Goal: Answer question/provide support: Share knowledge or assist other users

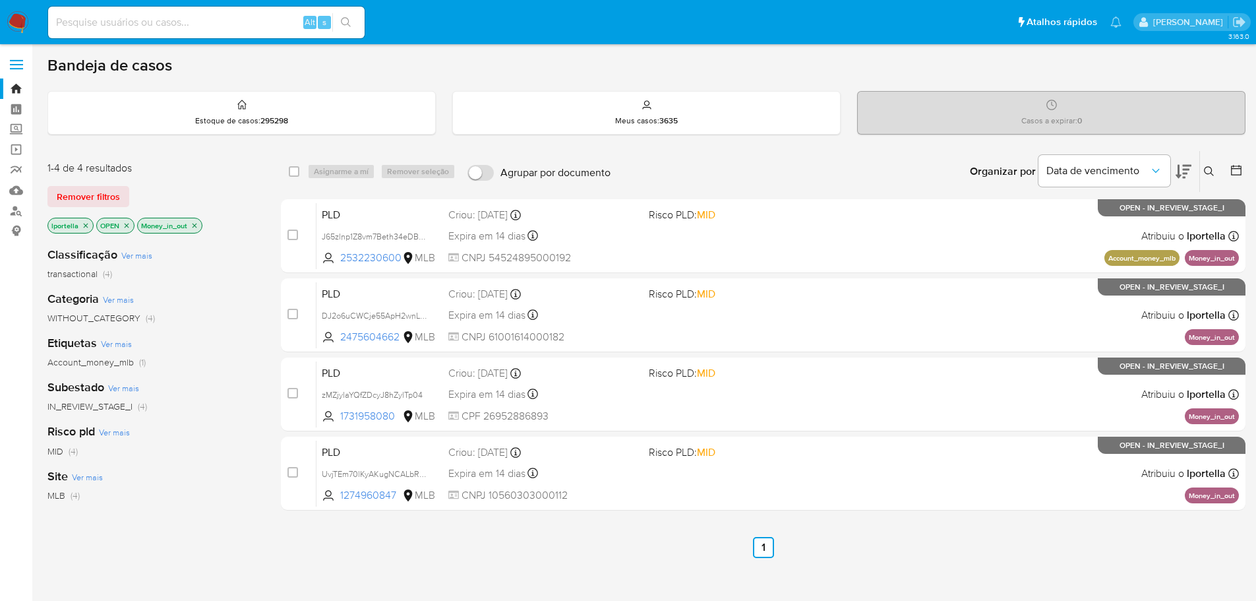
click at [15, 25] on img at bounding box center [18, 22] width 22 height 22
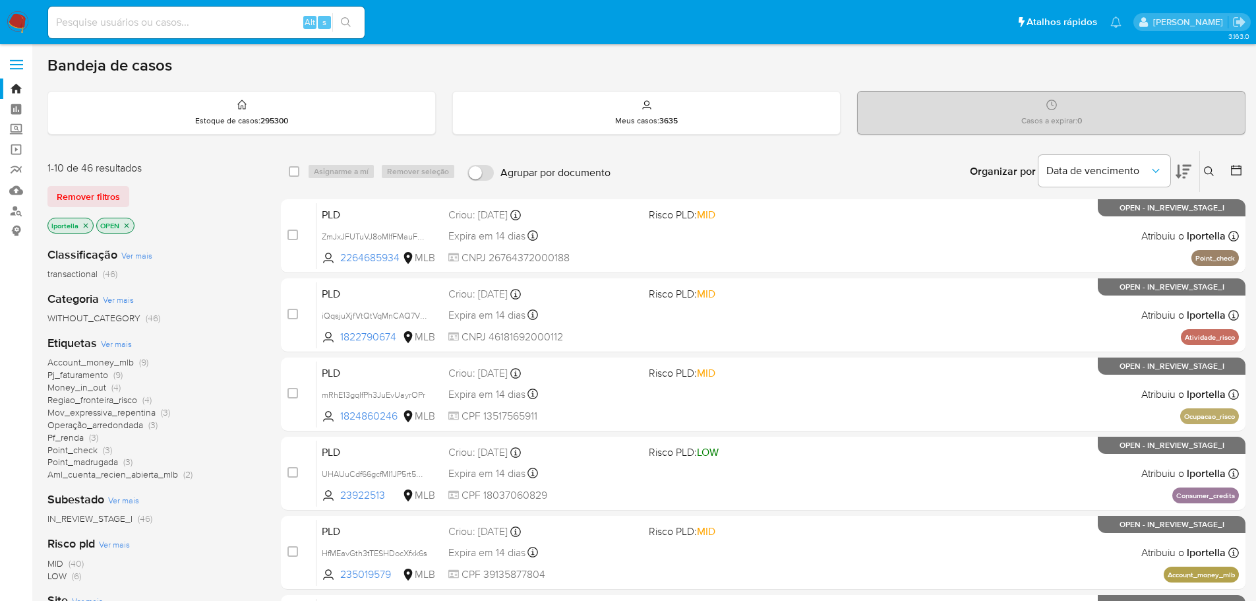
drag, startPoint x: 473, startPoint y: 1, endPoint x: 251, endPoint y: 309, distance: 379.8
click at [251, 309] on div "Categoria Ver mais WITHOUT_CATEGORY (46)" at bounding box center [153, 308] width 212 height 34
click at [208, 34] on div "Alt s" at bounding box center [206, 23] width 316 height 32
click at [200, 25] on input at bounding box center [206, 22] width 316 height 17
paste input "DJ2o6uCWCje55ApH2wnLFPct"
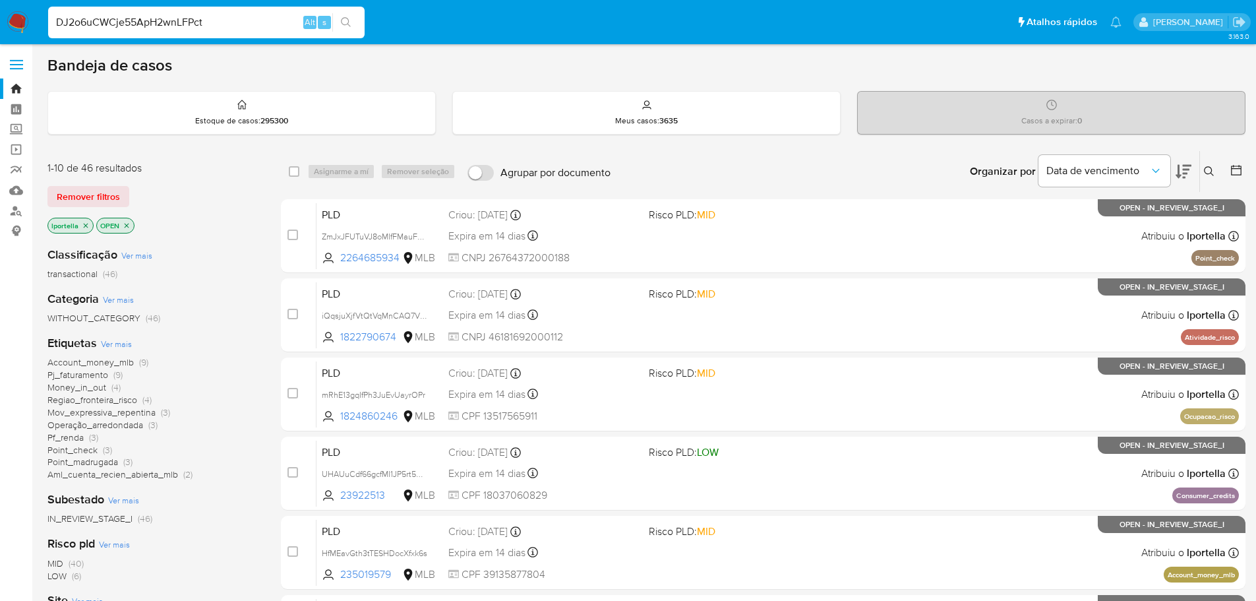
type input "DJ2o6uCWCje55ApH2wnLFPct"
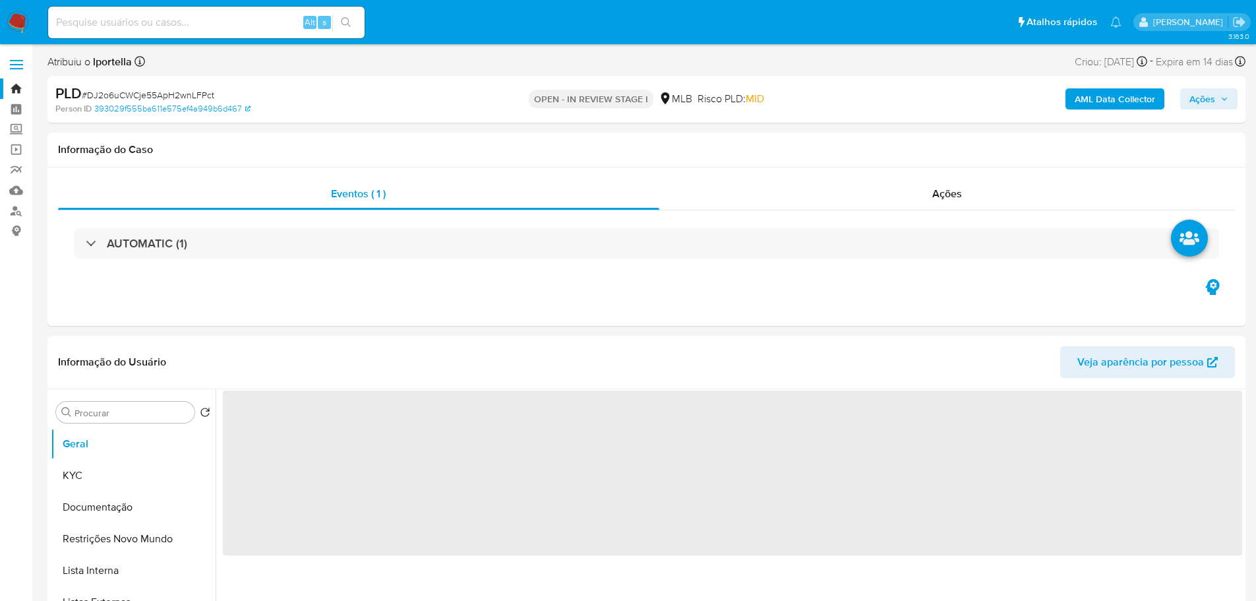
select select "10"
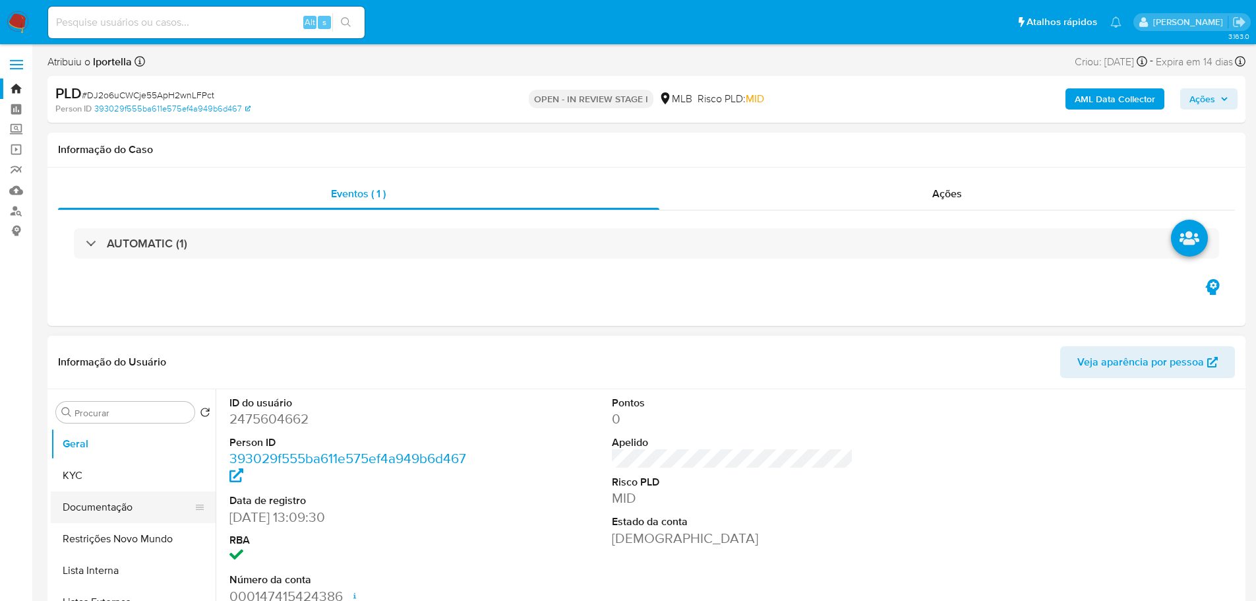
click at [104, 491] on button "Documentação" at bounding box center [128, 507] width 154 height 32
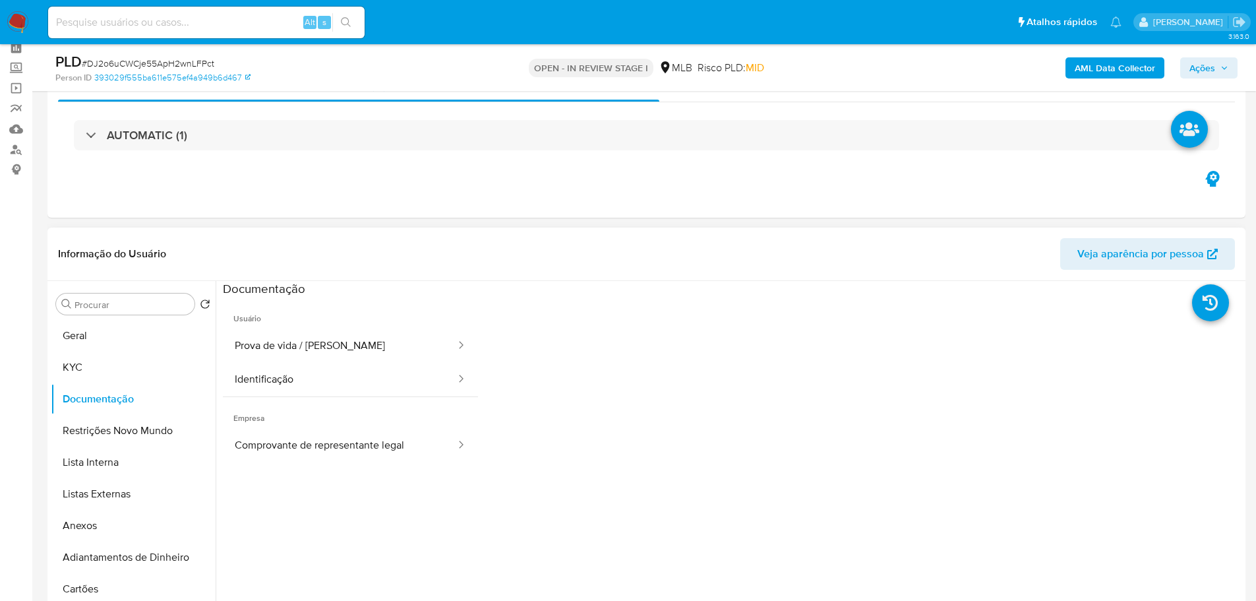
scroll to position [132, 0]
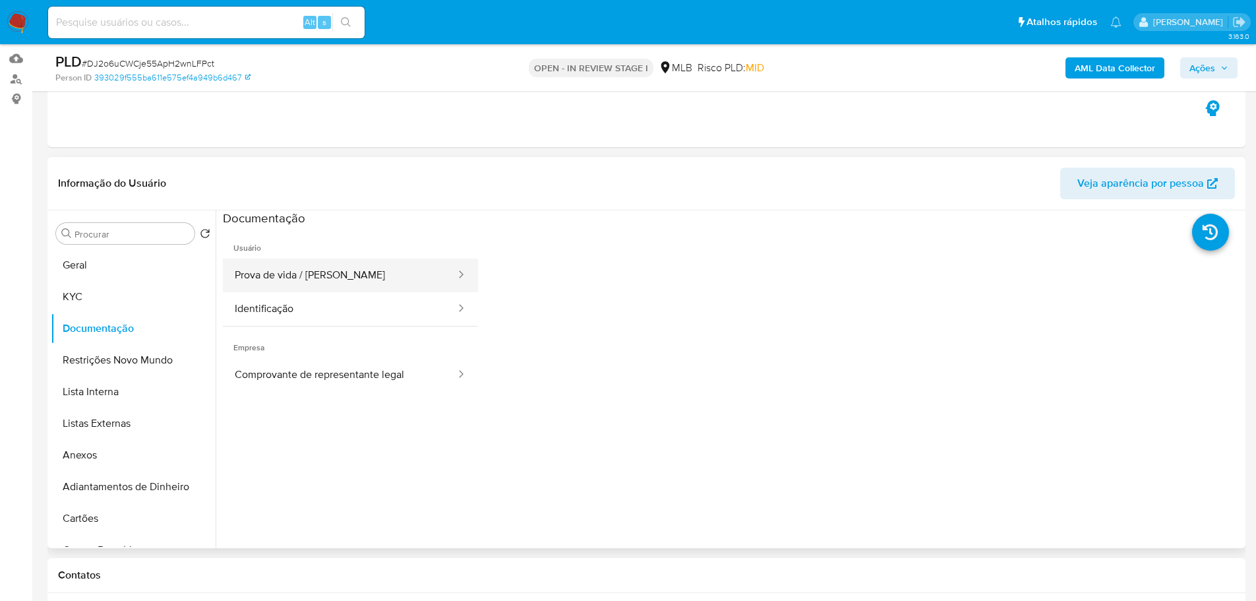
click at [317, 287] on button "Prova de vida / Selfie" at bounding box center [340, 275] width 234 height 34
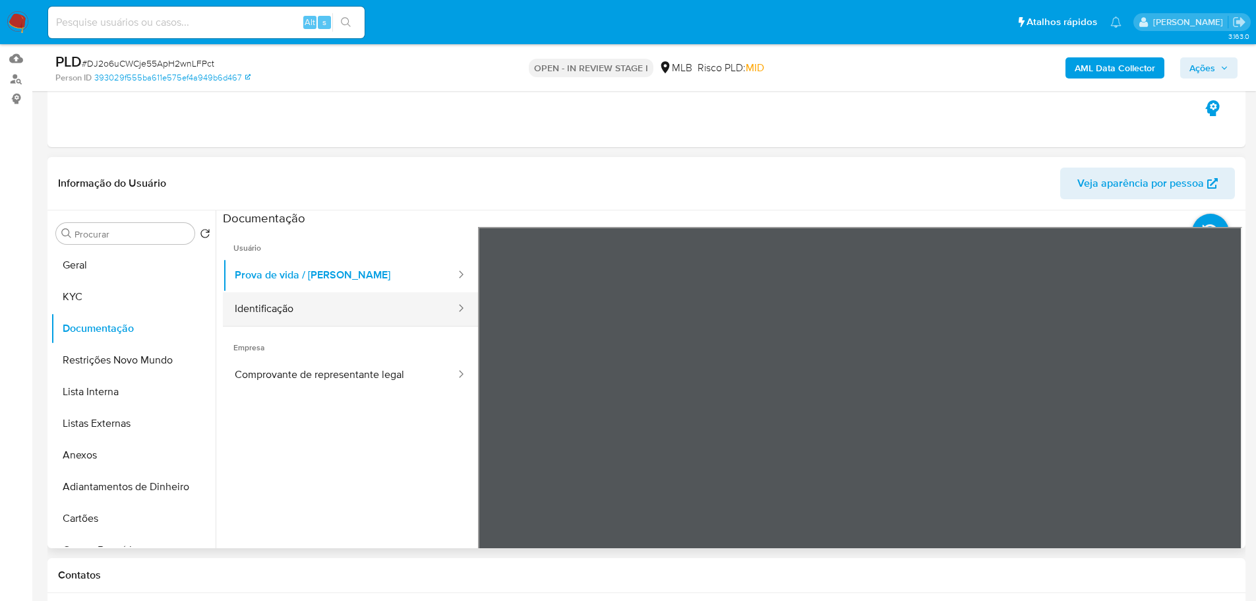
click at [328, 312] on button "Identificação" at bounding box center [340, 309] width 234 height 34
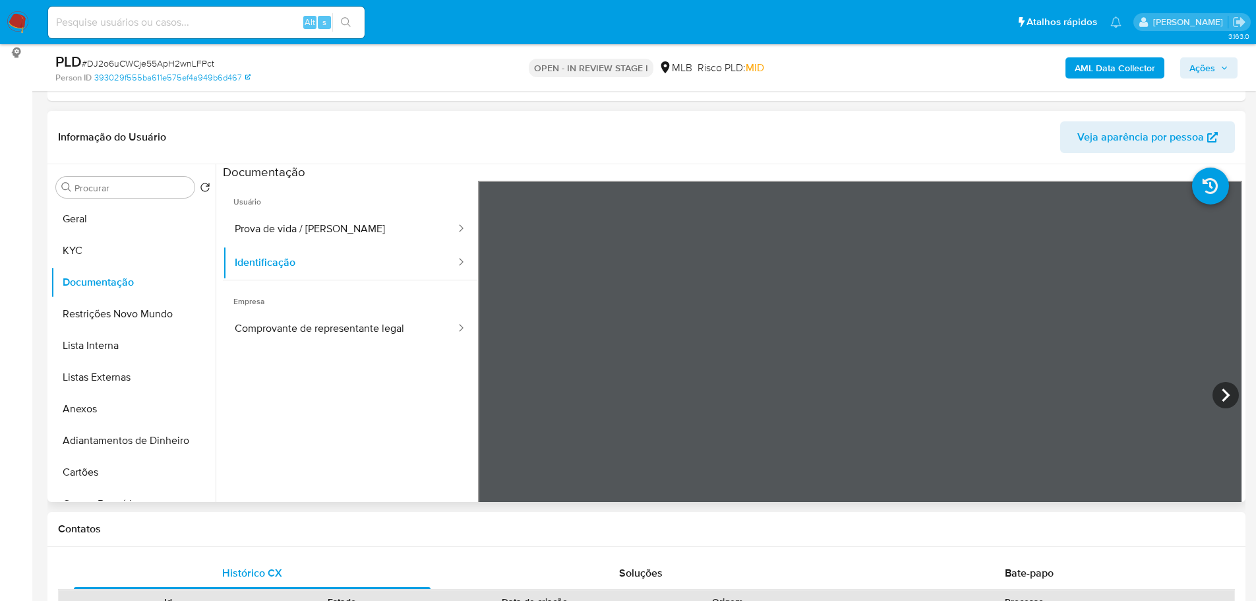
scroll to position [198, 0]
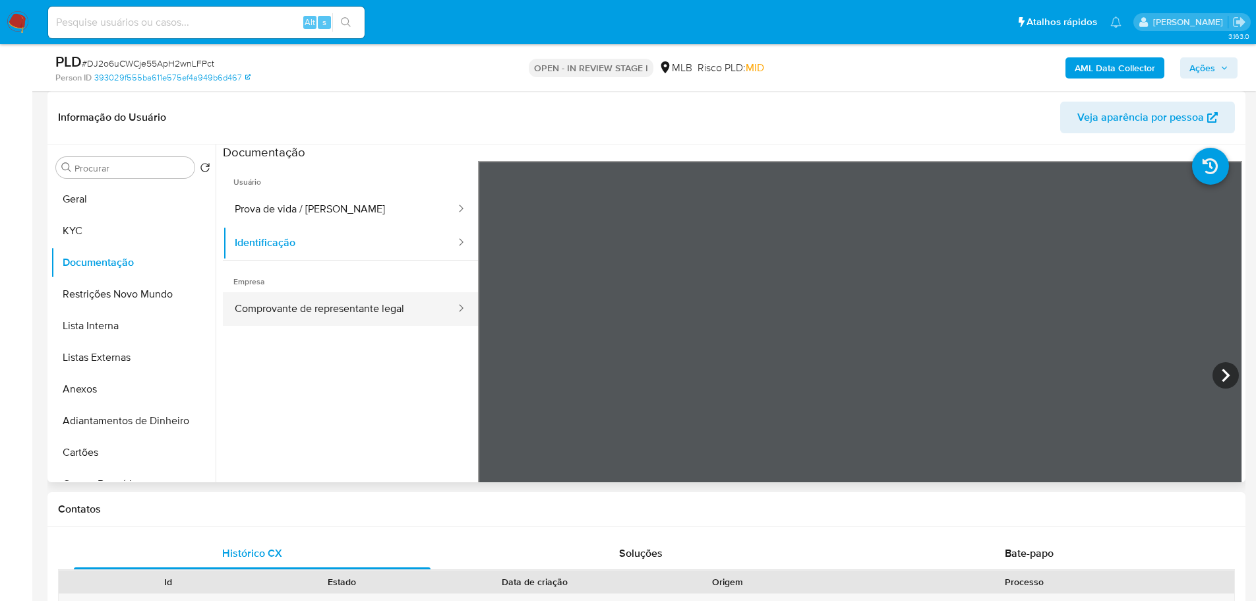
click at [316, 310] on button "Comprovante de representante legal" at bounding box center [340, 309] width 234 height 34
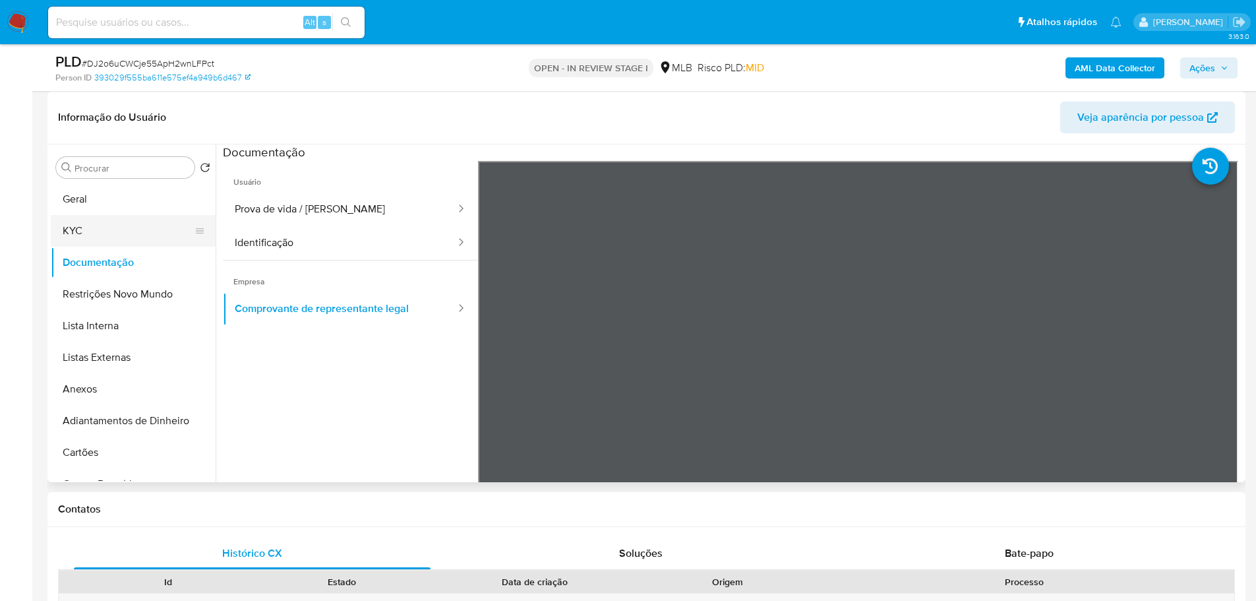
click at [56, 239] on button "KYC" at bounding box center [128, 231] width 154 height 32
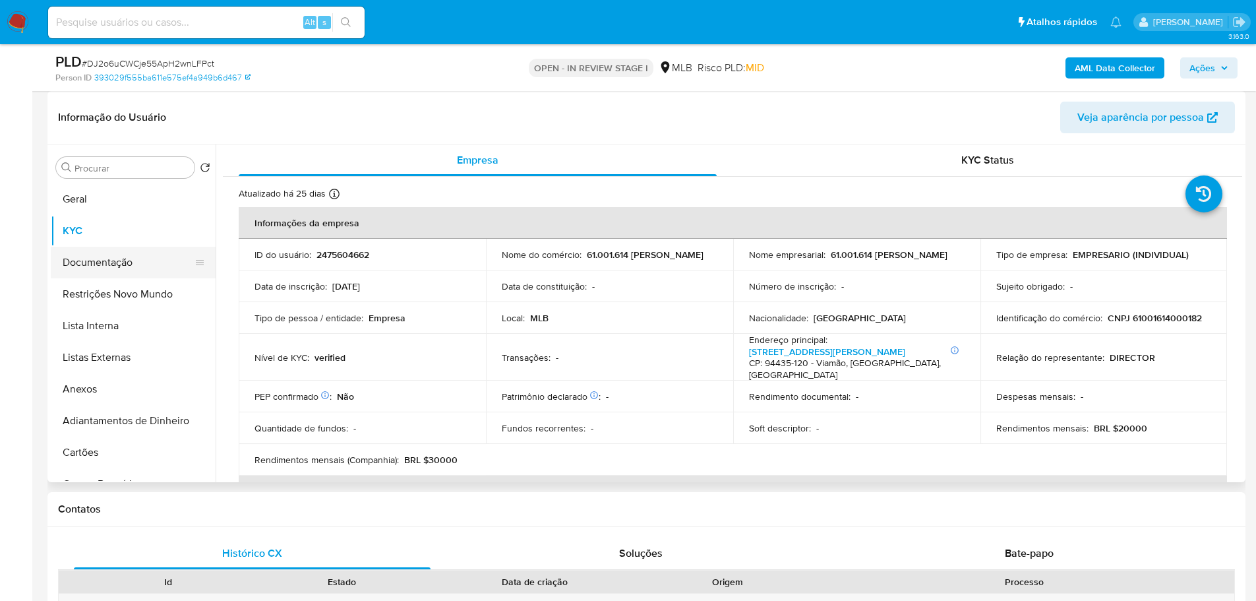
click at [151, 254] on button "Documentação" at bounding box center [128, 263] width 154 height 32
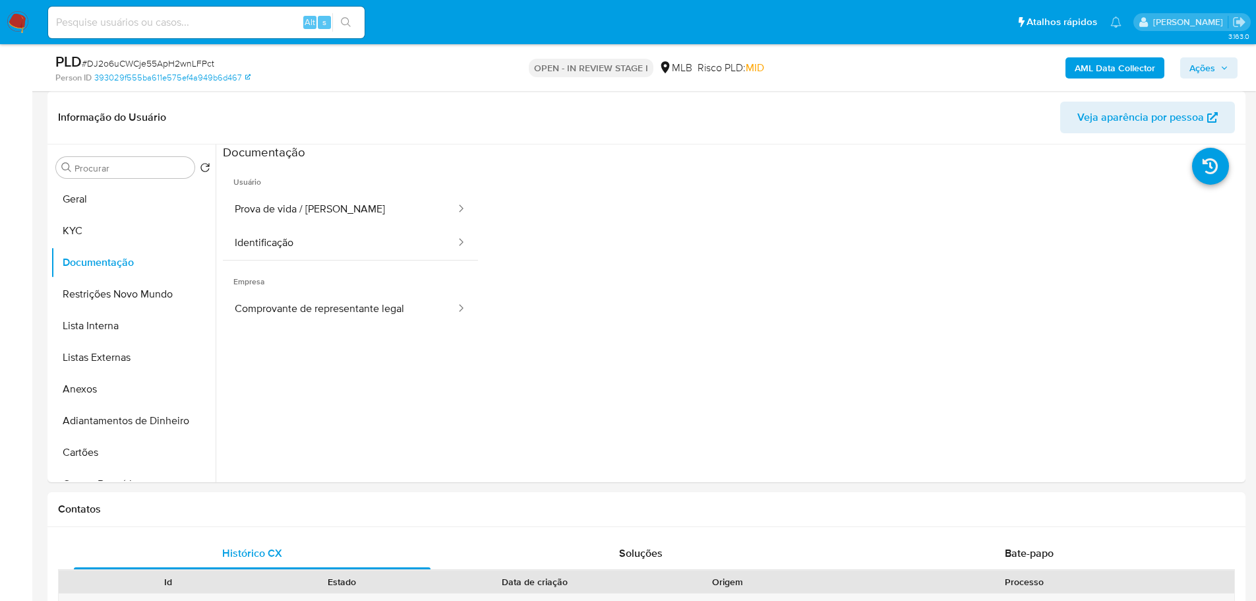
click at [292, 207] on button "Prova de vida / [PERSON_NAME]" at bounding box center [340, 210] width 234 height 34
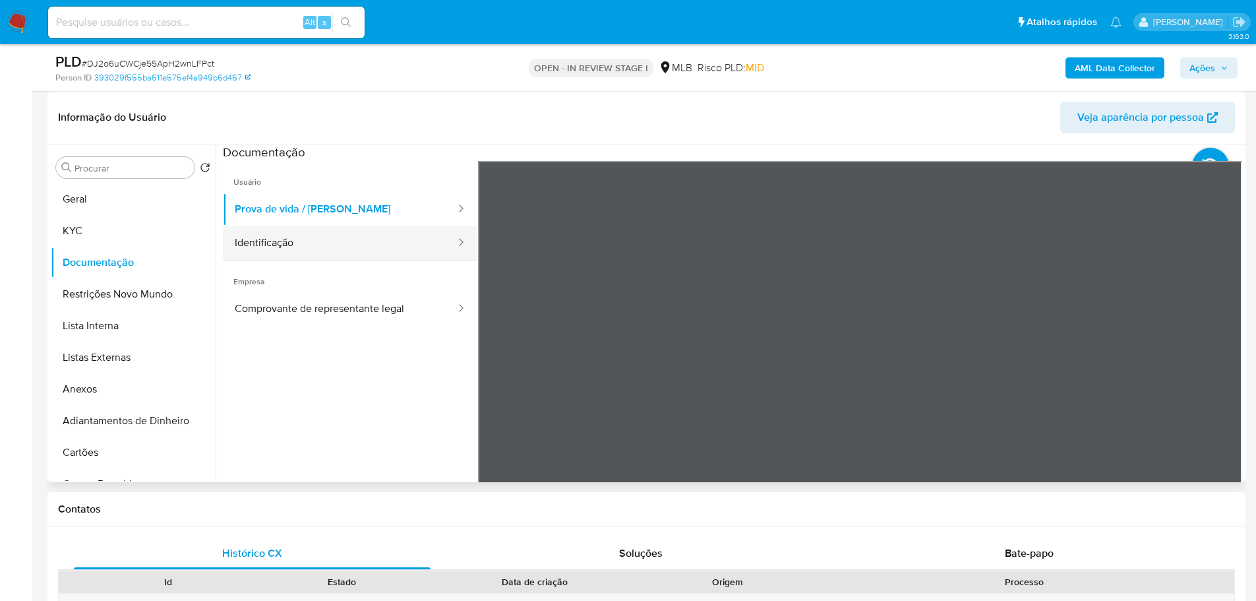
click at [312, 244] on button "Identificação" at bounding box center [340, 243] width 234 height 34
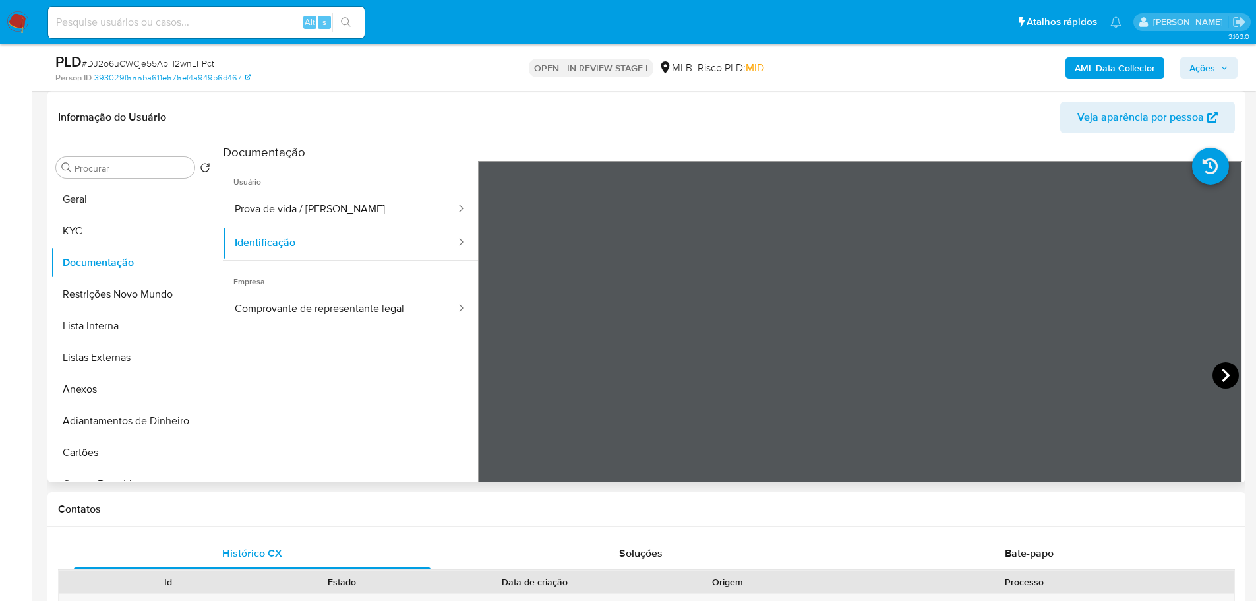
click at [1214, 372] on icon at bounding box center [1225, 375] width 26 height 26
click at [318, 323] on button "Comprovante de representante legal" at bounding box center [340, 309] width 234 height 34
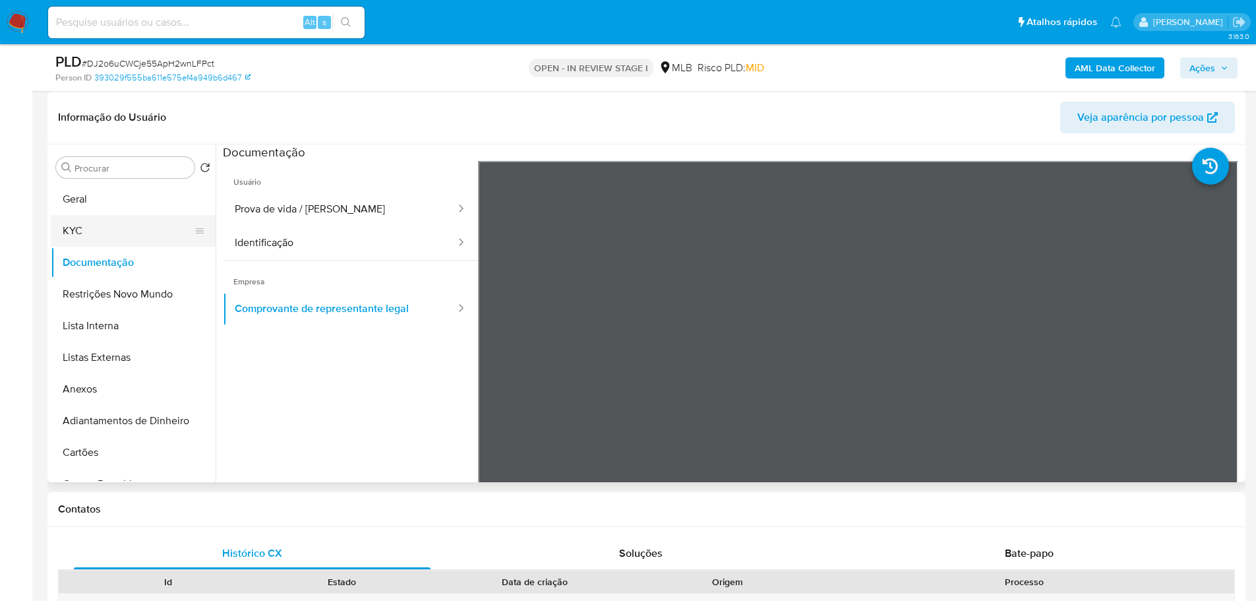
click at [121, 232] on button "KYC" at bounding box center [128, 231] width 154 height 32
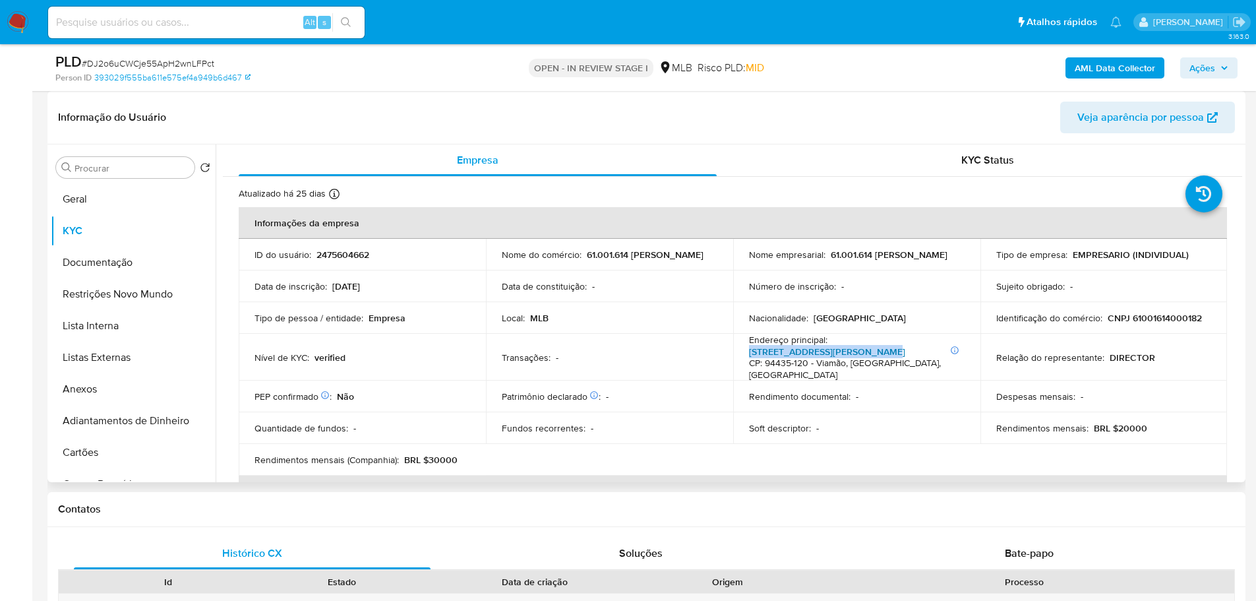
drag, startPoint x: 895, startPoint y: 355, endPoint x: 746, endPoint y: 352, distance: 148.4
click at [749, 352] on p "Informações Adicionais: Casa Rua Augusto Braget 26, Krahe CP: 94435-120 - Viamã…" at bounding box center [854, 362] width 210 height 35
copy link "Rua Augusto Braget 26, Krahe"
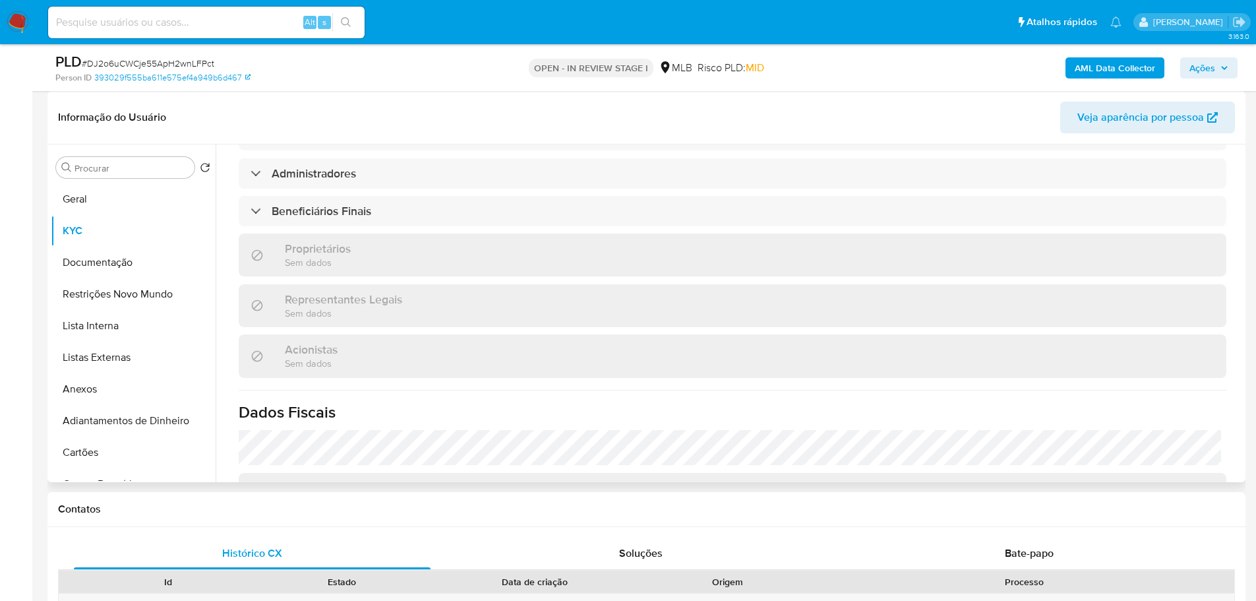
scroll to position [692, 0]
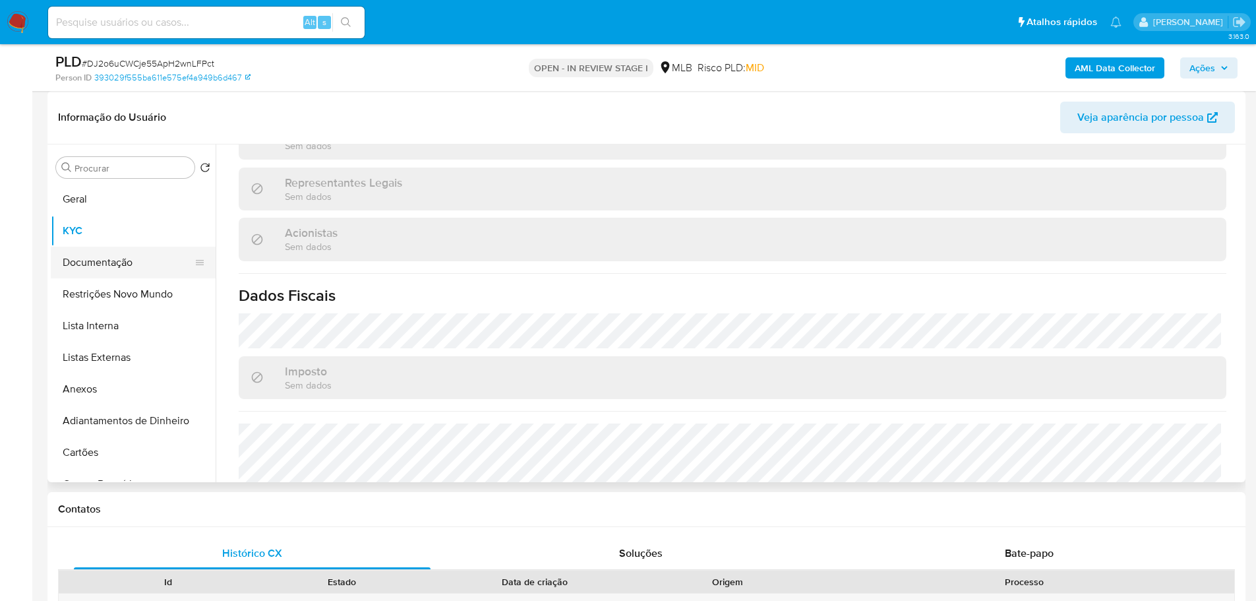
click at [127, 261] on button "Documentação" at bounding box center [128, 263] width 154 height 32
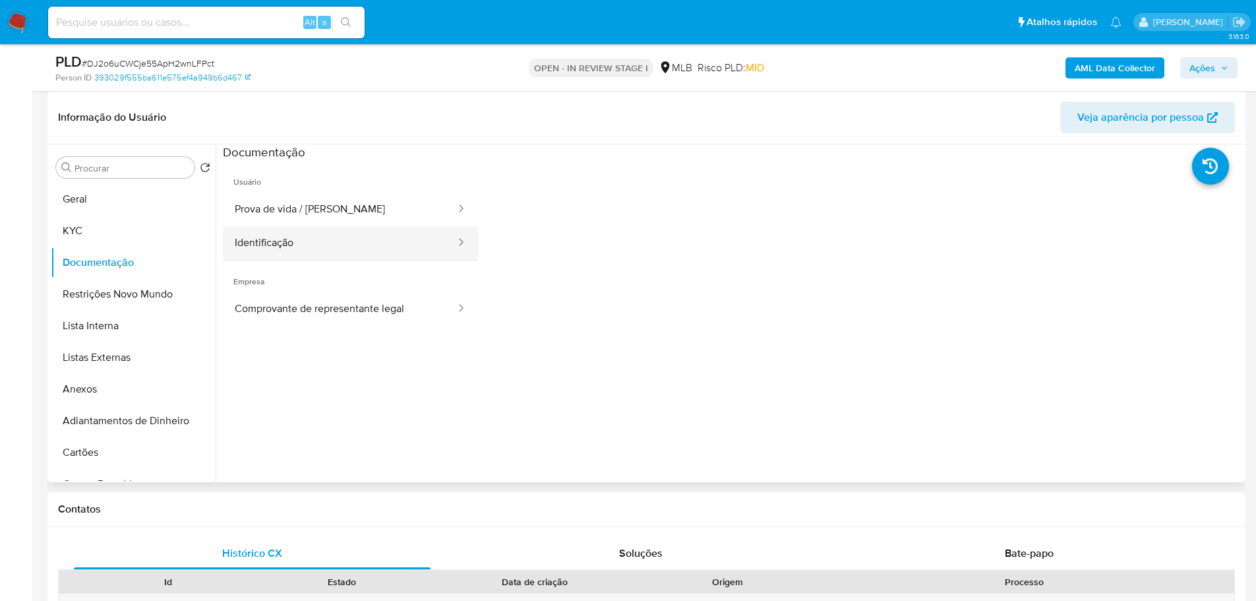
click at [357, 241] on button "Identificação" at bounding box center [340, 243] width 234 height 34
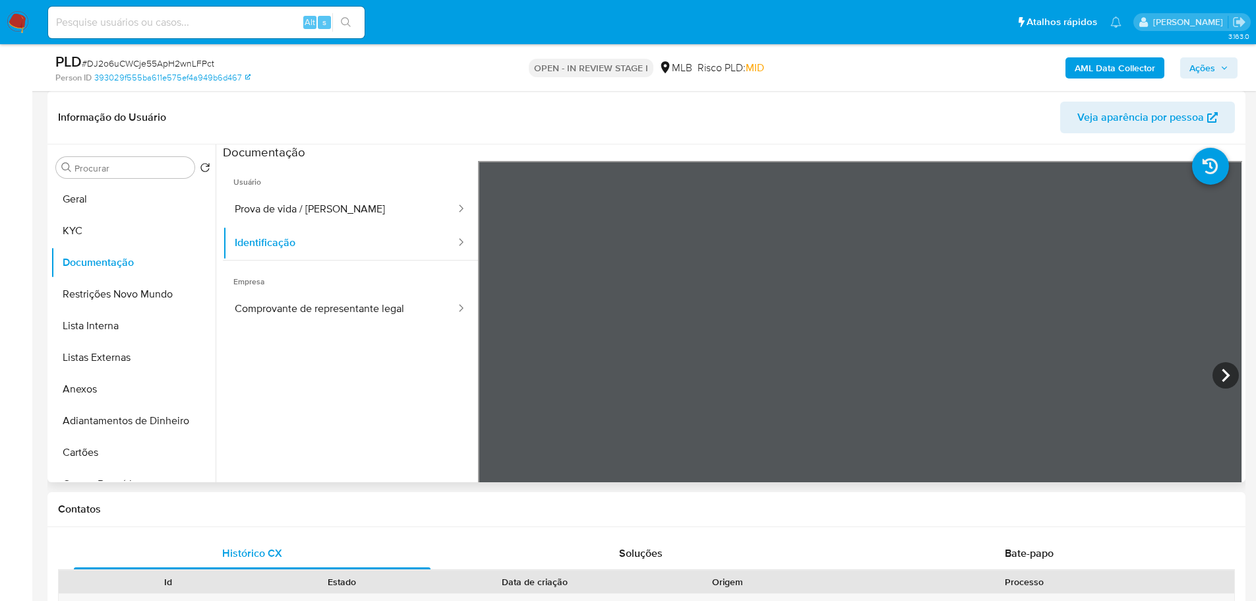
click at [1232, 370] on icon at bounding box center [1225, 375] width 26 height 26
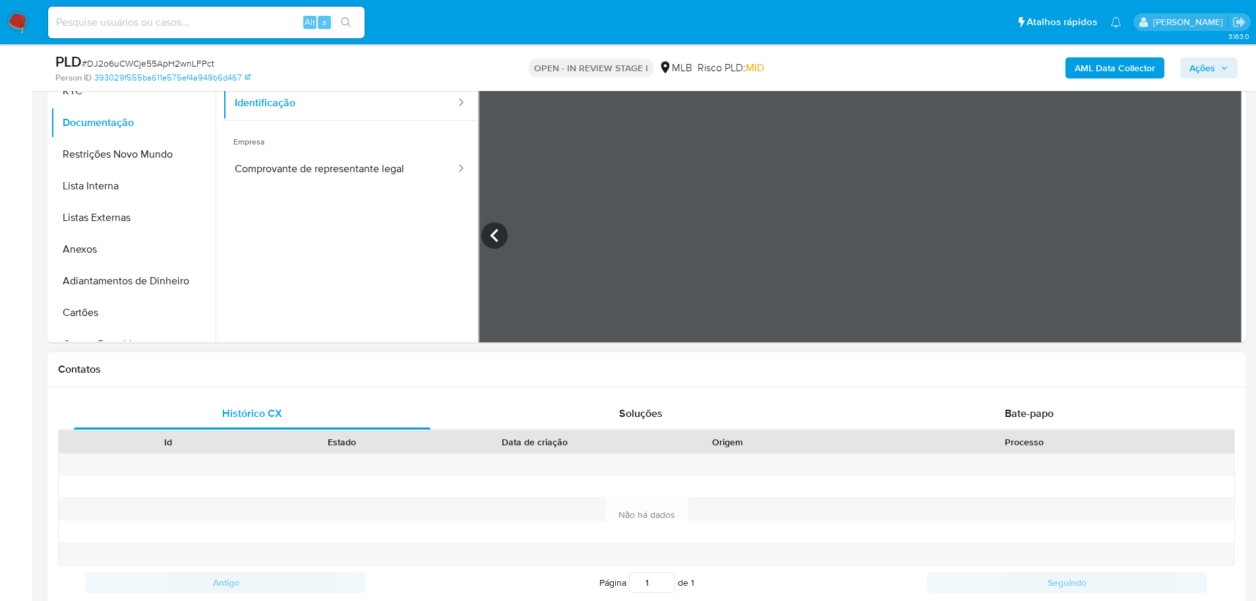
scroll to position [527, 0]
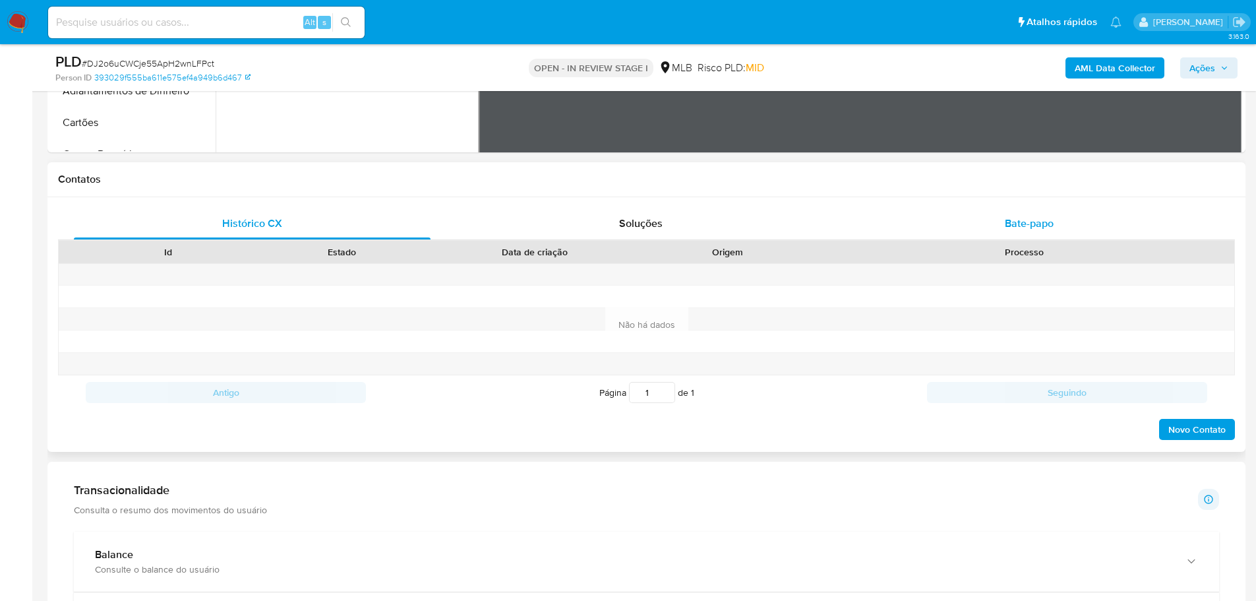
click at [1011, 220] on span "Bate-papo" at bounding box center [1029, 223] width 49 height 15
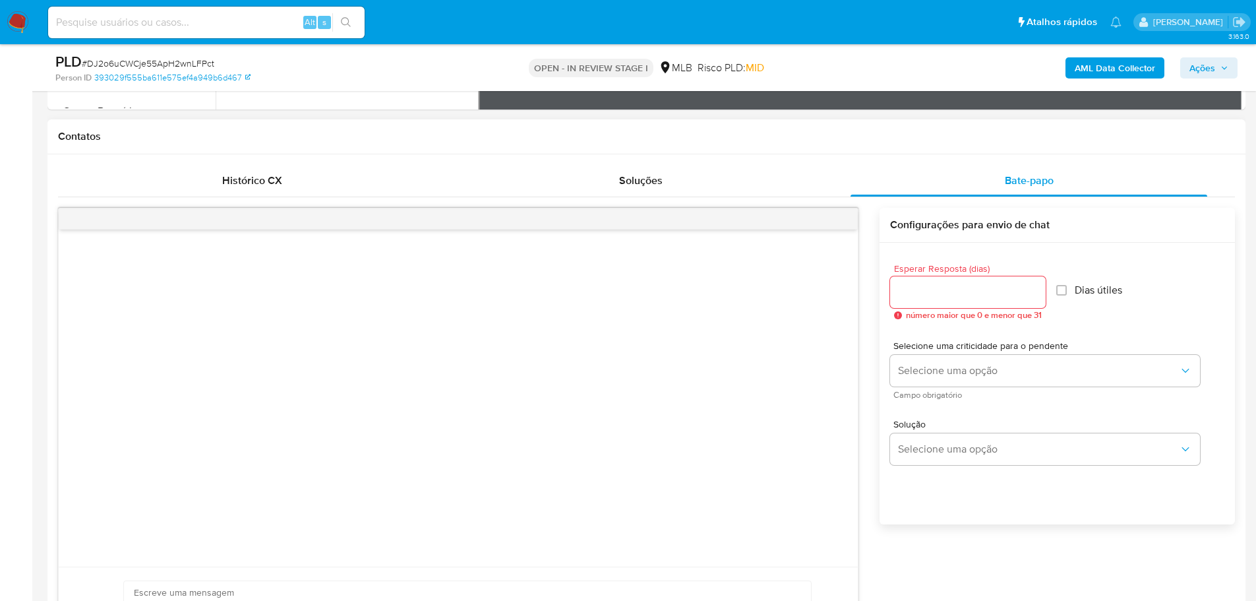
scroll to position [593, 0]
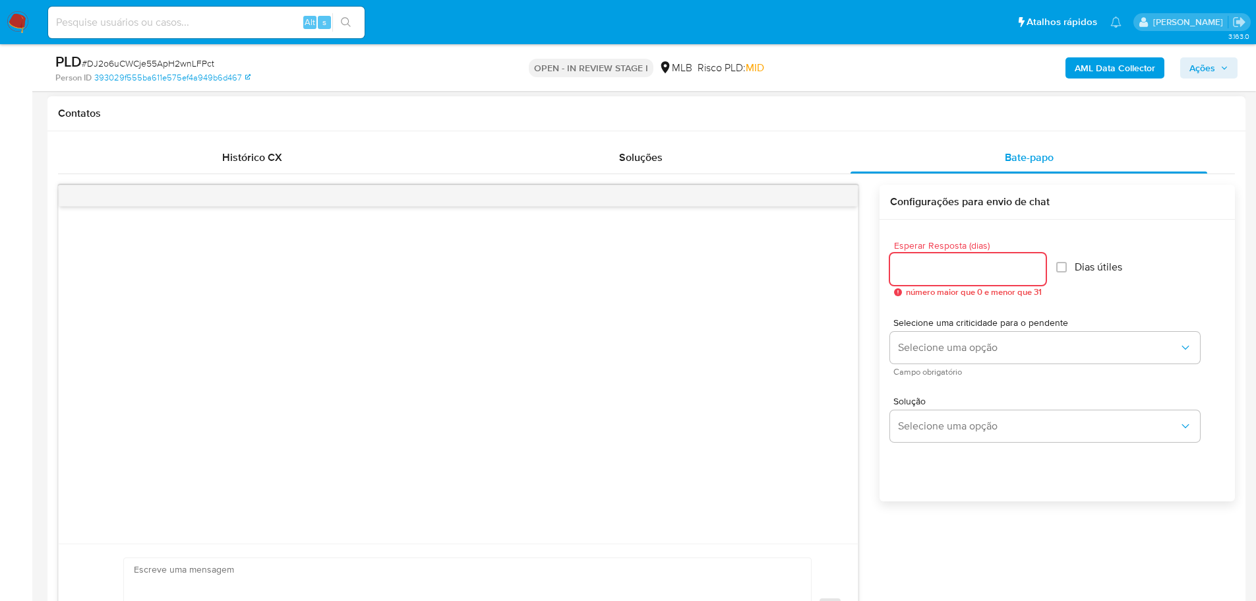
click at [971, 273] on input "Esperar Resposta (dias)" at bounding box center [968, 268] width 156 height 17
type input "3"
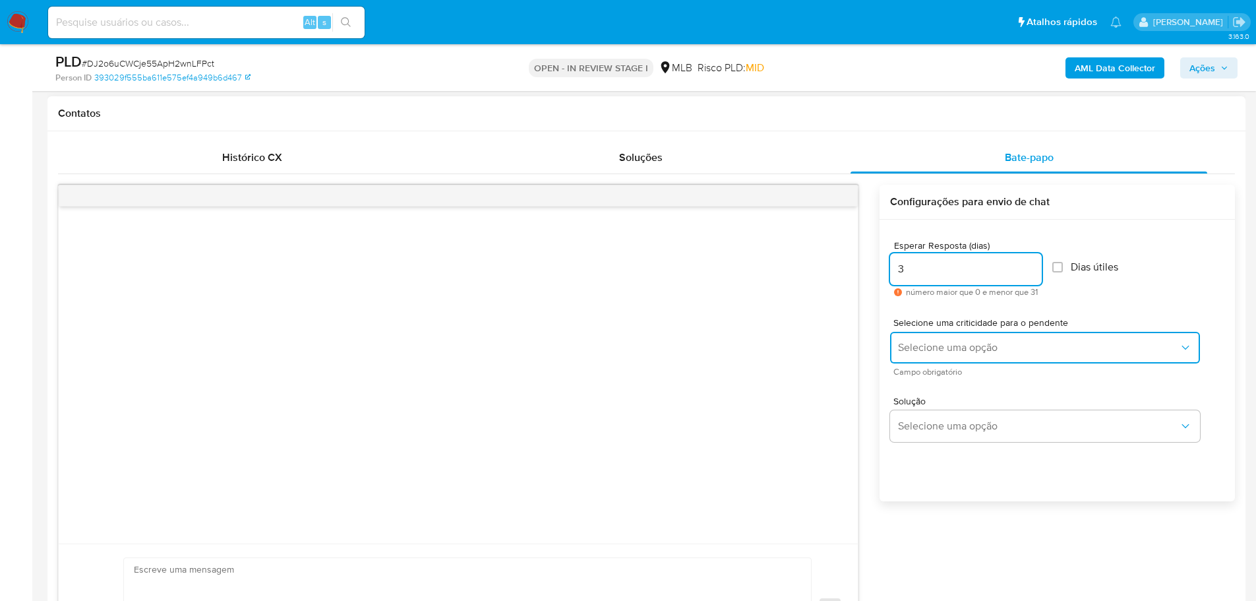
click at [955, 341] on span "Selecione uma opção" at bounding box center [1038, 347] width 281 height 13
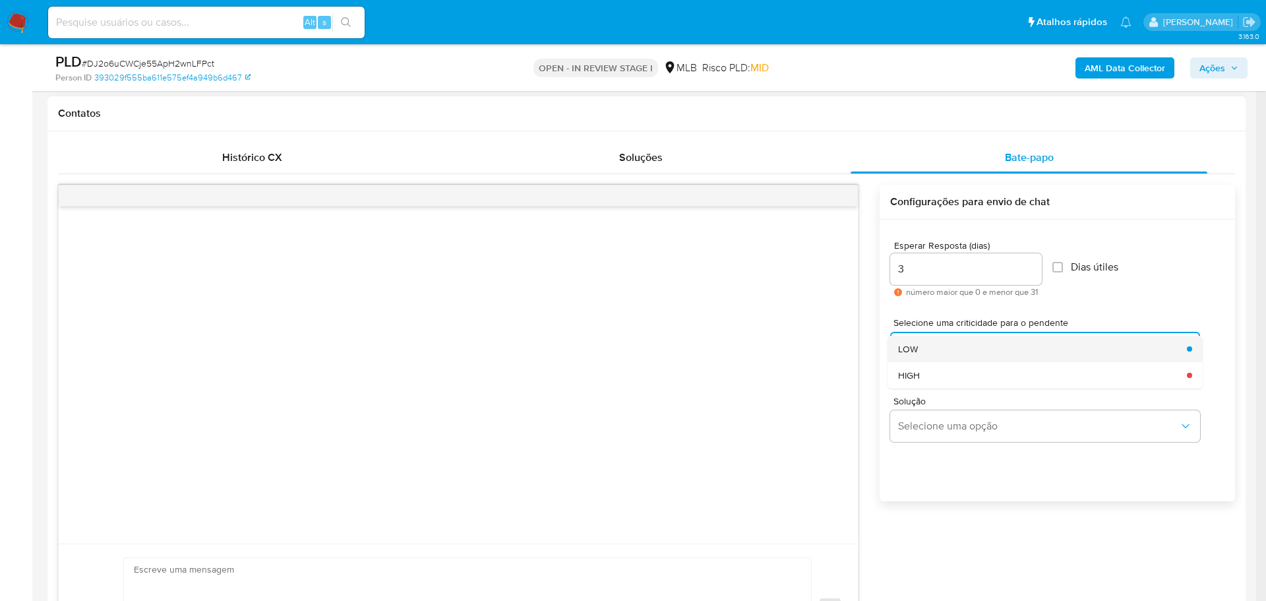
click at [922, 349] on div "LOW" at bounding box center [1038, 349] width 281 height 26
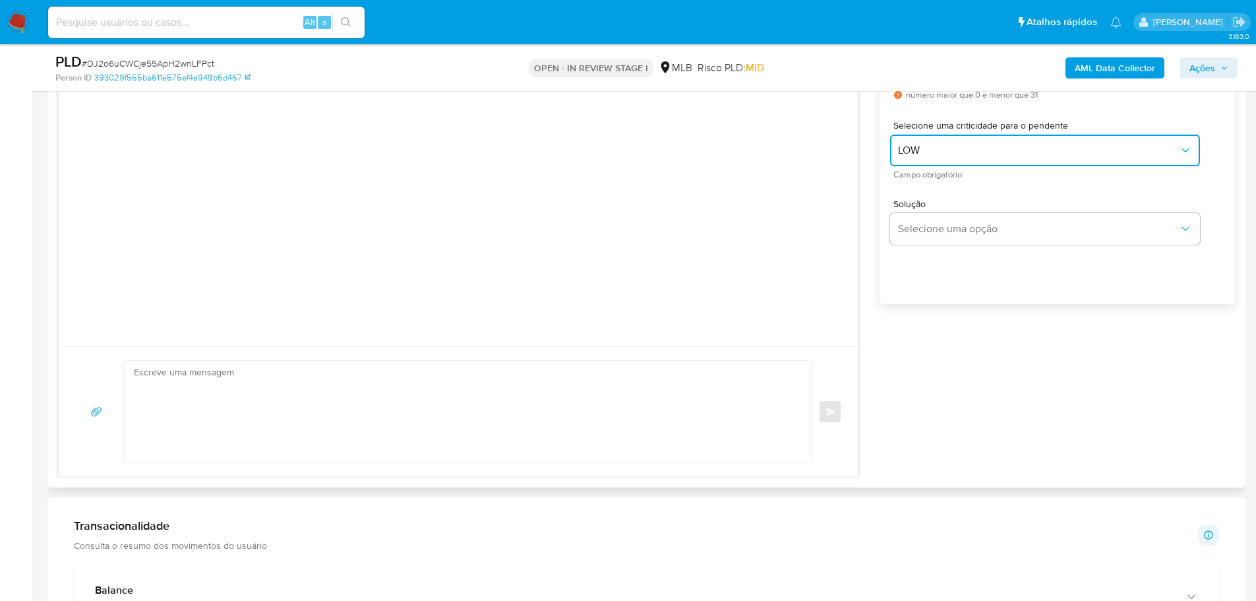
scroll to position [791, 0]
click at [194, 417] on textarea at bounding box center [464, 411] width 661 height 102
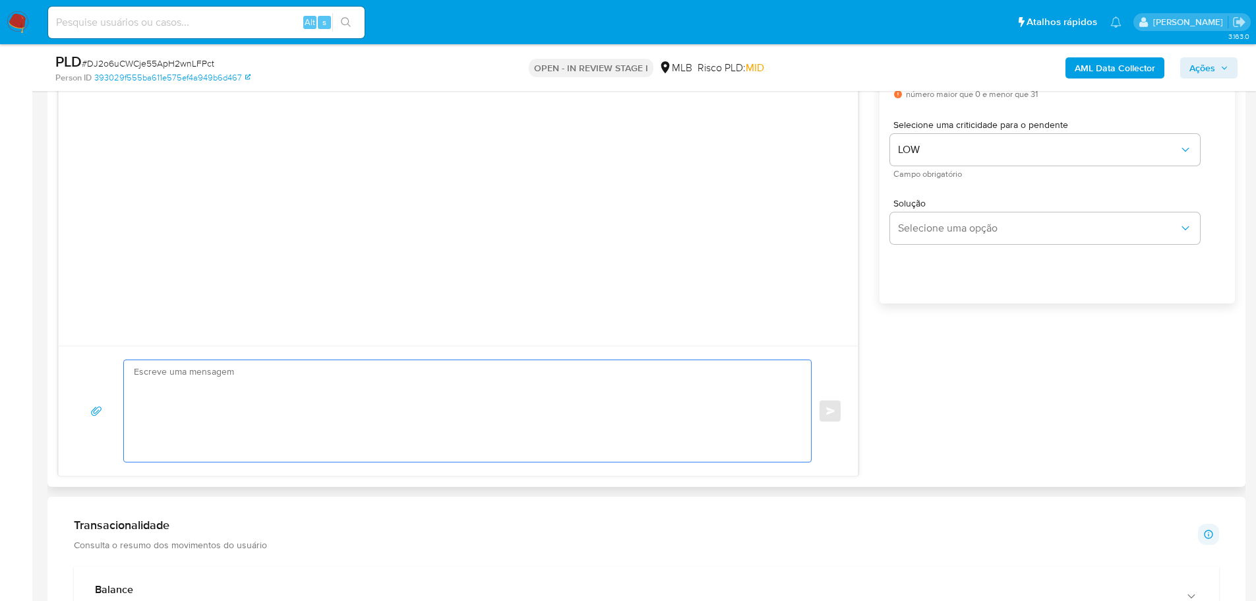
paste textarea "Olá, Estamos realizando uma verificação adicional de segurança em contas de usu…"
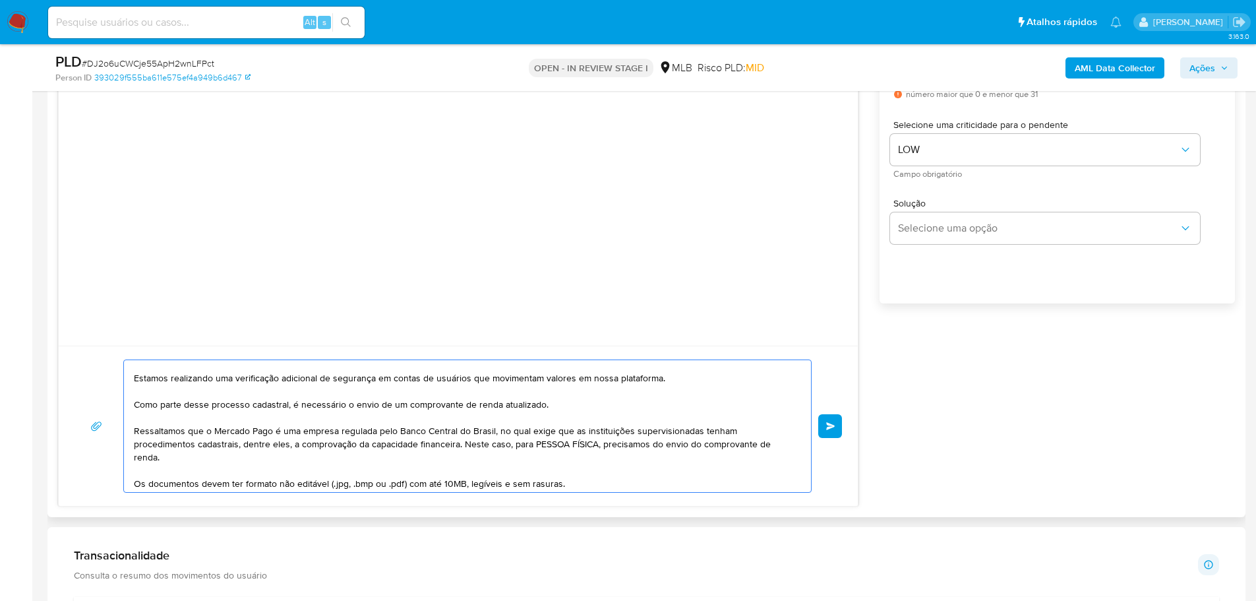
scroll to position [0, 0]
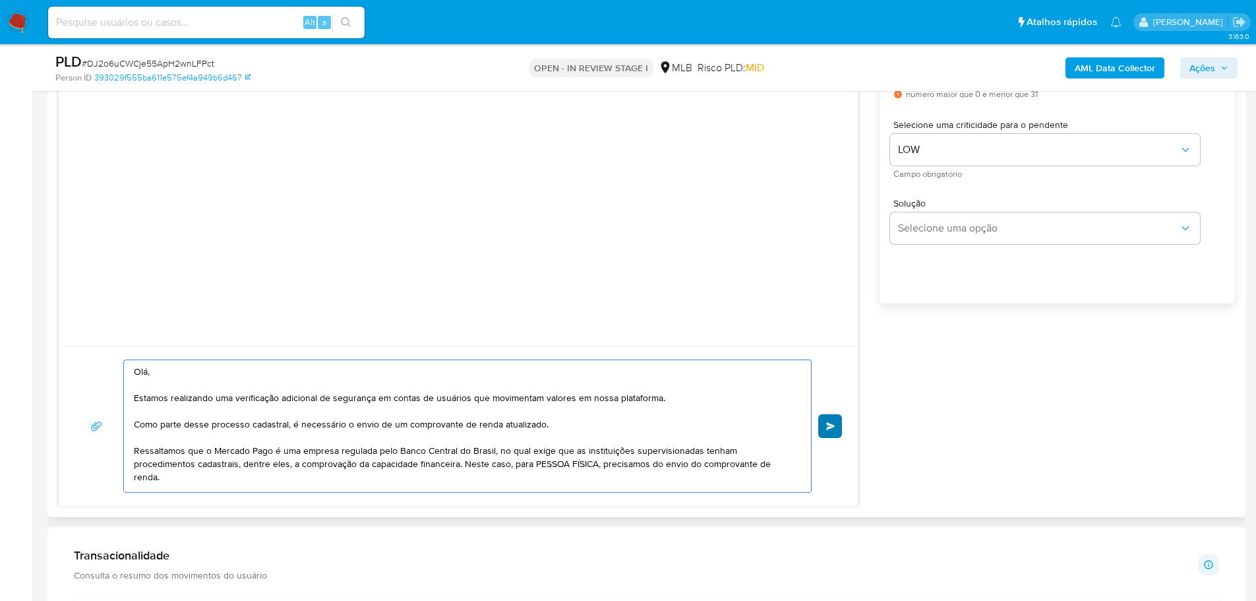
type textarea "Olá, Estamos realizando uma verificação adicional de segurança em contas de usu…"
click at [836, 422] on button "common.send" at bounding box center [830, 426] width 24 height 24
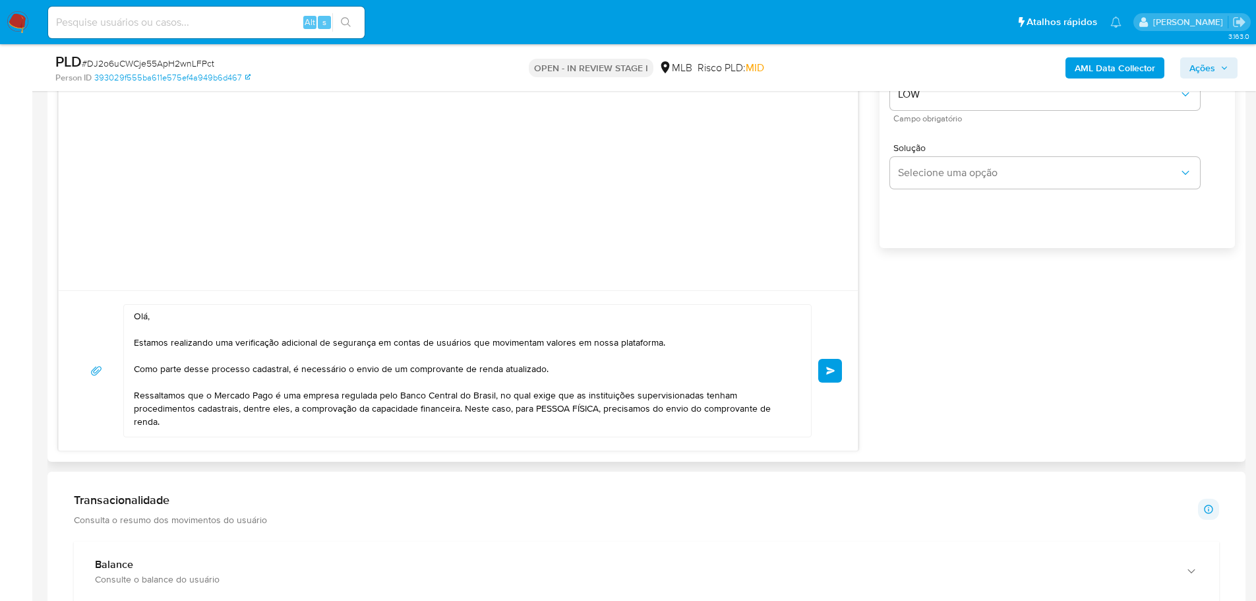
scroll to position [593, 0]
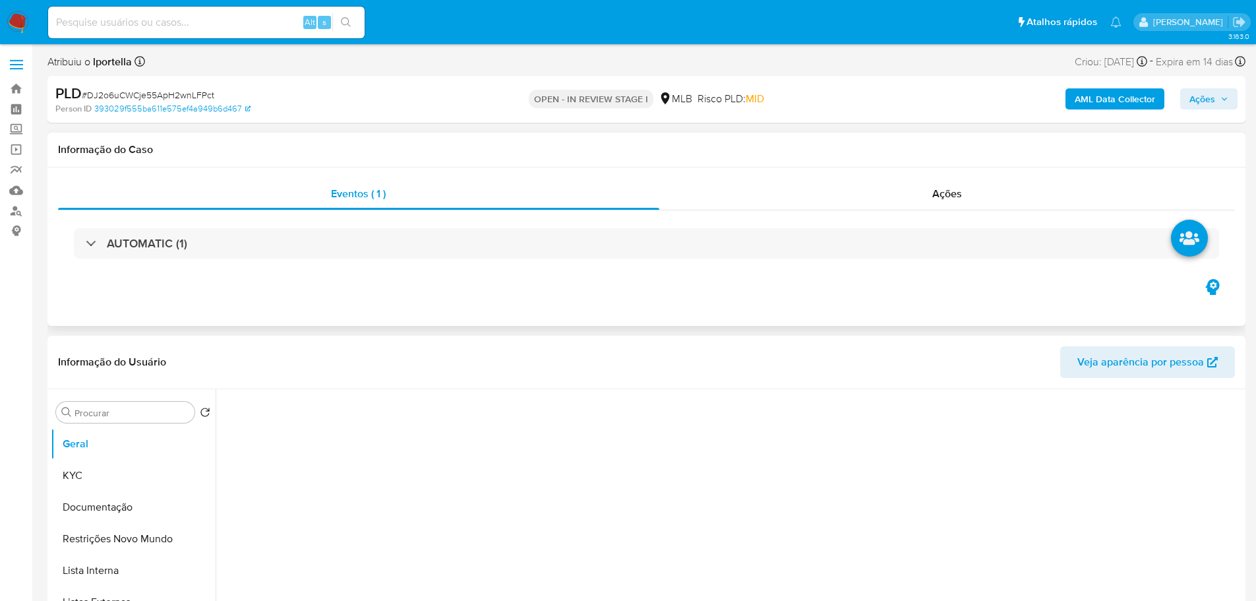
select select "10"
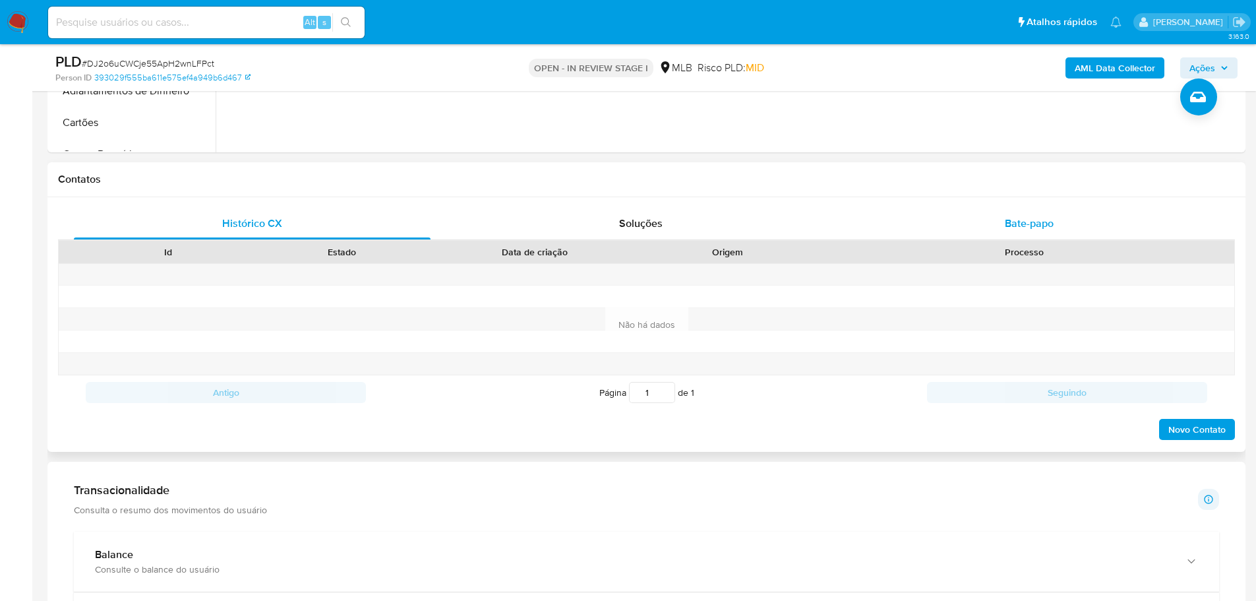
click at [1028, 222] on span "Bate-papo" at bounding box center [1029, 223] width 49 height 15
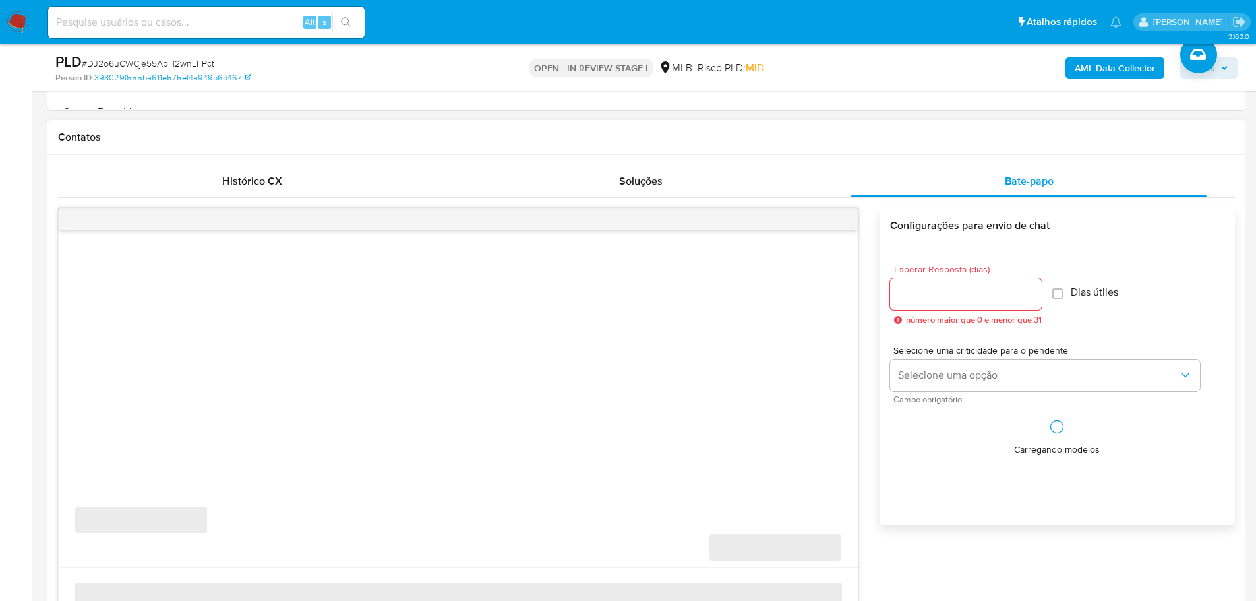
scroll to position [593, 0]
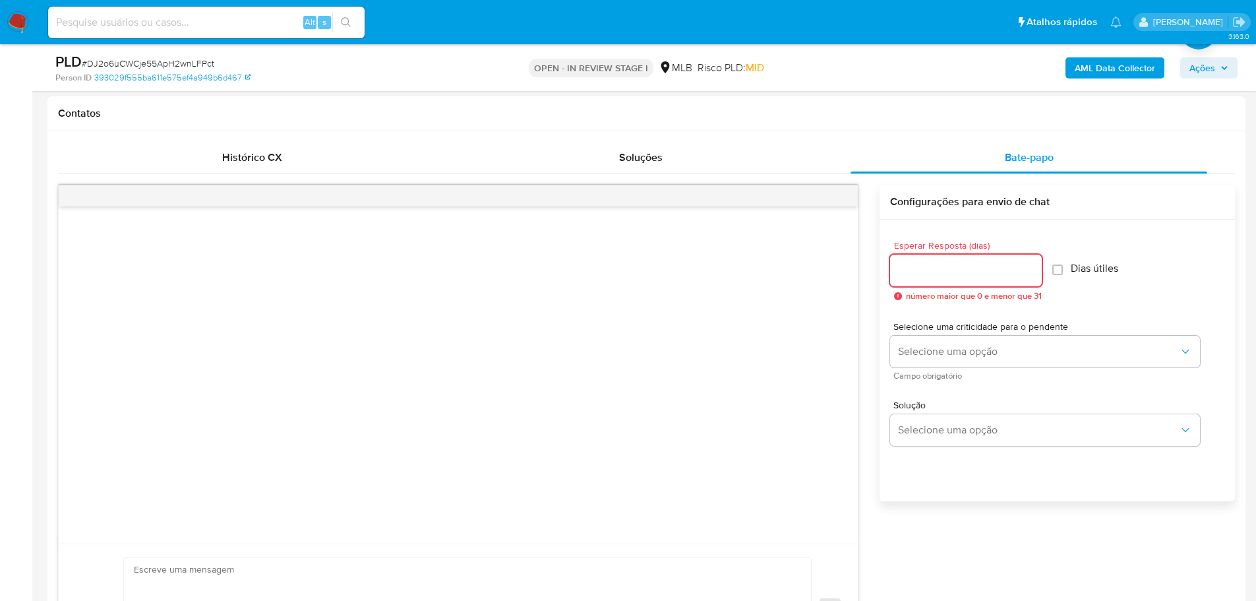
click at [988, 266] on input "Esperar Resposta (dias)" at bounding box center [966, 270] width 152 height 17
type input "3"
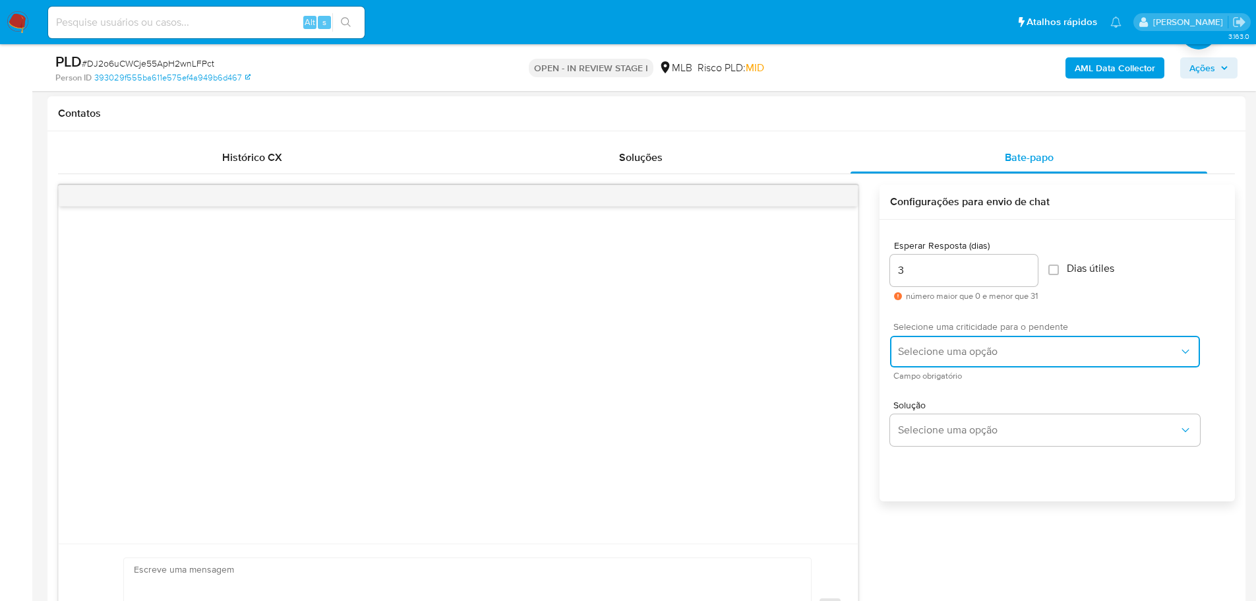
click at [962, 354] on span "Selecione uma opção" at bounding box center [1038, 351] width 281 height 13
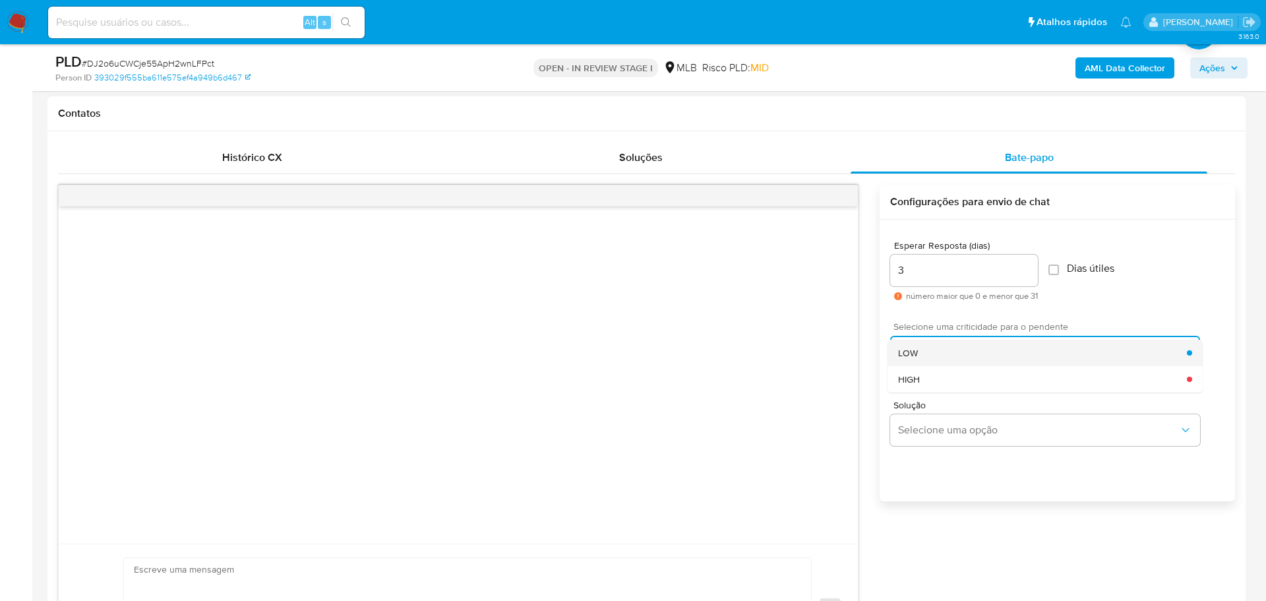
click at [947, 350] on div "LOW" at bounding box center [1042, 353] width 289 height 26
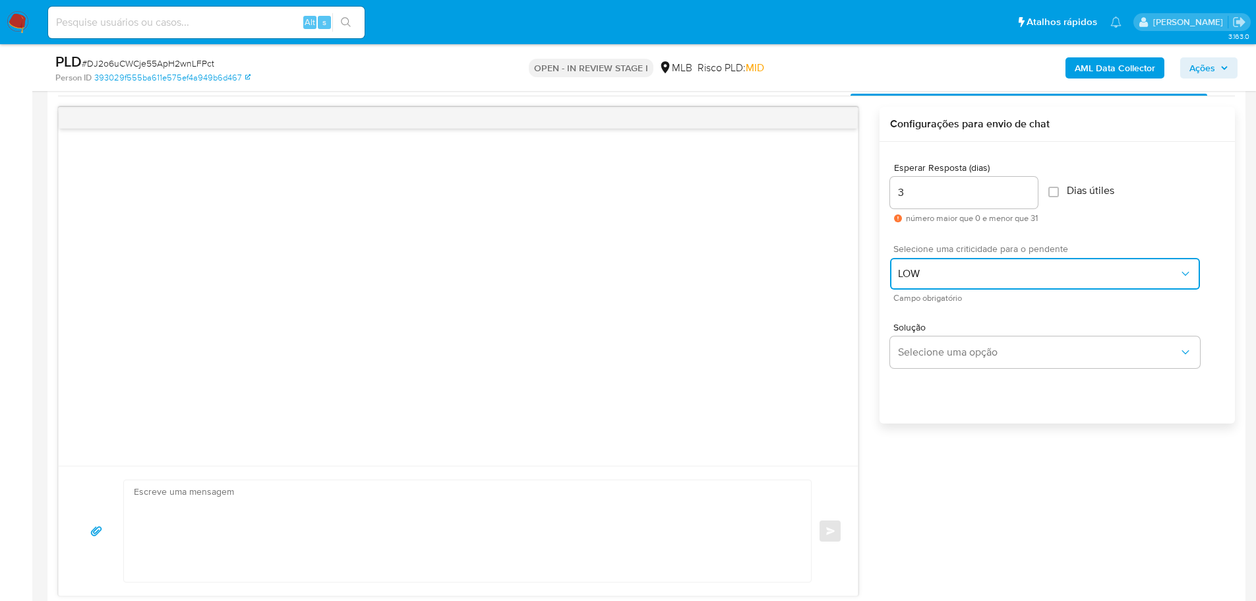
scroll to position [791, 0]
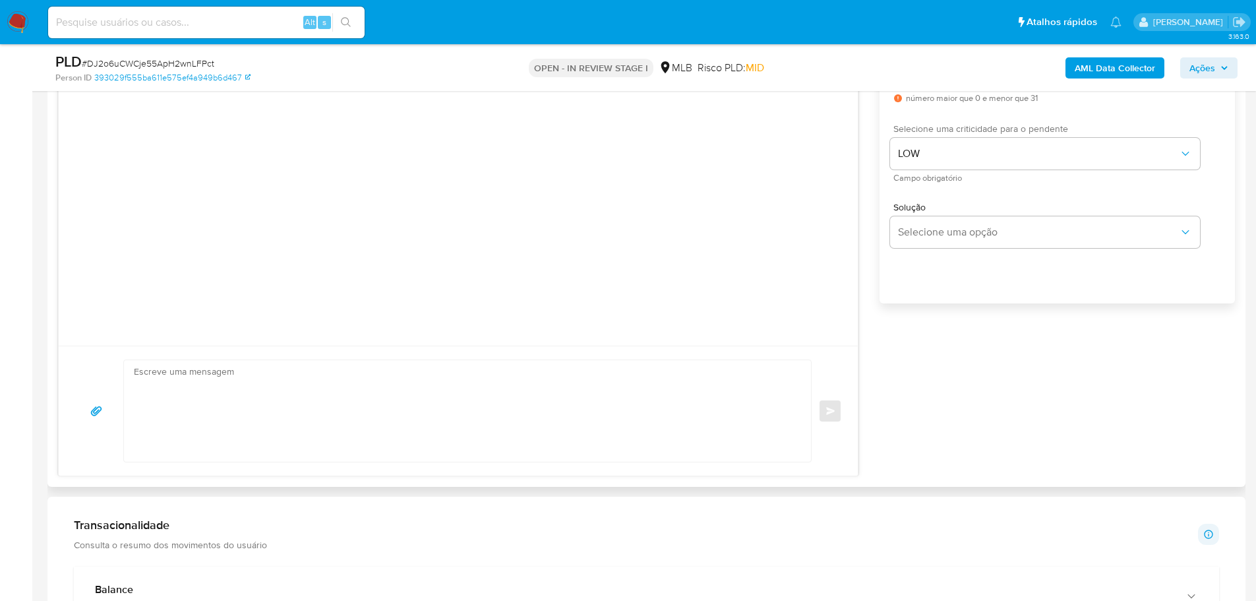
click at [294, 381] on textarea at bounding box center [464, 411] width 661 height 102
paste textarea "Olá! Estamos realizando uma verificação adicional de segurança em contas de usu…"
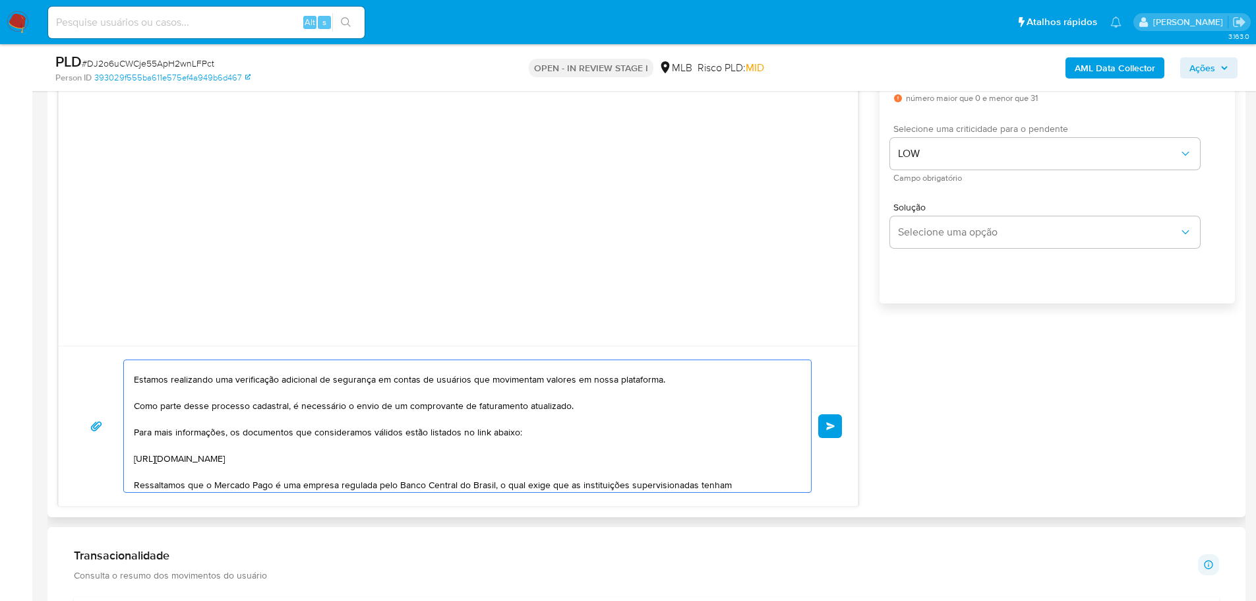
scroll to position [0, 0]
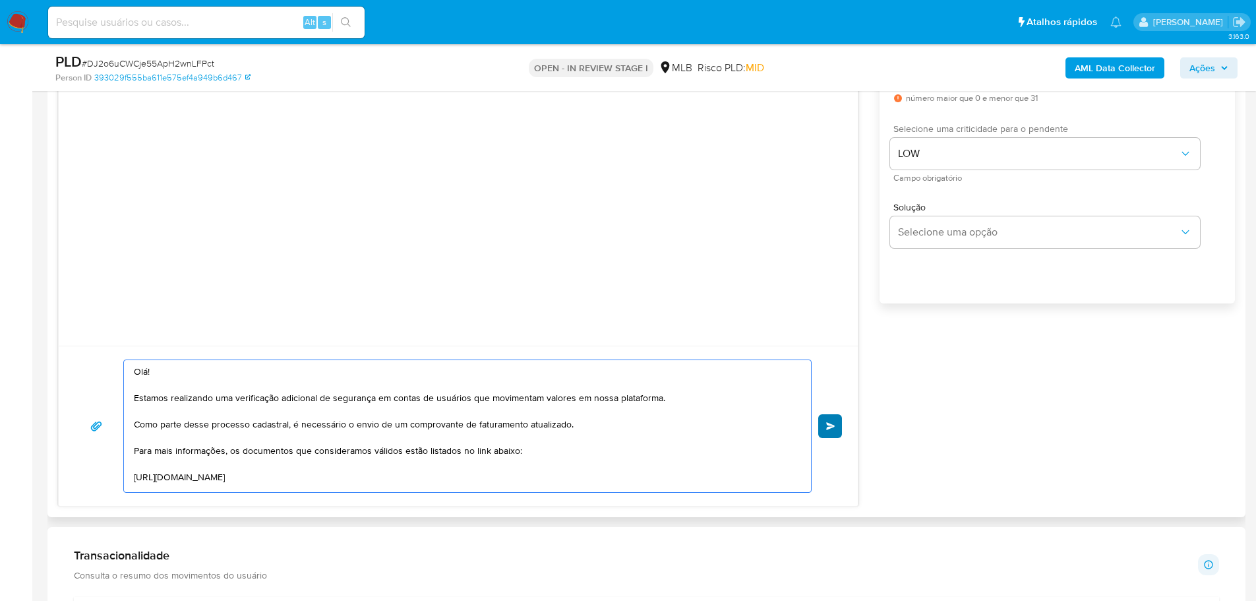
type textarea "Olá! Estamos realizando uma verificação adicional de segurança em contas de usu…"
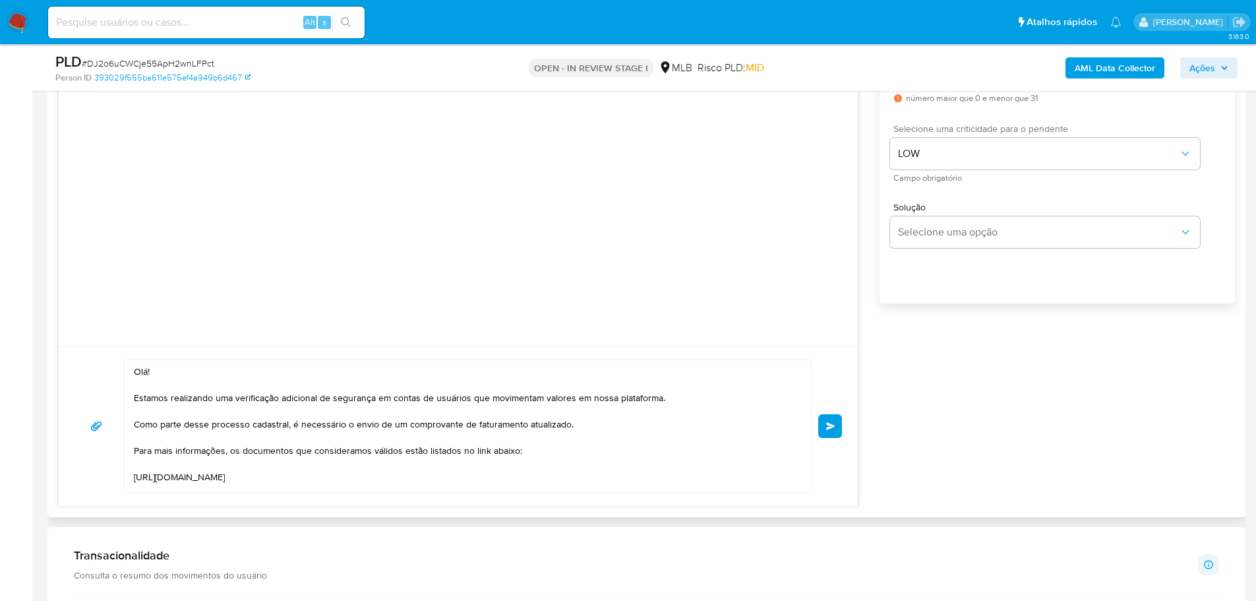
click at [832, 425] on span "common.send" at bounding box center [830, 426] width 9 height 8
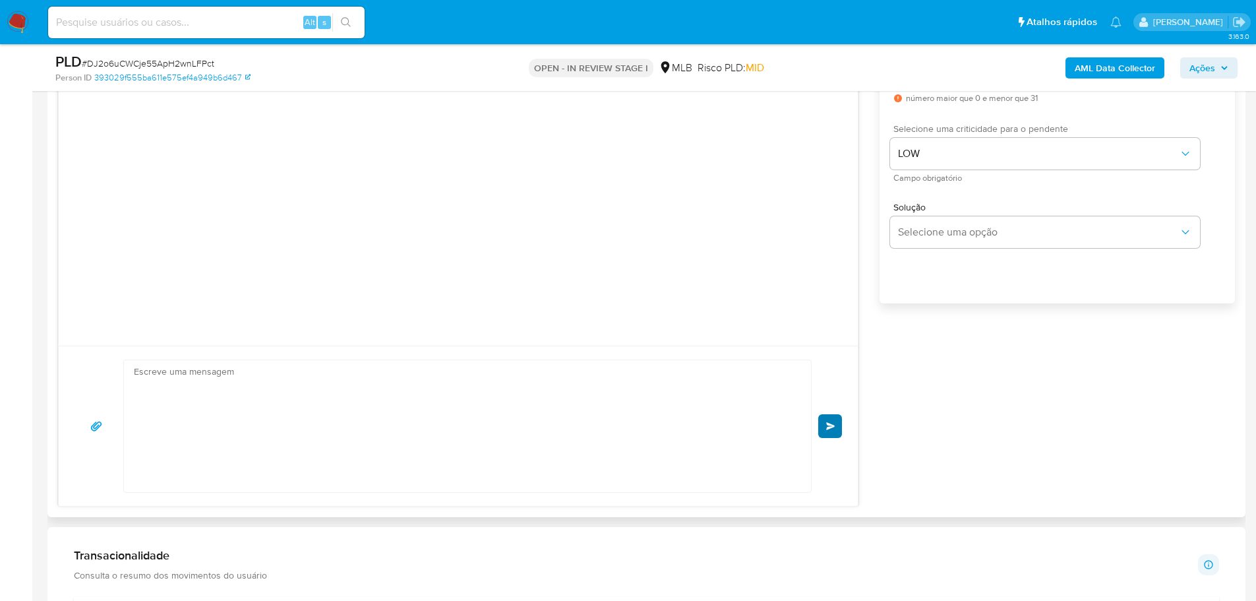
scroll to position [86, 0]
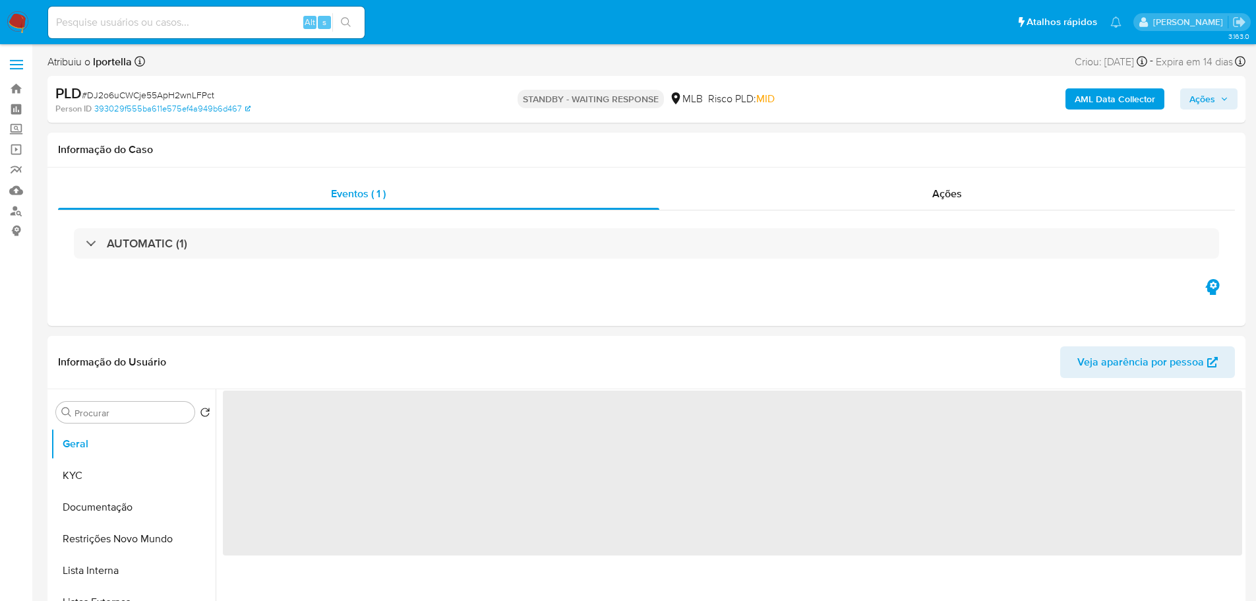
select select "10"
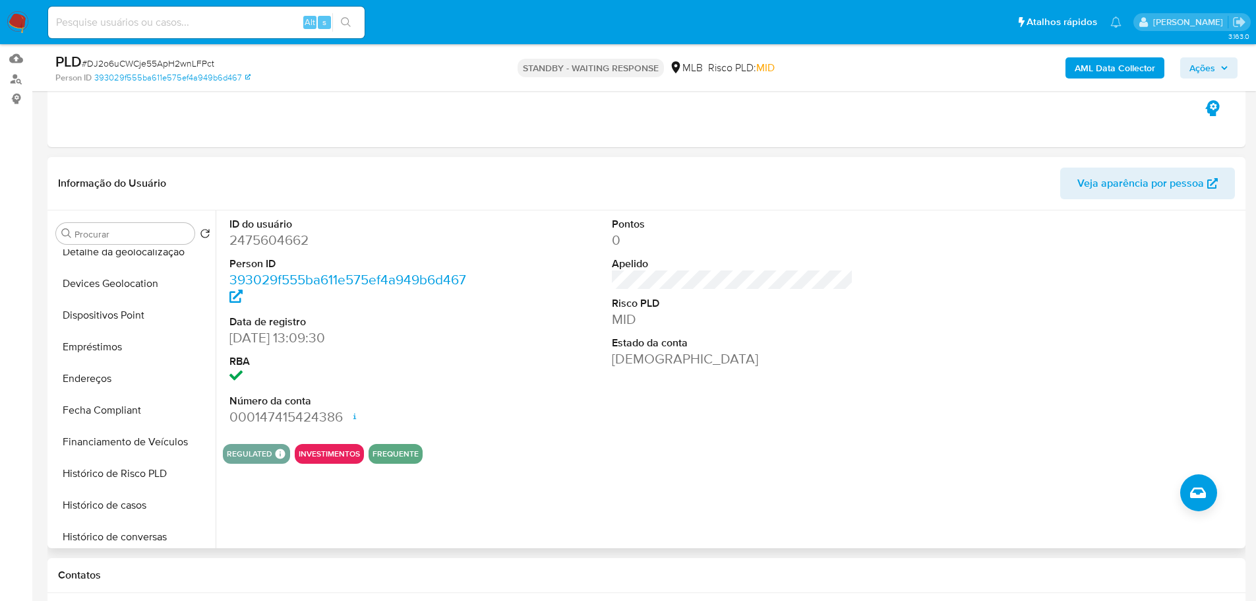
scroll to position [527, 0]
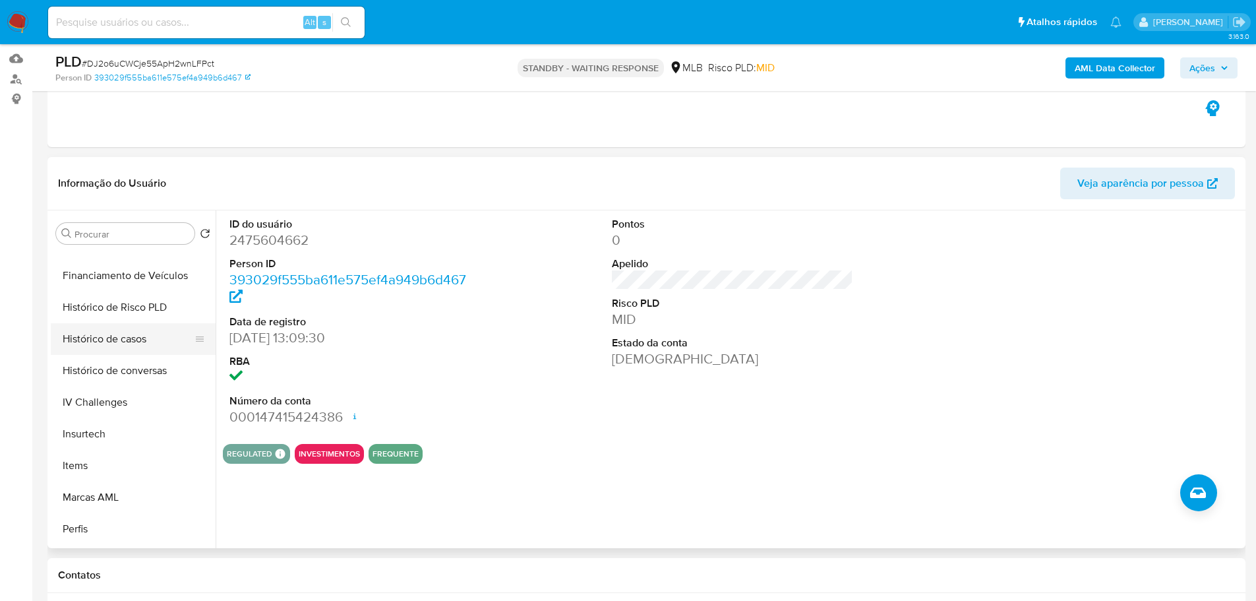
click at [109, 332] on button "Histórico de casos" at bounding box center [128, 339] width 154 height 32
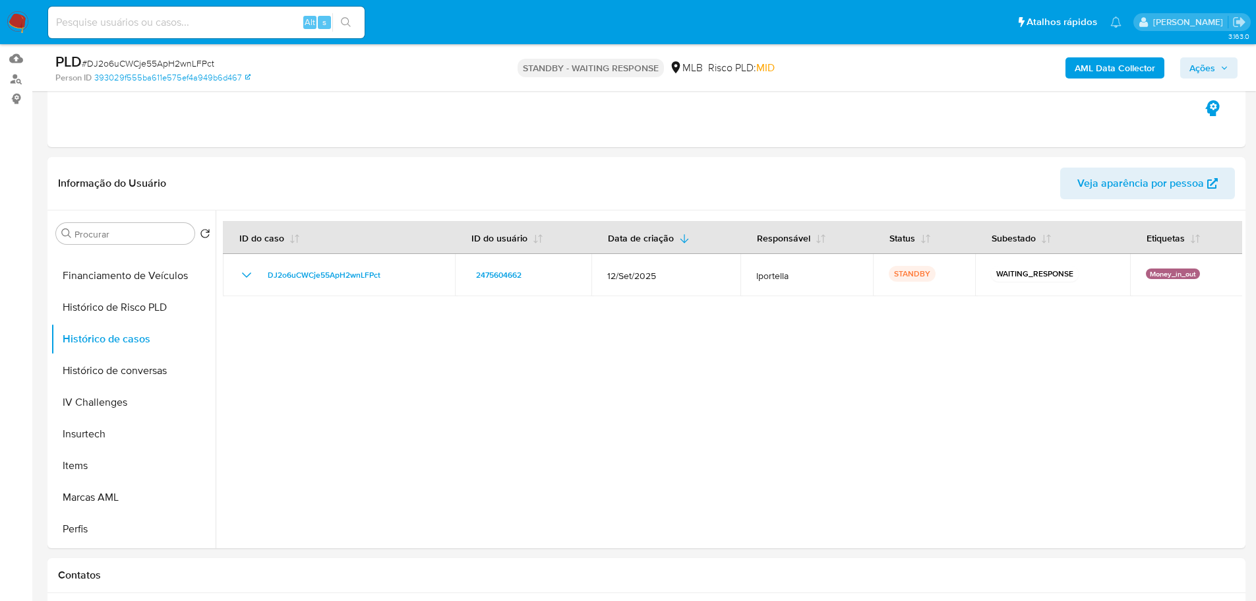
click at [17, 19] on img at bounding box center [18, 22] width 22 height 22
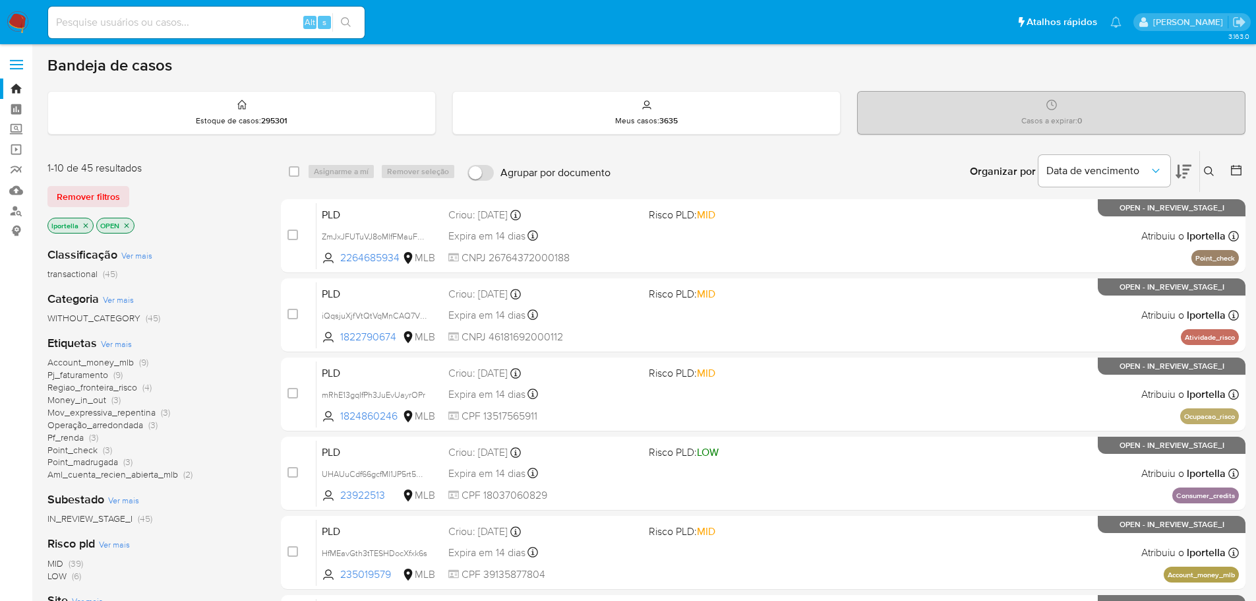
click at [186, 32] on div "Alt s" at bounding box center [206, 23] width 316 height 32
click at [186, 24] on input at bounding box center [206, 22] width 316 height 17
paste input "zMZjylaYQfZDcyJ8hZylTp04"
type input "zMZjylaYQfZDcyJ8hZylTp04"
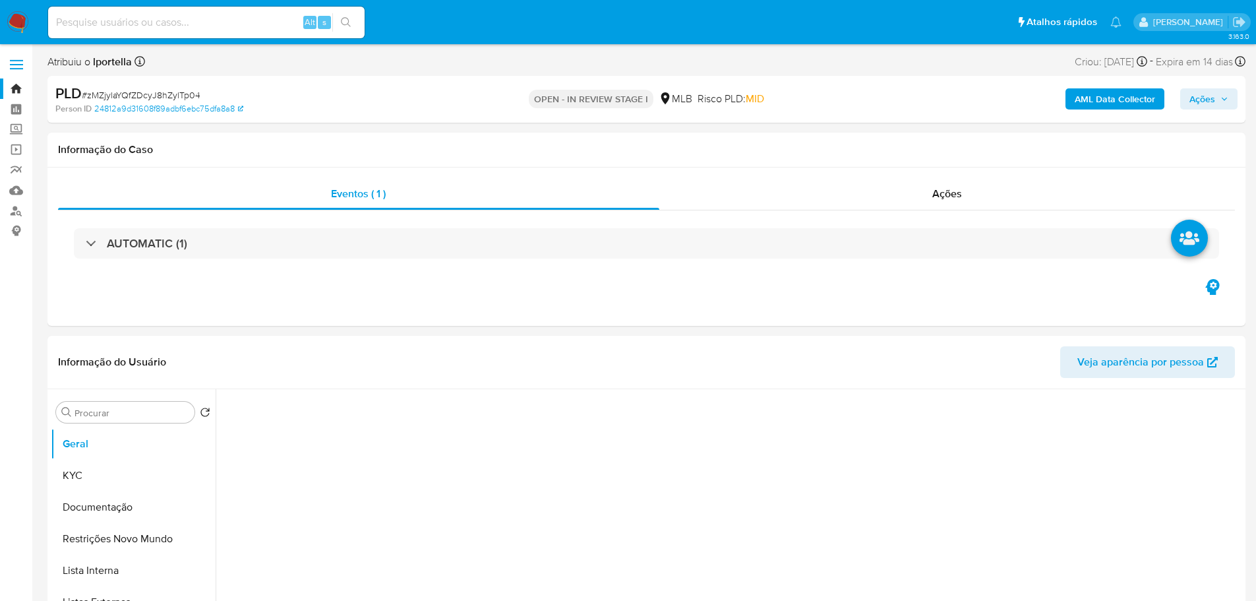
select select "10"
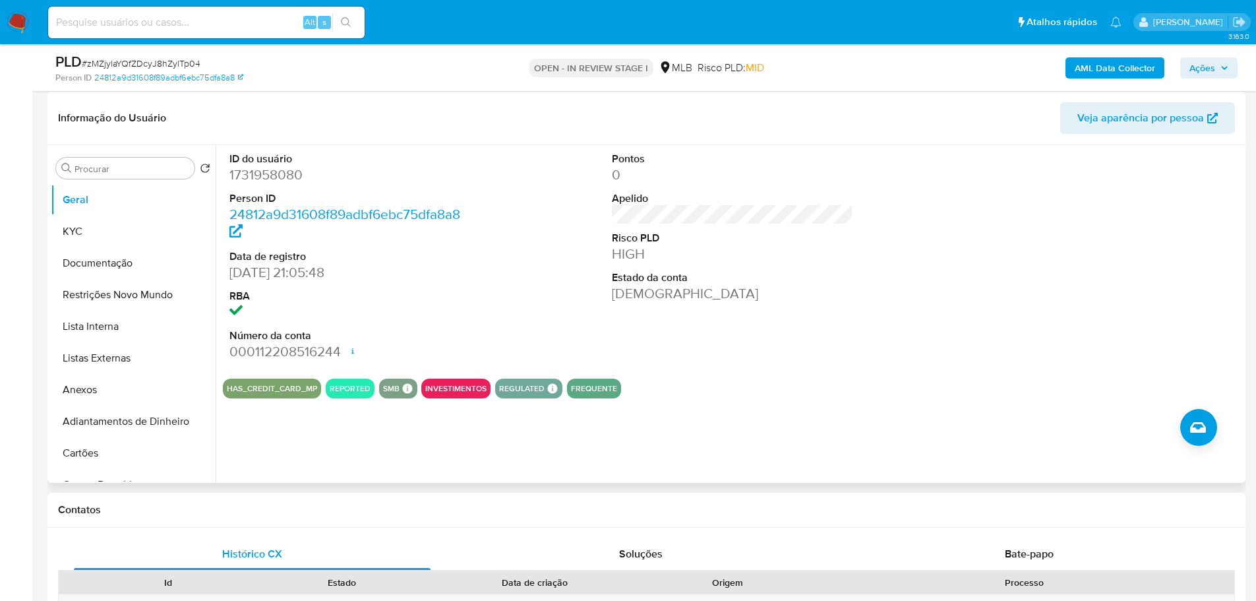
scroll to position [198, 0]
drag, startPoint x: 80, startPoint y: 226, endPoint x: 208, endPoint y: 217, distance: 128.9
click at [80, 227] on button "KYC" at bounding box center [128, 231] width 154 height 32
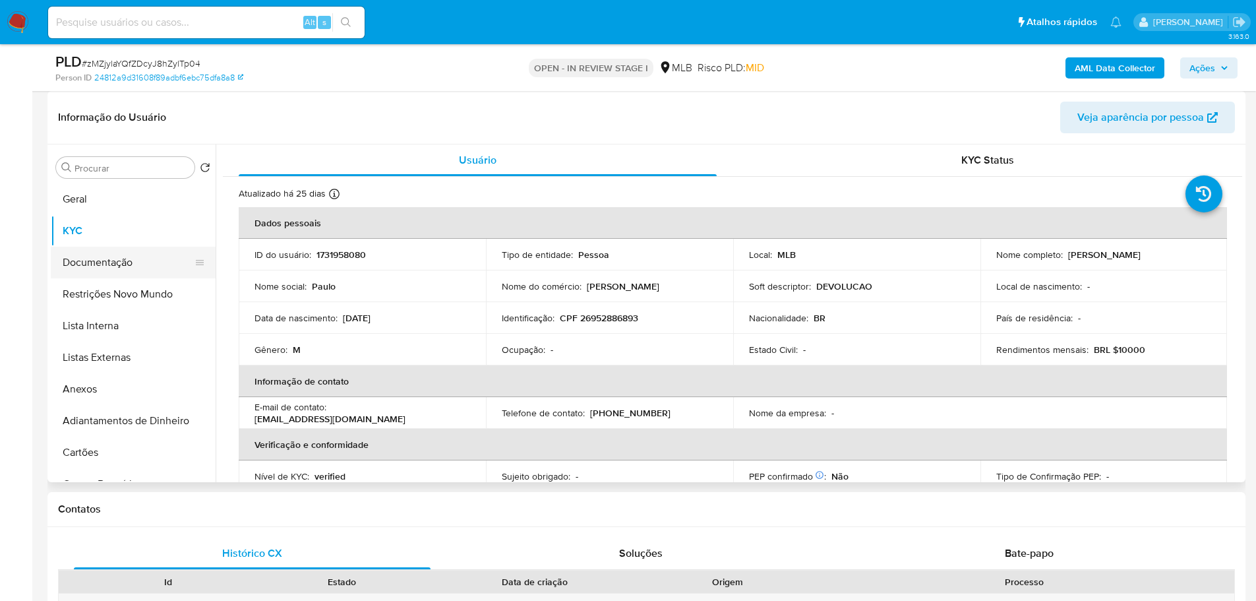
click at [107, 251] on button "Documentação" at bounding box center [128, 263] width 154 height 32
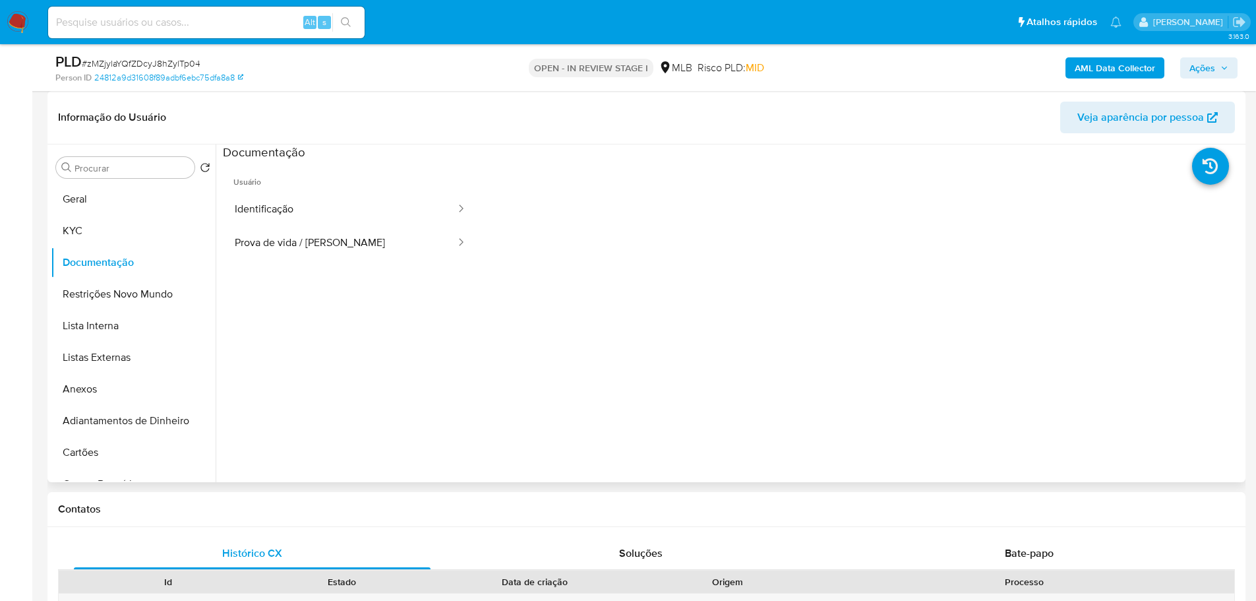
click at [307, 184] on span "Usuário" at bounding box center [350, 177] width 255 height 32
click at [311, 195] on button "Identificação" at bounding box center [340, 210] width 234 height 34
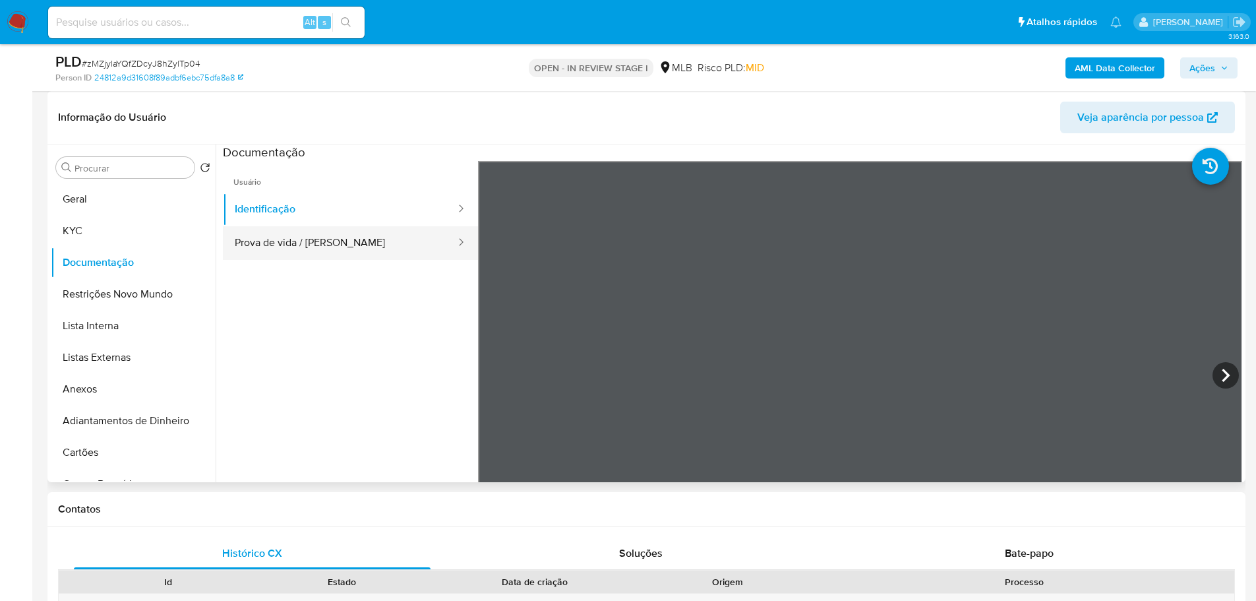
click at [367, 233] on button "Prova de vida / Selfie" at bounding box center [340, 243] width 234 height 34
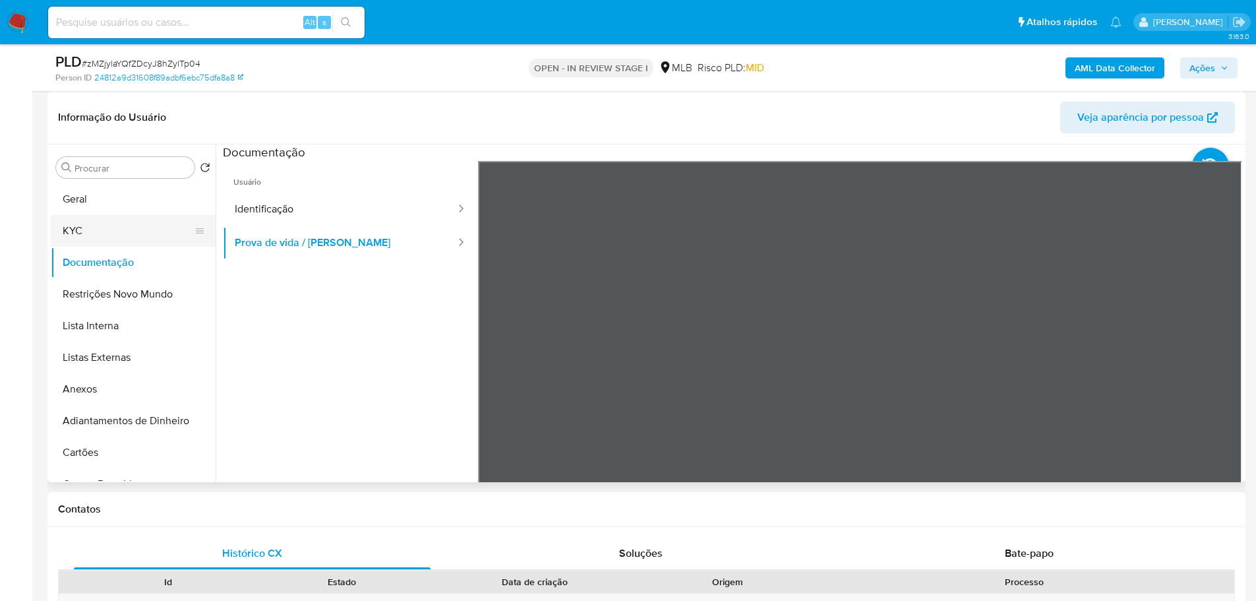
click at [107, 222] on button "KYC" at bounding box center [128, 231] width 154 height 32
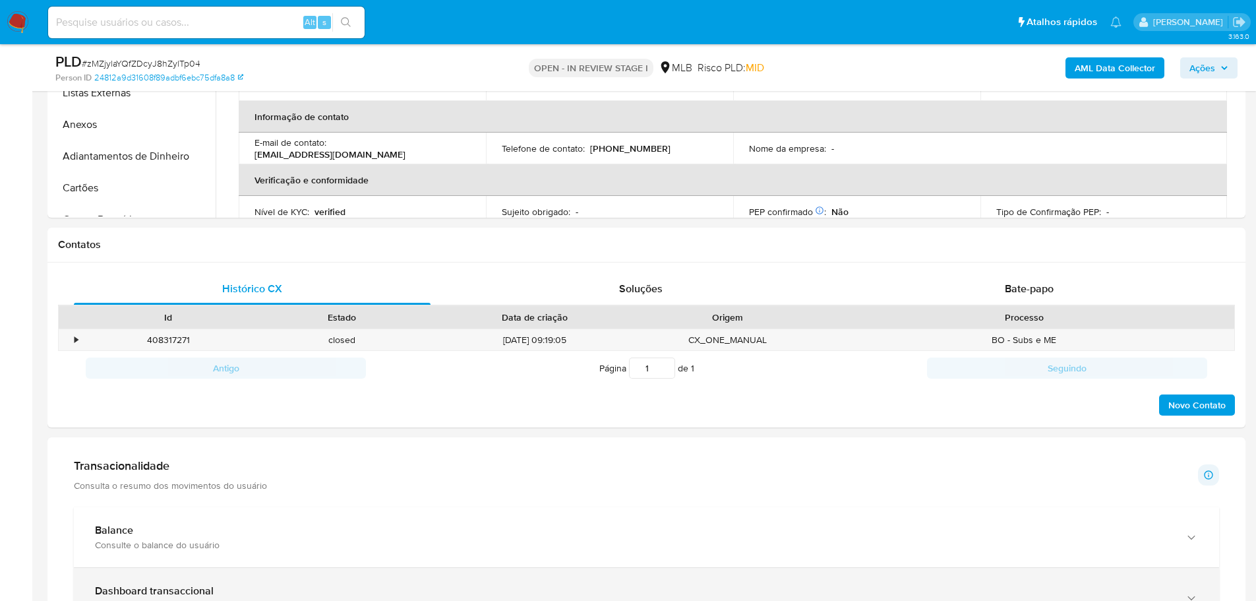
scroll to position [593, 0]
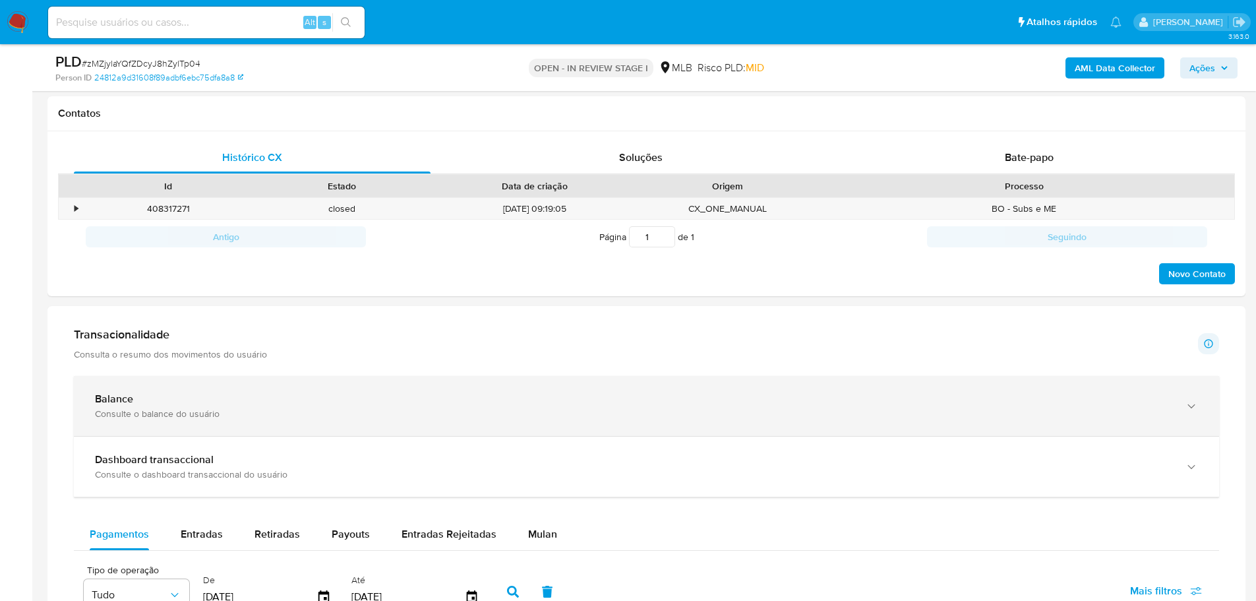
click at [234, 390] on div "Balance Consulte o balance do usuário" at bounding box center [646, 406] width 1145 height 60
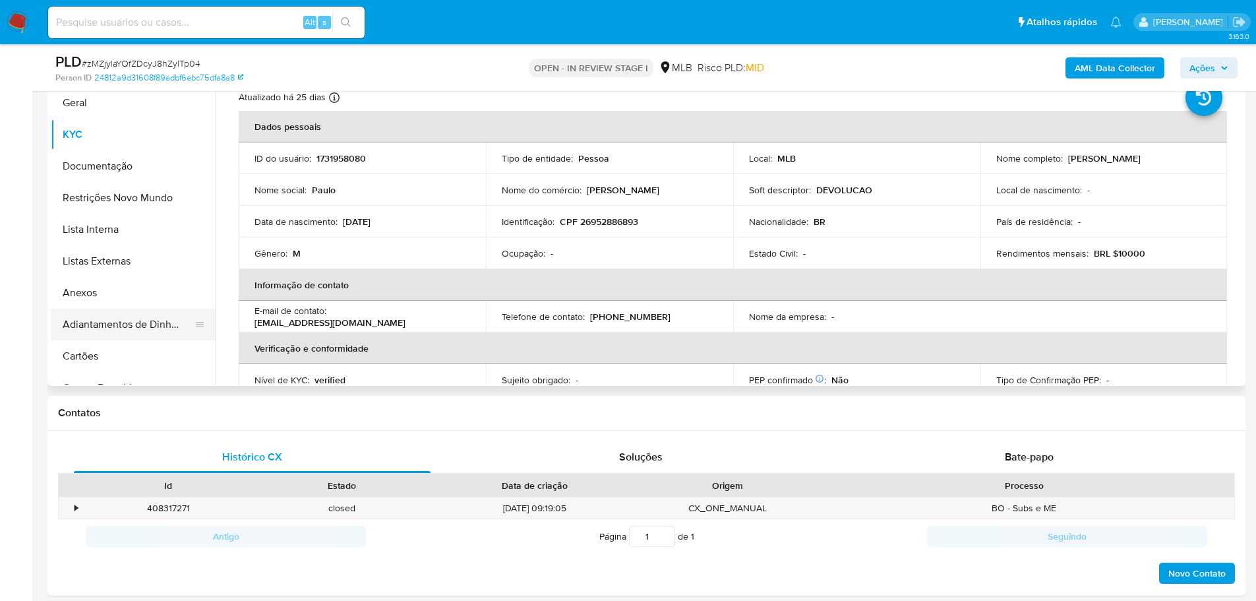
scroll to position [264, 0]
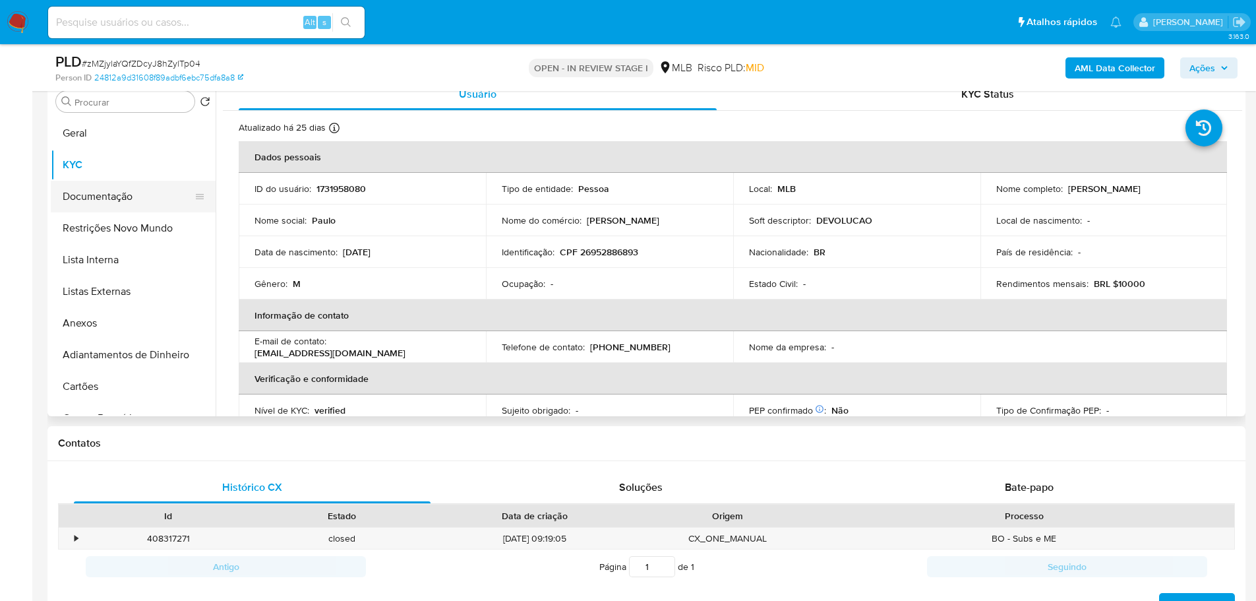
click at [100, 206] on button "Documentação" at bounding box center [128, 197] width 154 height 32
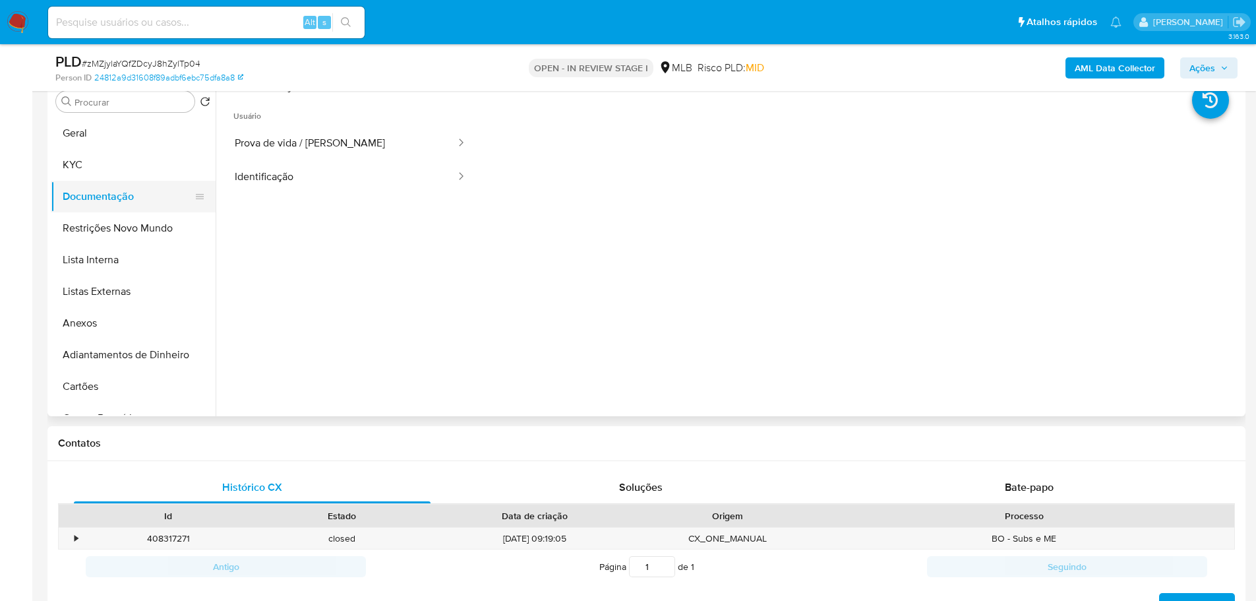
drag, startPoint x: 86, startPoint y: 167, endPoint x: 110, endPoint y: 181, distance: 27.2
click at [86, 167] on button "KYC" at bounding box center [133, 165] width 165 height 32
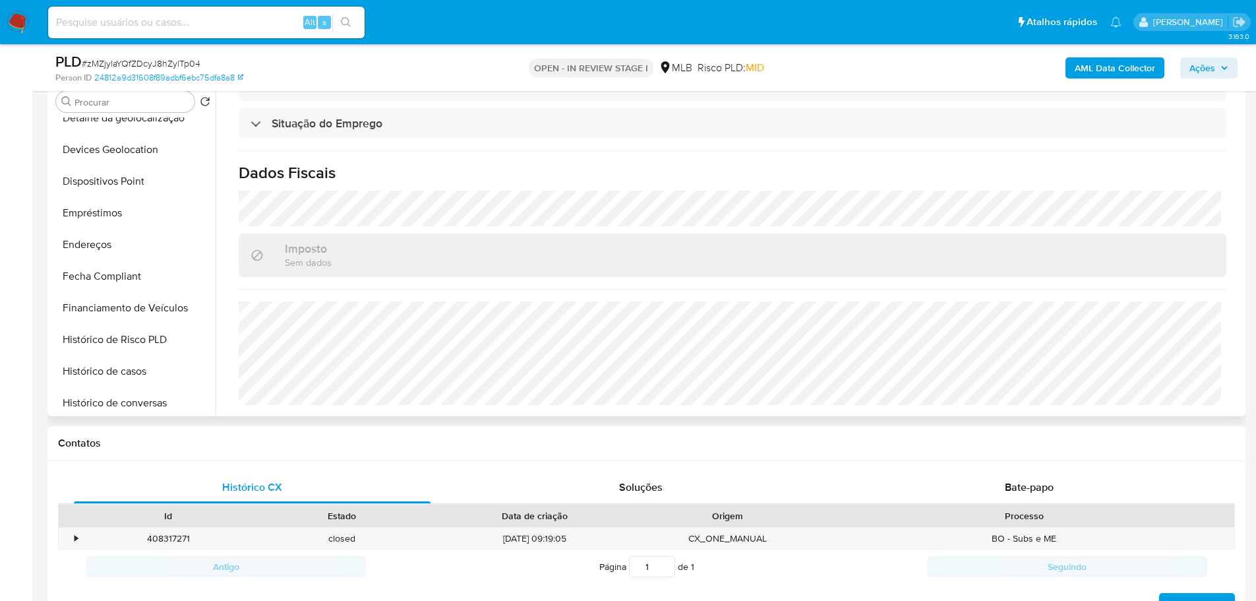
scroll to position [527, 0]
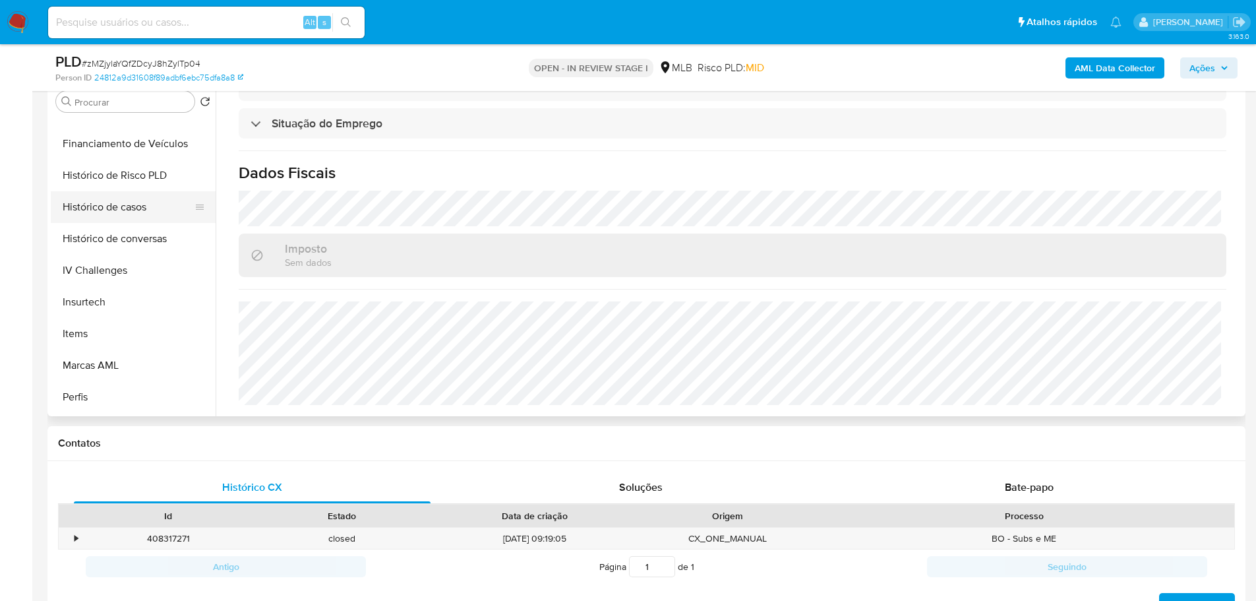
click at [119, 213] on button "Histórico de casos" at bounding box center [128, 207] width 154 height 32
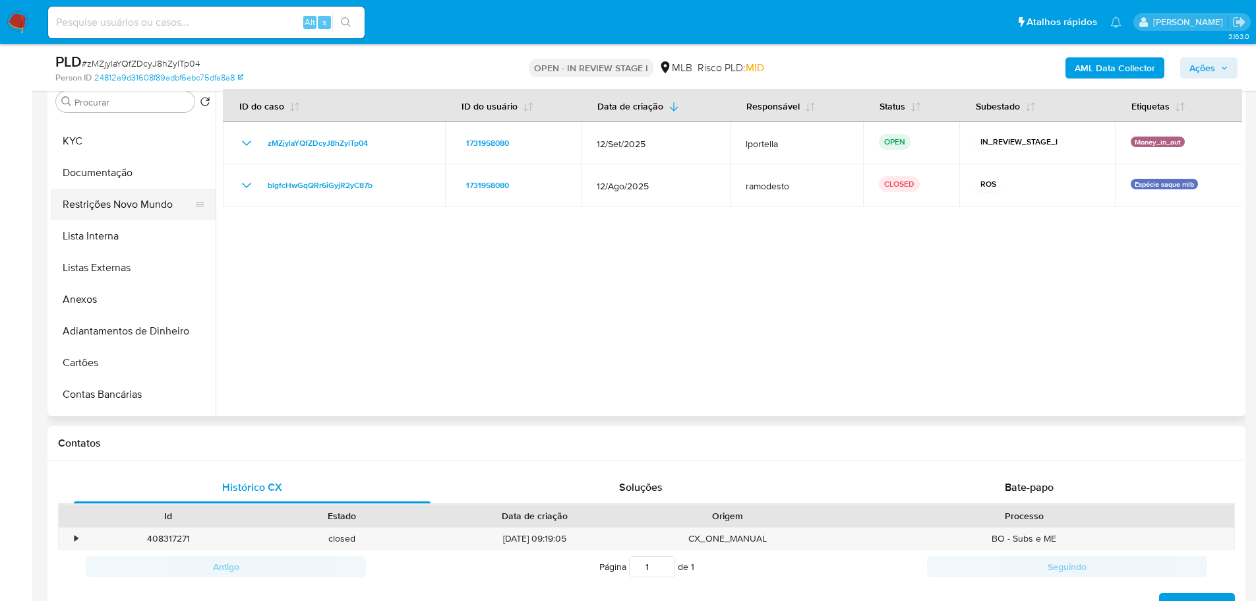
scroll to position [0, 0]
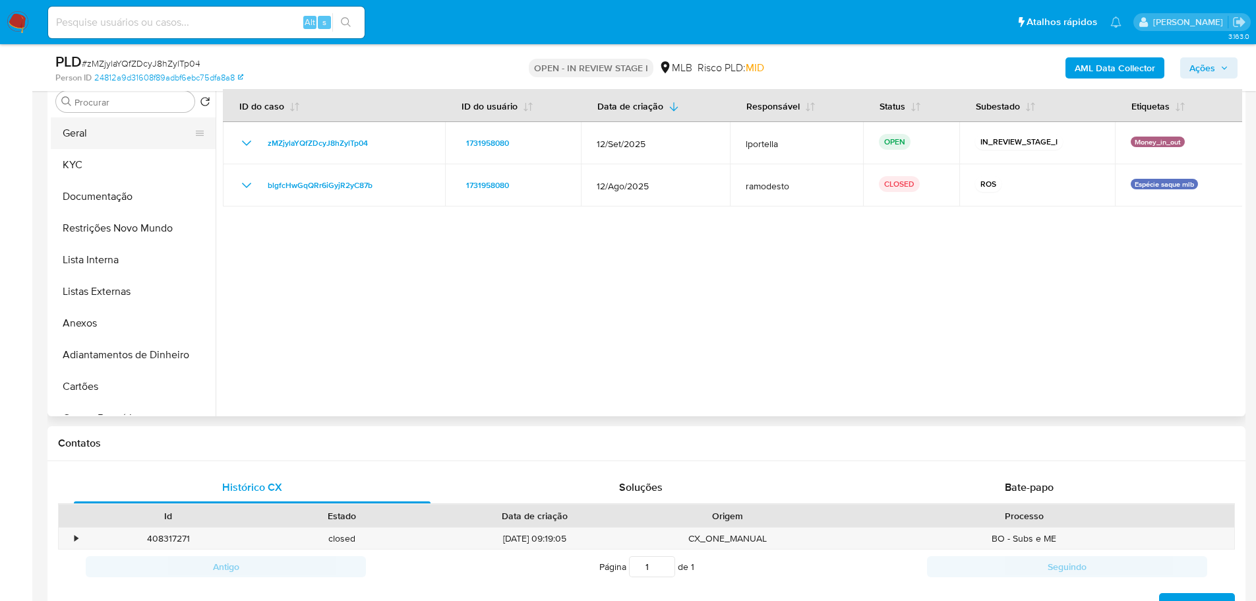
click at [95, 138] on button "Geral" at bounding box center [128, 133] width 154 height 32
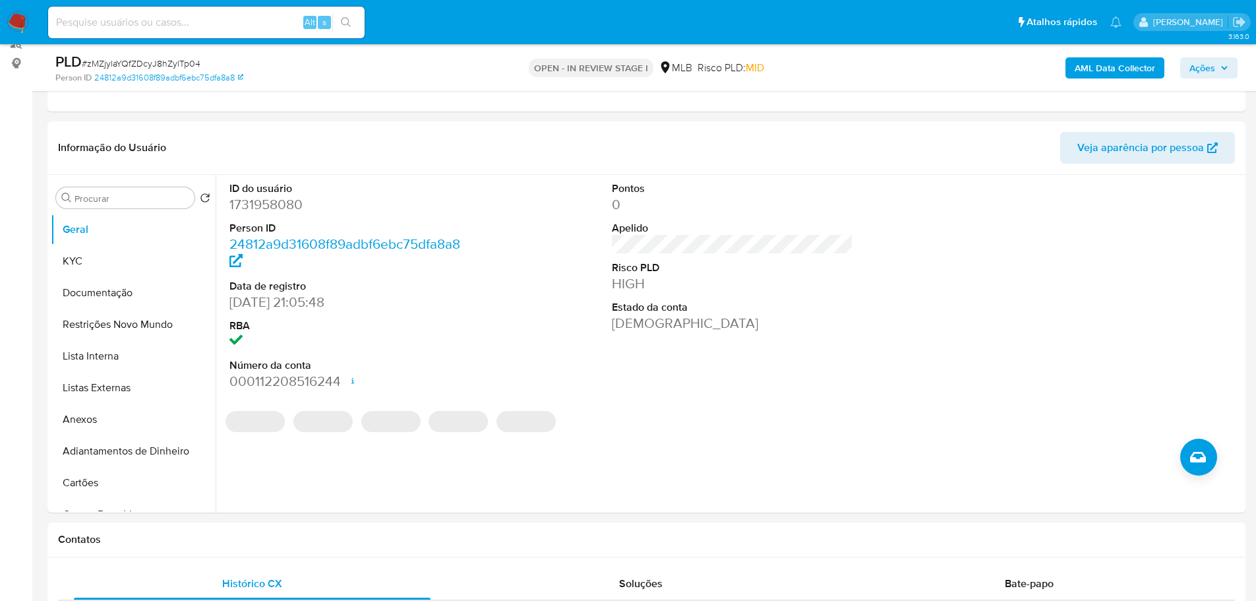
scroll to position [164, 0]
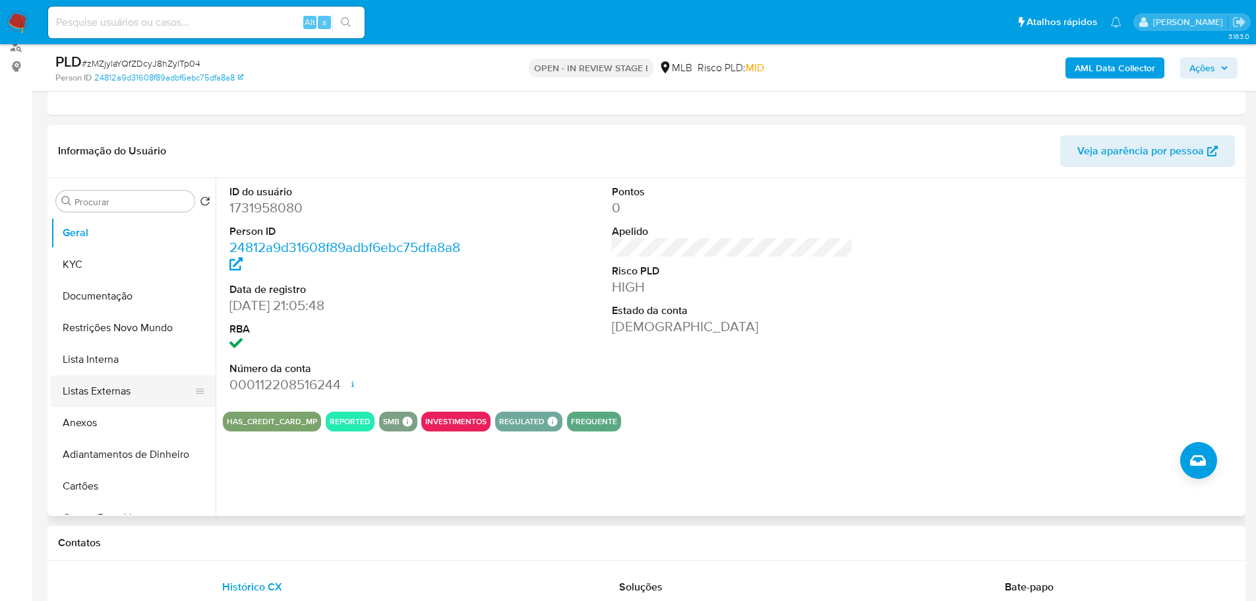
drag, startPoint x: 269, startPoint y: 539, endPoint x: 144, endPoint y: 404, distance: 183.8
click at [268, 538] on h1 "Contatos" at bounding box center [646, 542] width 1177 height 13
click at [86, 276] on button "KYC" at bounding box center [128, 265] width 154 height 32
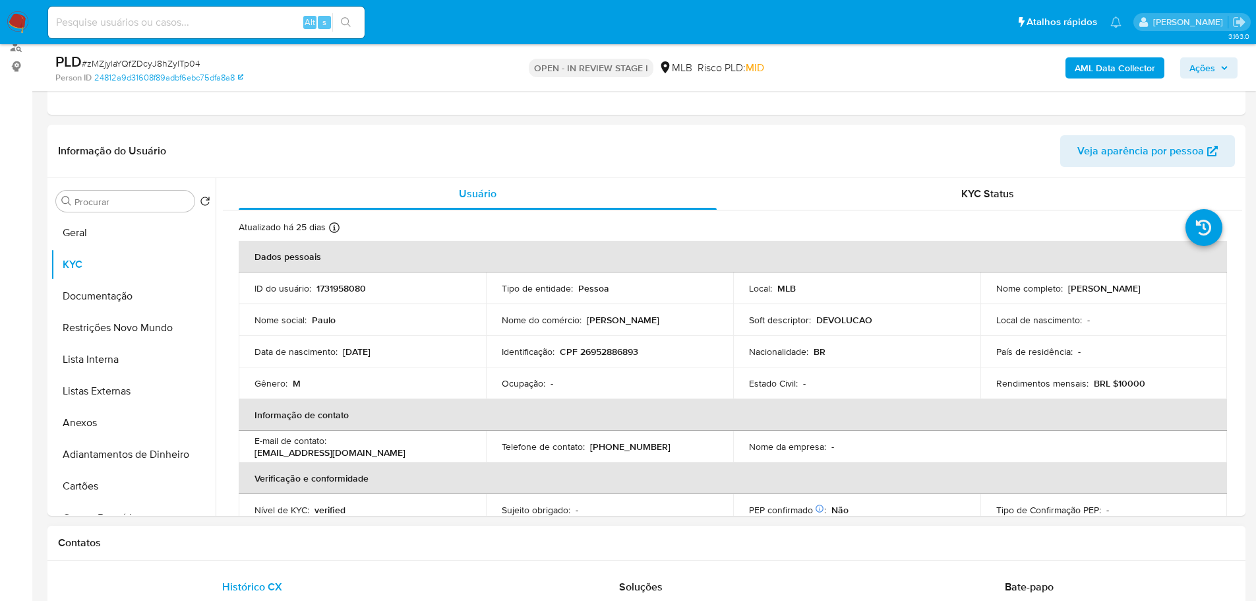
click at [431, 531] on div "Contatos" at bounding box center [646, 542] width 1198 height 35
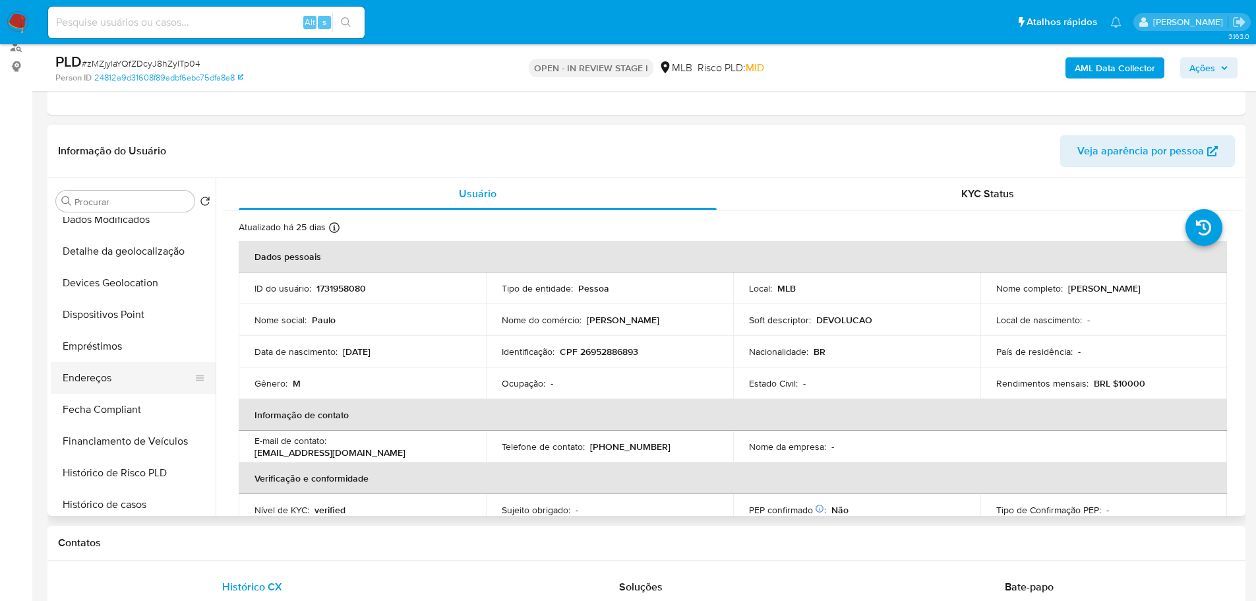
click at [100, 382] on button "Endereços" at bounding box center [128, 378] width 154 height 32
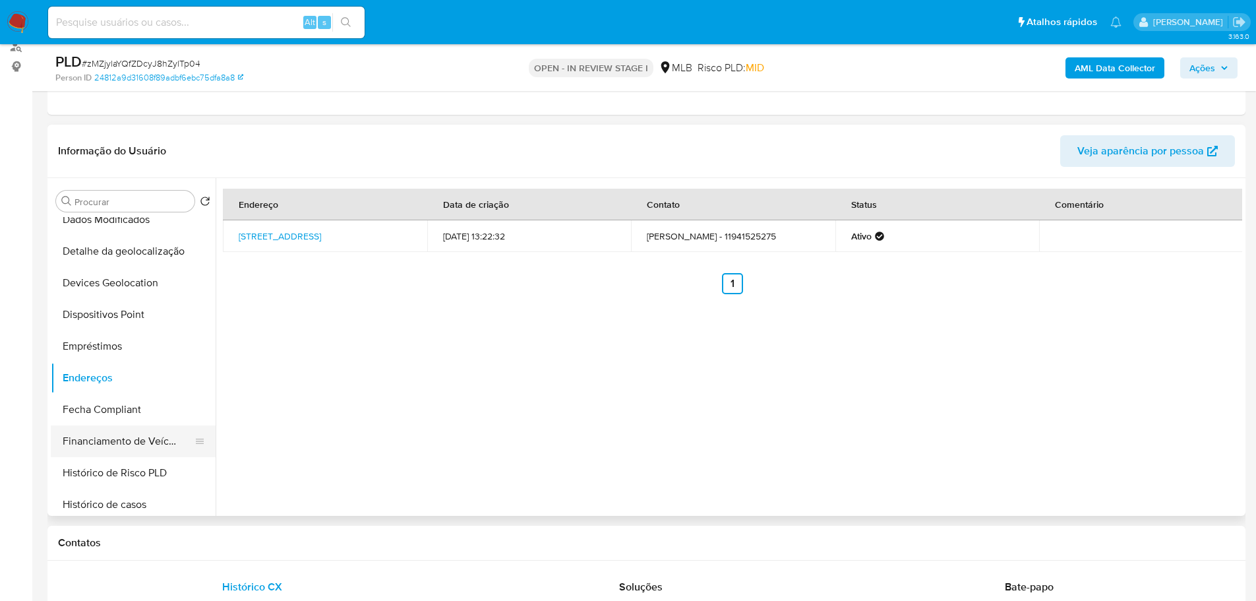
drag, startPoint x: 296, startPoint y: 551, endPoint x: 173, endPoint y: 453, distance: 157.6
click at [296, 551] on div "Contatos" at bounding box center [646, 542] width 1198 height 35
click at [125, 245] on button "Detalhe da geolocalização" at bounding box center [128, 251] width 154 height 32
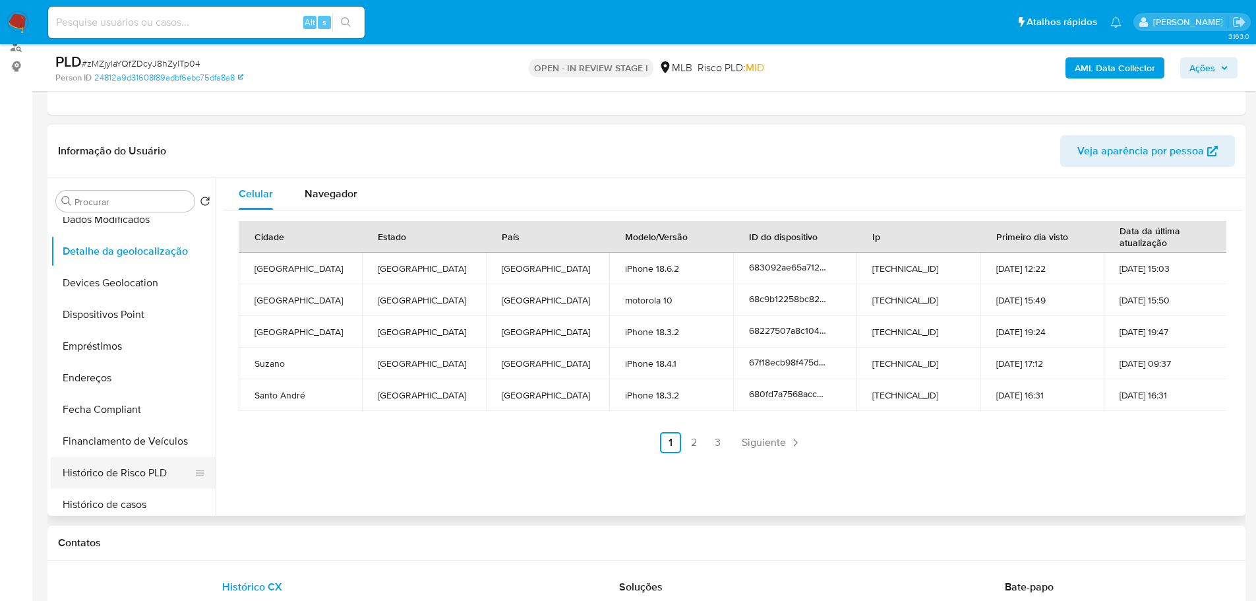
drag, startPoint x: 389, startPoint y: 546, endPoint x: 183, endPoint y: 466, distance: 221.2
click at [379, 546] on h1 "Contatos" at bounding box center [646, 542] width 1177 height 13
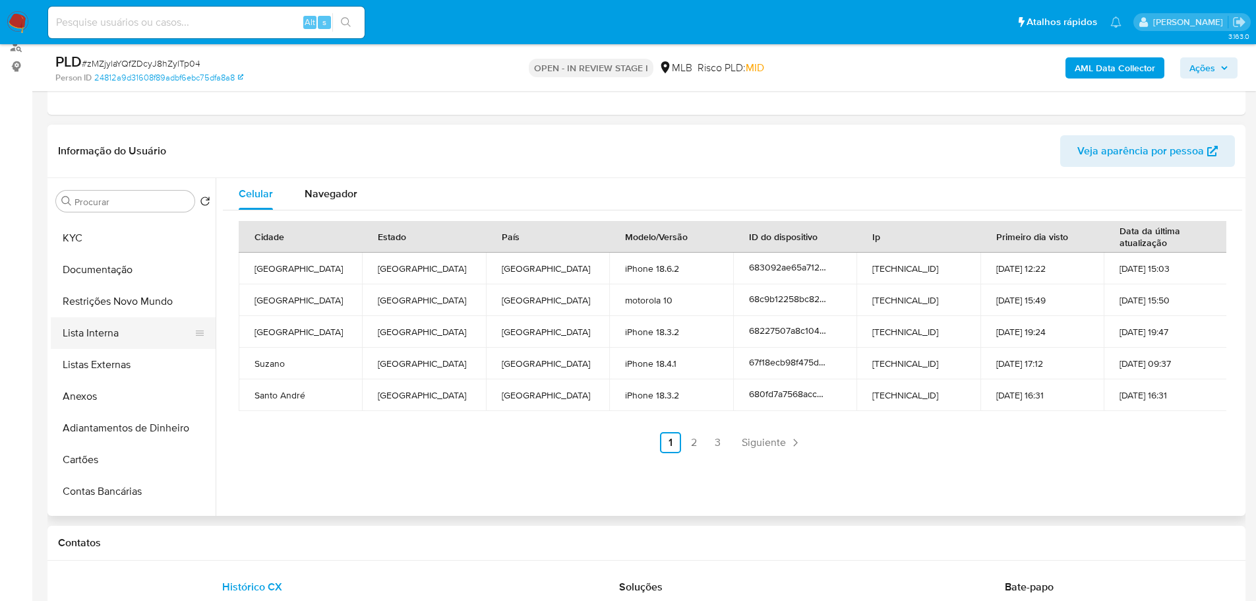
scroll to position [0, 0]
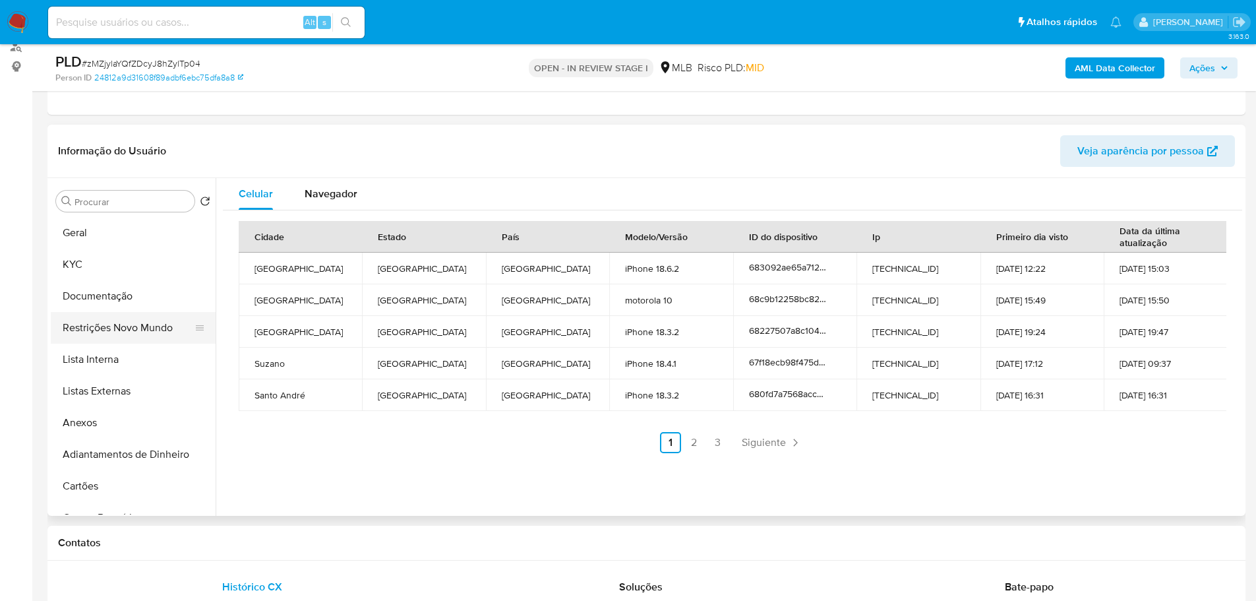
click at [112, 333] on button "Restrições Novo Mundo" at bounding box center [128, 328] width 154 height 32
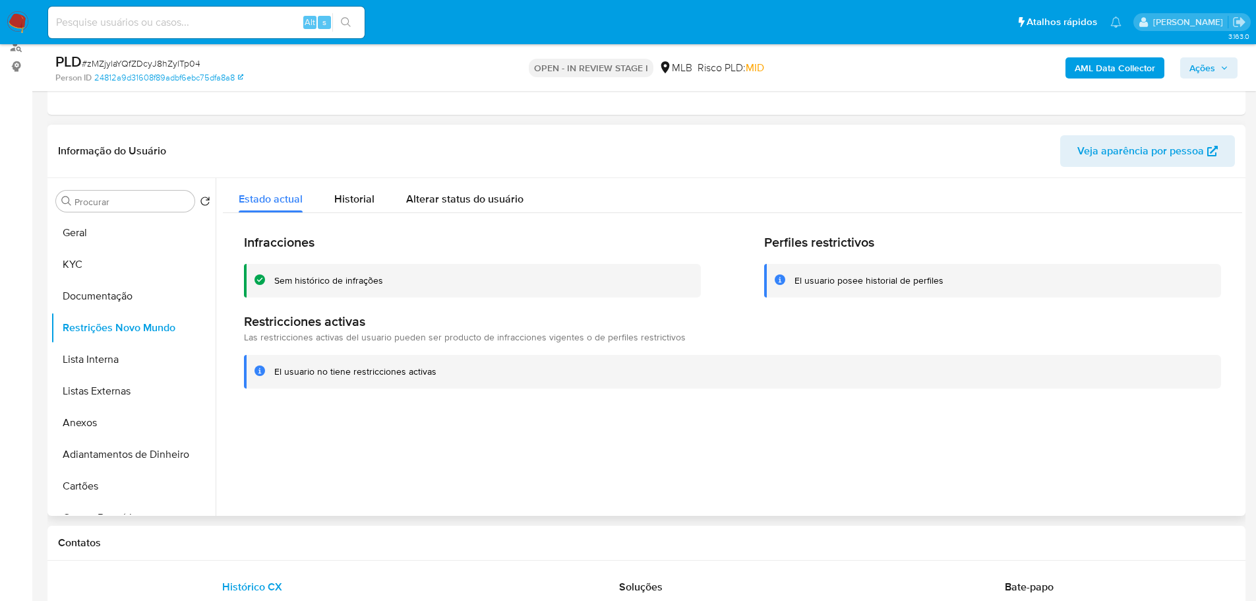
drag, startPoint x: 333, startPoint y: 527, endPoint x: 292, endPoint y: 504, distance: 47.3
click at [333, 527] on div "Contatos" at bounding box center [646, 542] width 1198 height 35
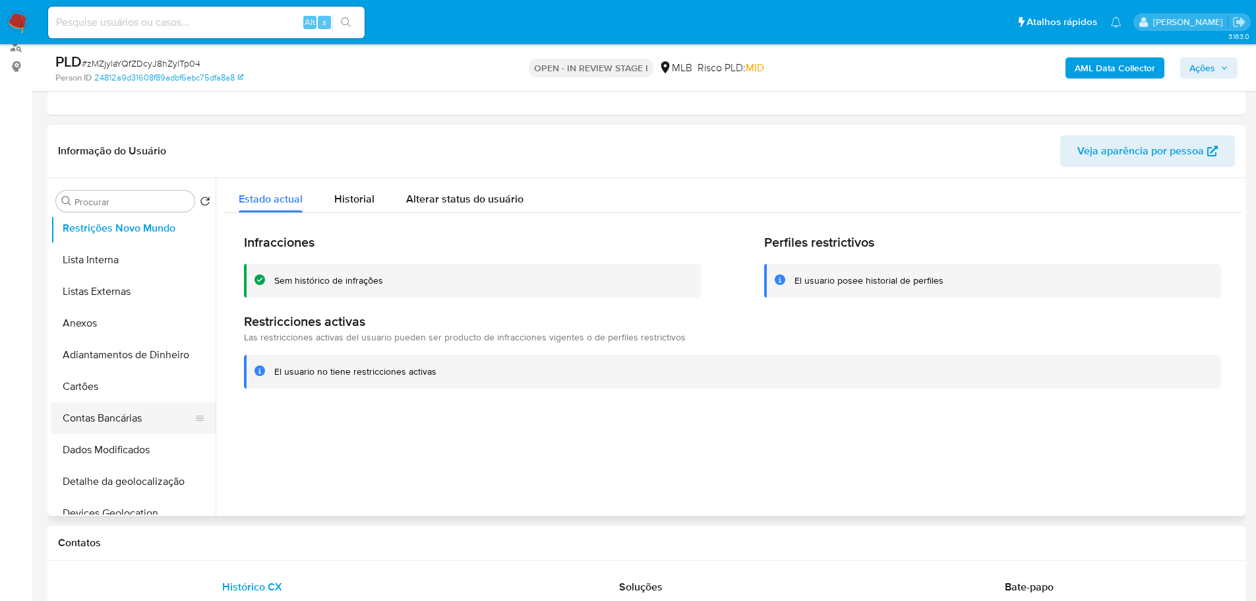
scroll to position [264, 0]
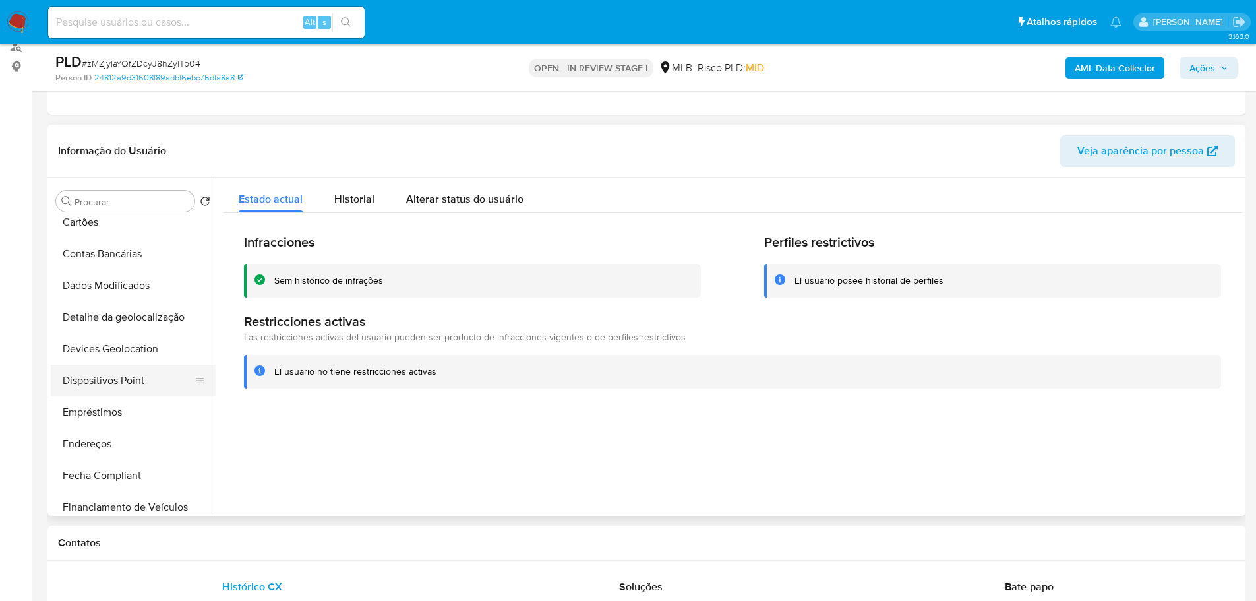
click at [127, 384] on button "Dispositivos Point" at bounding box center [128, 381] width 154 height 32
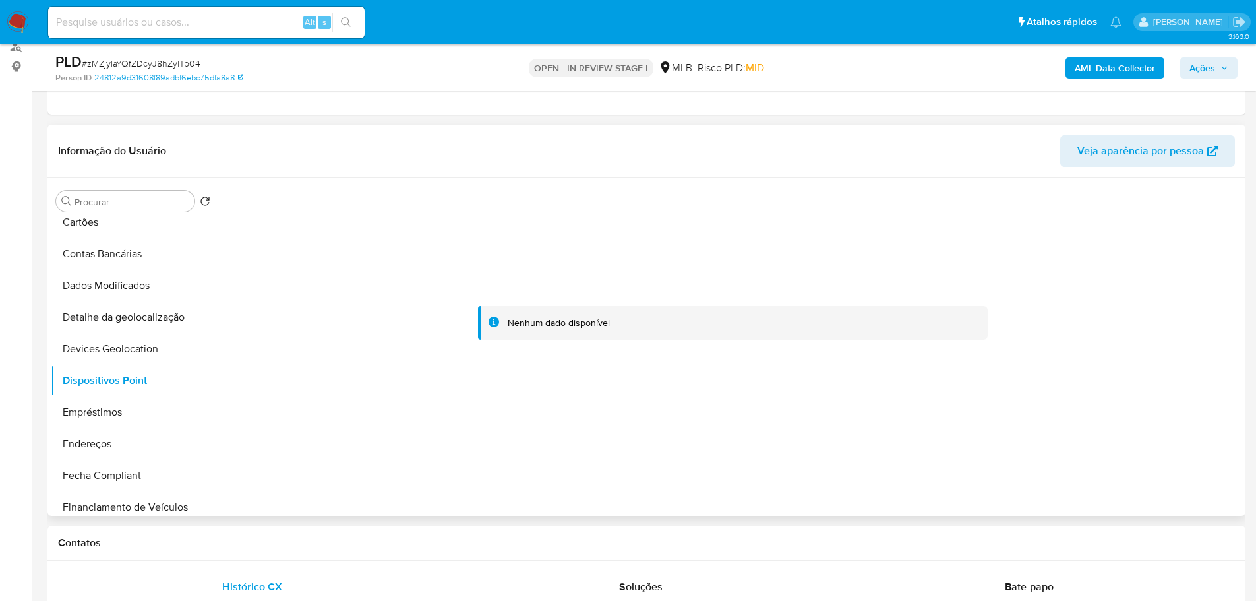
click at [713, 505] on div at bounding box center [729, 347] width 1026 height 338
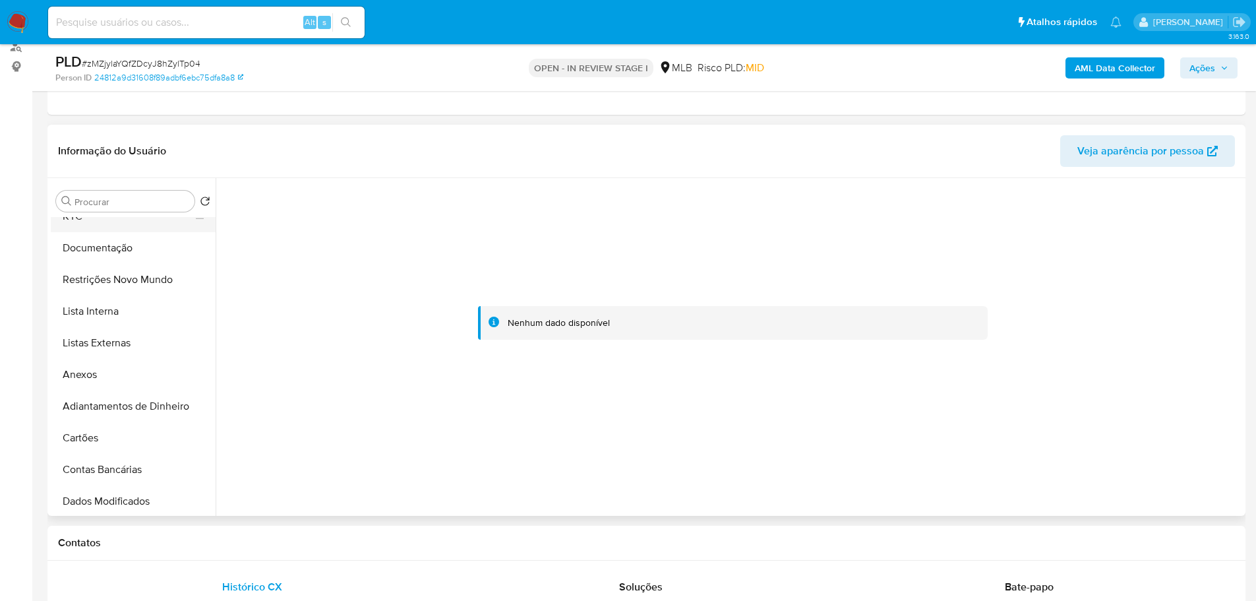
scroll to position [0, 0]
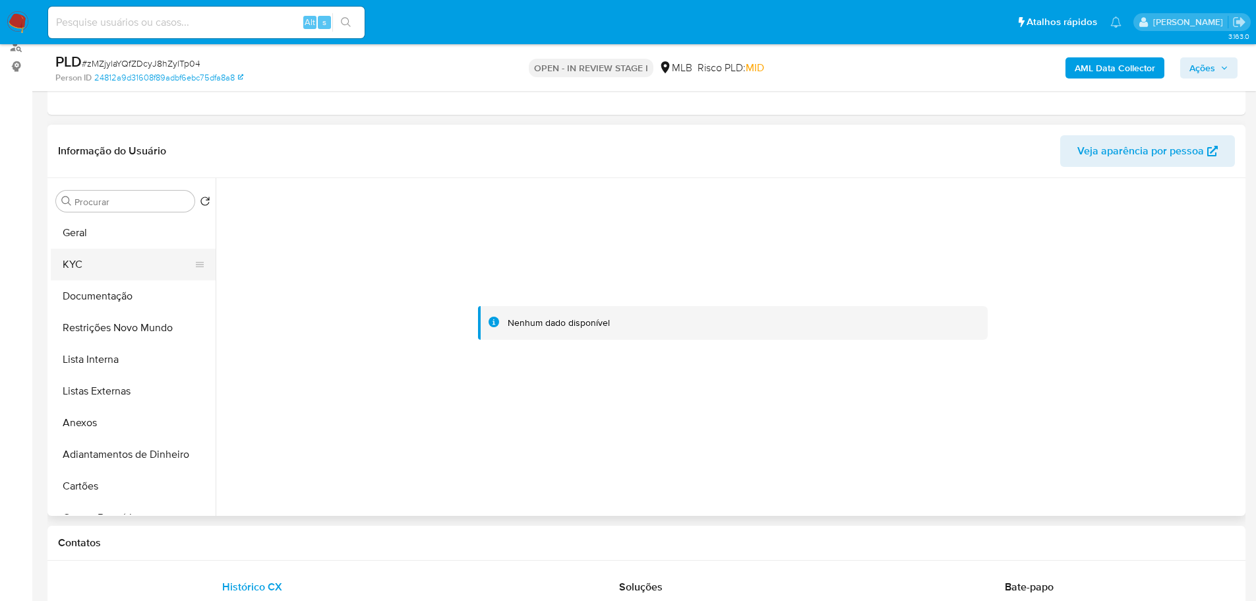
click at [98, 262] on button "KYC" at bounding box center [128, 265] width 154 height 32
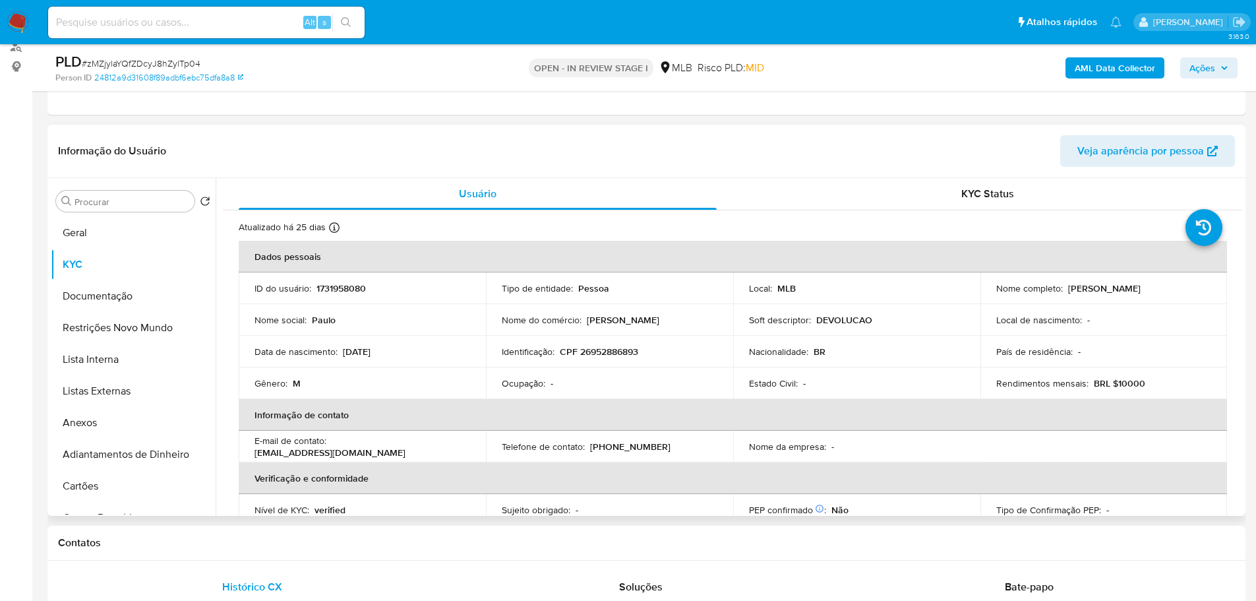
click at [602, 351] on p "CPF 26952886893" at bounding box center [599, 351] width 78 height 12
copy p "26952886893"
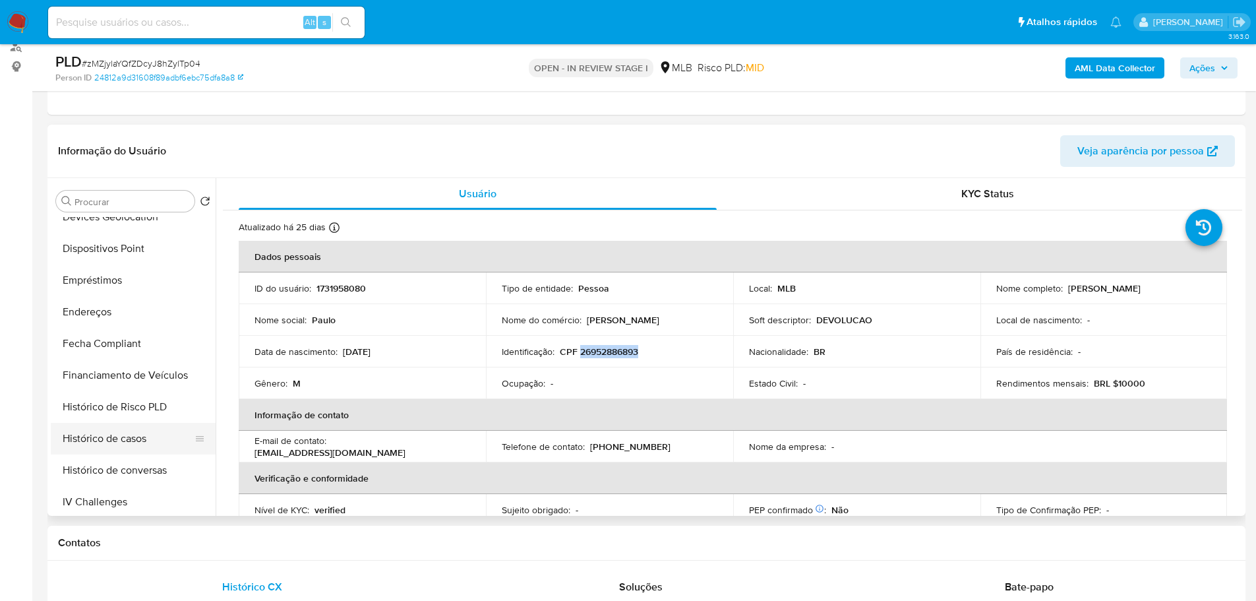
click at [117, 429] on button "Histórico de casos" at bounding box center [128, 439] width 154 height 32
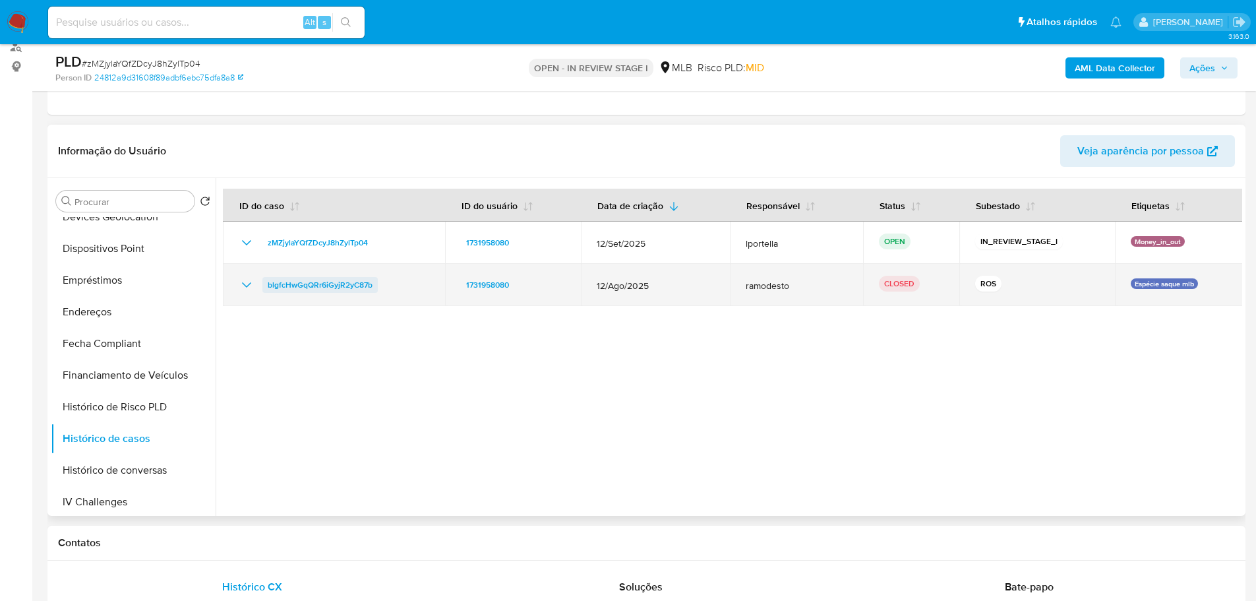
click at [337, 278] on span "blgfcHwGqQRr6iGyjR2yC87b" at bounding box center [320, 285] width 105 height 16
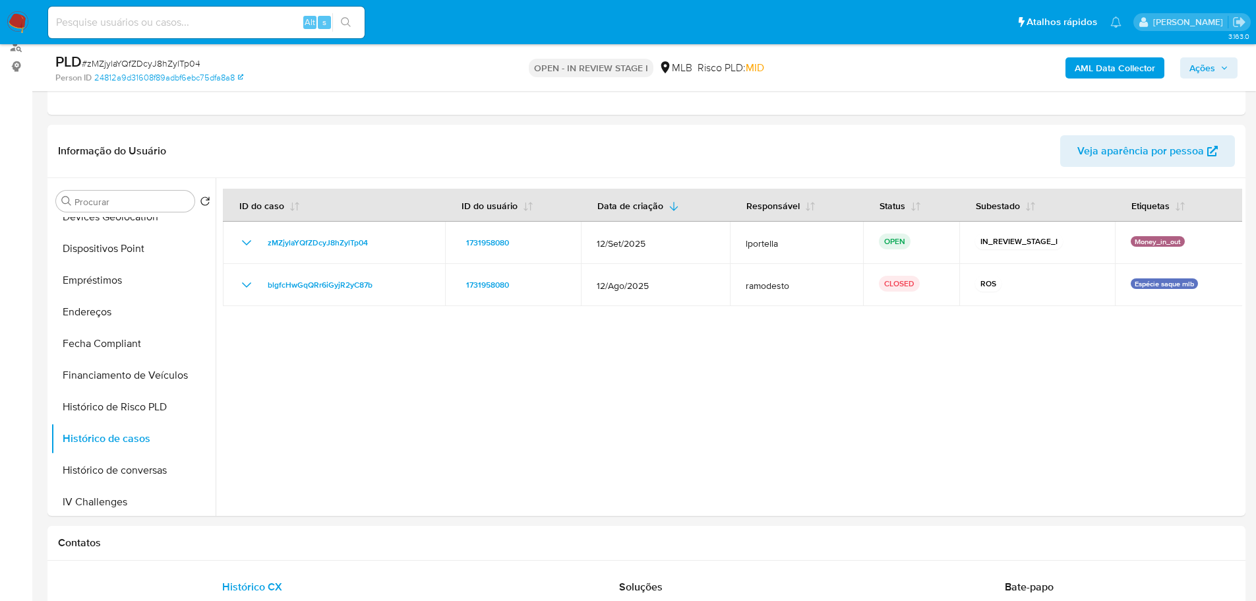
click at [1203, 59] on span "Ações" at bounding box center [1202, 67] width 26 height 21
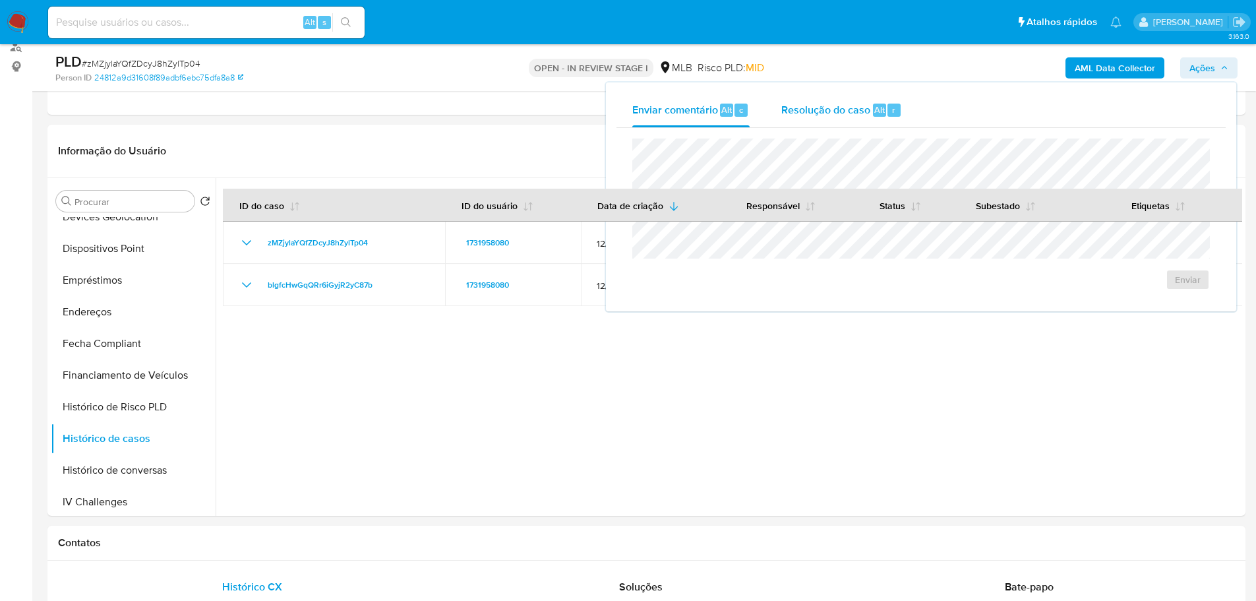
click at [825, 120] on div "Resolução do caso Alt r" at bounding box center [841, 110] width 121 height 34
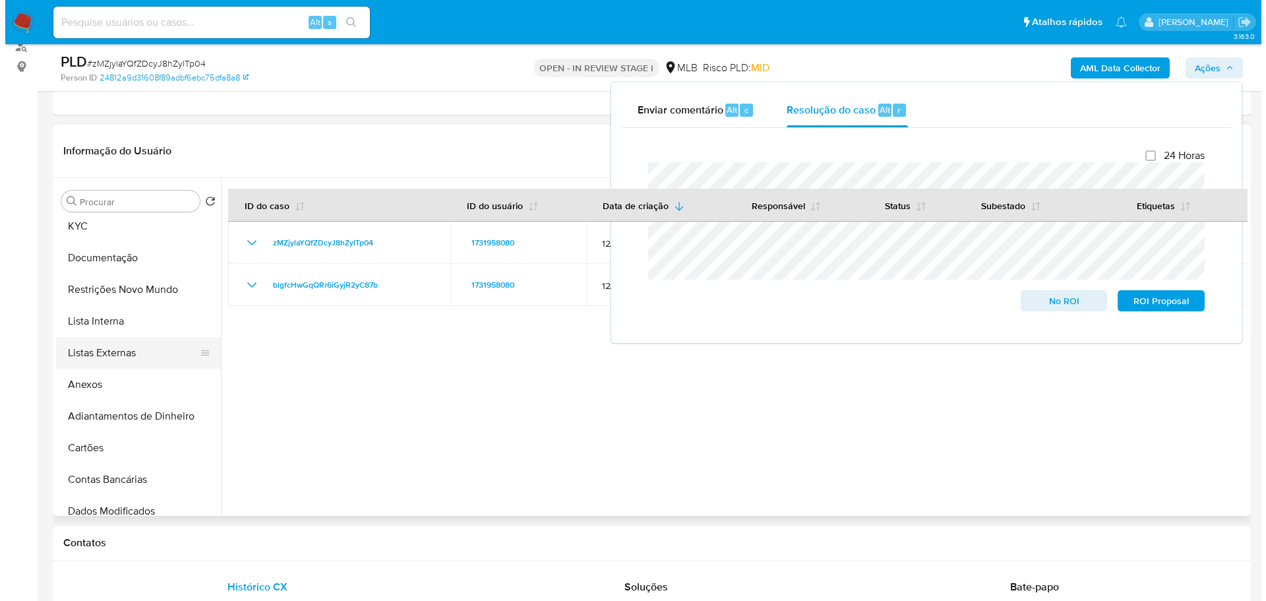
scroll to position [0, 0]
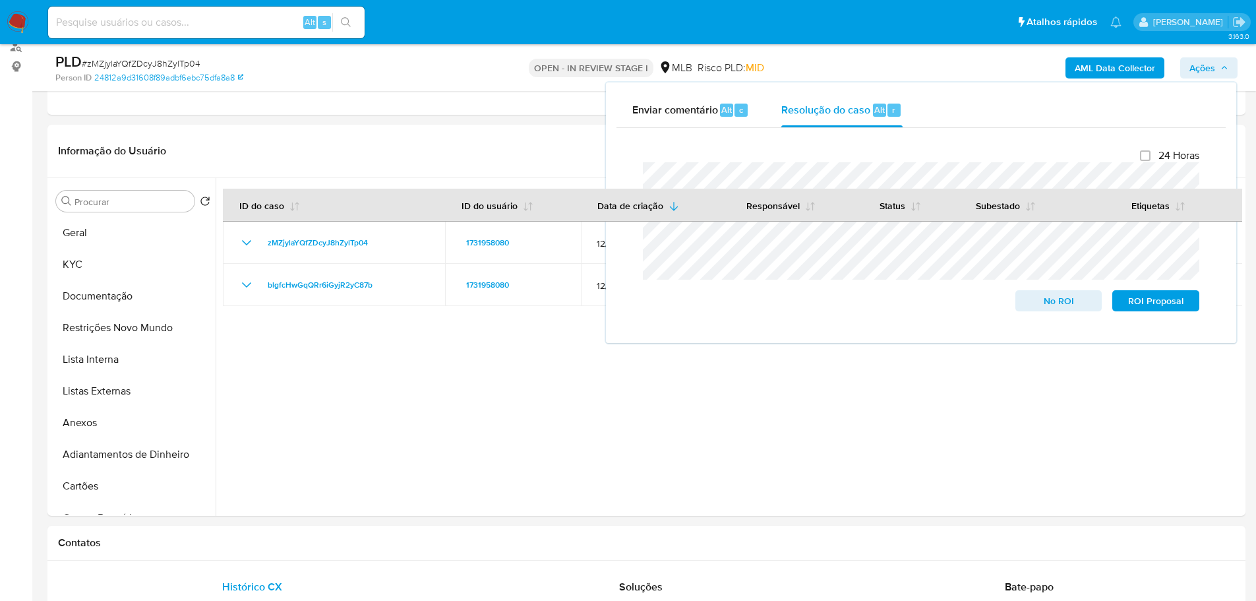
drag, startPoint x: 98, startPoint y: 221, endPoint x: 6, endPoint y: 273, distance: 106.0
click at [95, 222] on button "Geral" at bounding box center [133, 233] width 165 height 32
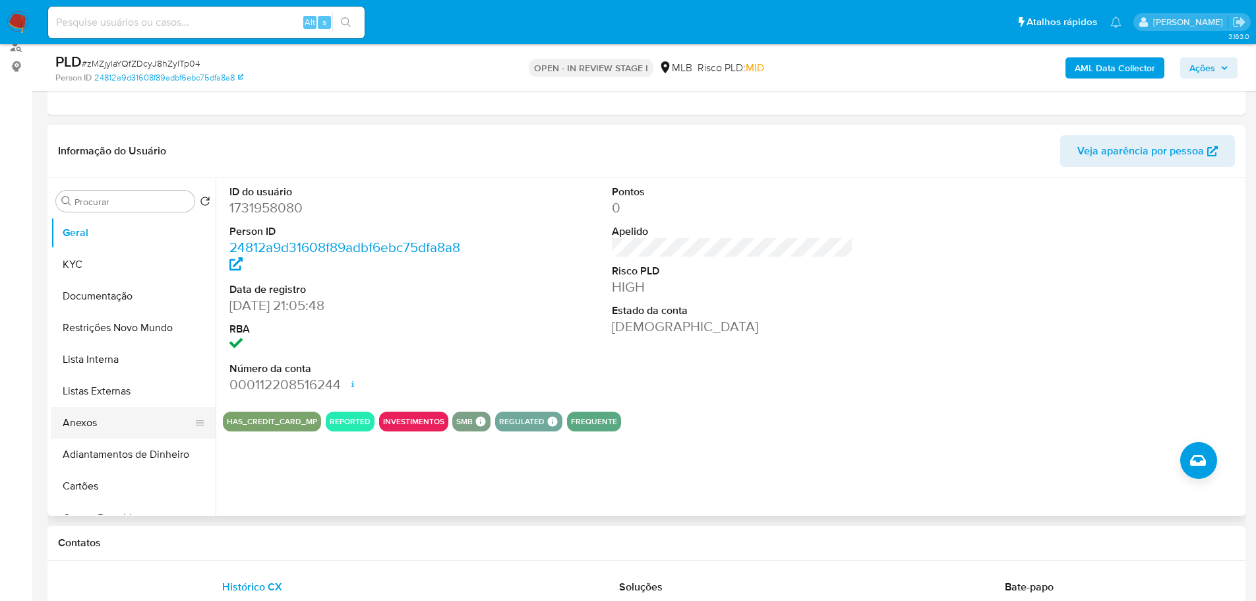
click at [126, 423] on button "Anexos" at bounding box center [128, 423] width 154 height 32
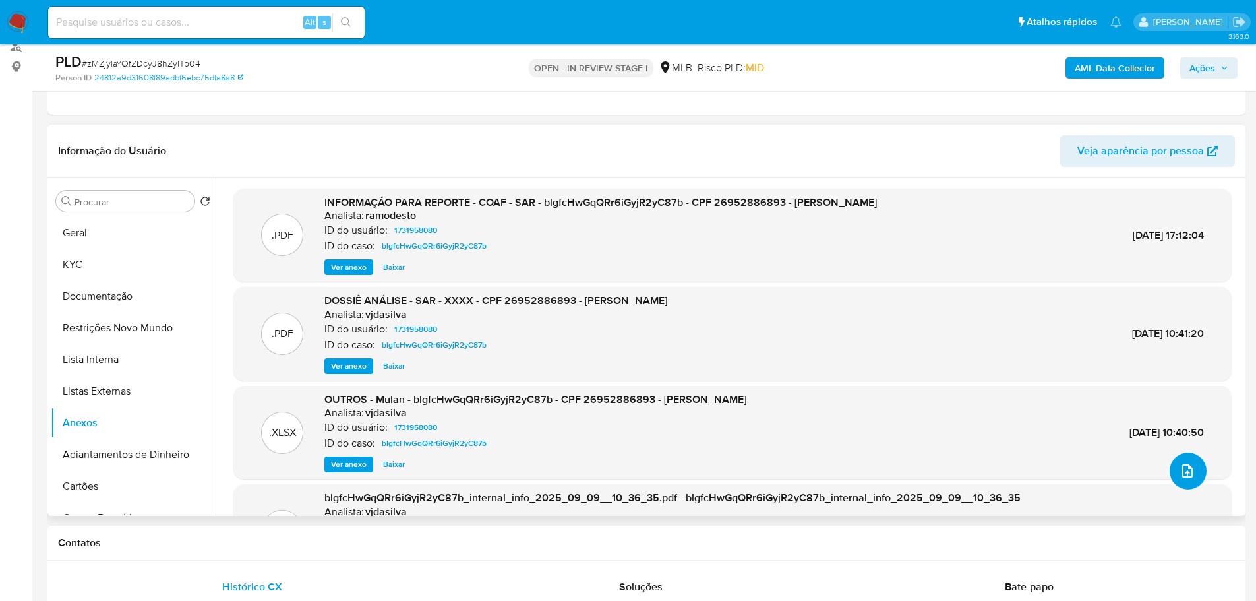
click at [1189, 473] on icon "upload-file" at bounding box center [1187, 471] width 16 height 16
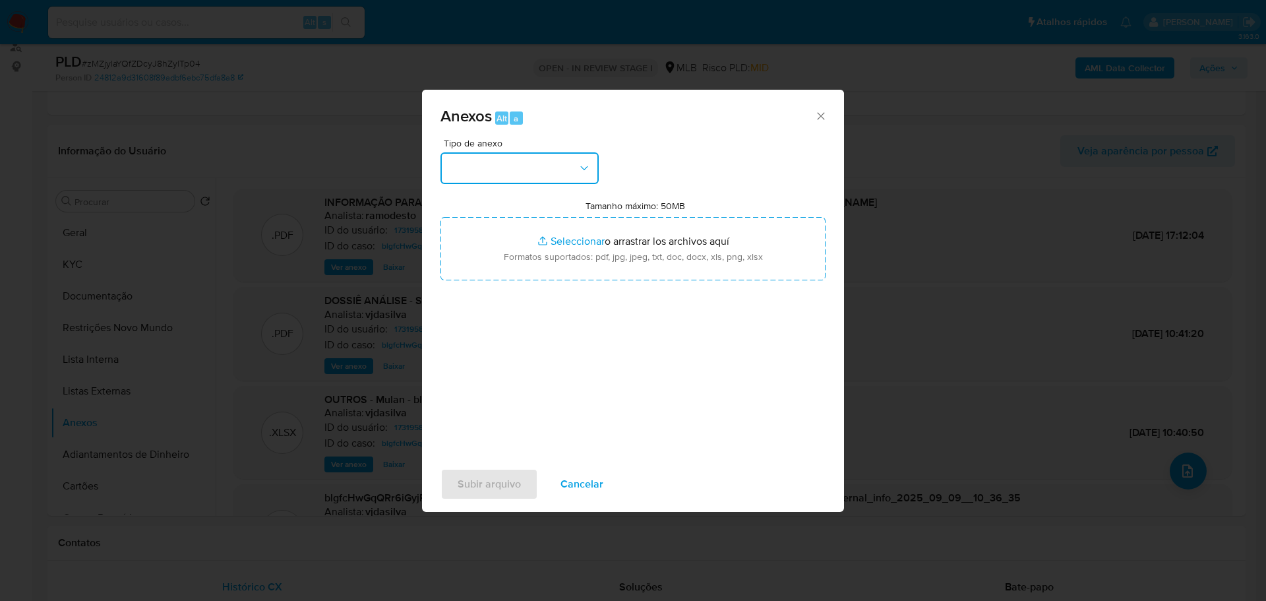
click at [531, 175] on button "button" at bounding box center [519, 168] width 158 height 32
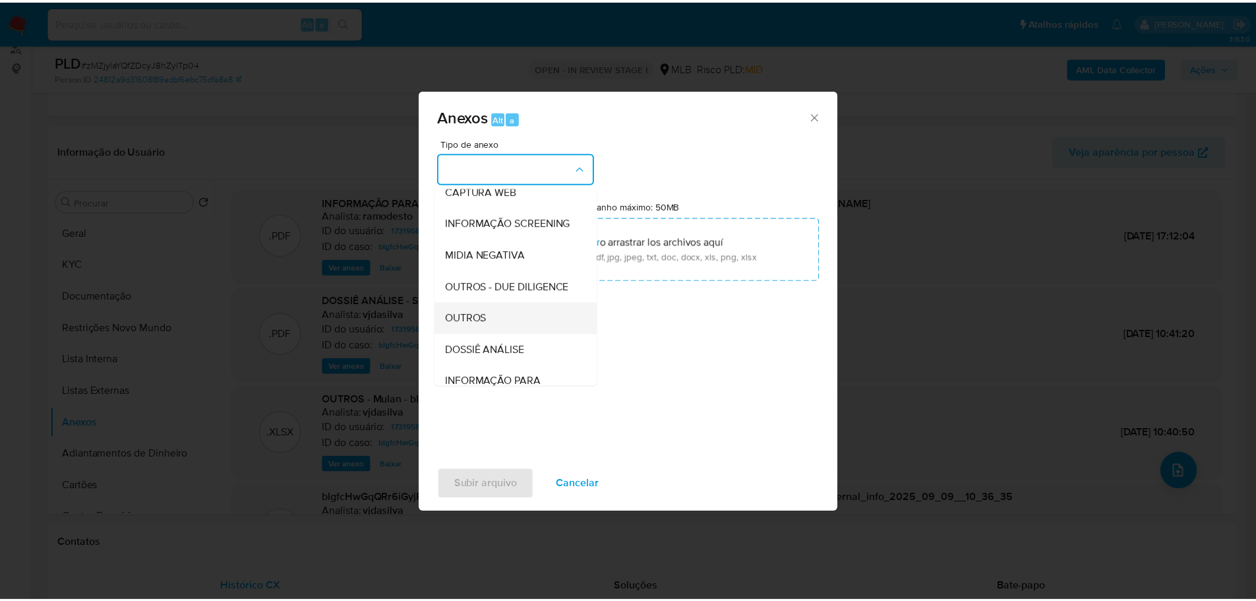
scroll to position [203, 0]
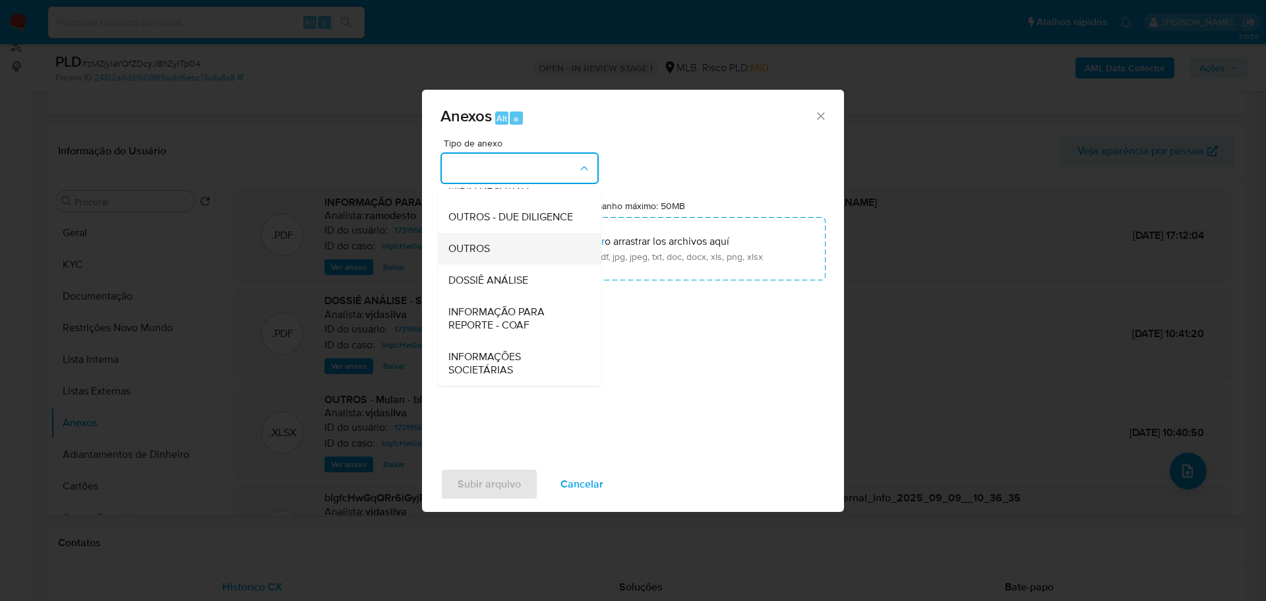
click at [502, 243] on div "OUTROS" at bounding box center [515, 249] width 134 height 32
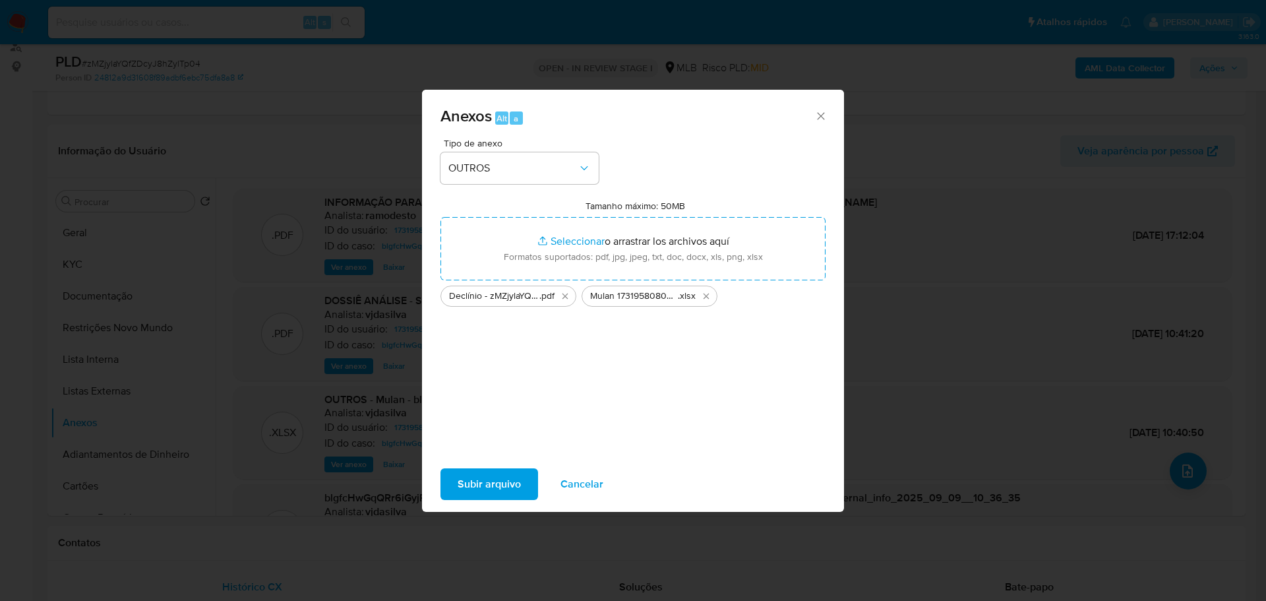
click at [518, 475] on span "Subir arquivo" at bounding box center [489, 483] width 63 height 29
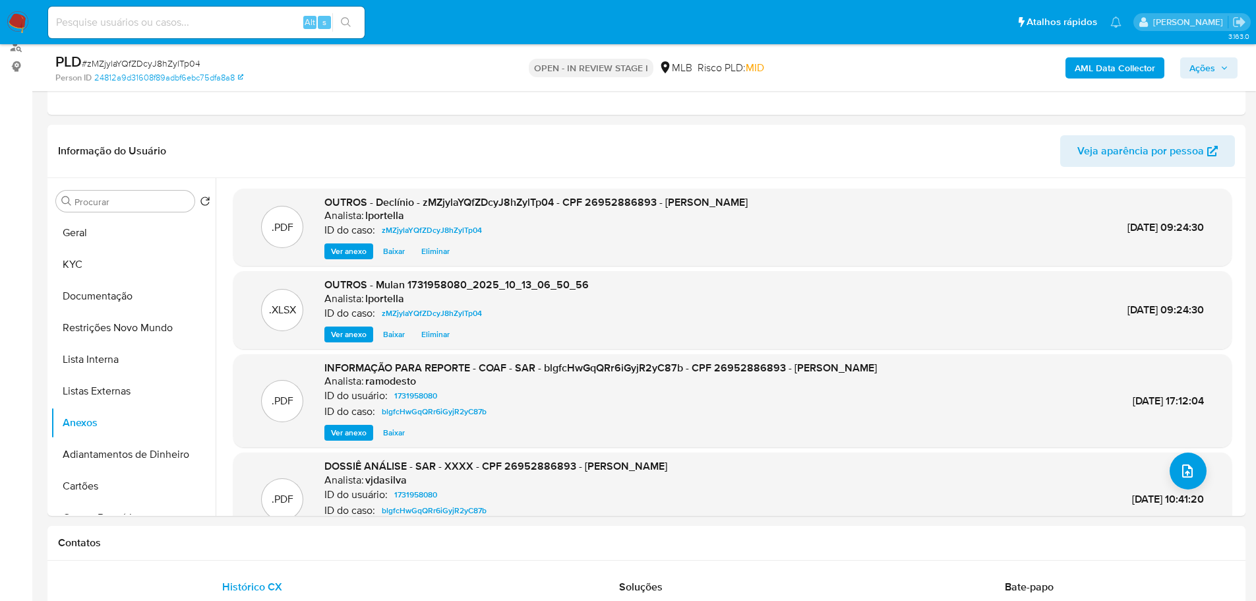
click at [1208, 60] on span "Ações" at bounding box center [1202, 67] width 26 height 21
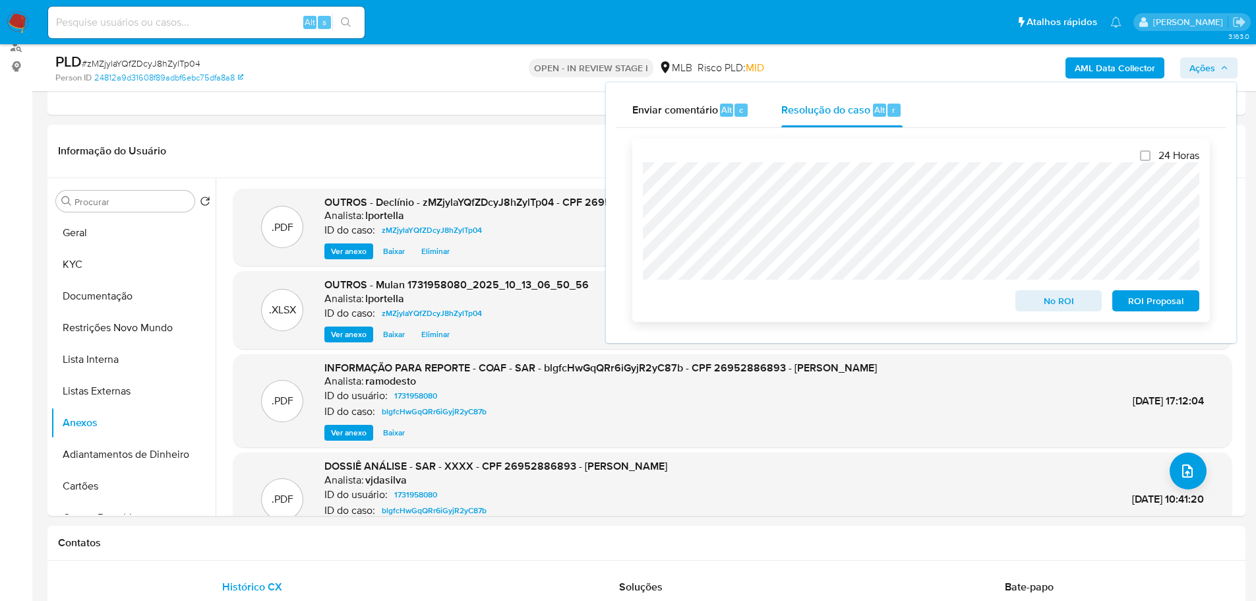
click at [1043, 305] on span "No ROI" at bounding box center [1058, 300] width 69 height 18
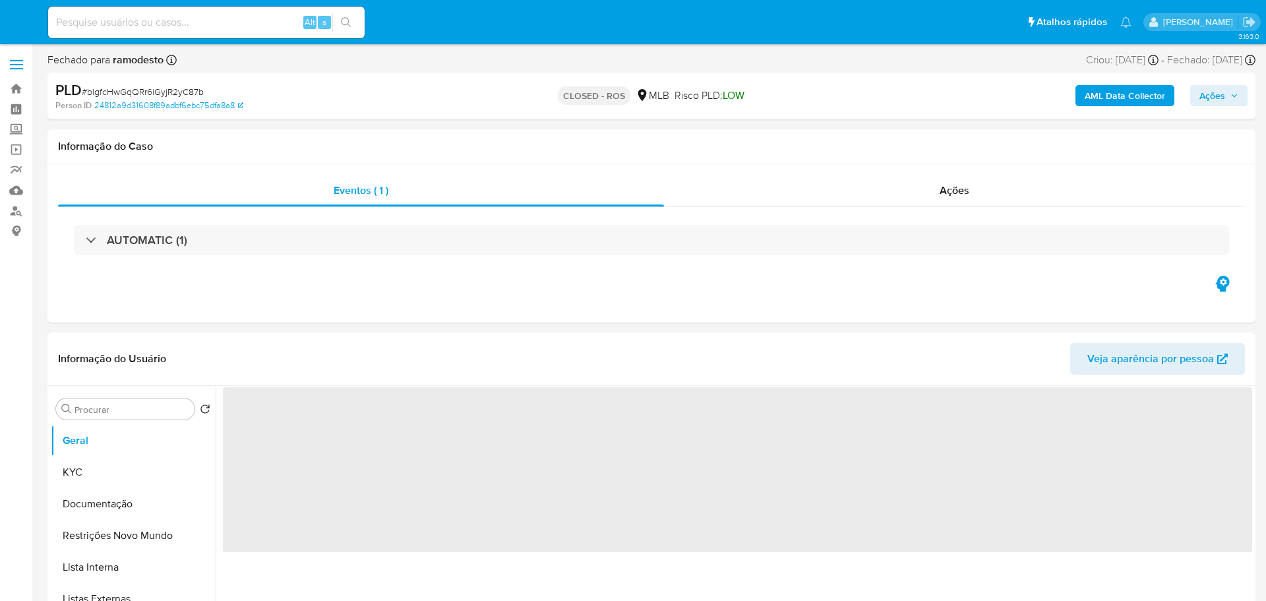
select select "10"
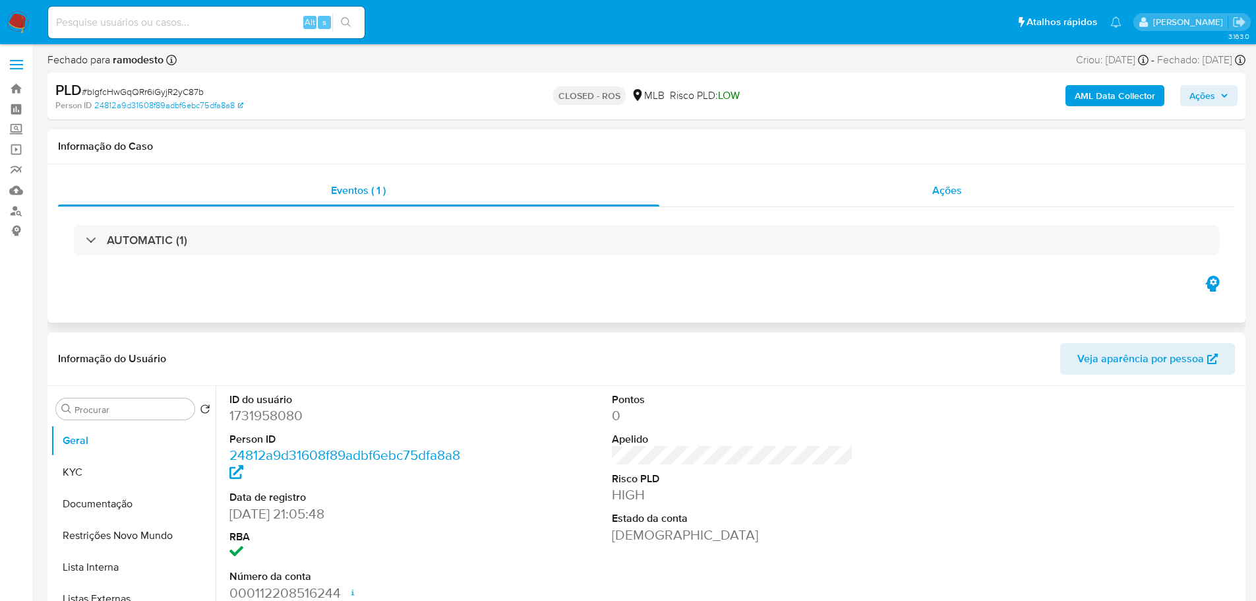
click at [930, 183] on div "Ações" at bounding box center [947, 191] width 576 height 32
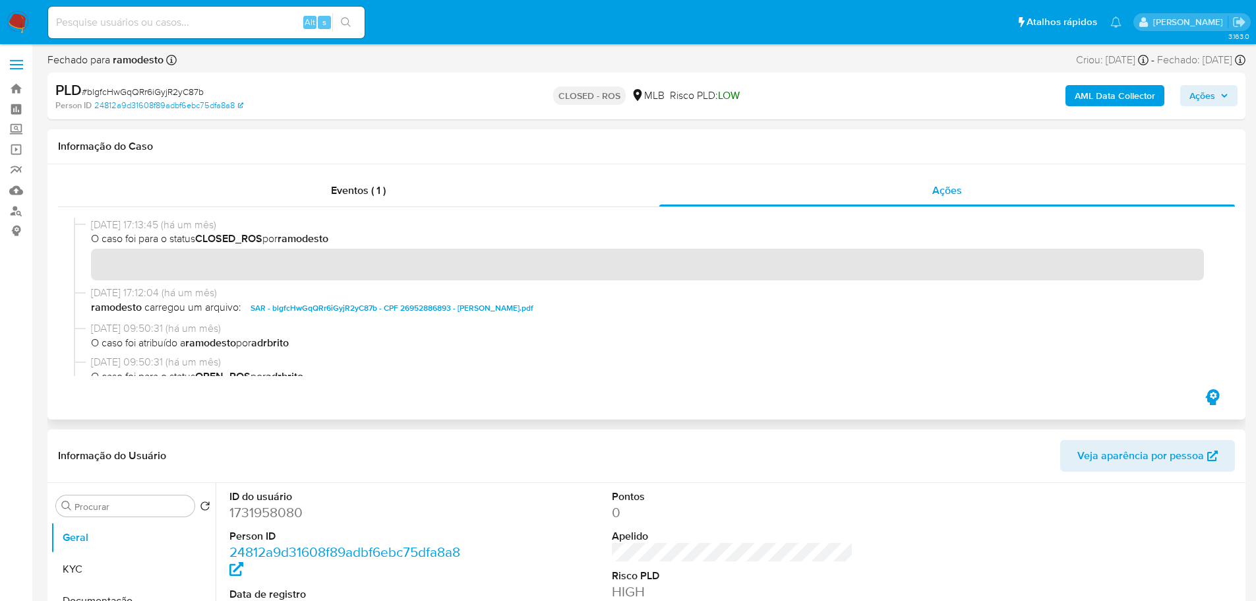
drag, startPoint x: 143, startPoint y: 222, endPoint x: 91, endPoint y: 226, distance: 52.3
click at [91, 226] on span "[DATE] 17:13:45 (há um mês)" at bounding box center [652, 225] width 1123 height 15
click at [371, 187] on span "Eventos ( 1 )" at bounding box center [358, 190] width 55 height 15
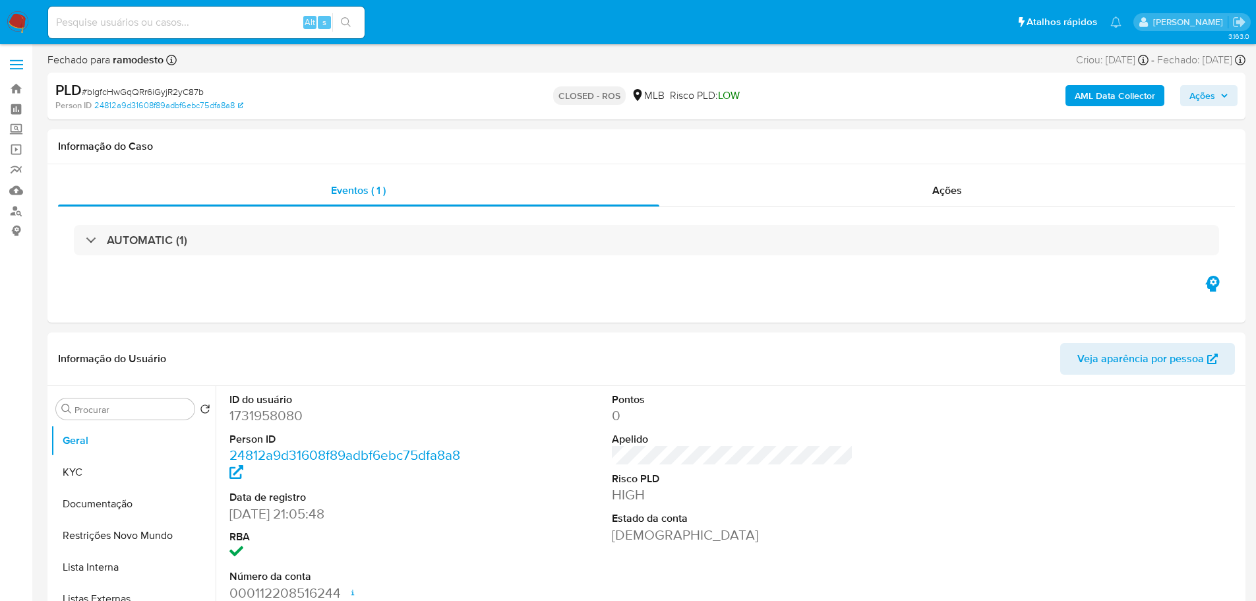
click at [180, 231] on div "AUTOMATIC (1)" at bounding box center [646, 240] width 1145 height 30
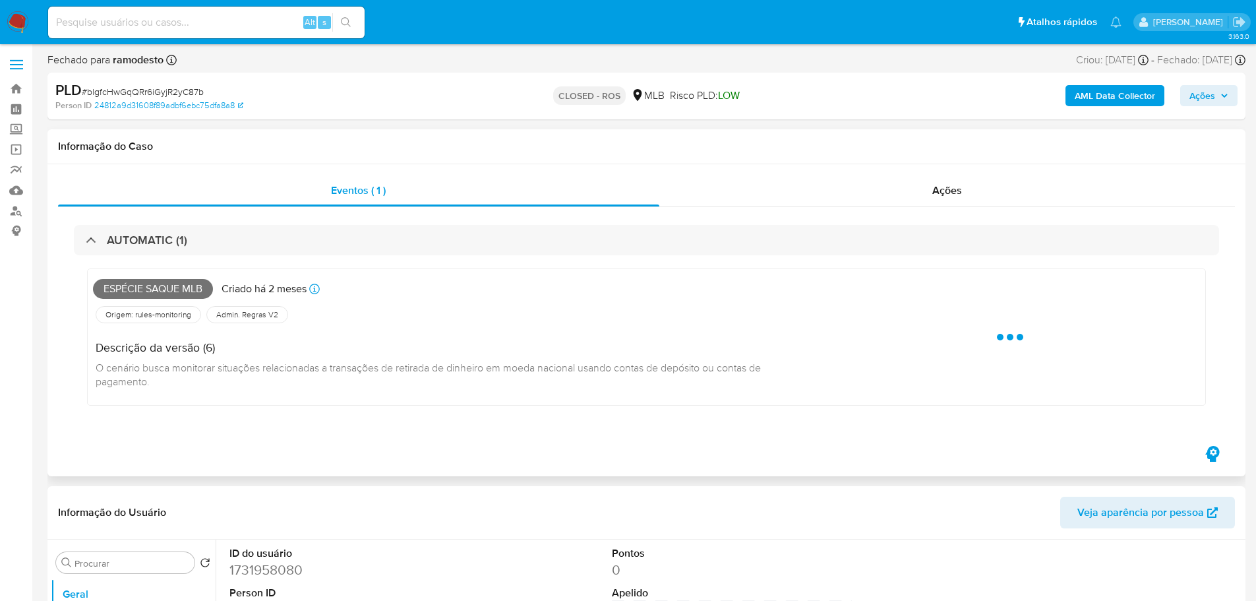
click at [155, 283] on span "Espécie saque mlb" at bounding box center [153, 289] width 120 height 20
click at [153, 283] on span "Espécie saque mlb" at bounding box center [153, 289] width 120 height 20
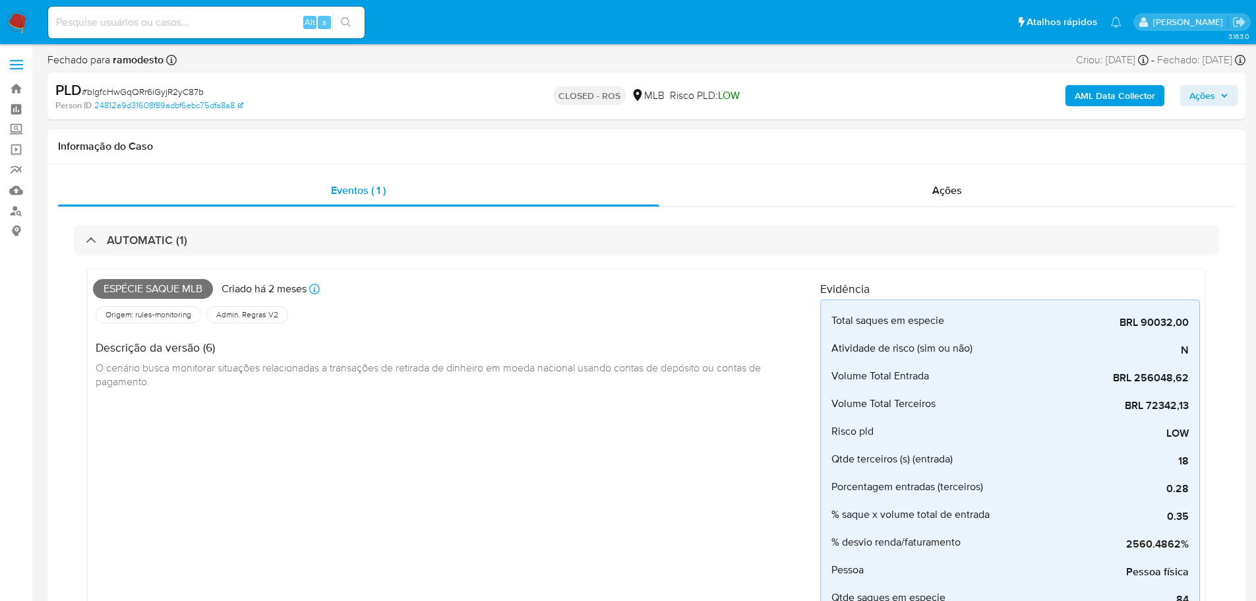
click at [171, 292] on span "Espécie saque mlb" at bounding box center [153, 289] width 120 height 20
copy span "saque"
click at [165, 290] on span "Espécie saque mlb" at bounding box center [153, 289] width 120 height 20
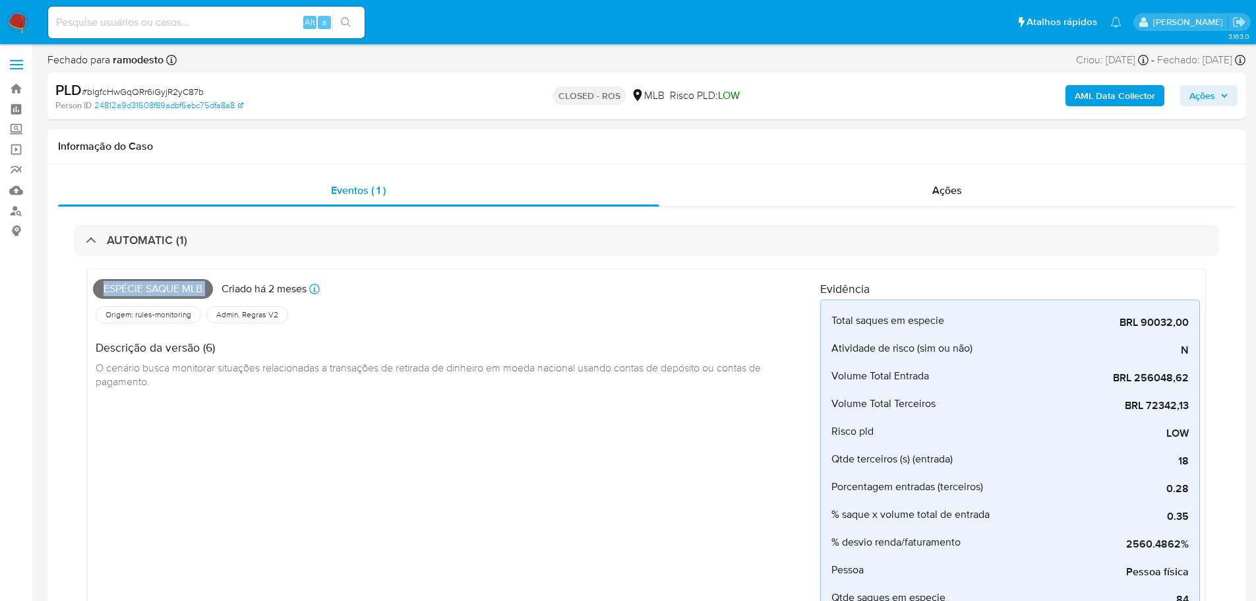
click at [165, 290] on span "Espécie saque mlb" at bounding box center [153, 289] width 120 height 20
click at [180, 91] on span "# blgfcHwGqQRr6iGyjR2yC87b" at bounding box center [143, 91] width 122 height 13
copy span "blgfcHwGqQRr6iGyjR2yC87b"
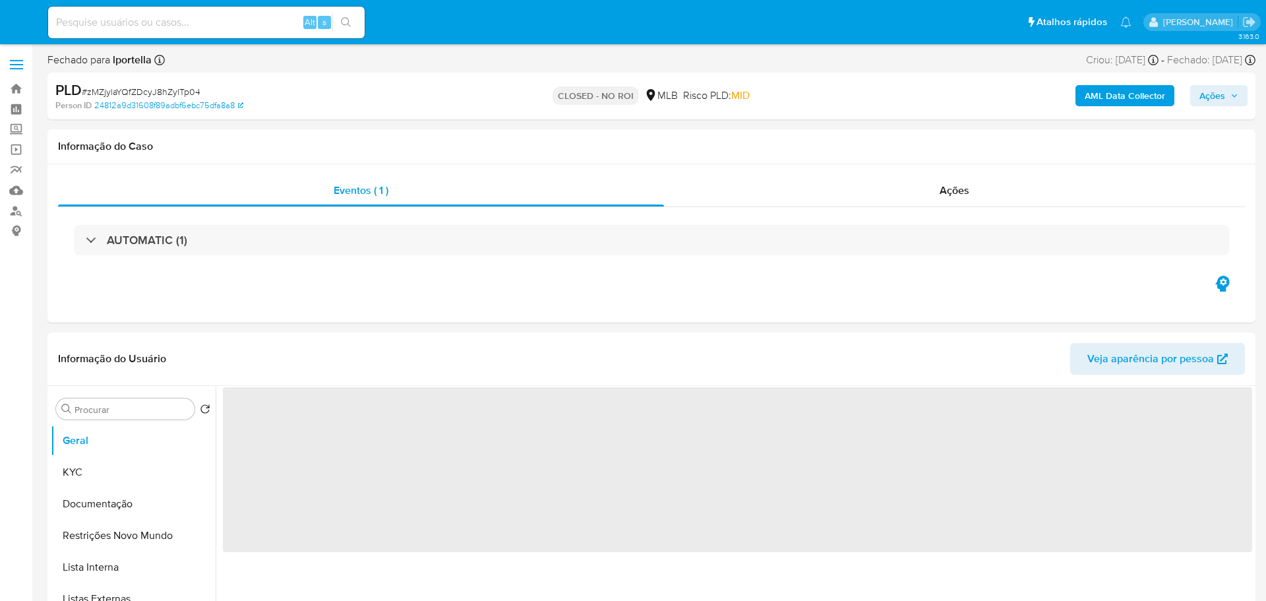
select select "10"
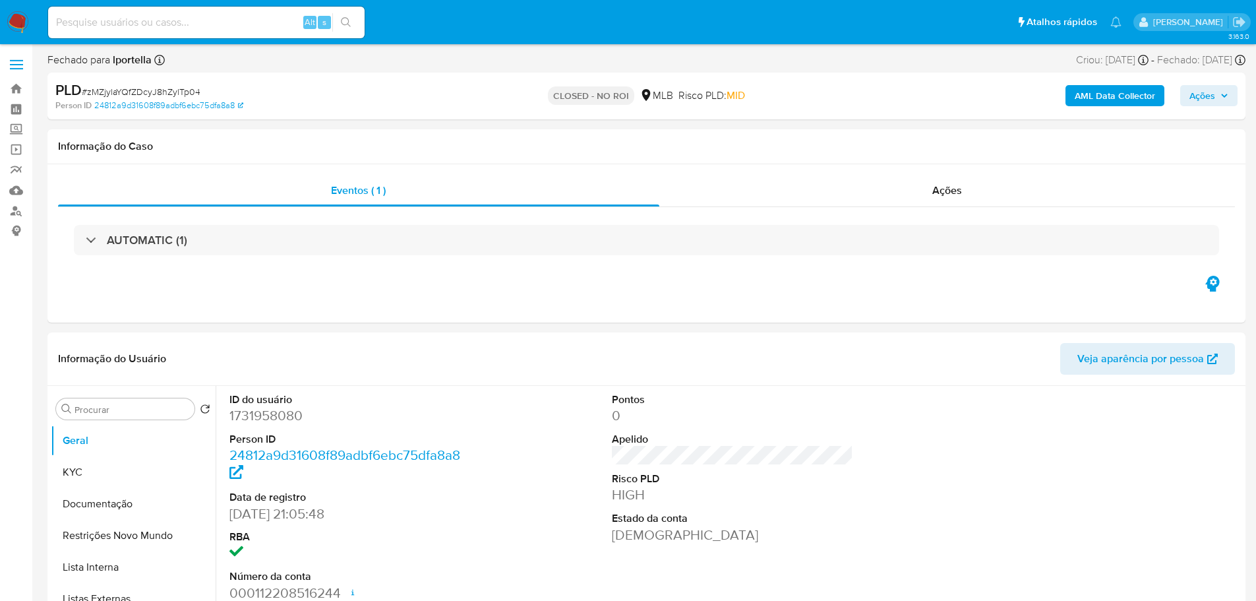
click at [20, 24] on img at bounding box center [18, 22] width 22 height 22
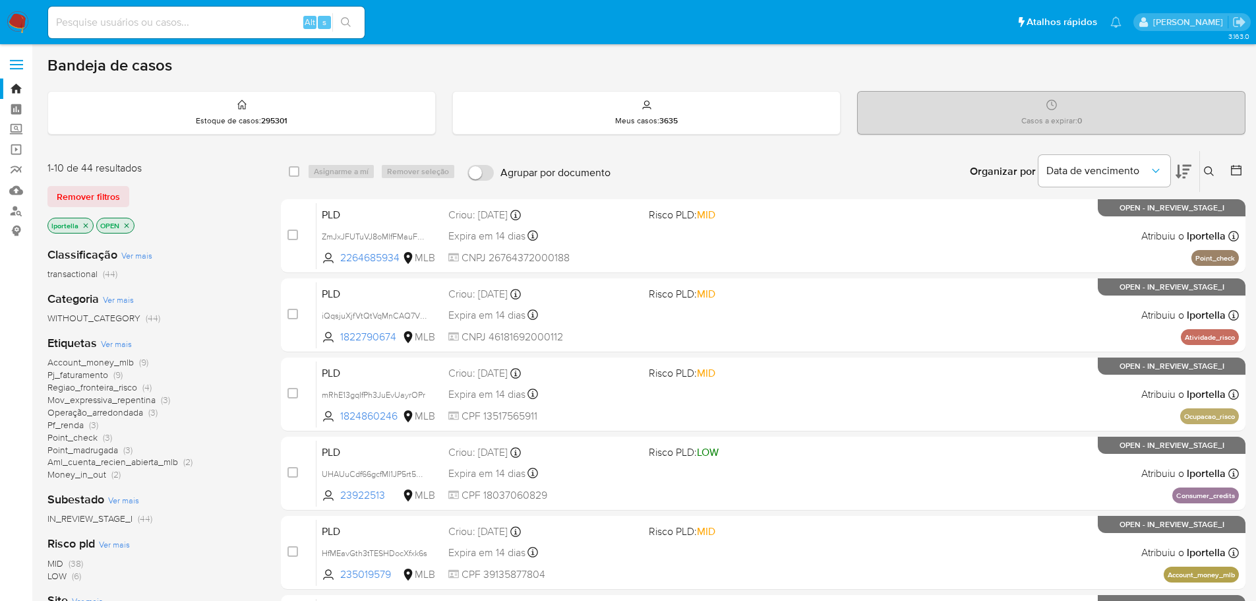
drag, startPoint x: 325, startPoint y: 0, endPoint x: 641, endPoint y: 160, distance: 354.1
click at [664, 167] on div "Organizar por Data de vencimento Os resultados não podem ser classificados enqu…" at bounding box center [931, 171] width 628 height 41
click at [256, 21] on input at bounding box center [206, 22] width 316 height 17
paste input "J65zlnp1Z8vm7Beth34eDBHv"
type input "J65zlnp1Z8vm7Beth34eDBHv"
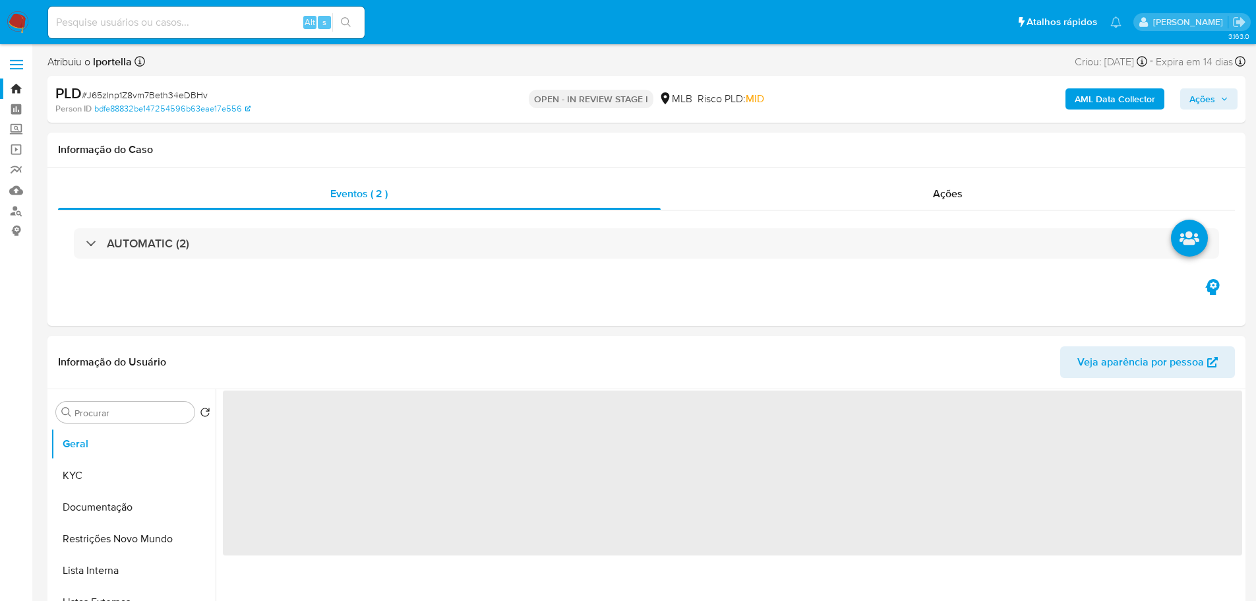
select select "10"
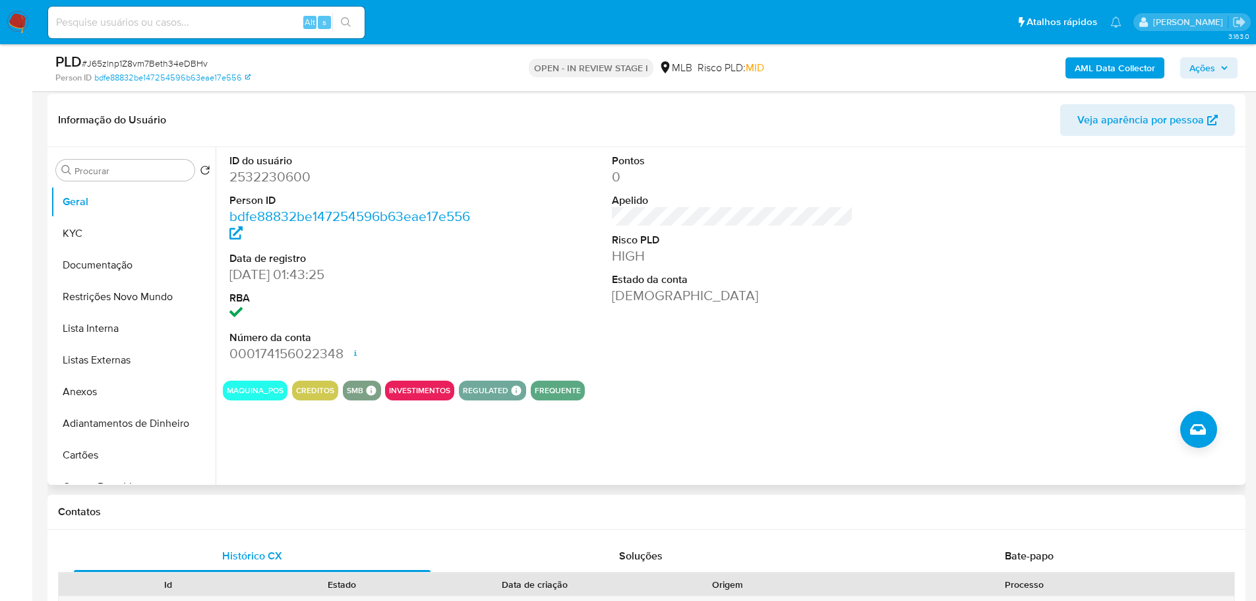
scroll to position [198, 0]
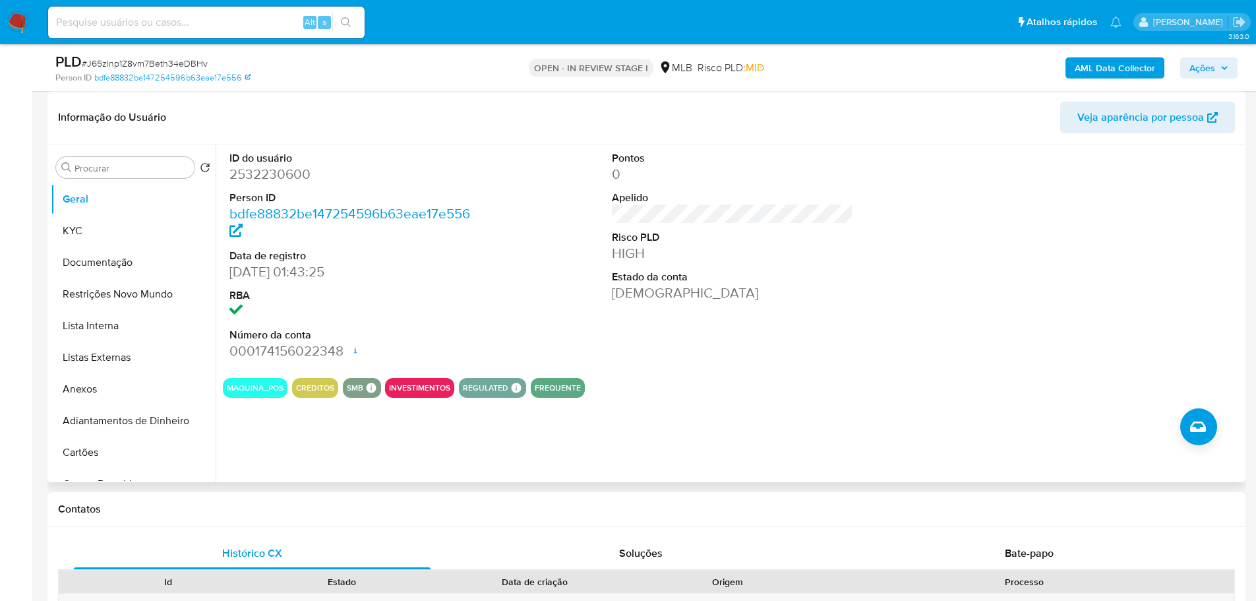
drag, startPoint x: 571, startPoint y: 501, endPoint x: 299, endPoint y: 400, distance: 290.4
click at [549, 498] on div "Contatos" at bounding box center [646, 509] width 1198 height 35
click at [79, 251] on button "Documentação" at bounding box center [128, 263] width 154 height 32
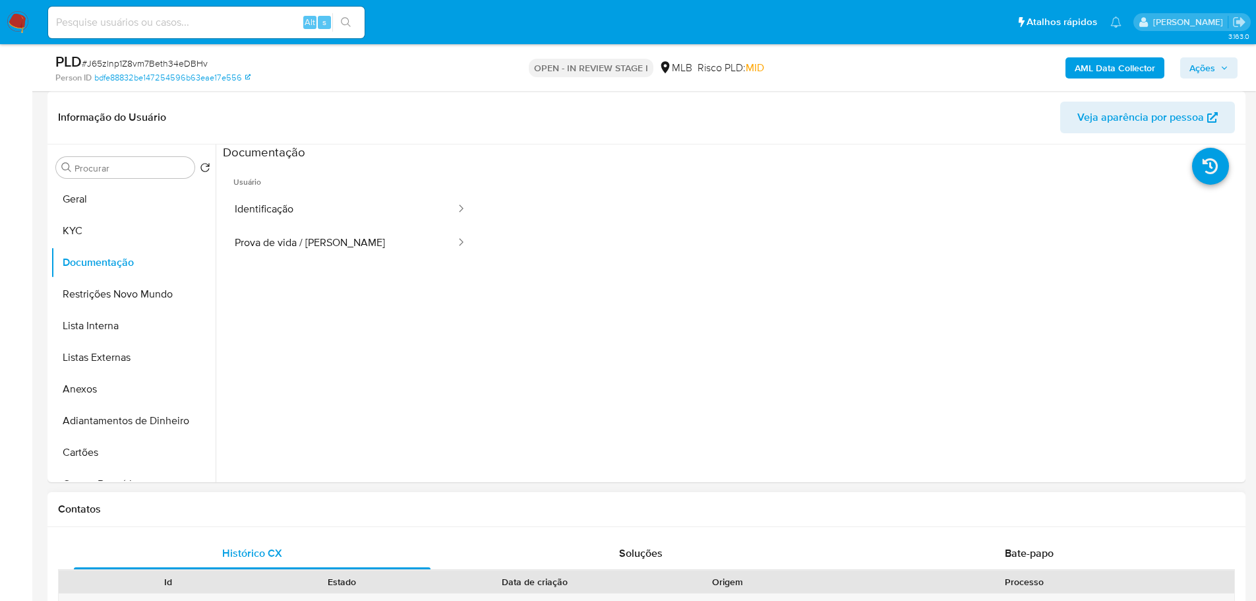
scroll to position [527, 0]
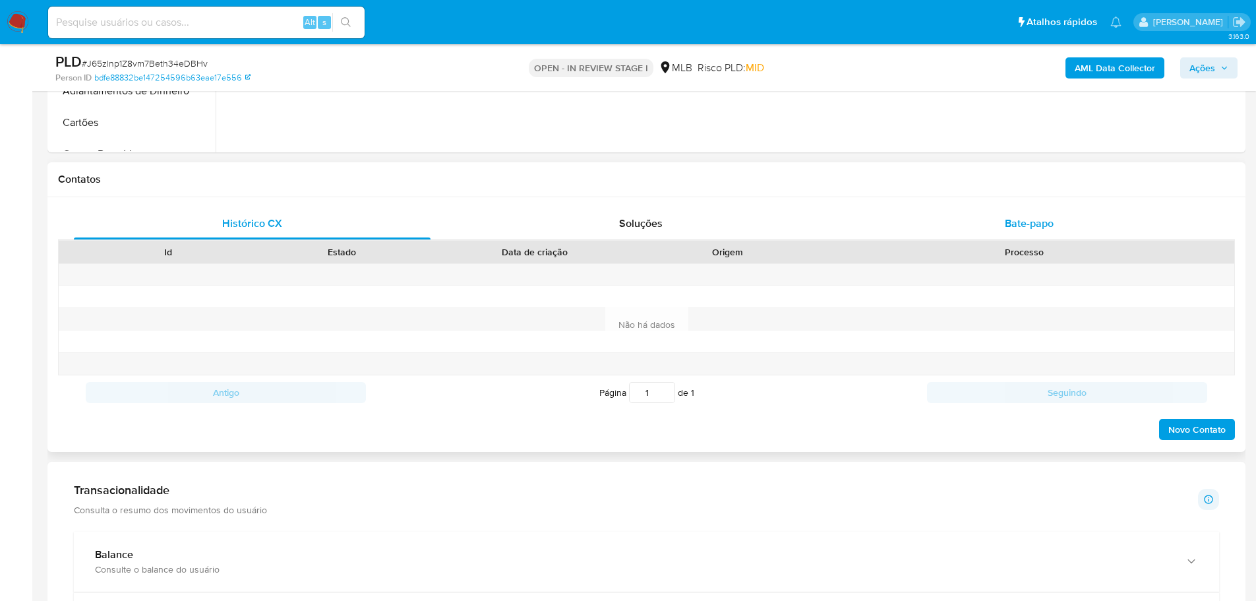
click at [1030, 225] on span "Bate-papo" at bounding box center [1029, 223] width 49 height 15
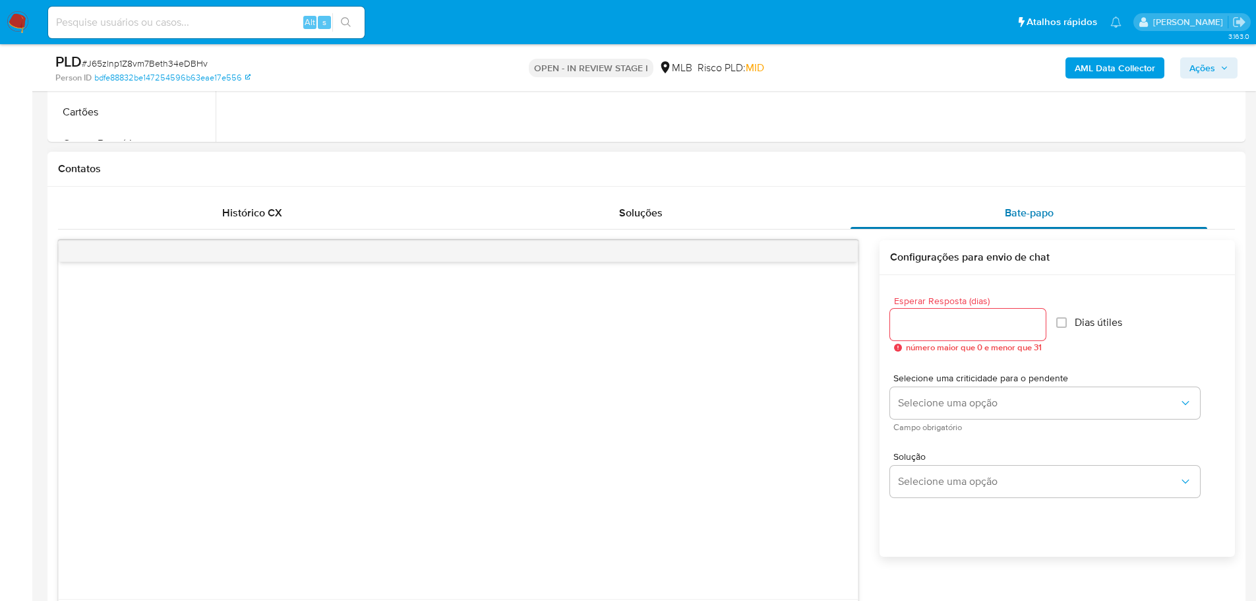
scroll to position [461, 0]
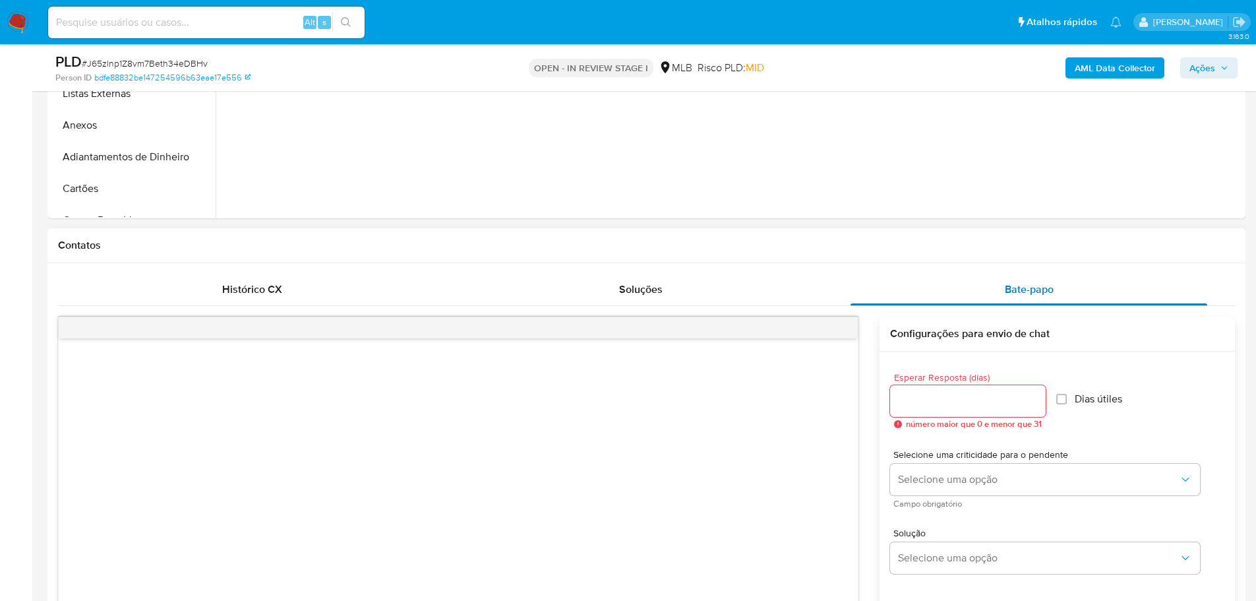
drag, startPoint x: 1020, startPoint y: 285, endPoint x: 1017, endPoint y: 296, distance: 10.9
click at [1021, 285] on span "Bate-papo" at bounding box center [1029, 289] width 49 height 15
click at [976, 400] on input "Esperar Resposta (dias)" at bounding box center [968, 400] width 156 height 17
type input "3"
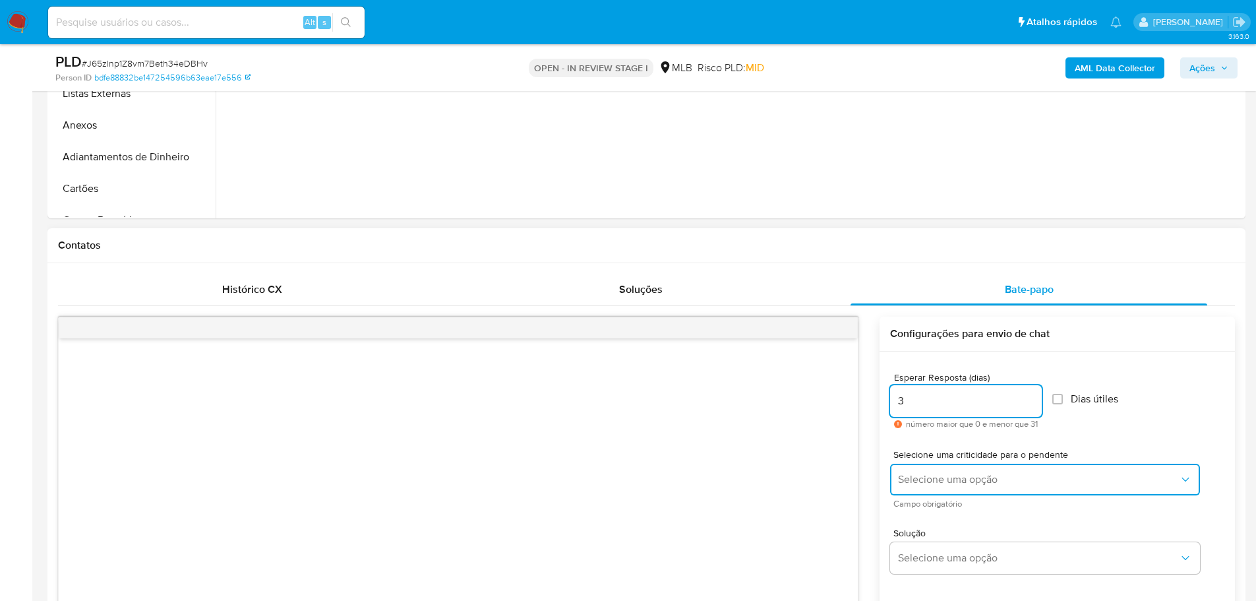
click at [1005, 476] on span "Selecione uma opção" at bounding box center [1038, 479] width 281 height 13
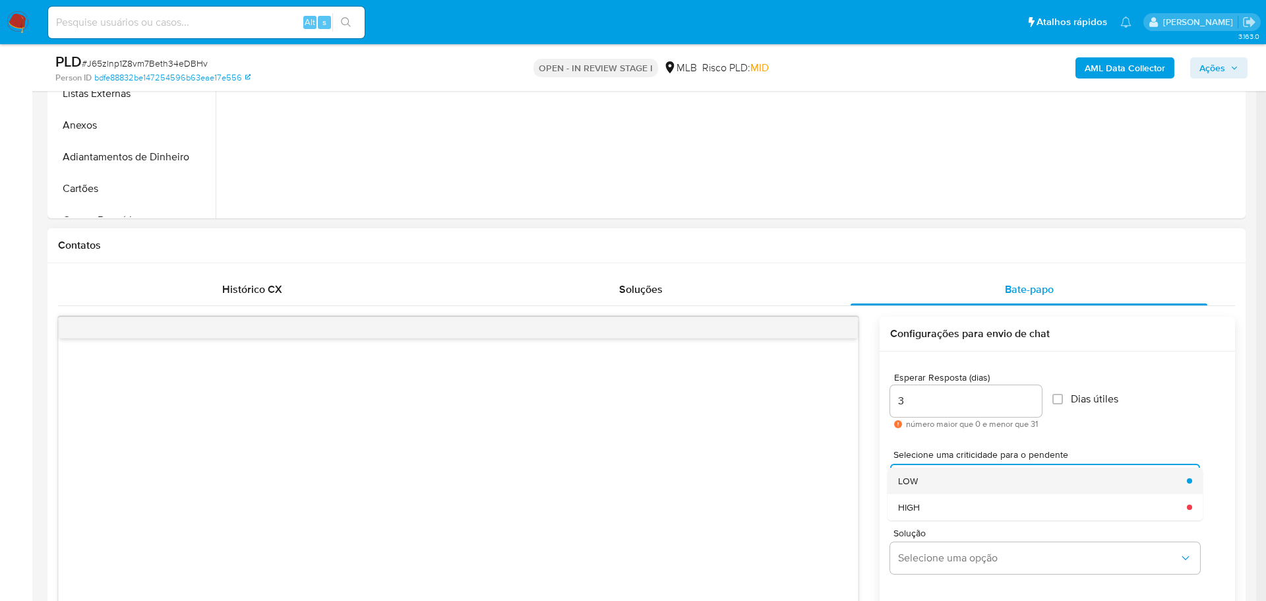
click at [956, 475] on div "LOW" at bounding box center [1038, 480] width 281 height 26
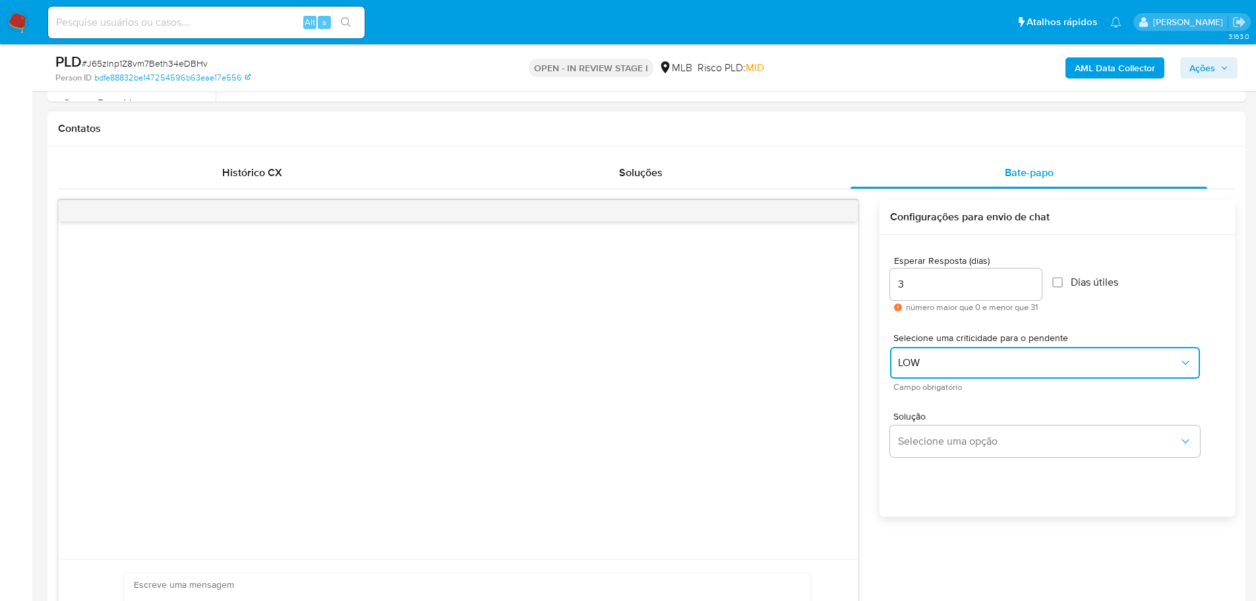
scroll to position [725, 0]
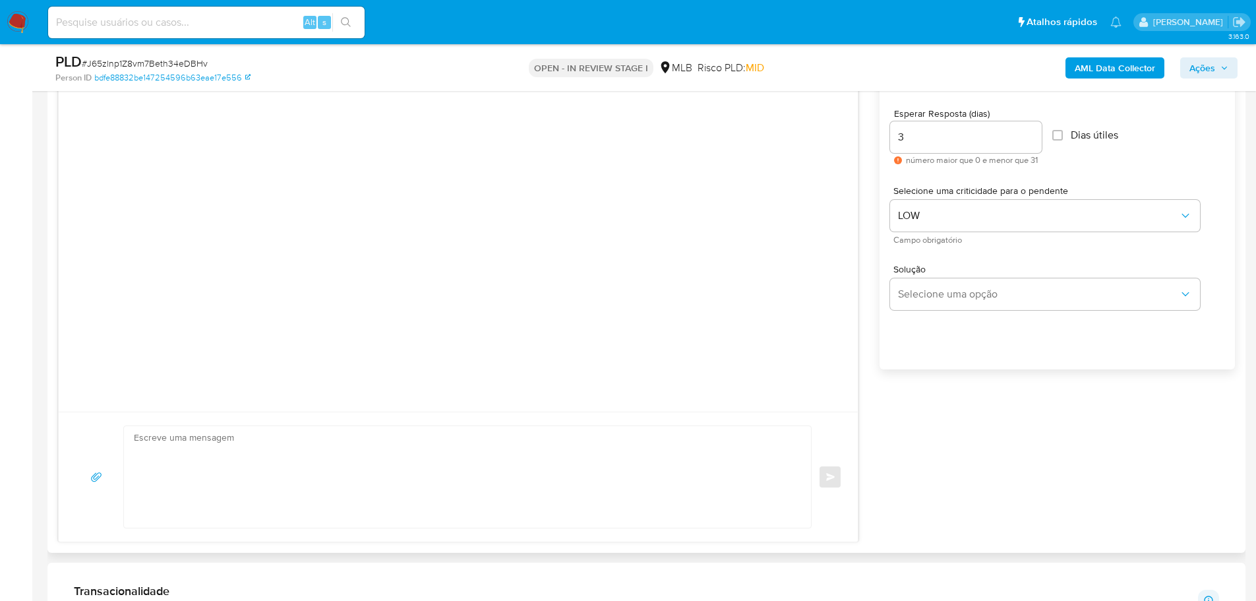
click at [125, 454] on div at bounding box center [464, 477] width 680 height 102
click at [134, 450] on textarea at bounding box center [464, 477] width 661 height 102
paste textarea "Olá! Estamos realizando uma verificação adicional de segurança em contas de usu…"
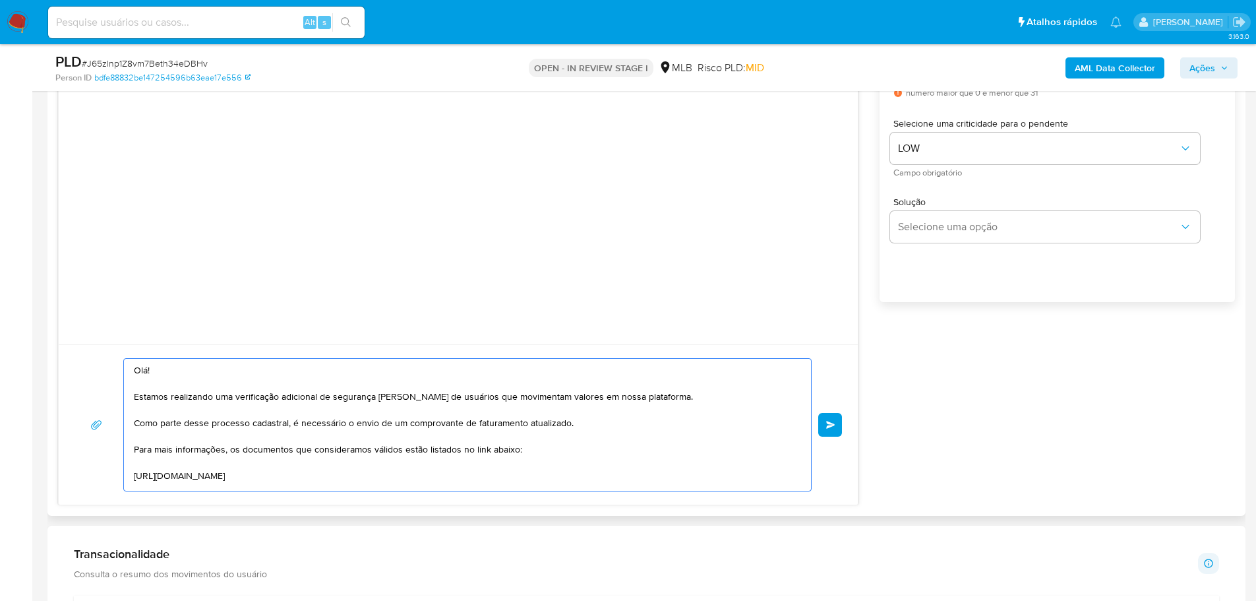
scroll to position [857, 0]
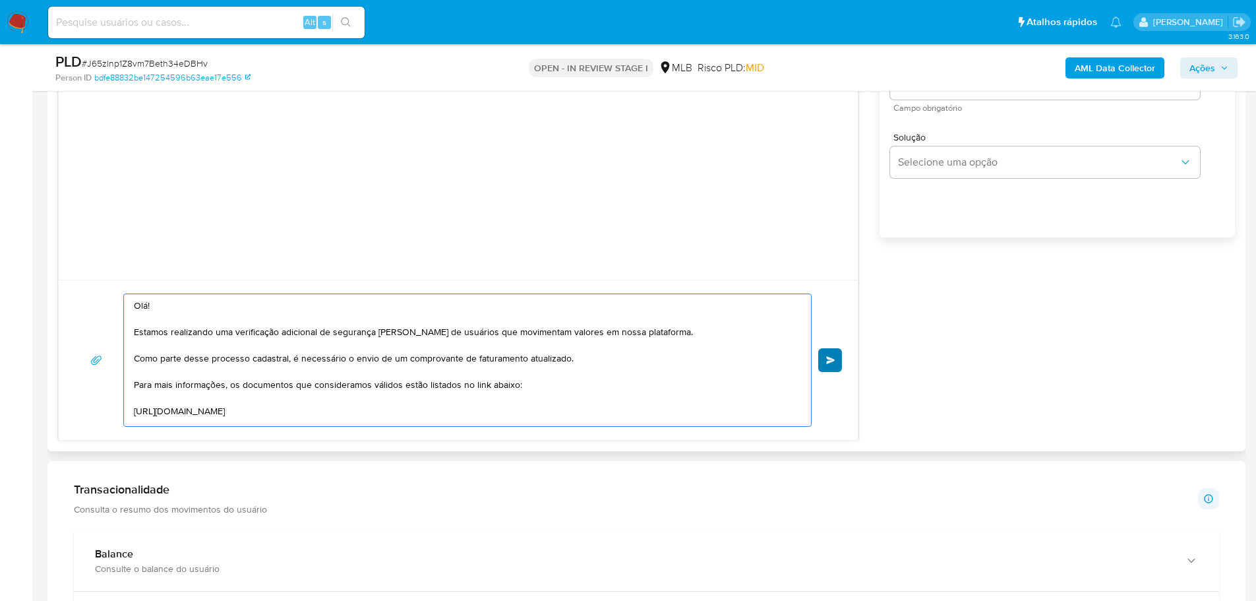
type textarea "Olá! Estamos realizando uma verificação adicional de segurança em contas de usu…"
click at [823, 365] on button "common.send" at bounding box center [830, 360] width 24 height 24
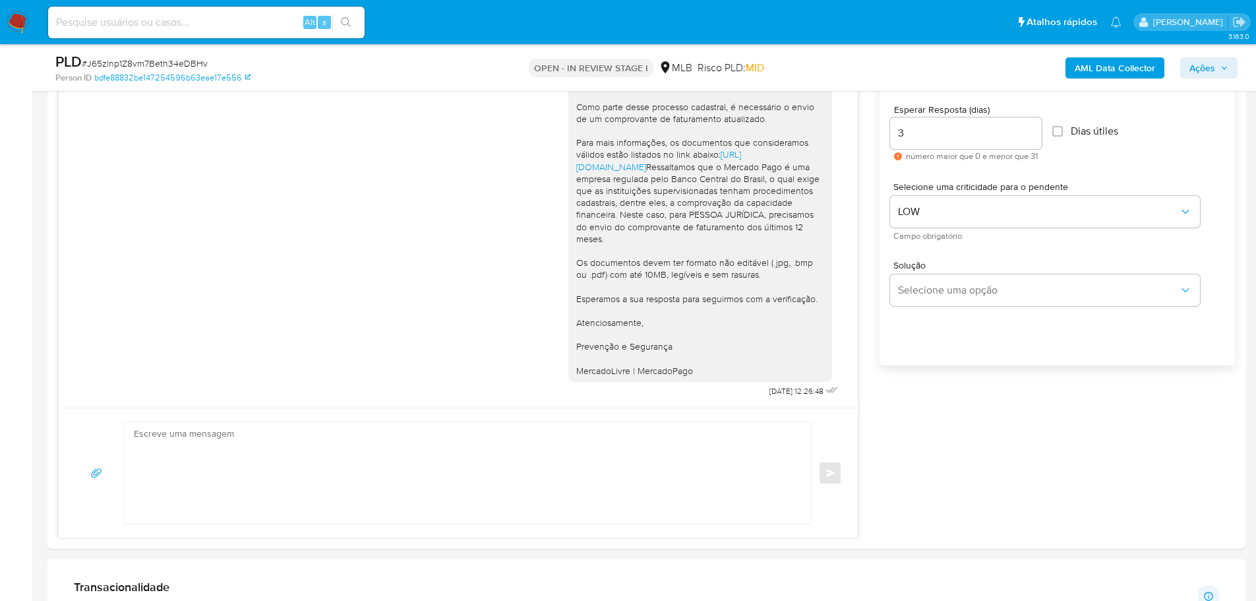
scroll to position [593, 0]
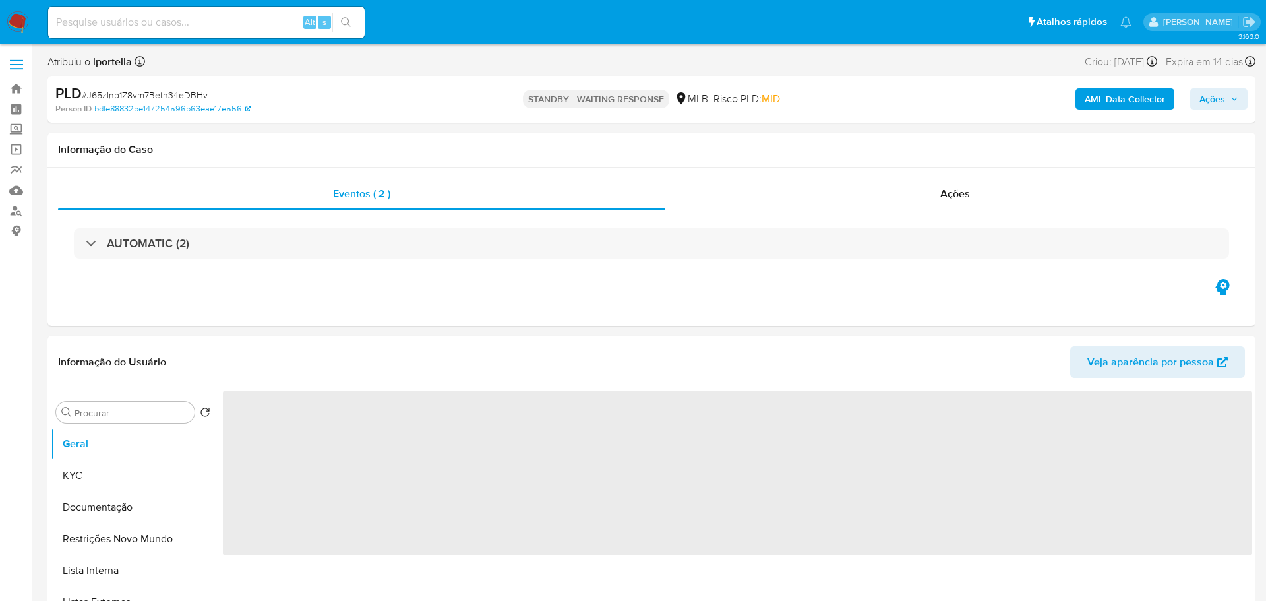
select select "10"
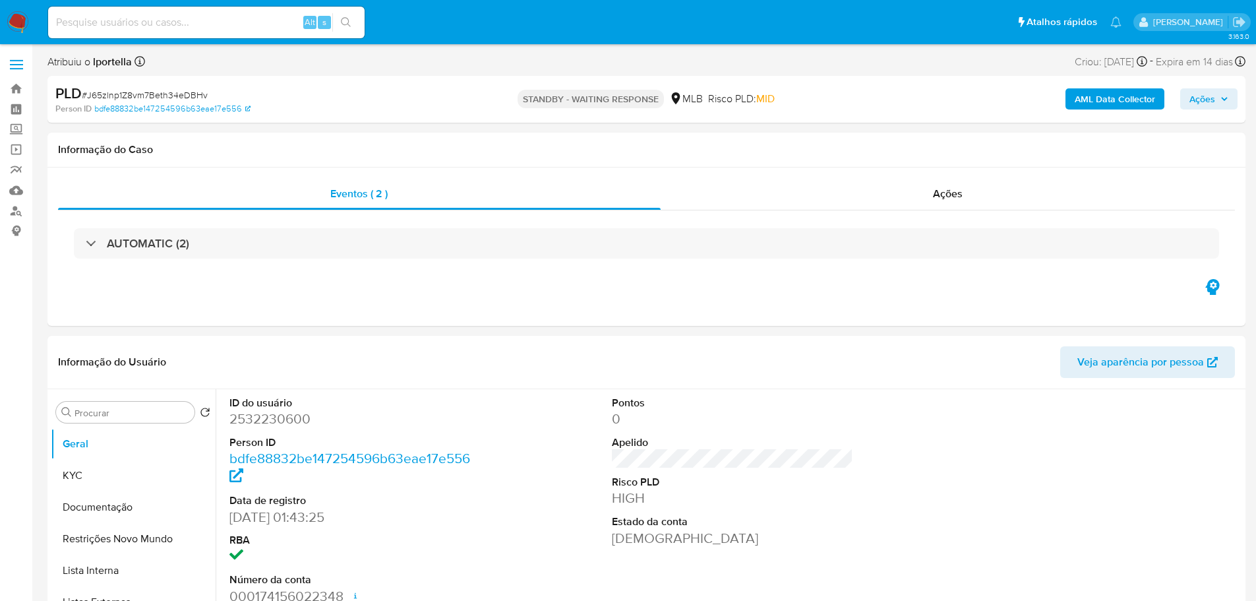
click at [14, 27] on img at bounding box center [18, 22] width 22 height 22
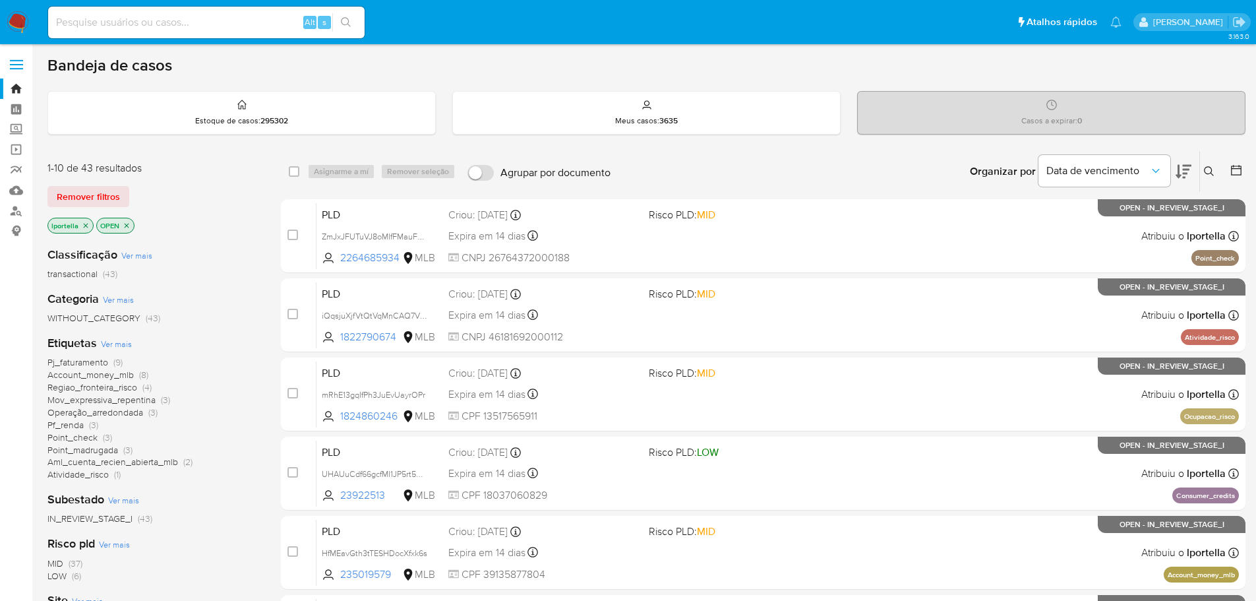
drag, startPoint x: 198, startPoint y: 1, endPoint x: 233, endPoint y: 511, distance: 511.5
click at [233, 511] on div "Subestado Ver mais IN_REVIEW_STAGE_I (43)" at bounding box center [153, 508] width 212 height 34
click at [200, 17] on input at bounding box center [206, 22] width 316 height 17
paste input "cKc1cgnQxmvAKGy5FmigBaNx"
type input "cKc1cgnQxmvAKGy5FmigBaNx"
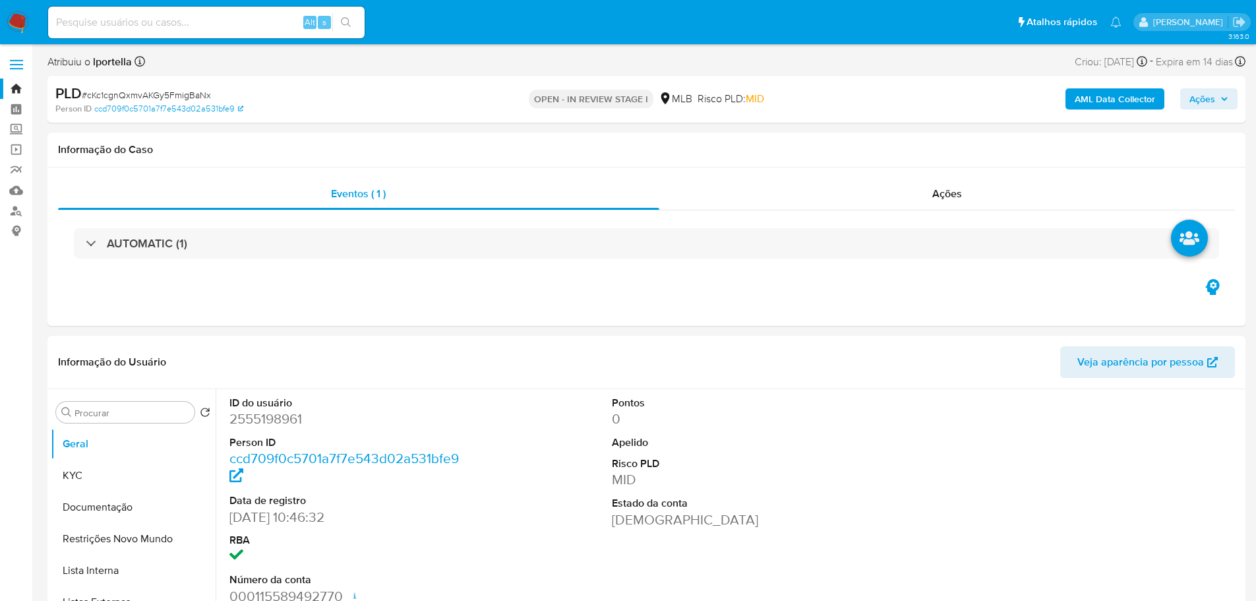
select select "10"
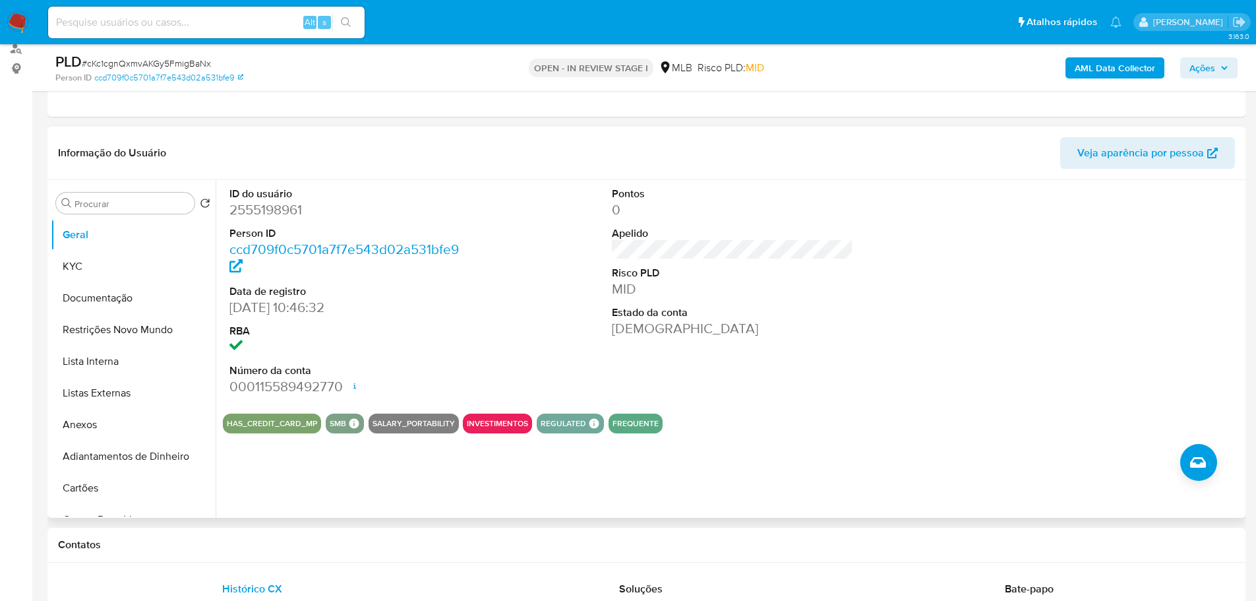
scroll to position [264, 0]
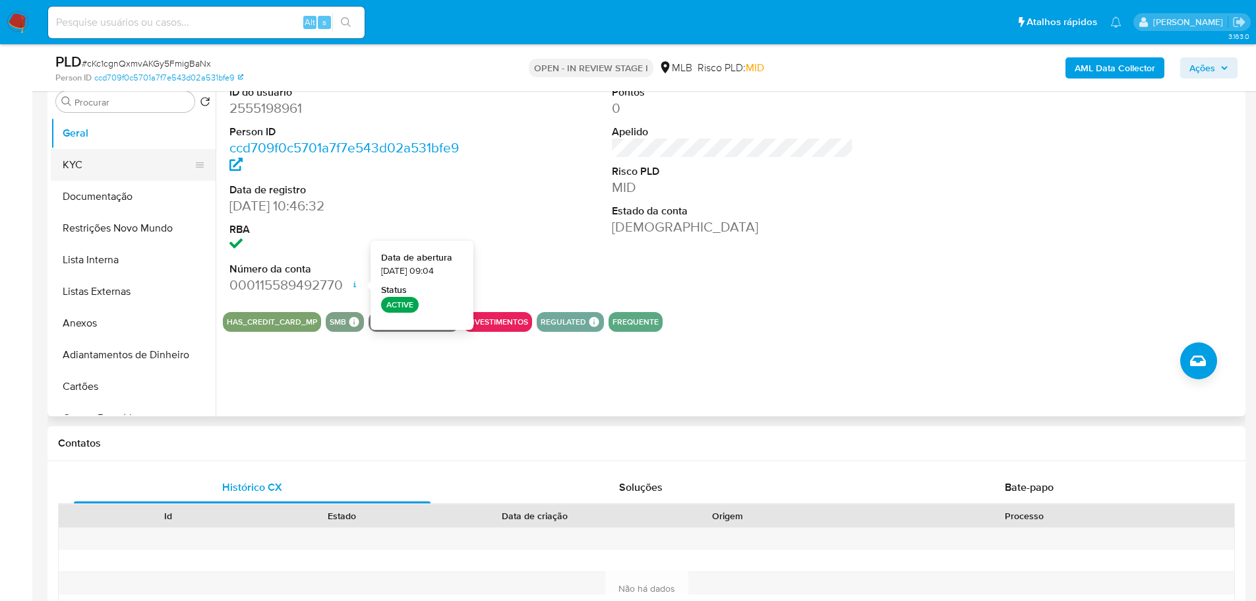
click at [73, 167] on button "KYC" at bounding box center [128, 165] width 154 height 32
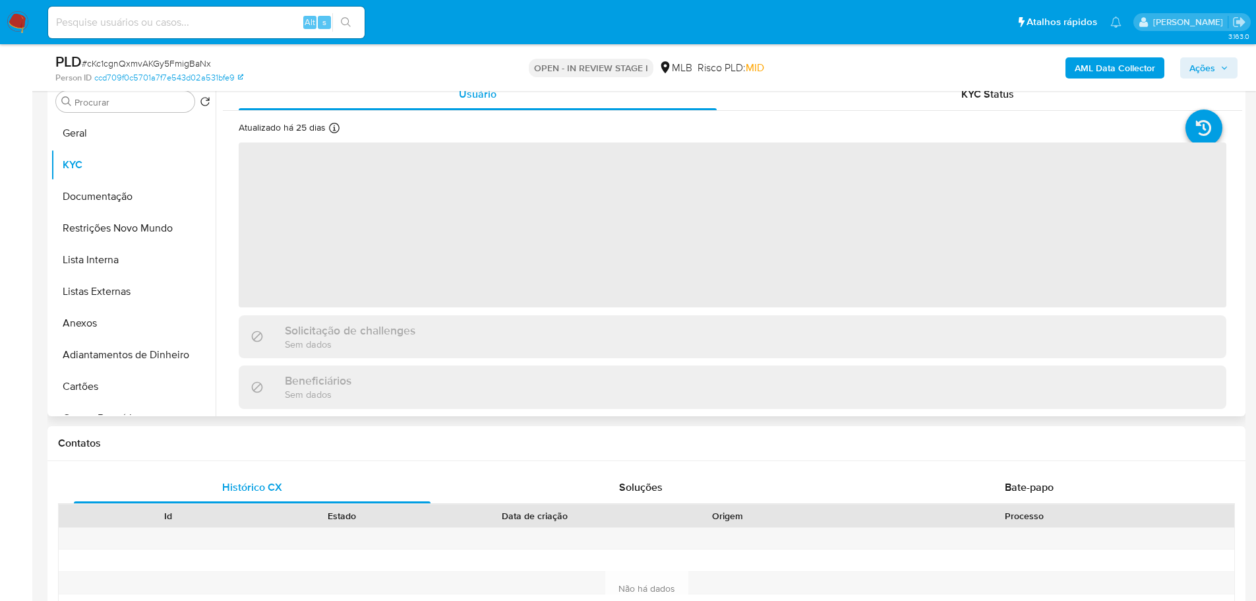
scroll to position [198, 0]
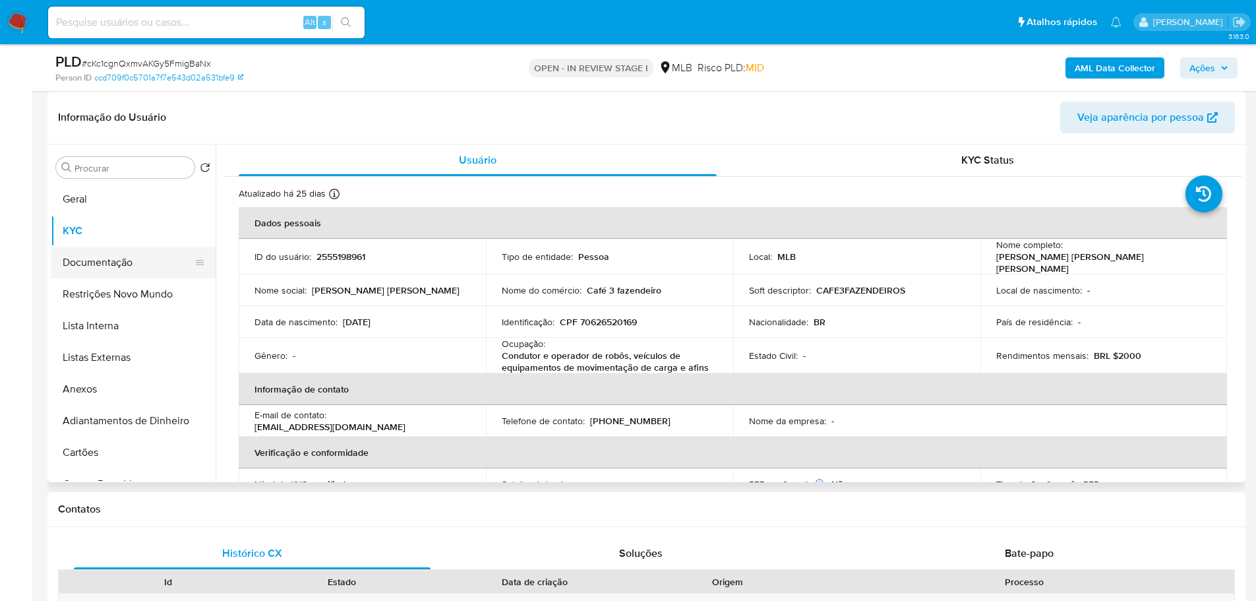
click at [113, 249] on button "Documentação" at bounding box center [128, 263] width 154 height 32
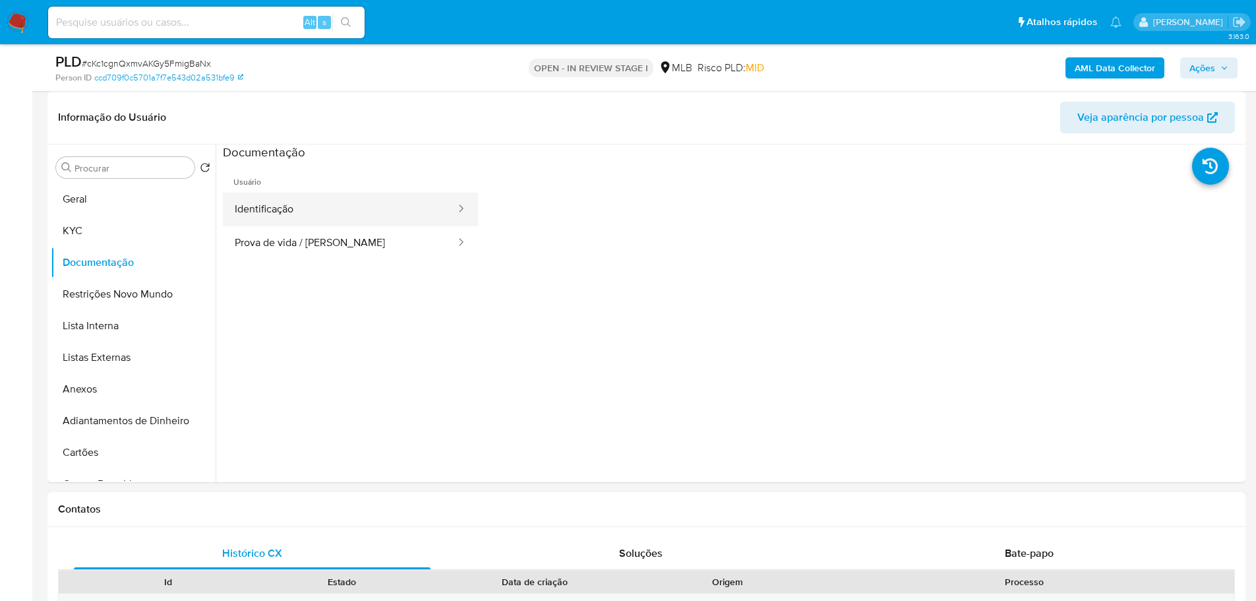
click at [356, 225] on button "Identificação" at bounding box center [340, 210] width 234 height 34
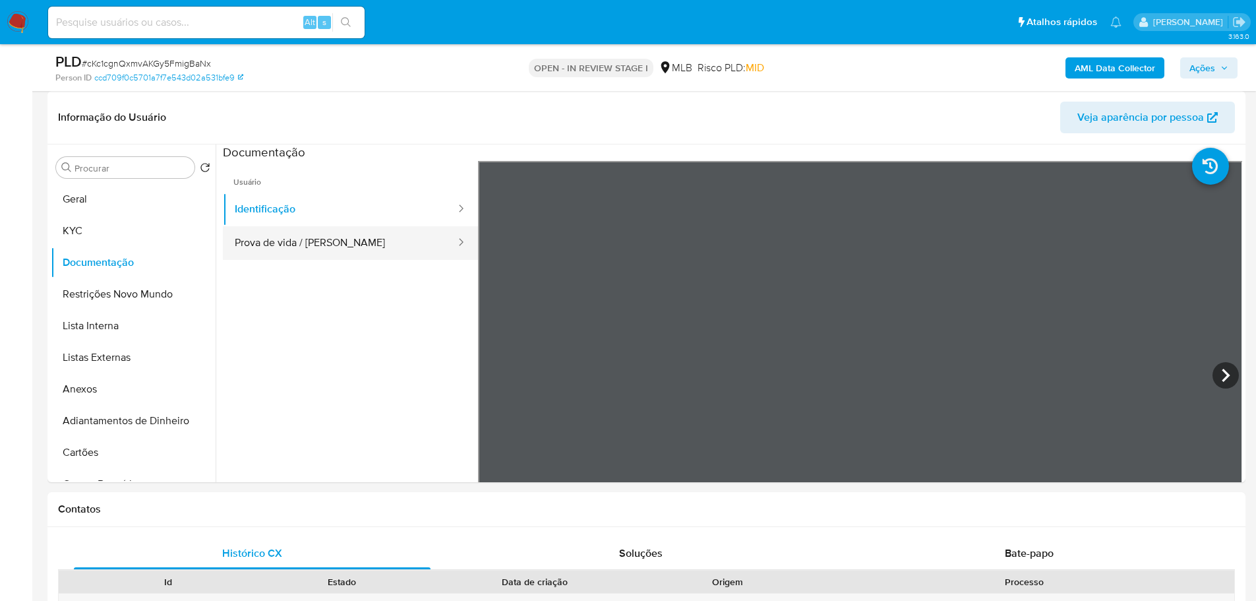
click at [392, 249] on button "Prova de vida / Selfie" at bounding box center [340, 243] width 234 height 34
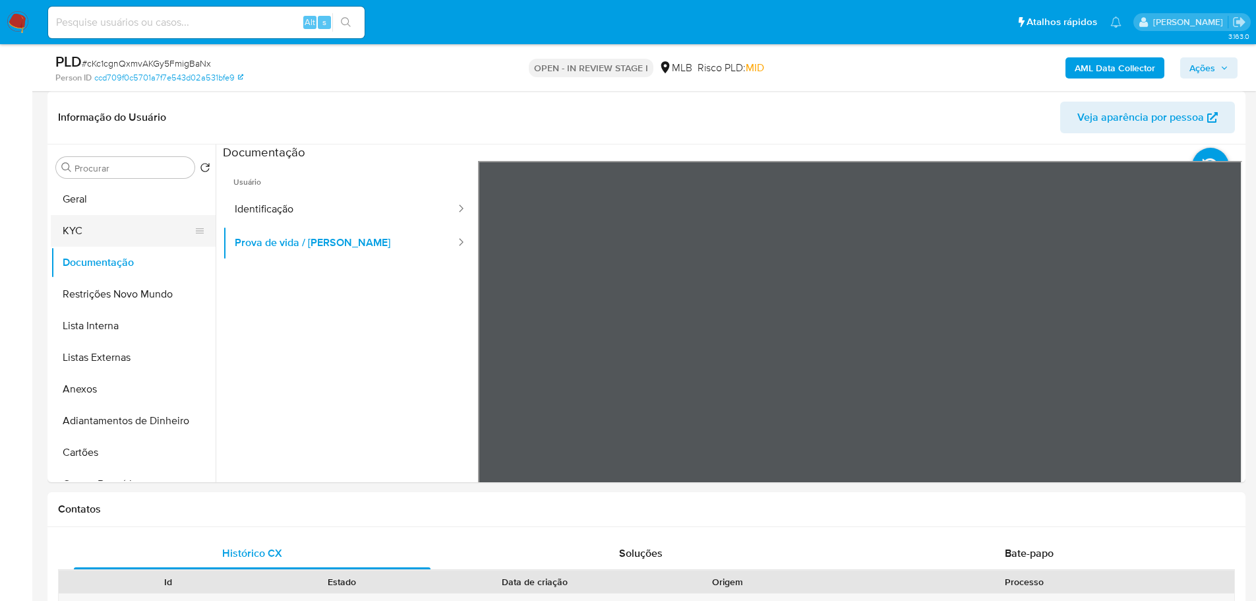
click at [120, 227] on button "KYC" at bounding box center [128, 231] width 154 height 32
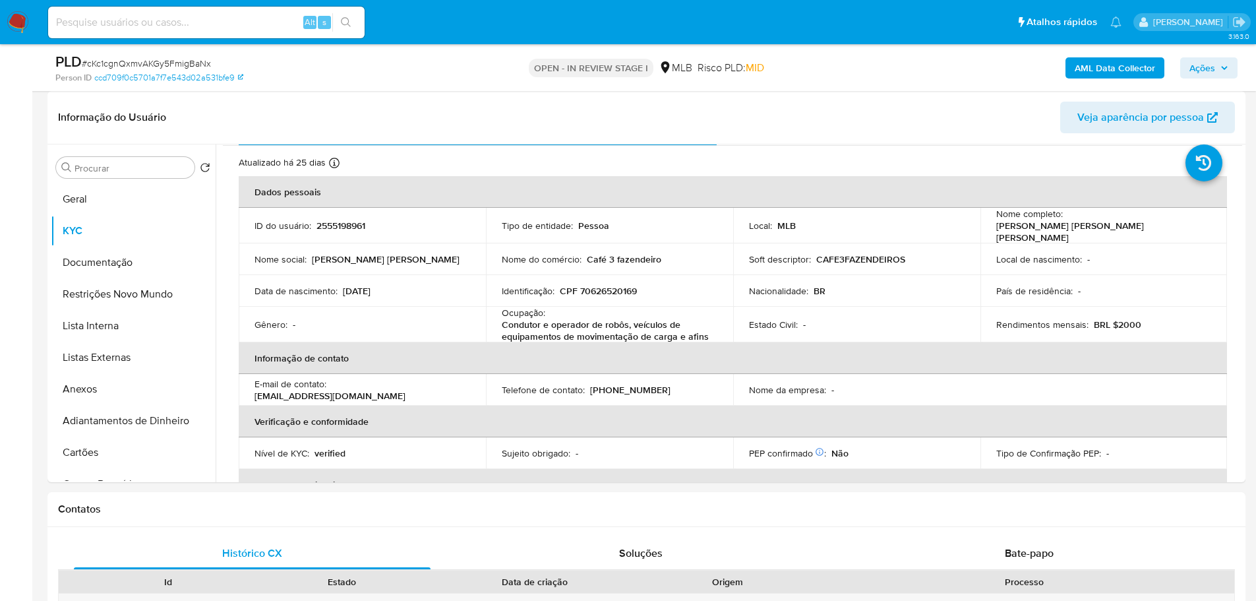
scroll to position [26, 0]
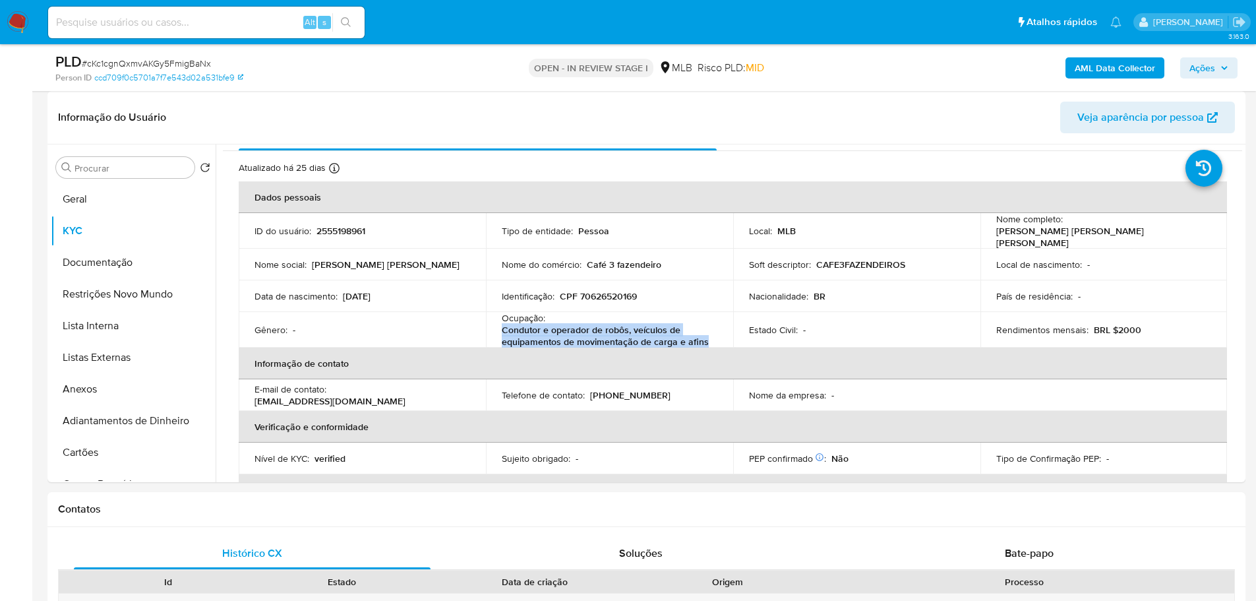
drag, startPoint x: 705, startPoint y: 336, endPoint x: 502, endPoint y: 327, distance: 202.6
click at [502, 327] on p "Condutor e operador de robôs, veículos de equipamentos de movimentação de carga…" at bounding box center [607, 336] width 210 height 24
copy p "Condutor e operador de robôs, veículos de equipamentos de movimentação de carga…"
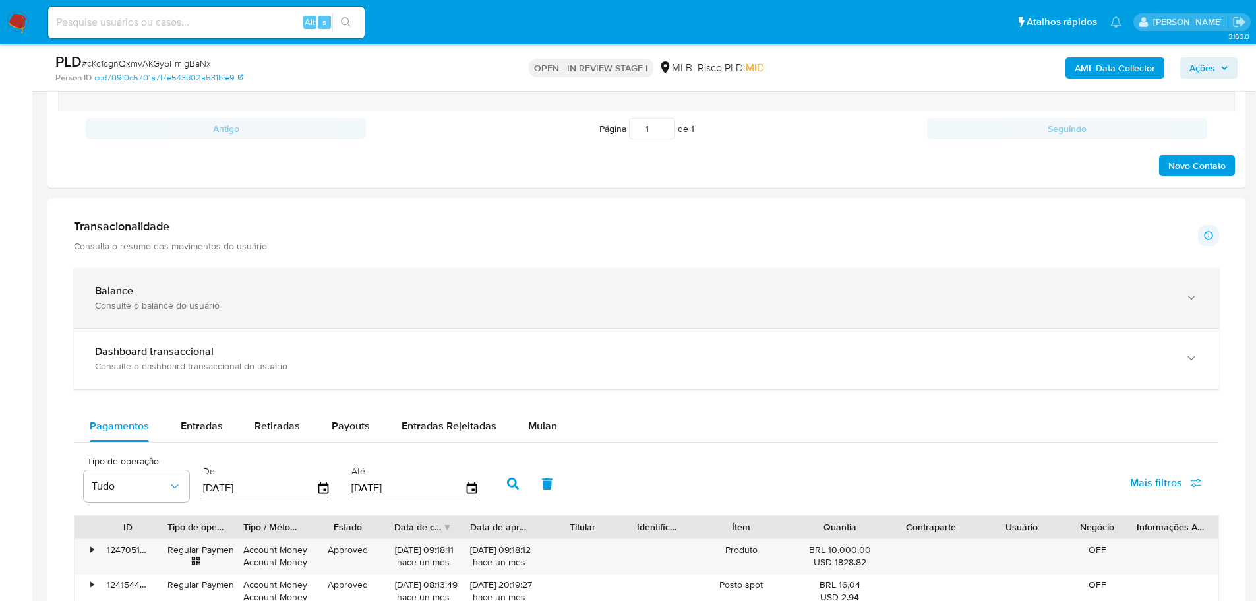
click at [276, 274] on div "Balance Consulte o balance do usuário" at bounding box center [646, 298] width 1145 height 60
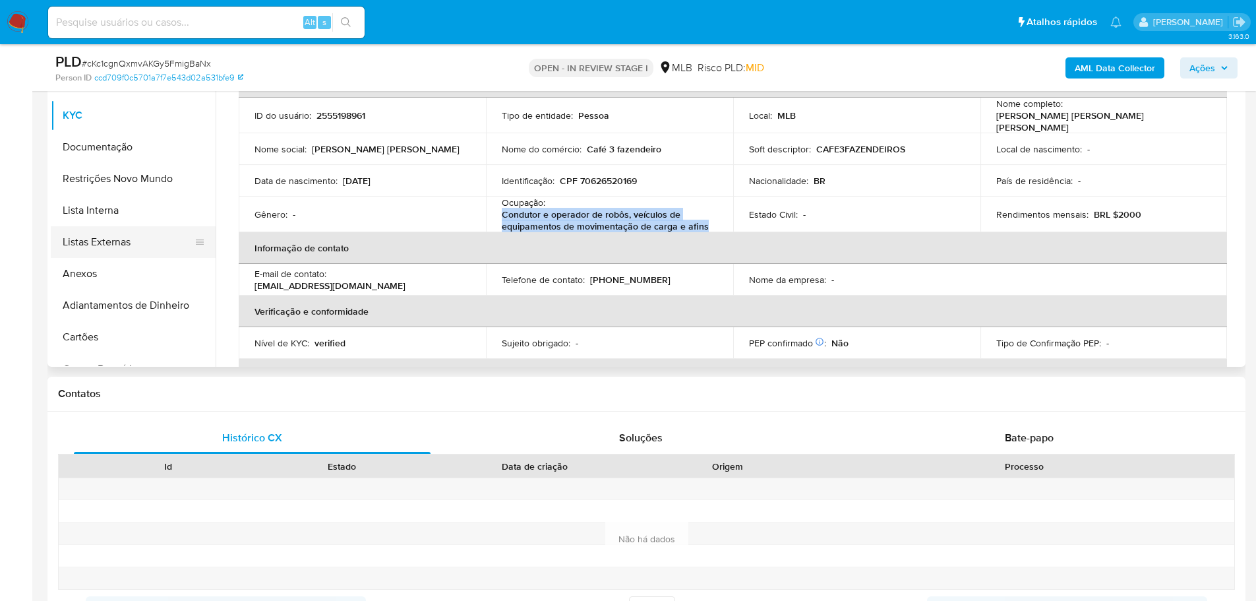
scroll to position [198, 0]
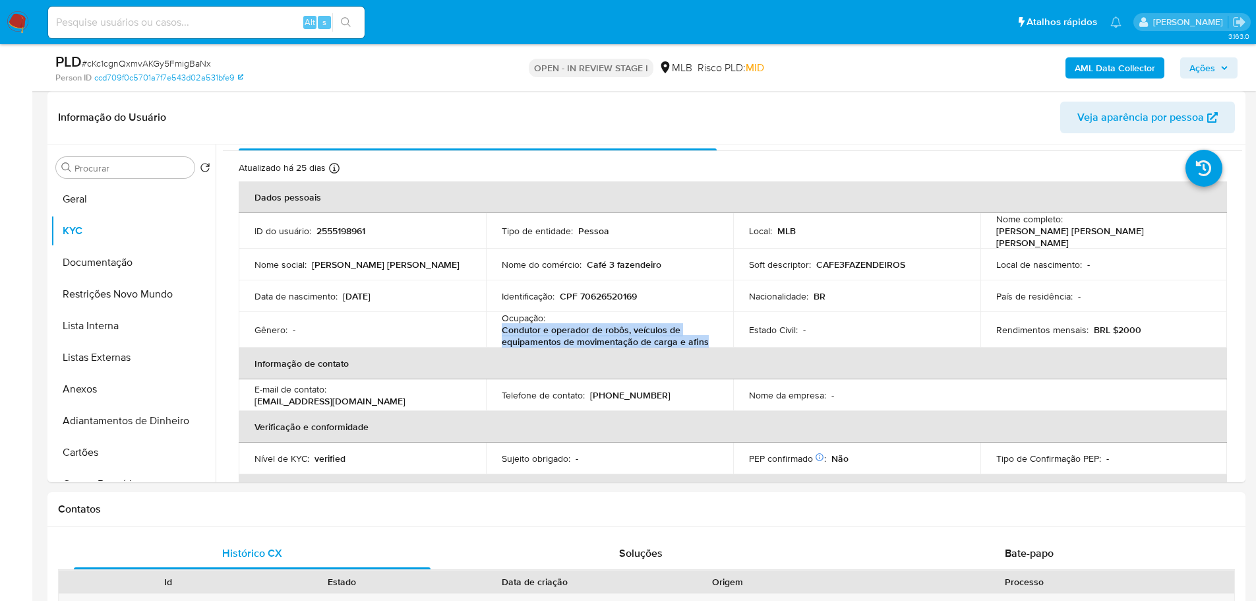
drag, startPoint x: 111, startPoint y: 262, endPoint x: 10, endPoint y: 291, distance: 105.1
click at [111, 261] on button "Documentação" at bounding box center [133, 263] width 165 height 32
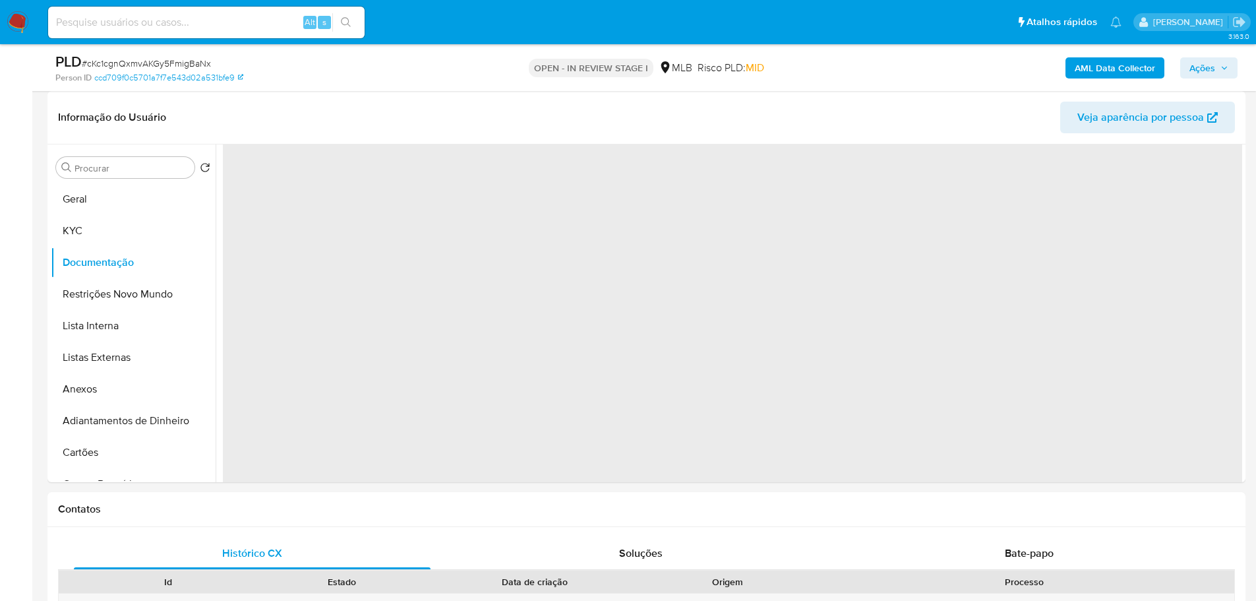
scroll to position [0, 0]
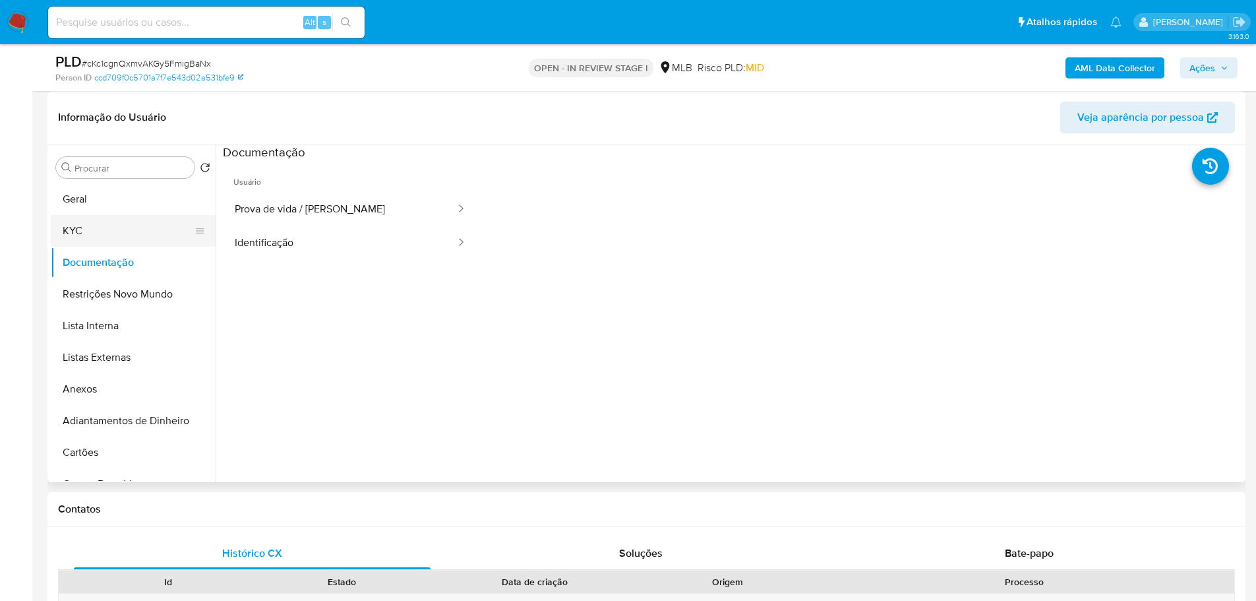
click at [96, 222] on button "KYC" at bounding box center [128, 231] width 154 height 32
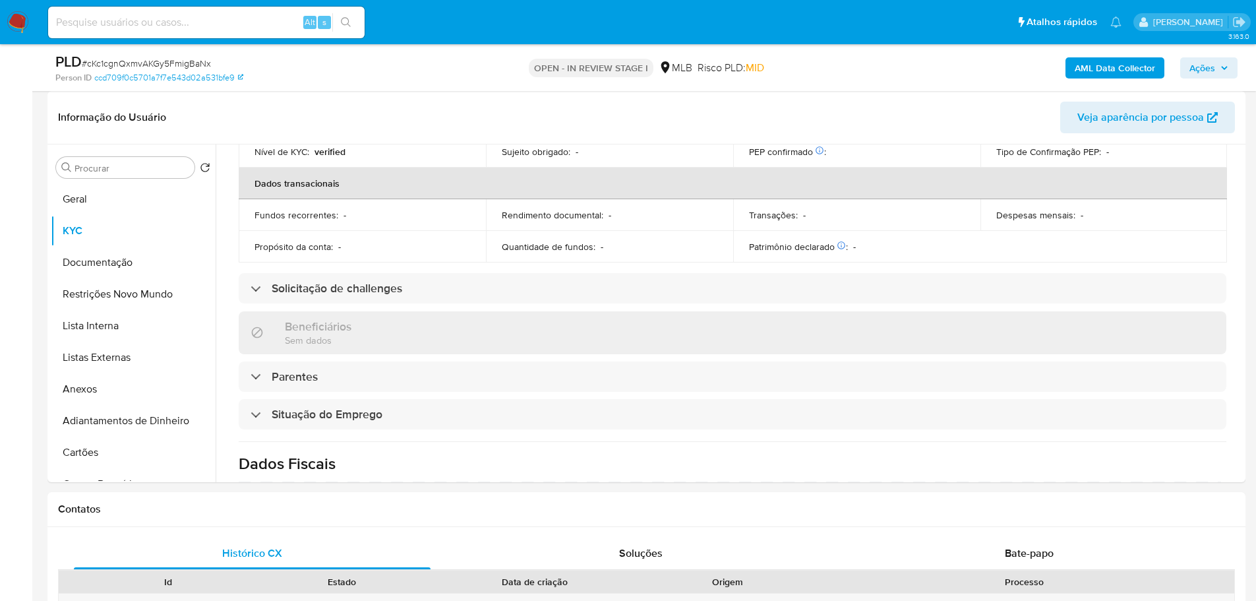
scroll to position [553, 0]
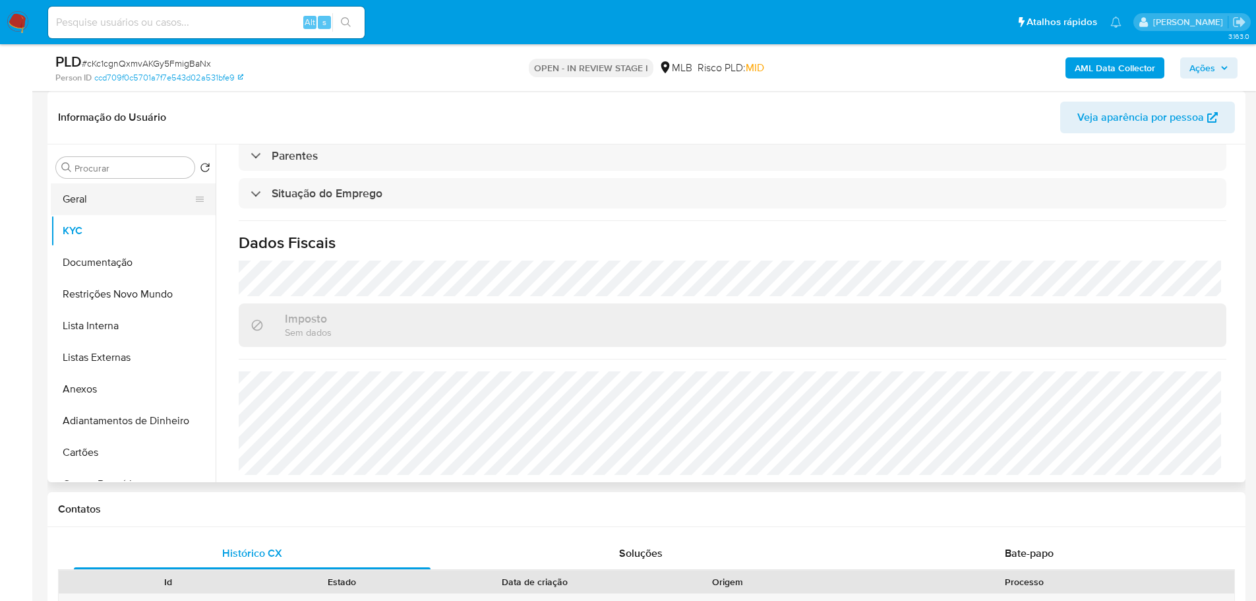
click at [104, 213] on button "Geral" at bounding box center [128, 199] width 154 height 32
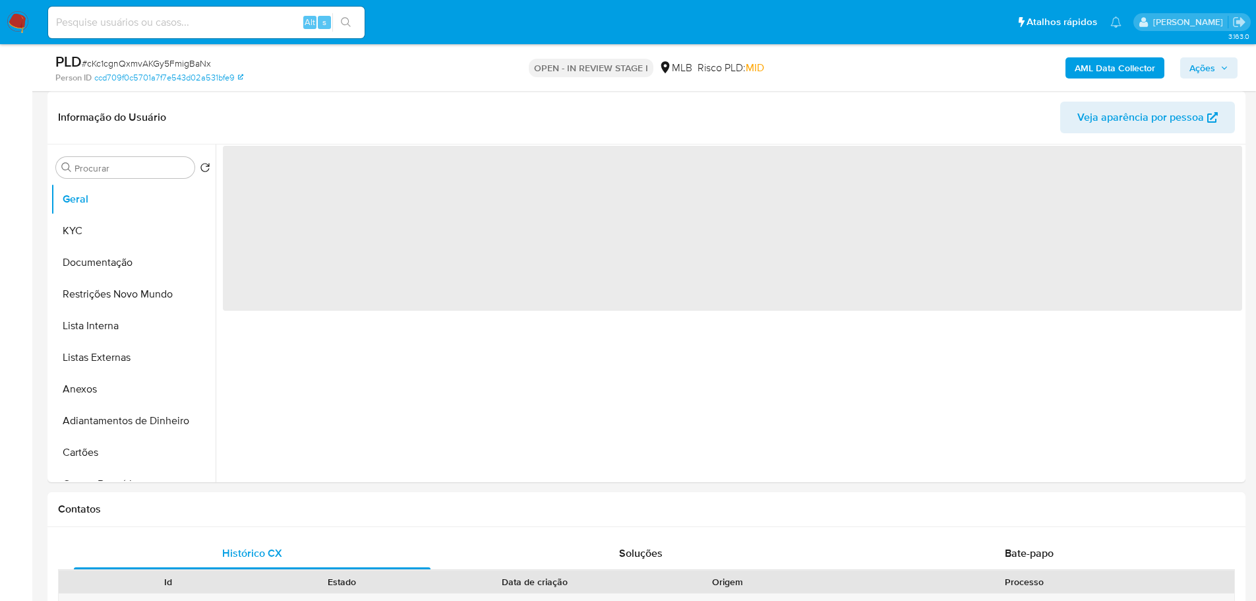
scroll to position [163, 0]
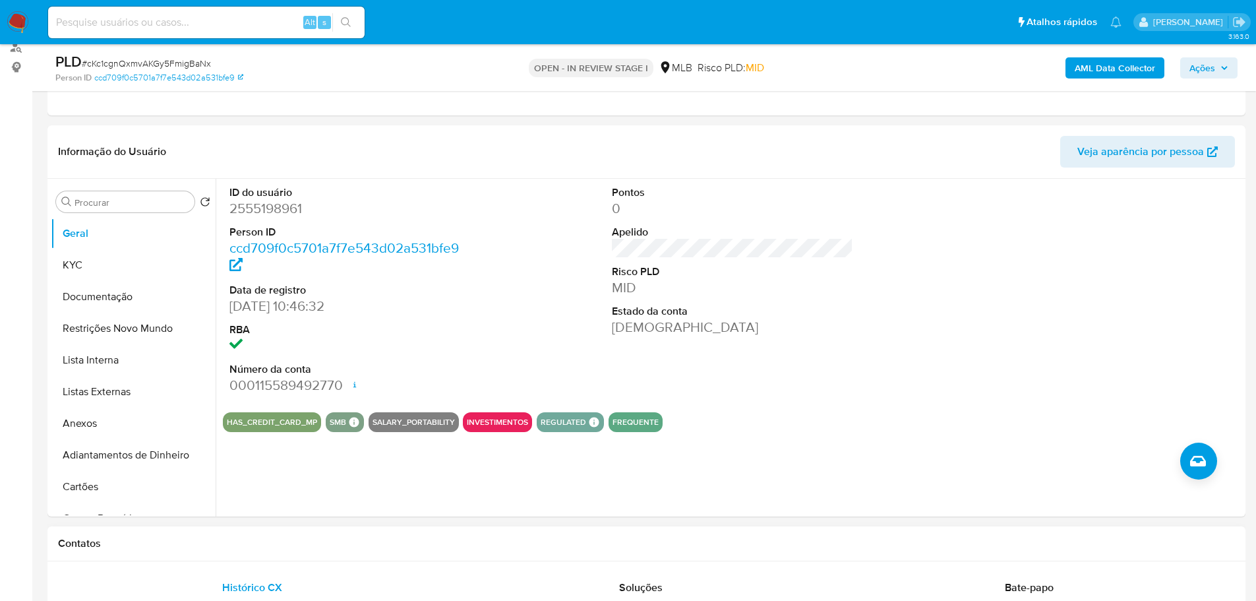
drag, startPoint x: 345, startPoint y: 542, endPoint x: 65, endPoint y: 350, distance: 339.6
click at [345, 543] on h1 "Contatos" at bounding box center [646, 543] width 1177 height 13
click at [103, 268] on button "KYC" at bounding box center [128, 265] width 154 height 32
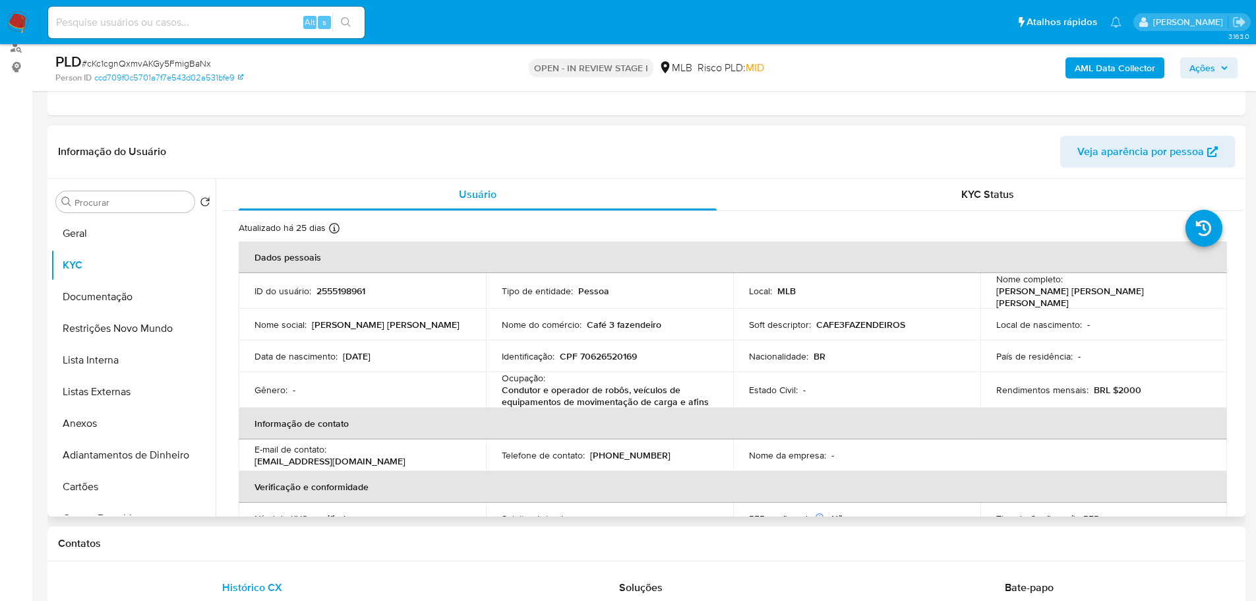
scroll to position [16, 0]
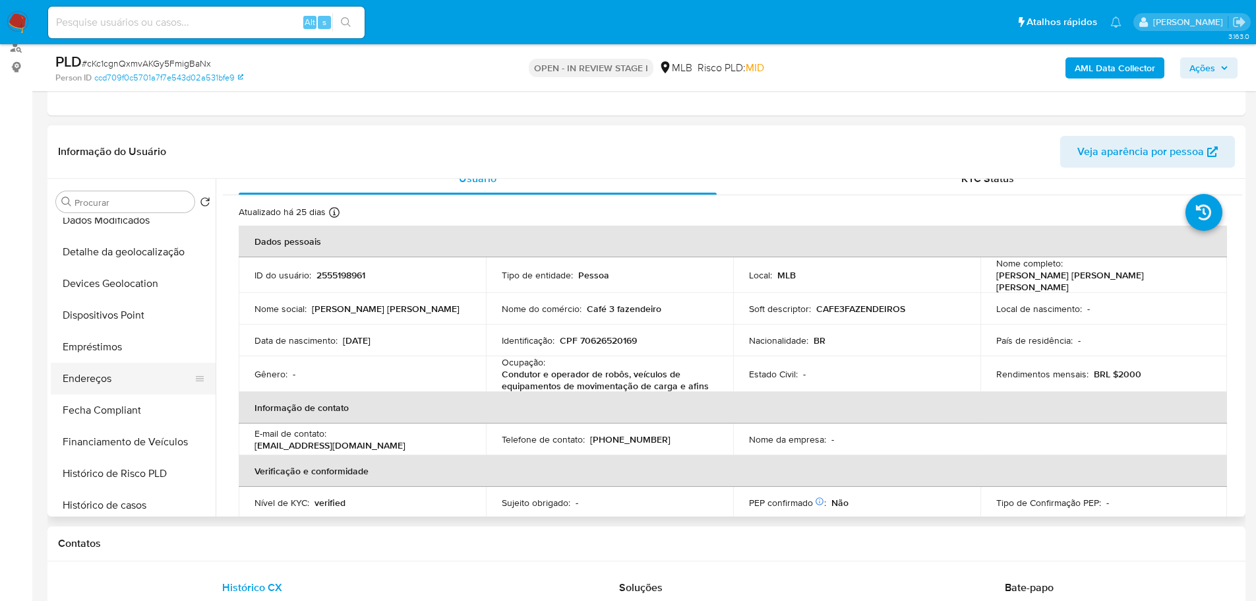
click at [100, 380] on button "Endereços" at bounding box center [128, 379] width 154 height 32
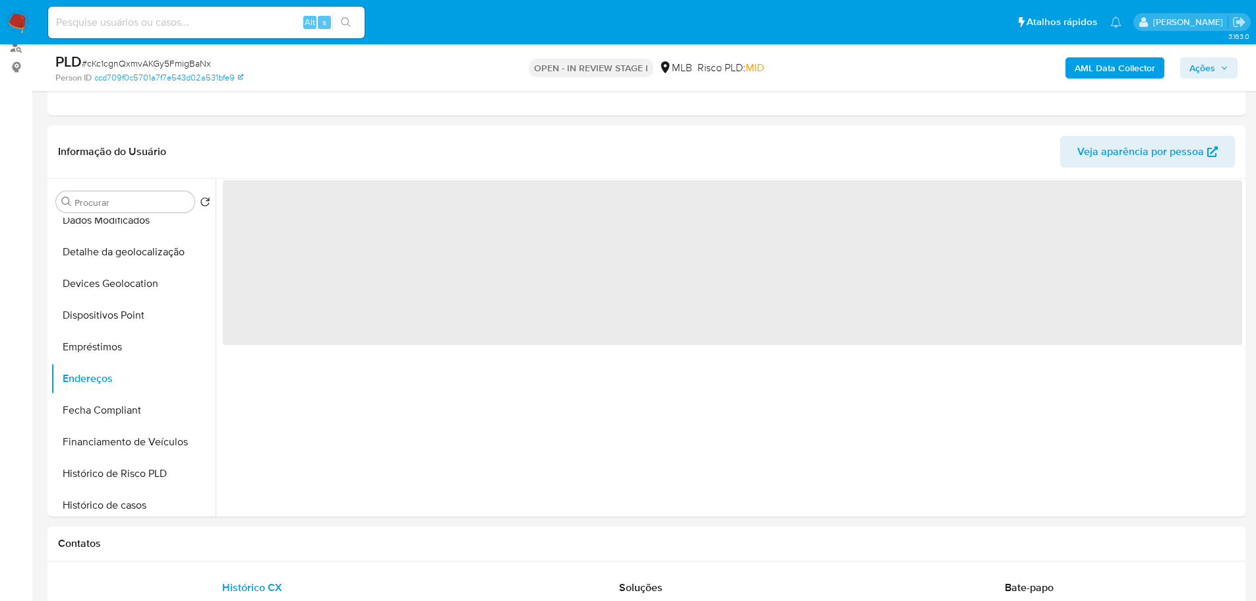
scroll to position [0, 0]
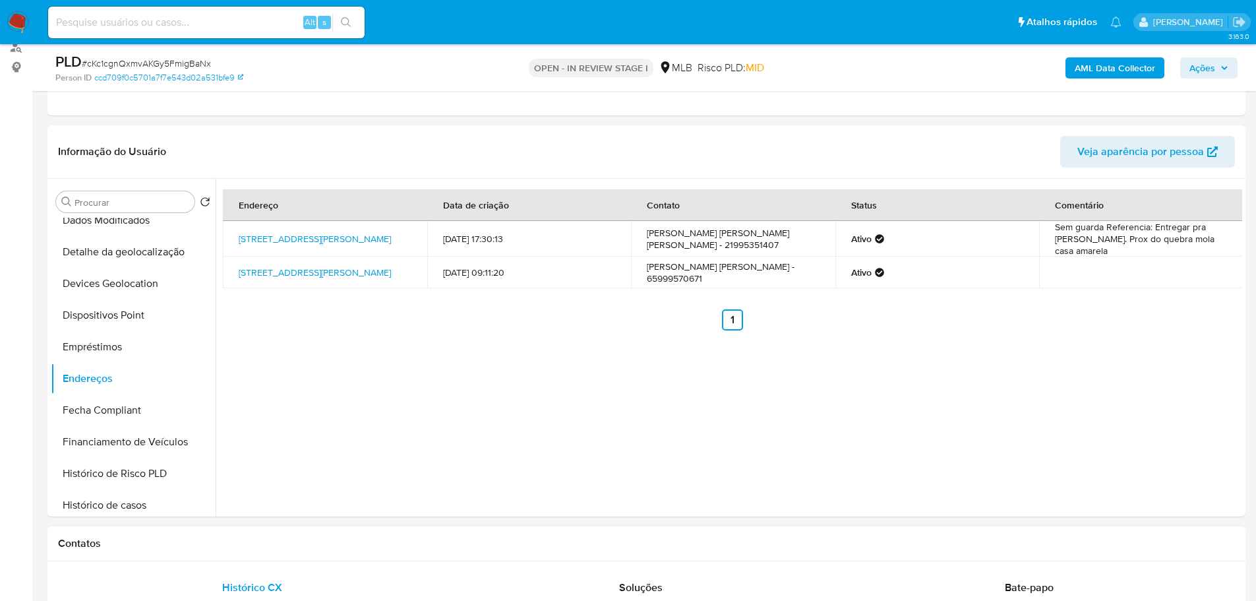
click at [264, 543] on h1 "Contatos" at bounding box center [646, 543] width 1177 height 13
click at [141, 247] on button "Detalhe da geolocalização" at bounding box center [128, 252] width 154 height 32
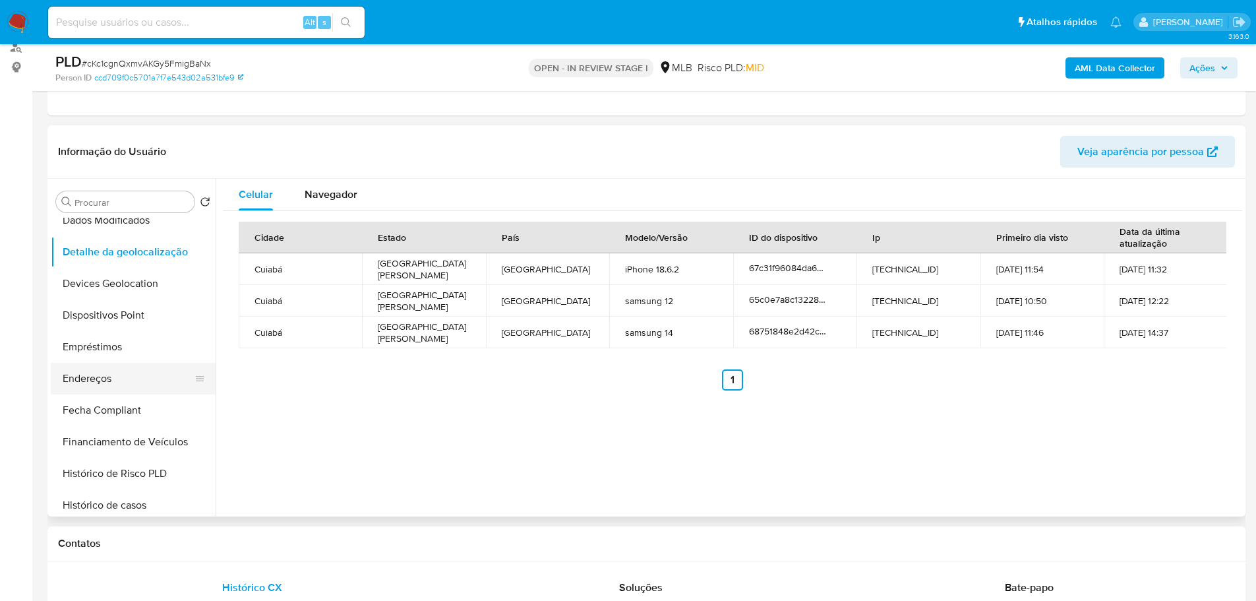
drag, startPoint x: 286, startPoint y: 533, endPoint x: 99, endPoint y: 391, distance: 235.2
click at [285, 533] on div "Contatos" at bounding box center [646, 543] width 1198 height 35
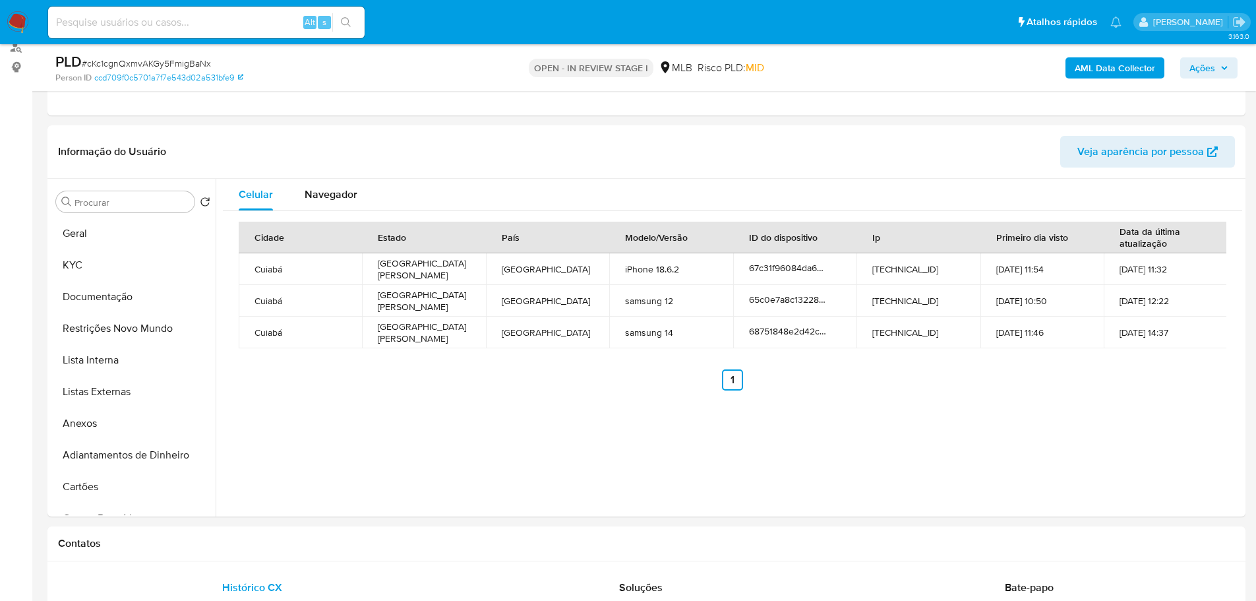
drag, startPoint x: 113, startPoint y: 324, endPoint x: 8, endPoint y: 340, distance: 106.1
click at [110, 324] on button "Restrições Novo Mundo" at bounding box center [133, 328] width 165 height 32
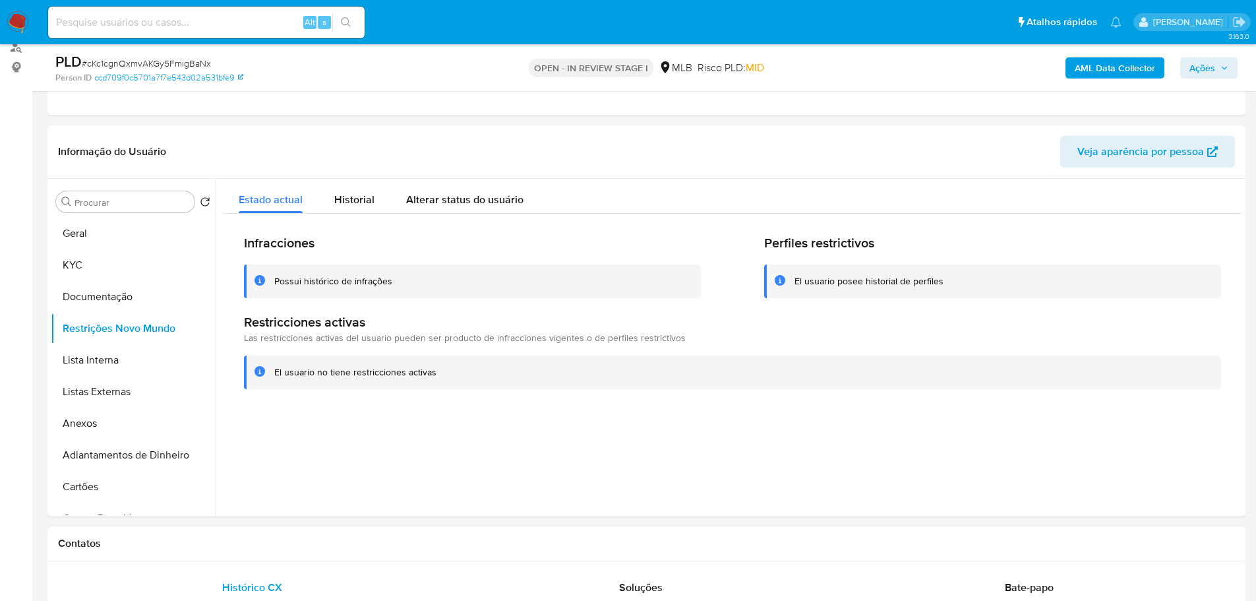
click at [329, 560] on div "Contatos" at bounding box center [646, 543] width 1198 height 35
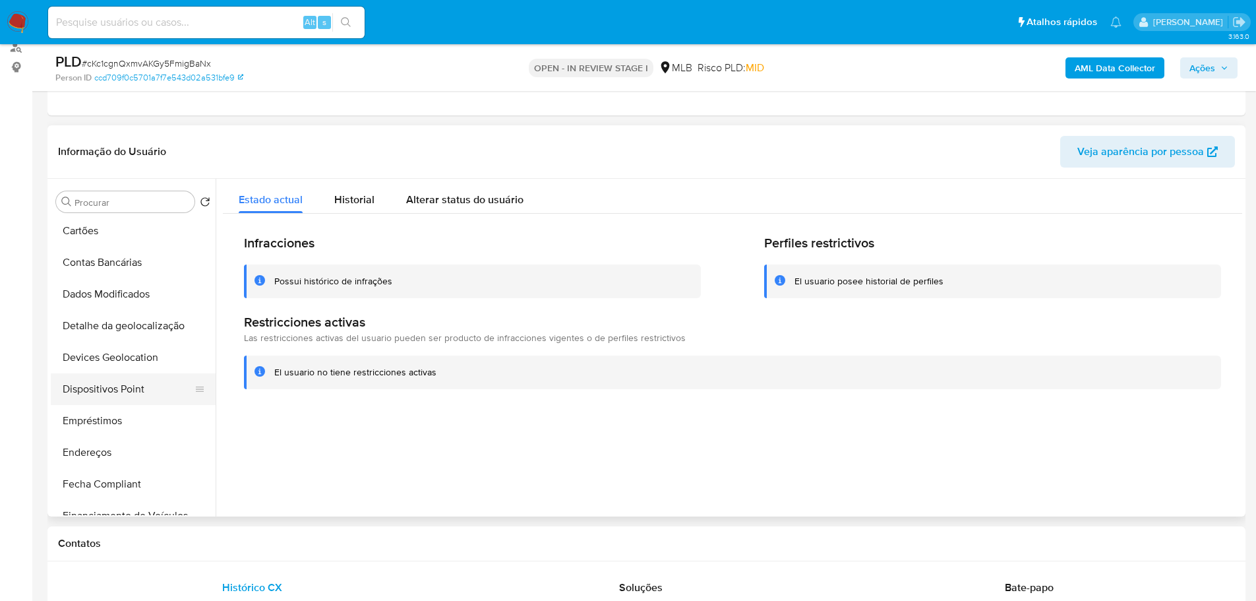
scroll to position [264, 0]
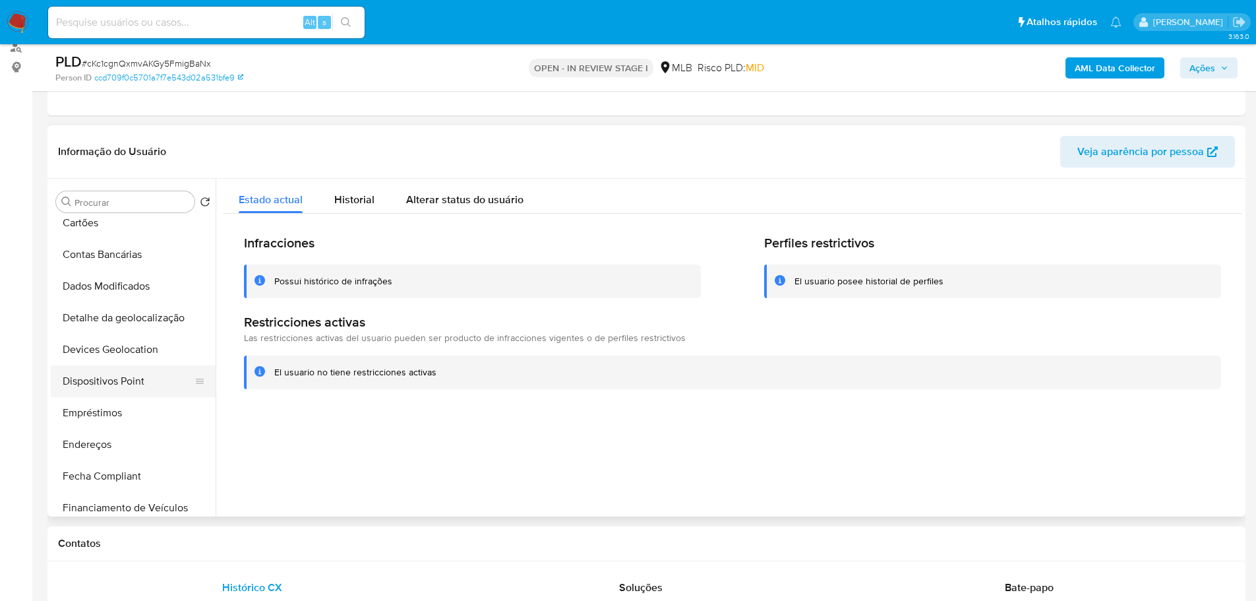
click at [138, 380] on button "Dispositivos Point" at bounding box center [128, 381] width 154 height 32
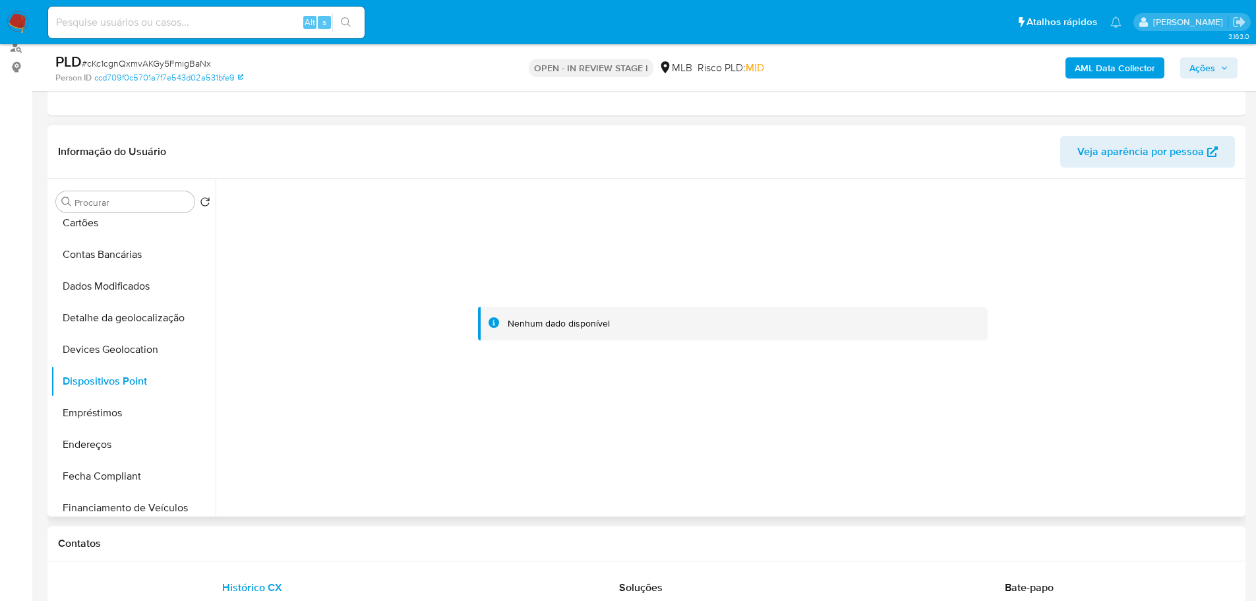
drag, startPoint x: 518, startPoint y: 531, endPoint x: 520, endPoint y: 365, distance: 166.8
click at [518, 532] on div "Contatos" at bounding box center [646, 543] width 1198 height 35
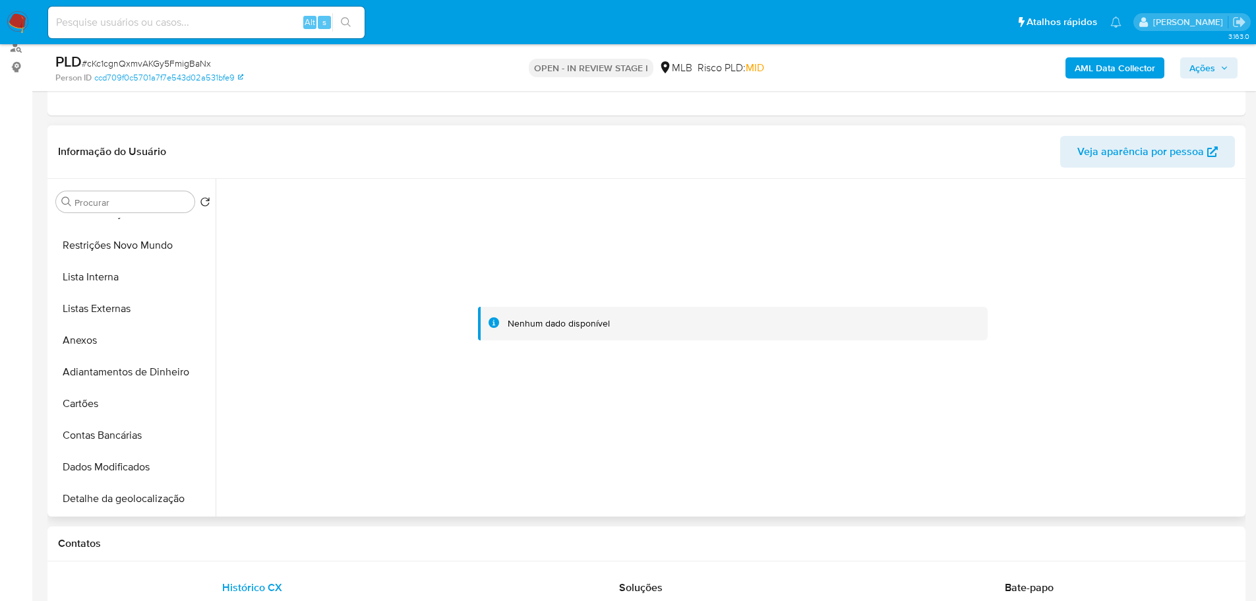
scroll to position [0, 0]
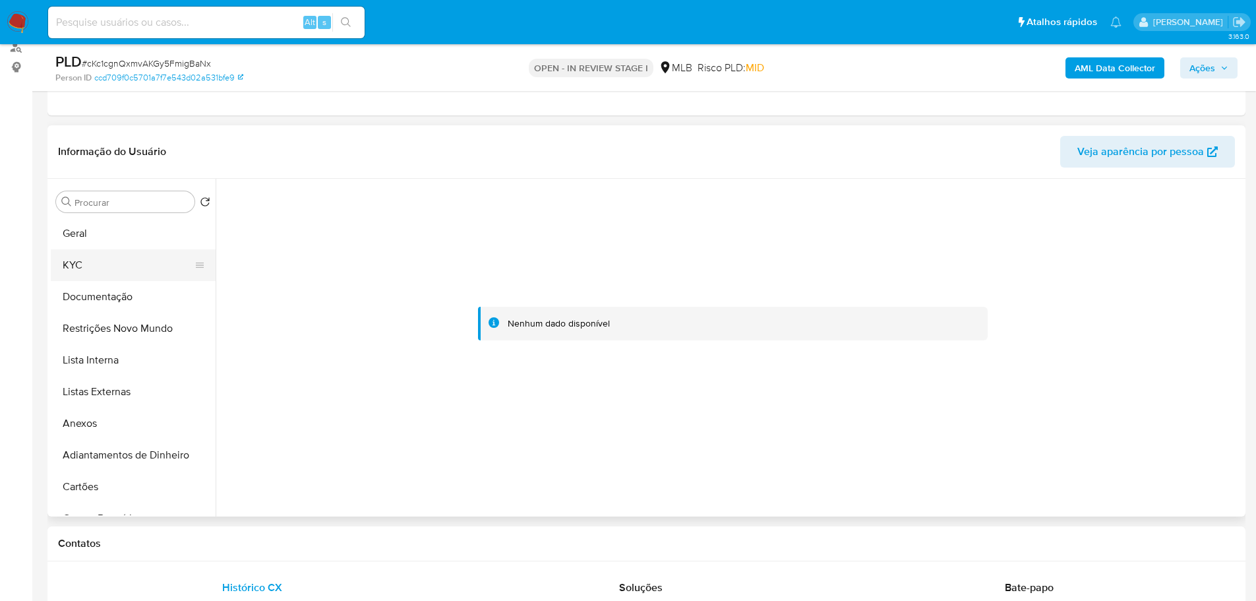
click at [94, 271] on button "KYC" at bounding box center [128, 265] width 154 height 32
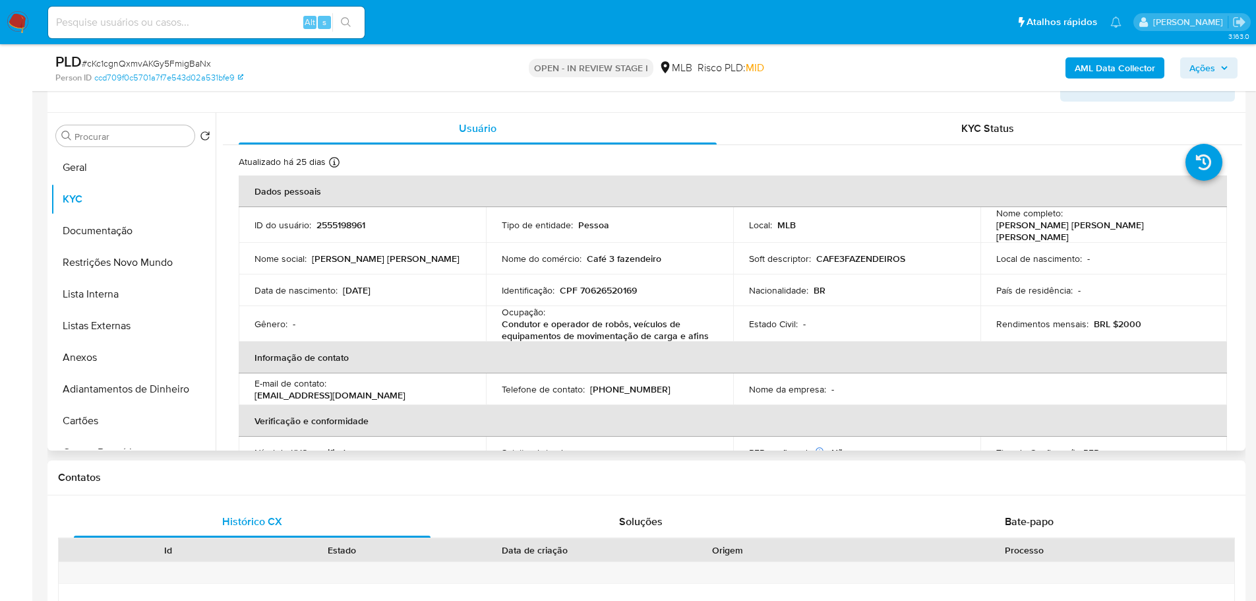
click at [604, 285] on p "CPF 70626520169" at bounding box center [598, 290] width 77 height 12
copy p "70626520169"
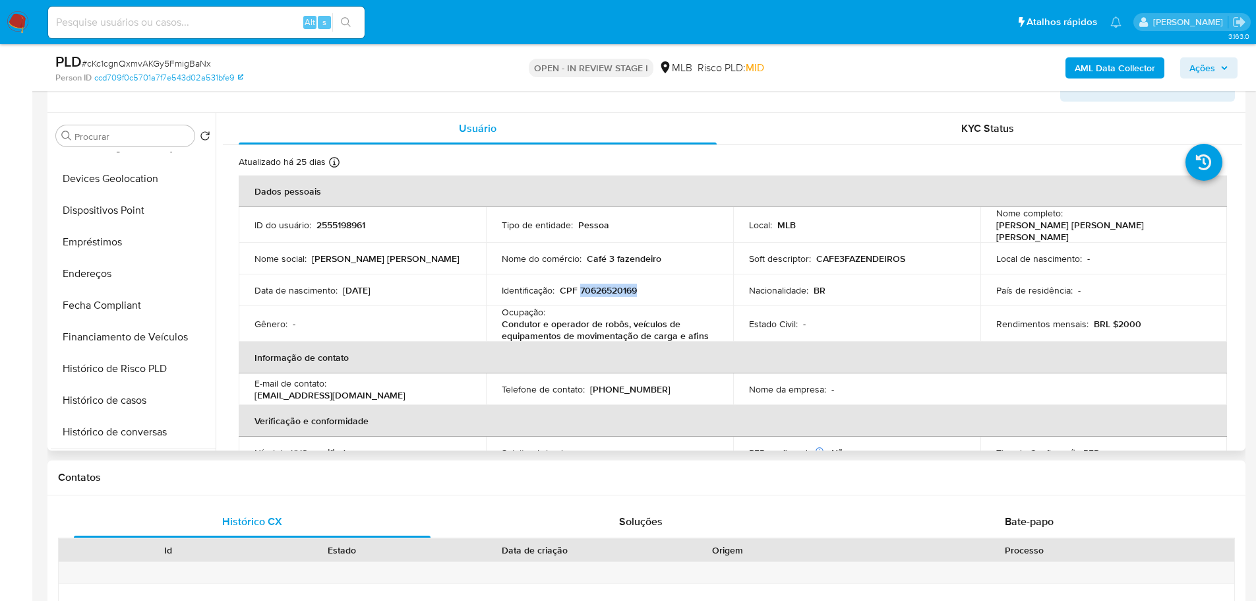
scroll to position [461, 0]
click at [116, 313] on button "Histórico de casos" at bounding box center [128, 307] width 154 height 32
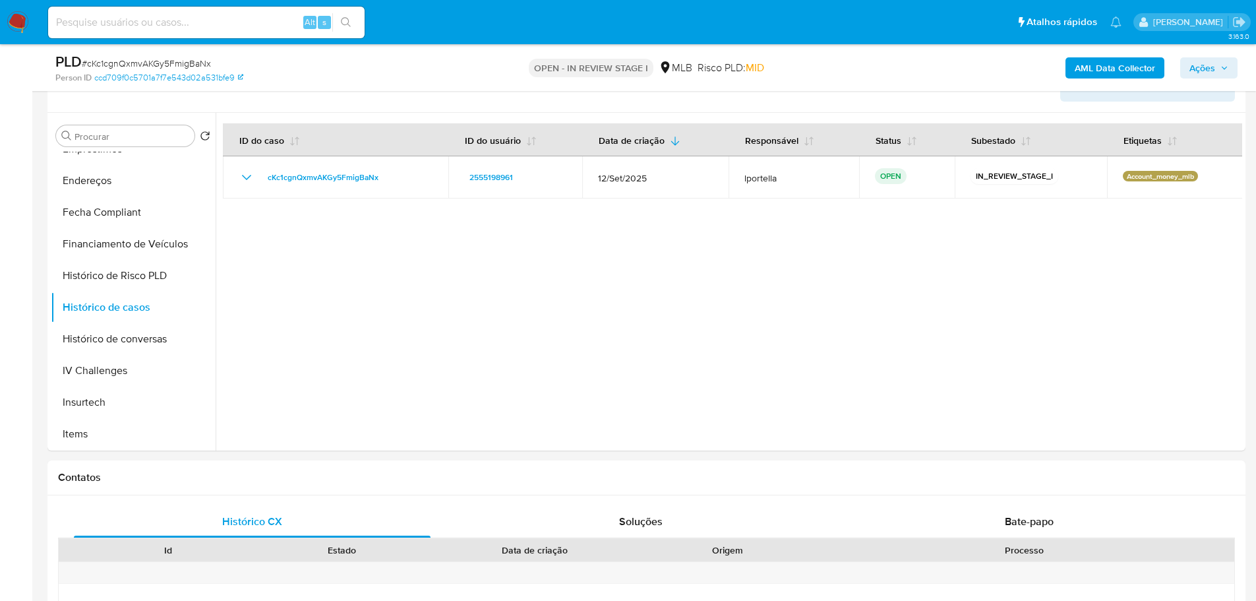
click at [1131, 69] on b "AML Data Collector" at bounding box center [1115, 67] width 80 height 21
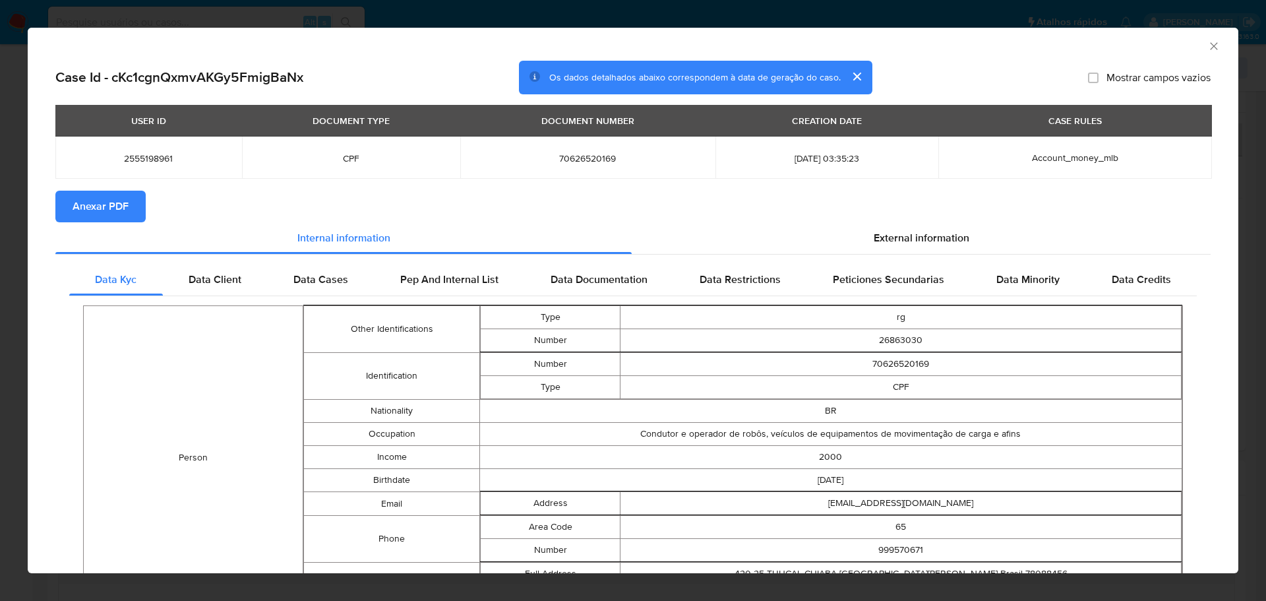
click at [118, 204] on span "Anexar PDF" at bounding box center [101, 206] width 56 height 29
click at [1207, 42] on icon "Fechar a janela" at bounding box center [1213, 46] width 13 height 13
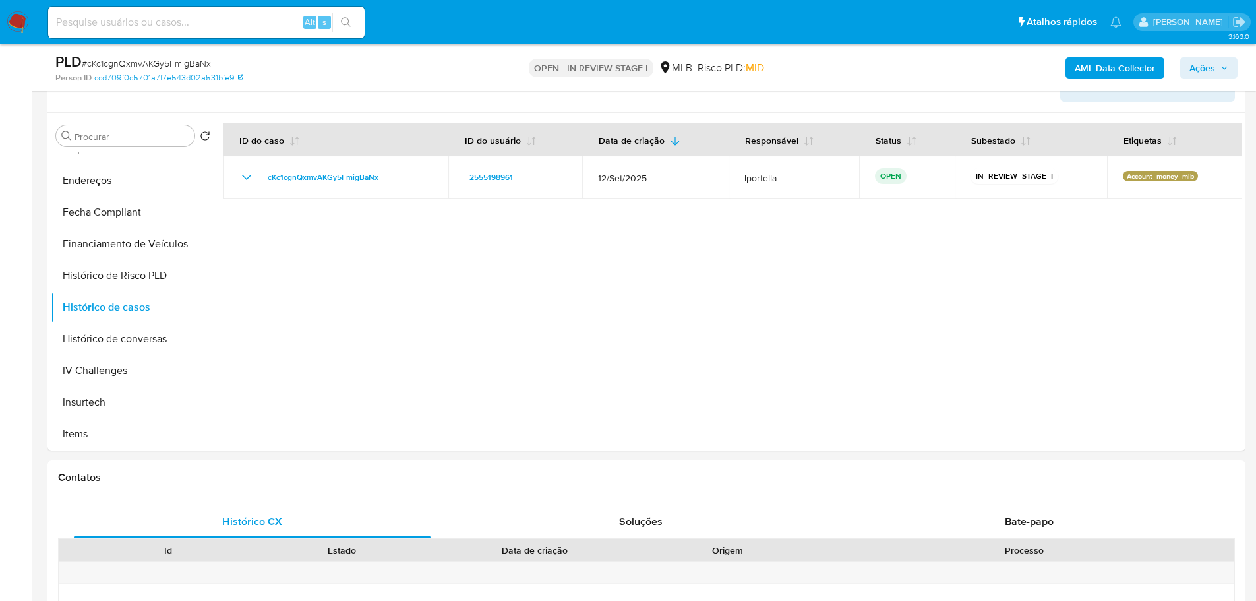
click at [1206, 72] on span "Ações" at bounding box center [1202, 67] width 26 height 21
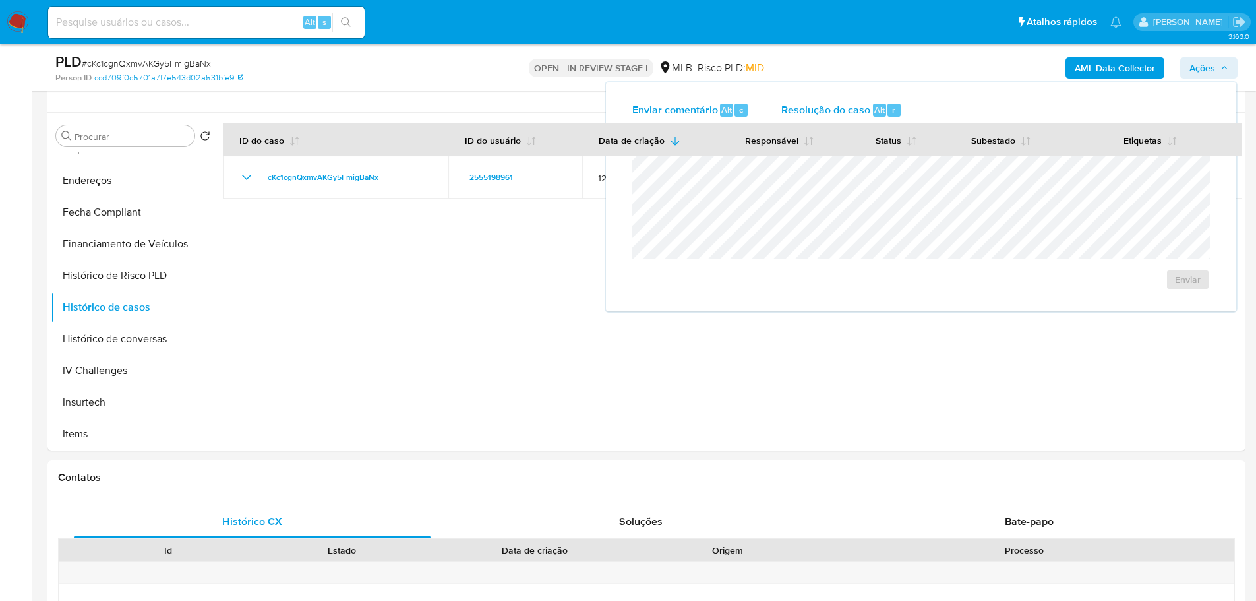
click at [827, 102] on span "Resolução do caso" at bounding box center [825, 109] width 89 height 15
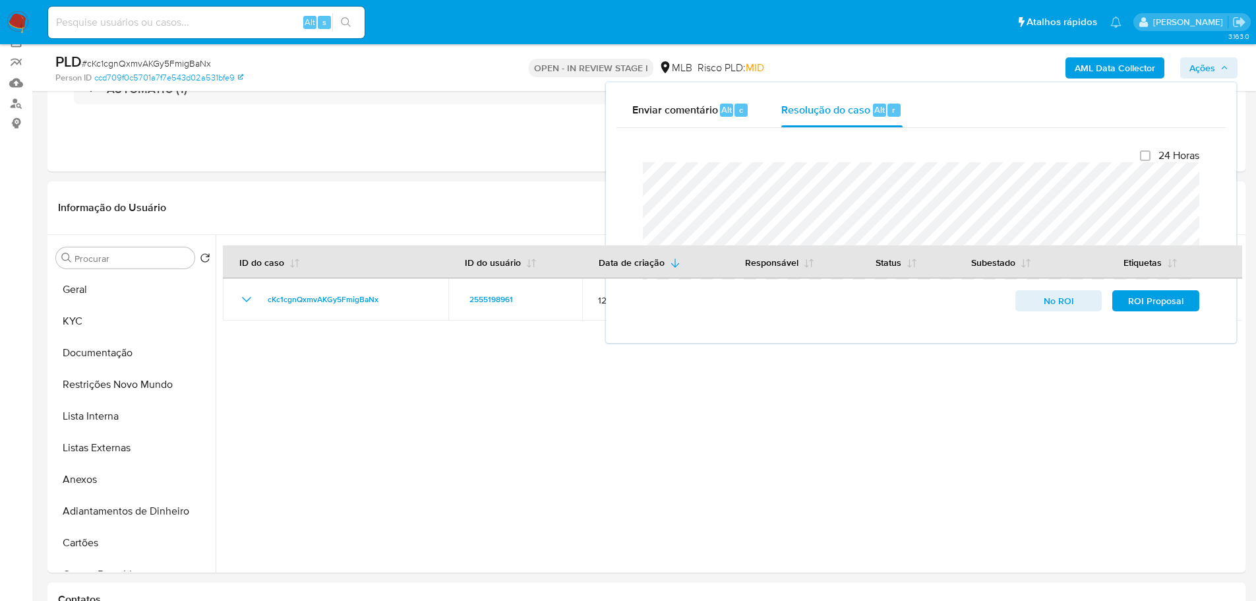
scroll to position [32, 0]
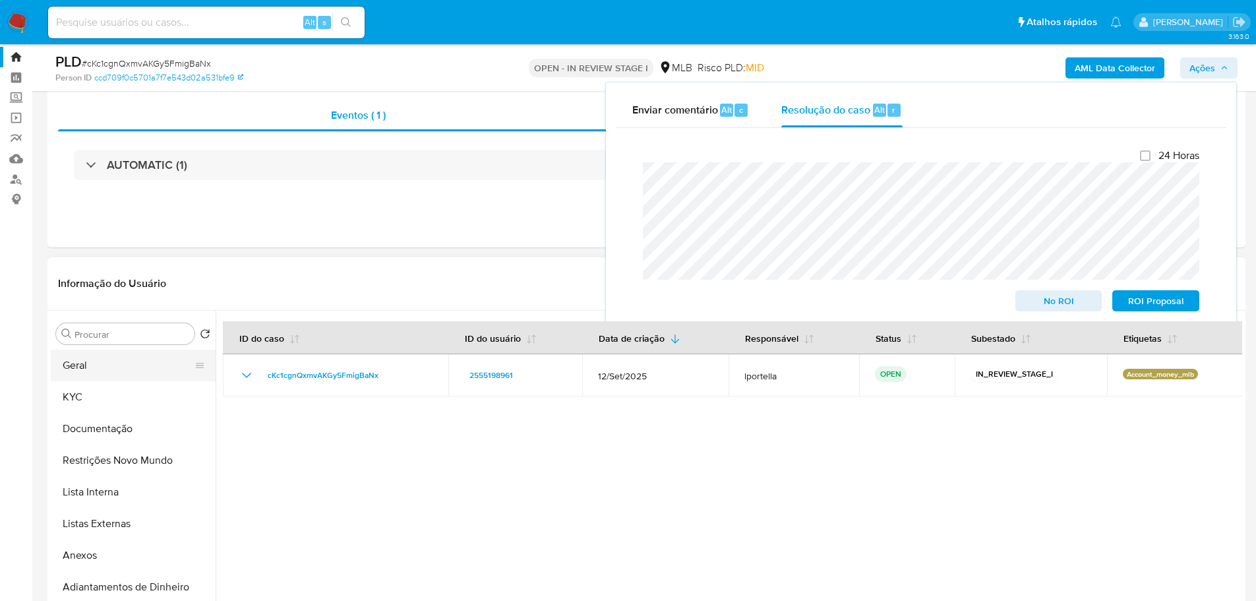
click at [86, 372] on button "Geral" at bounding box center [128, 365] width 154 height 32
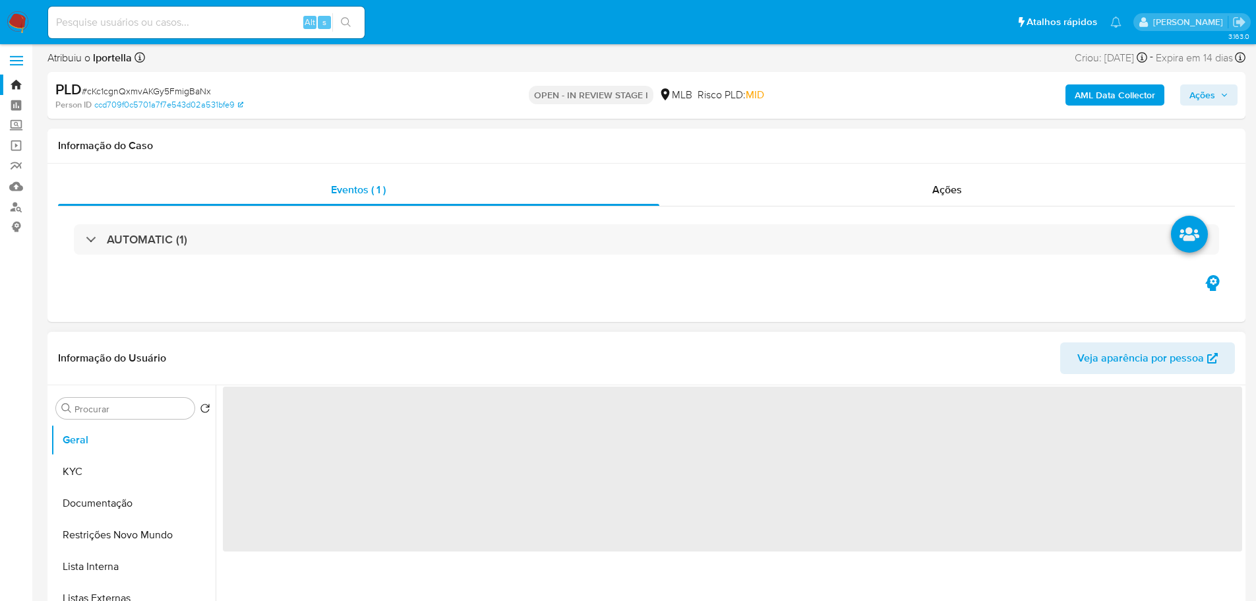
scroll to position [66, 0]
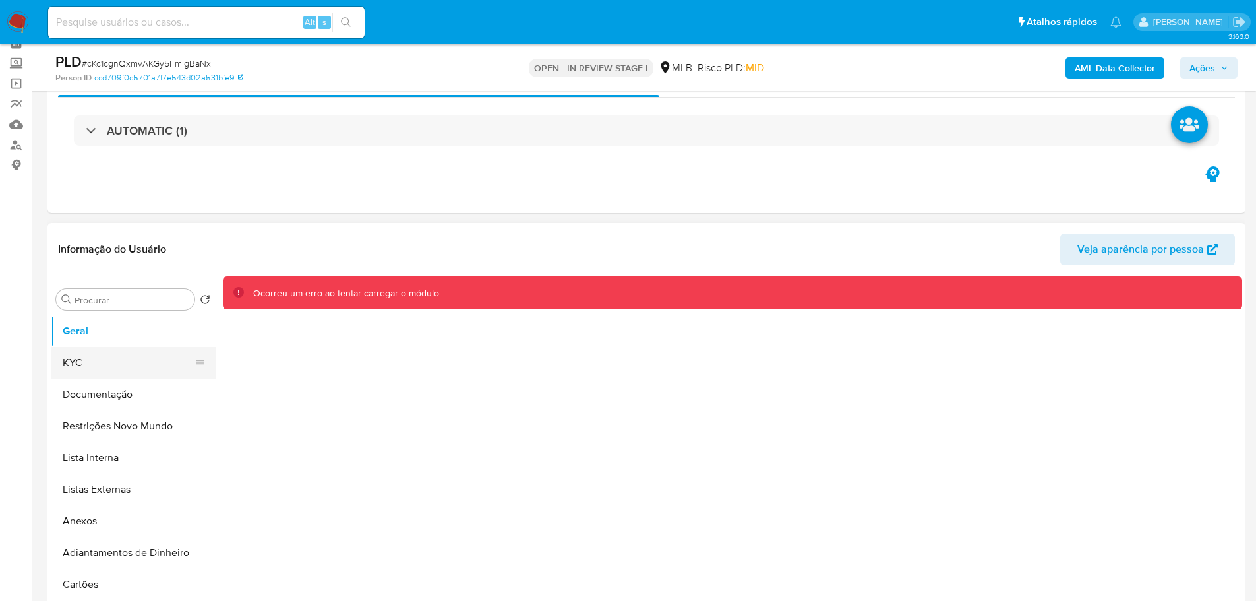
click at [138, 365] on button "KYC" at bounding box center [128, 363] width 154 height 32
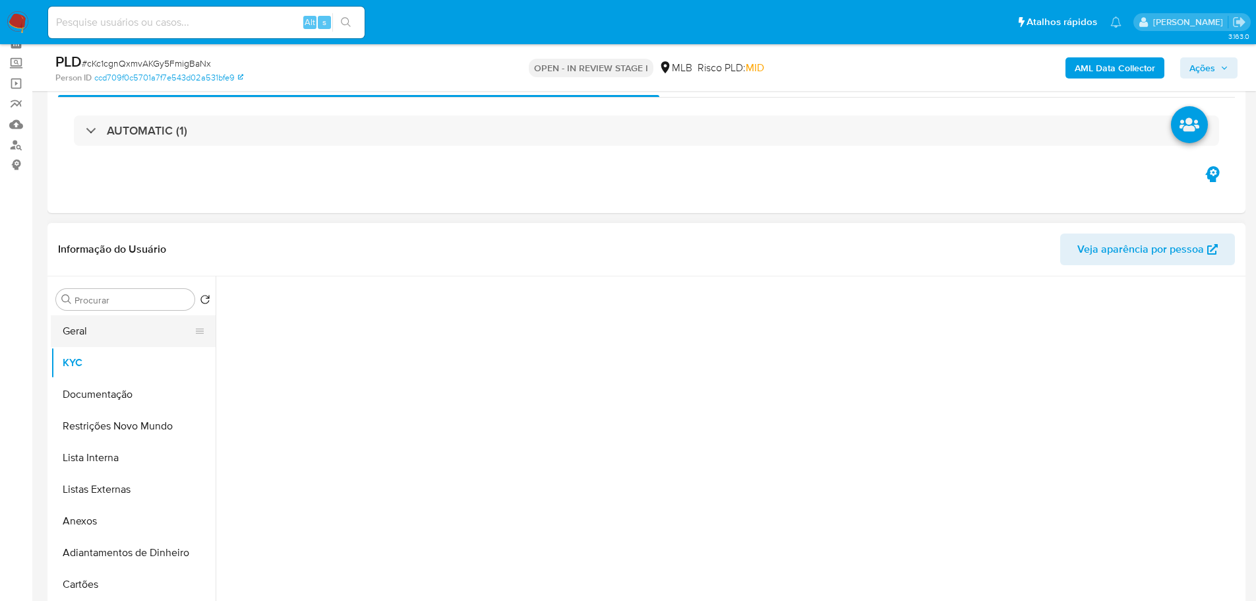
click at [136, 340] on button "Geral" at bounding box center [128, 331] width 154 height 32
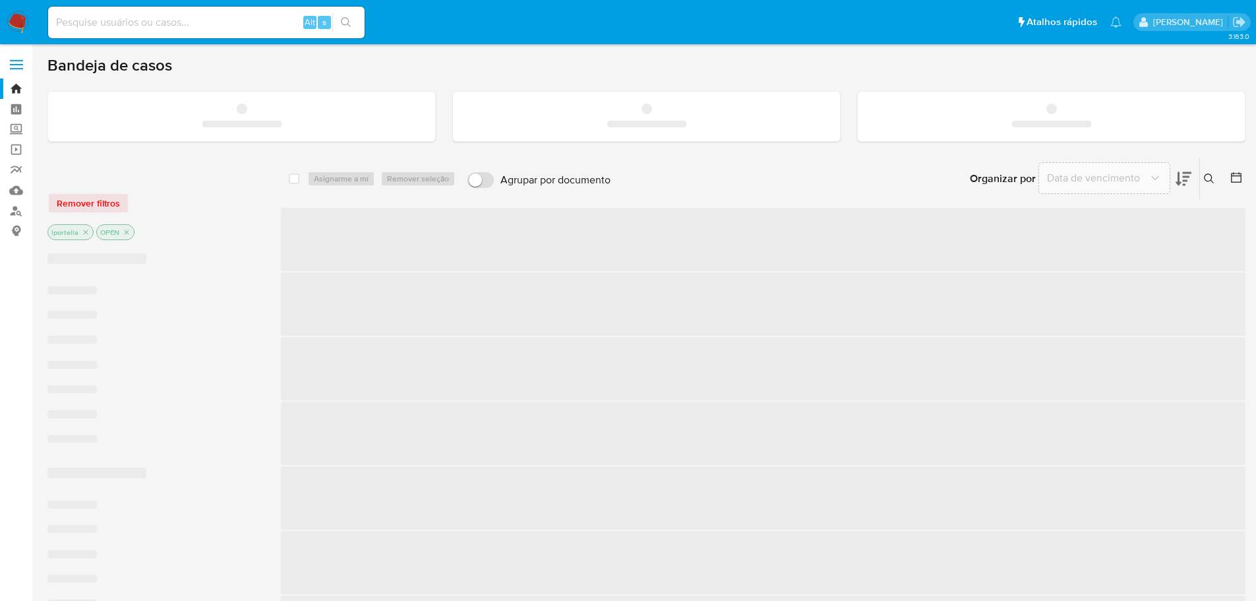
click at [92, 22] on input at bounding box center [206, 22] width 316 height 17
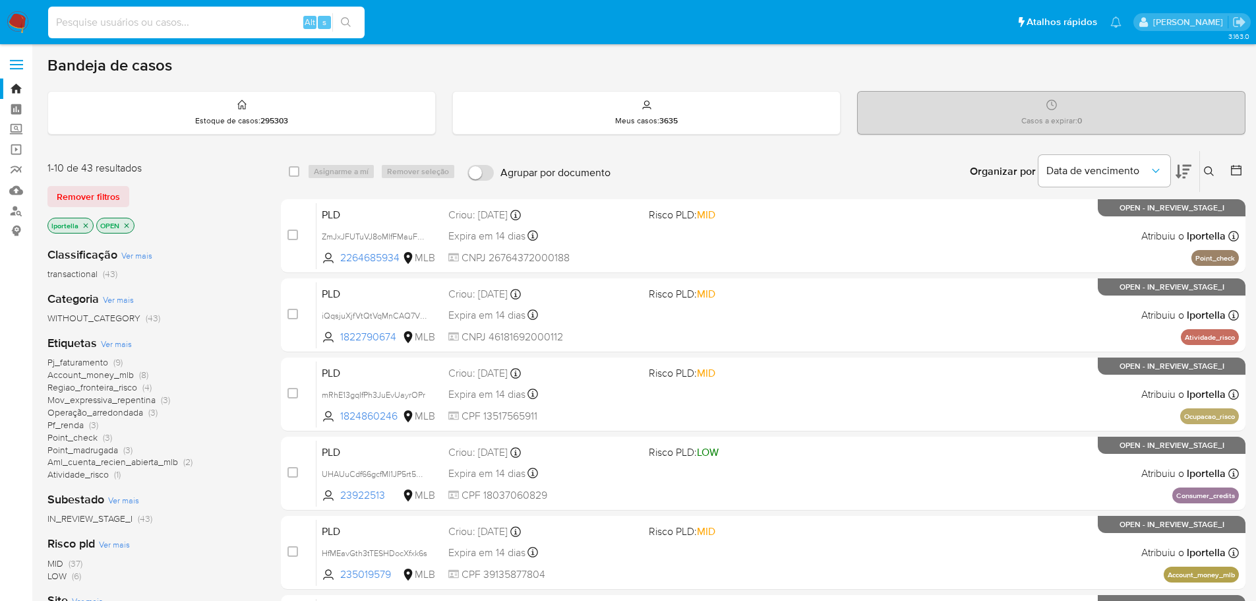
paste input "1061023350"
type input "1061023350"
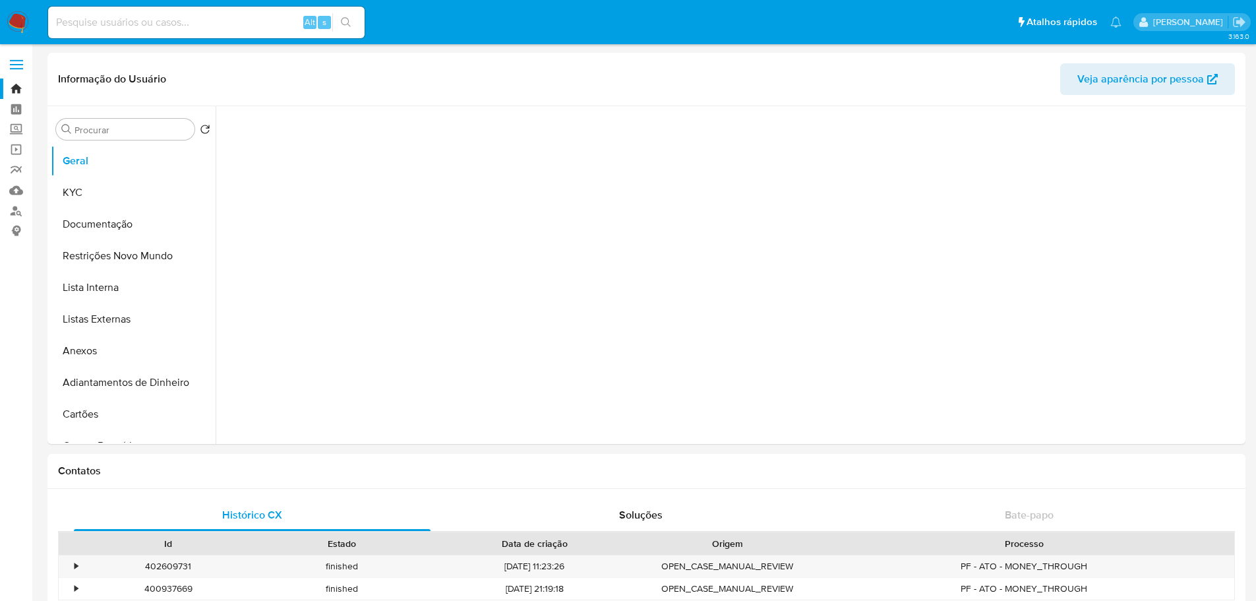
select select "10"
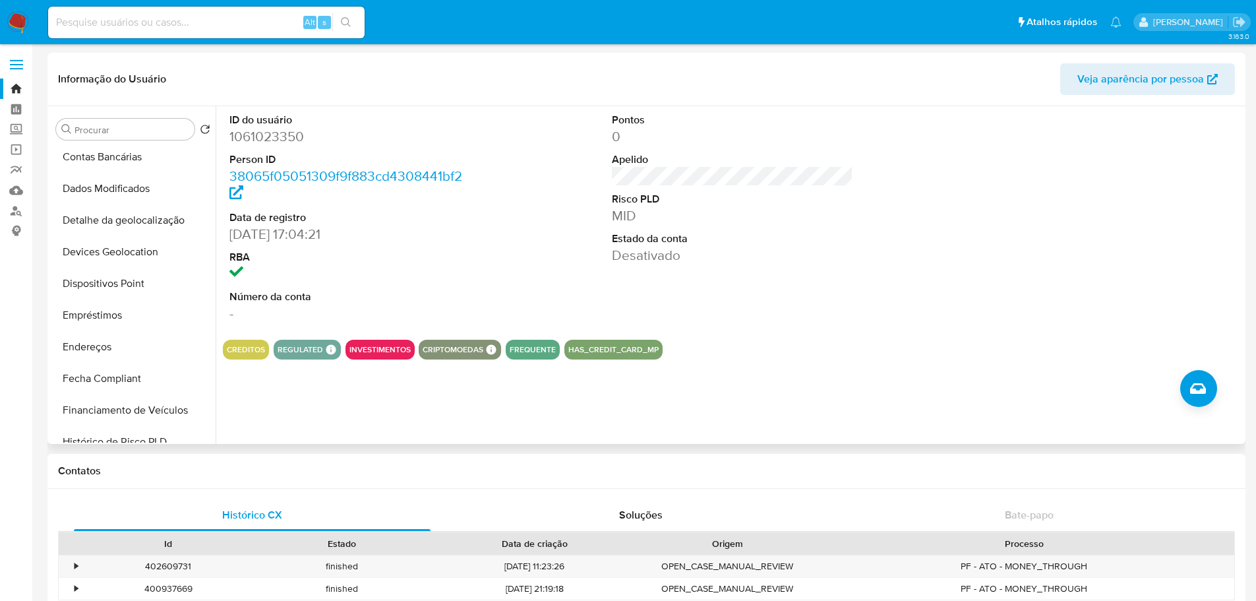
scroll to position [527, 0]
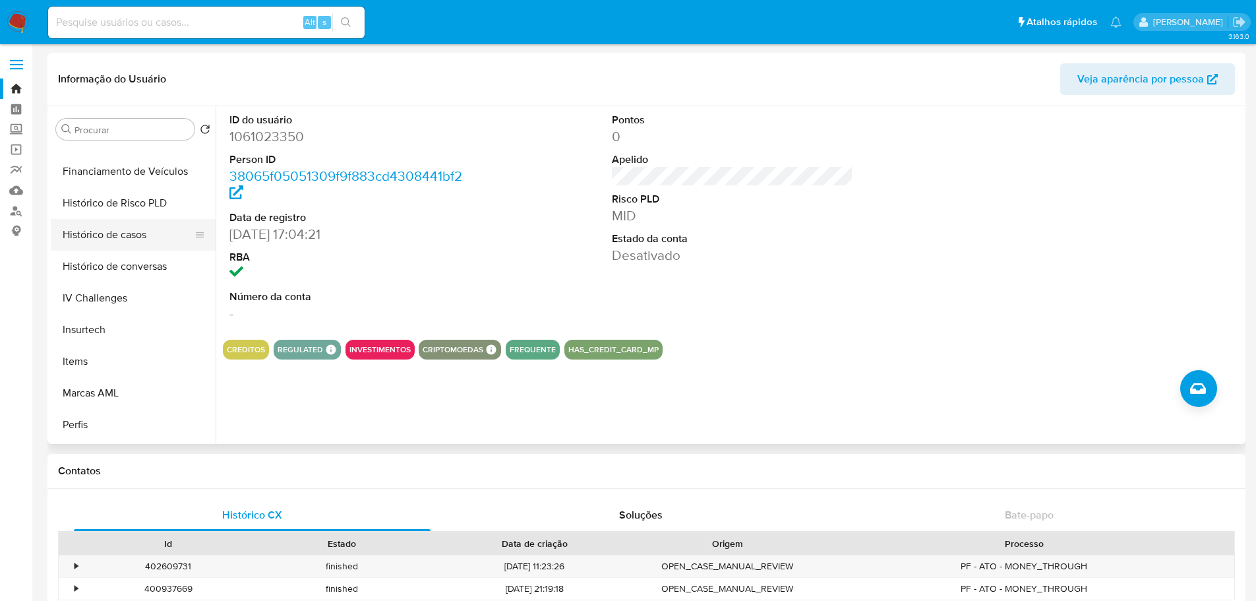
click at [116, 235] on button "Histórico de casos" at bounding box center [128, 235] width 154 height 32
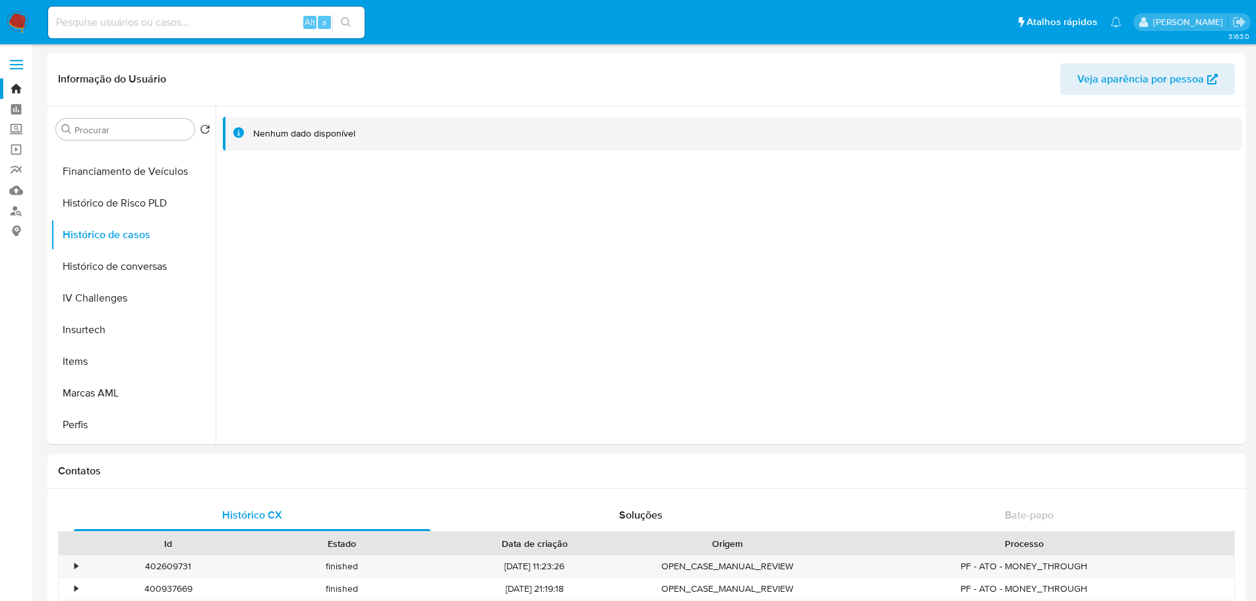
click at [236, 20] on input at bounding box center [206, 22] width 316 height 17
paste input "2569694706"
type input "2569694706"
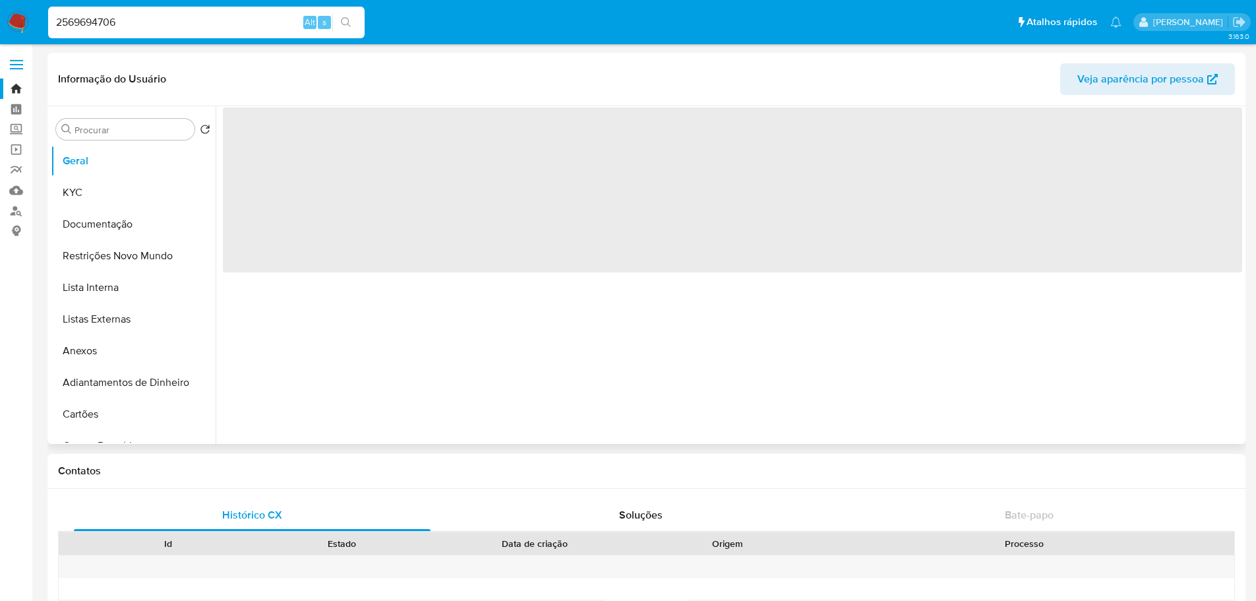
select select "10"
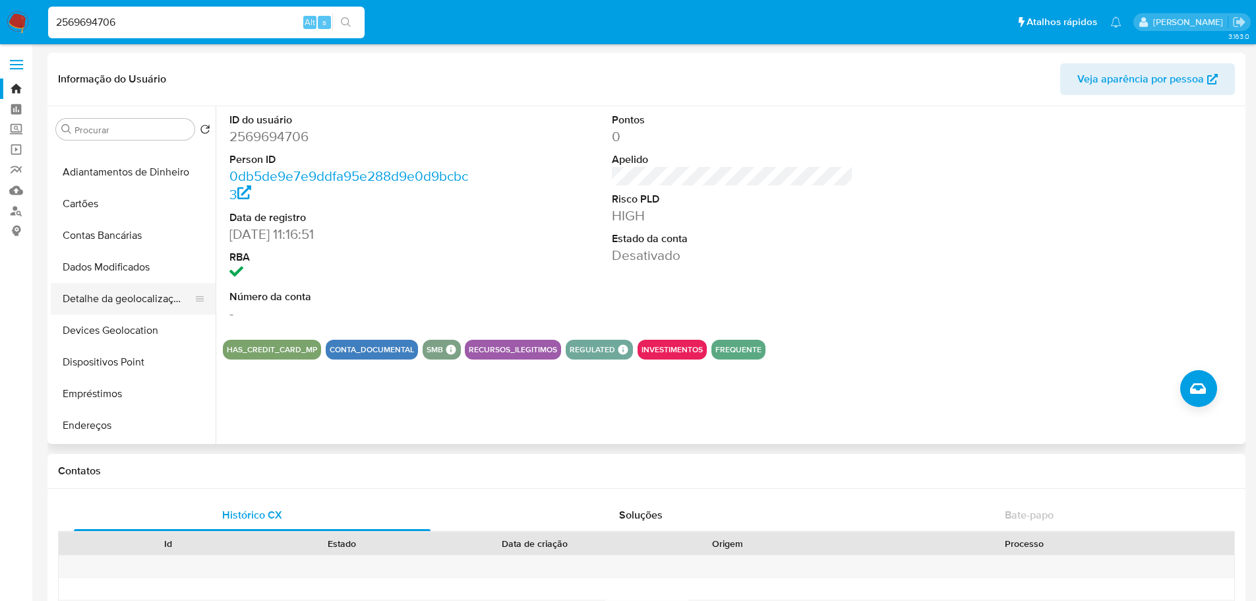
scroll to position [396, 0]
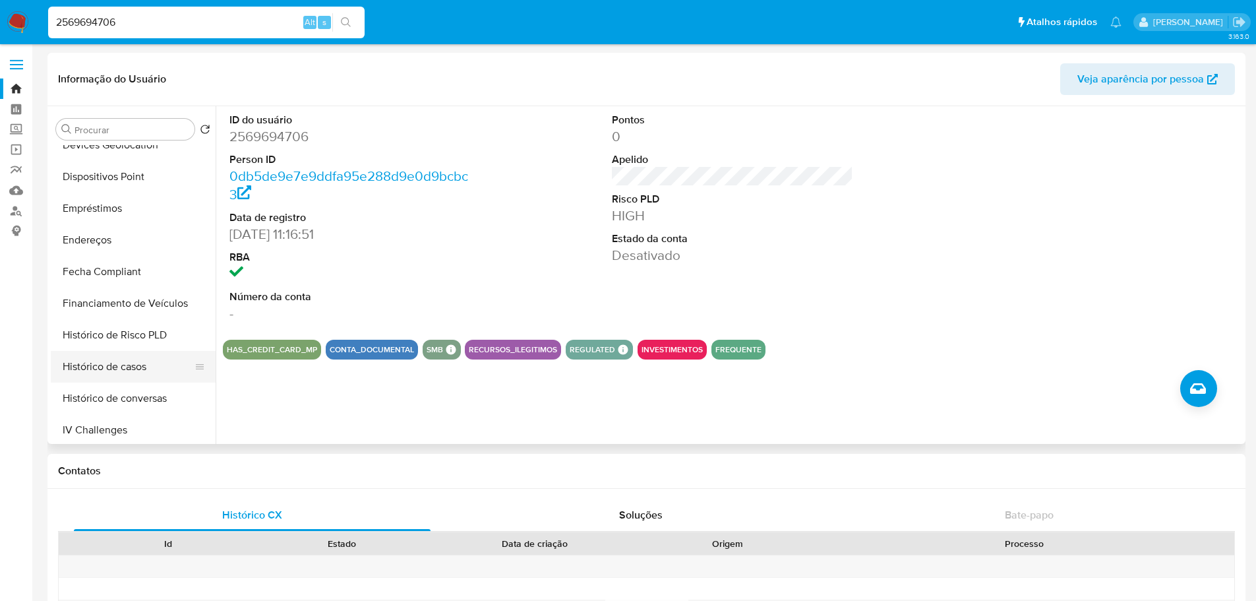
drag, startPoint x: 132, startPoint y: 365, endPoint x: 125, endPoint y: 365, distance: 6.6
click at [132, 365] on button "Histórico de casos" at bounding box center [128, 367] width 154 height 32
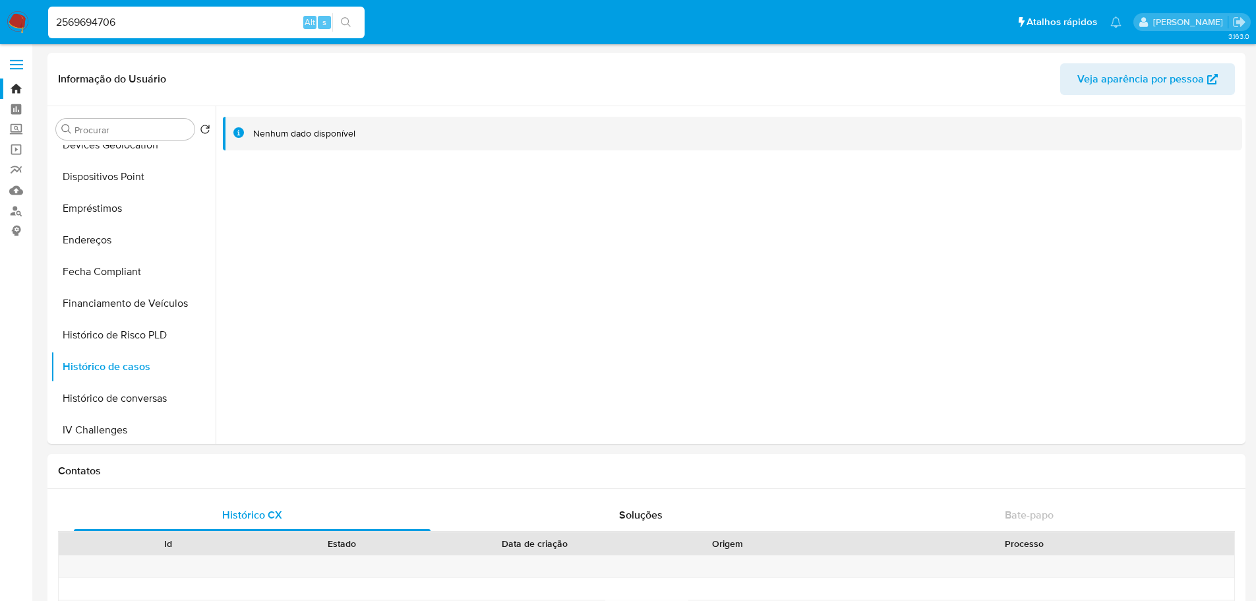
click at [227, 27] on input "2569694706" at bounding box center [206, 22] width 316 height 17
click at [162, 18] on input "2569694706" at bounding box center [206, 22] width 316 height 17
click at [163, 19] on input "2569694706" at bounding box center [206, 22] width 316 height 17
paste input "273759968"
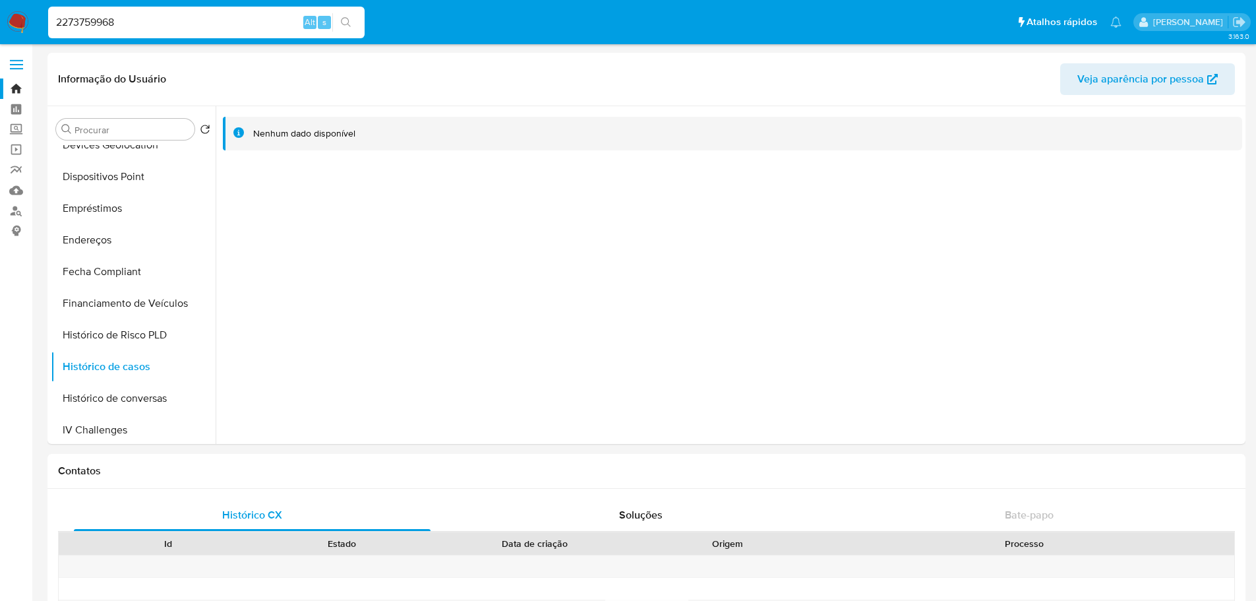
type input "2273759968"
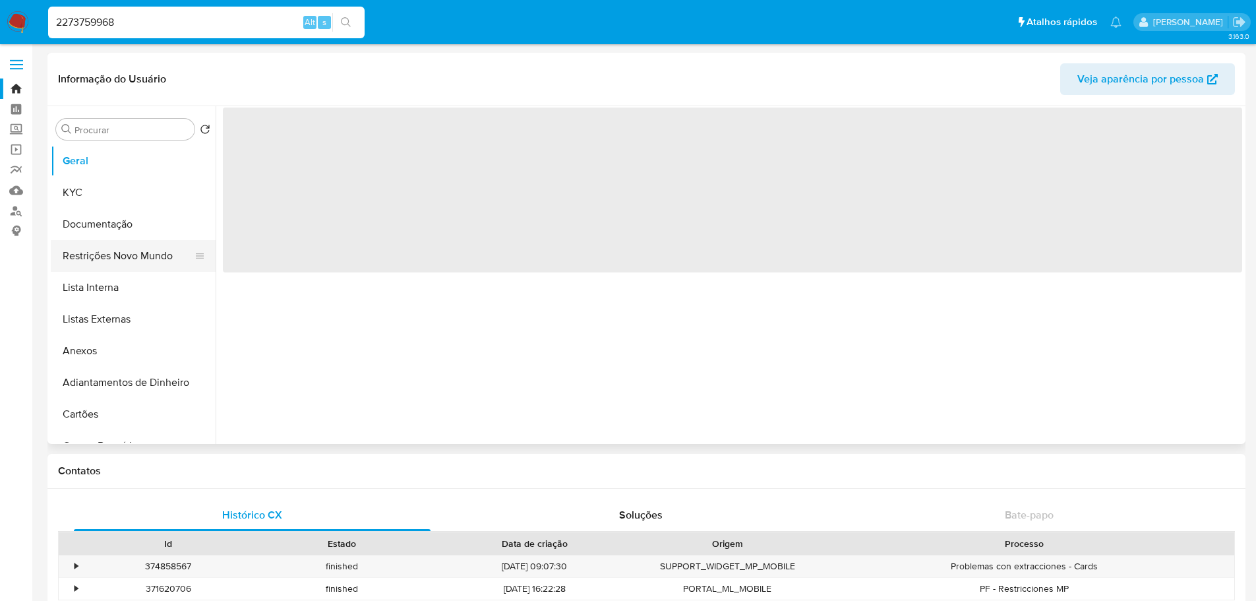
select select "10"
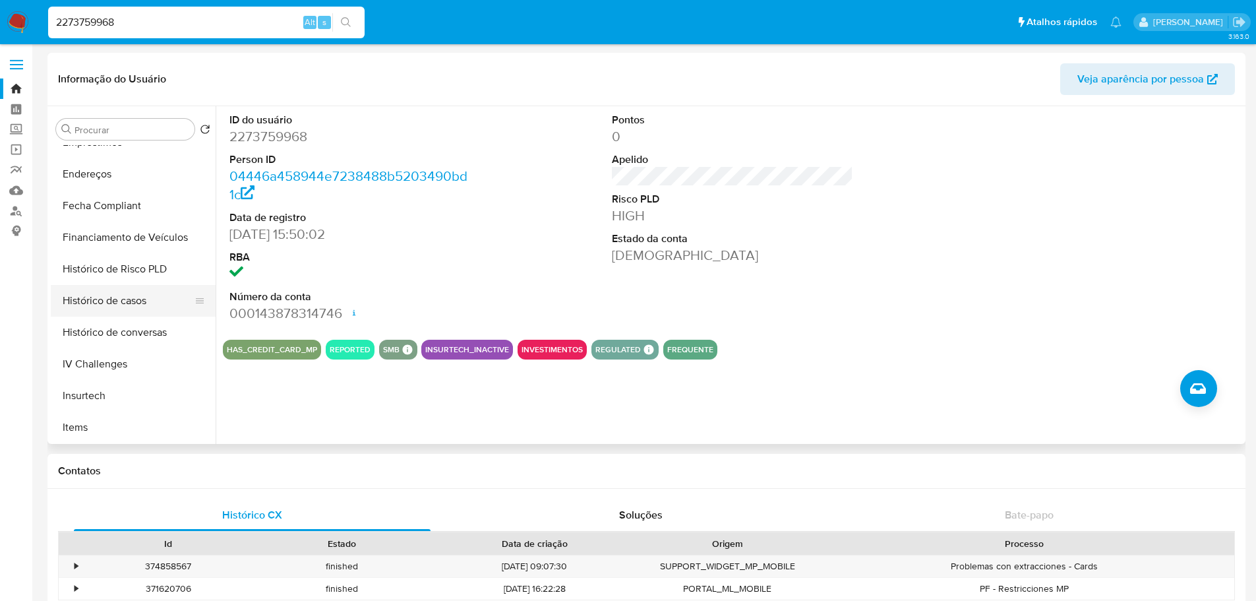
click at [110, 311] on button "Histórico de casos" at bounding box center [128, 301] width 154 height 32
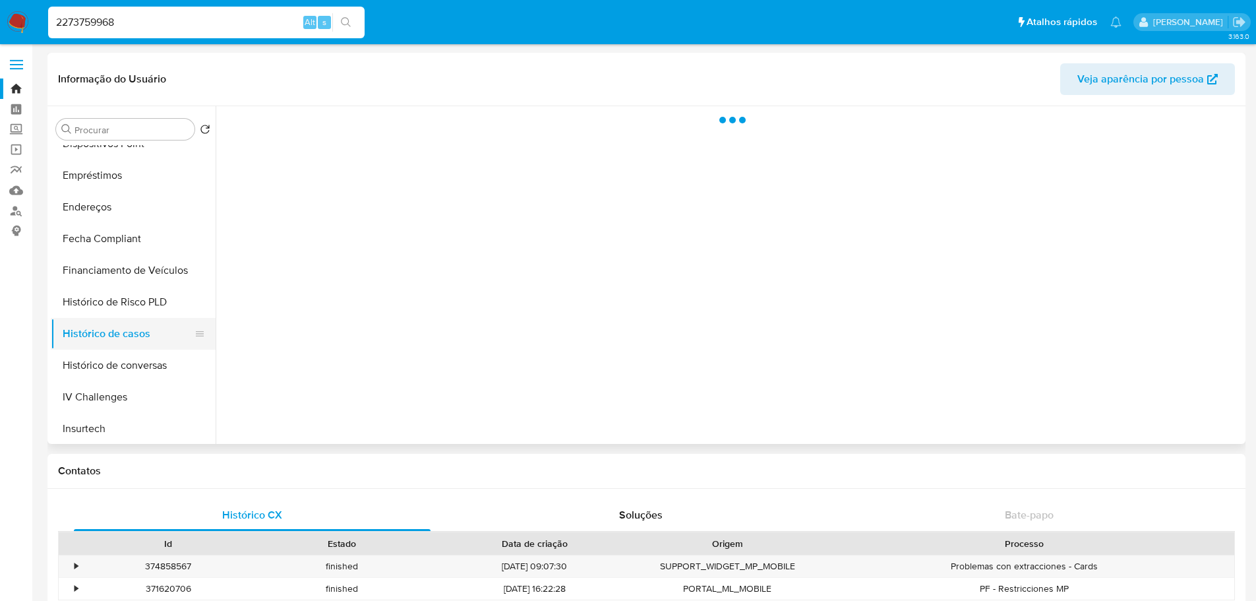
scroll to position [396, 0]
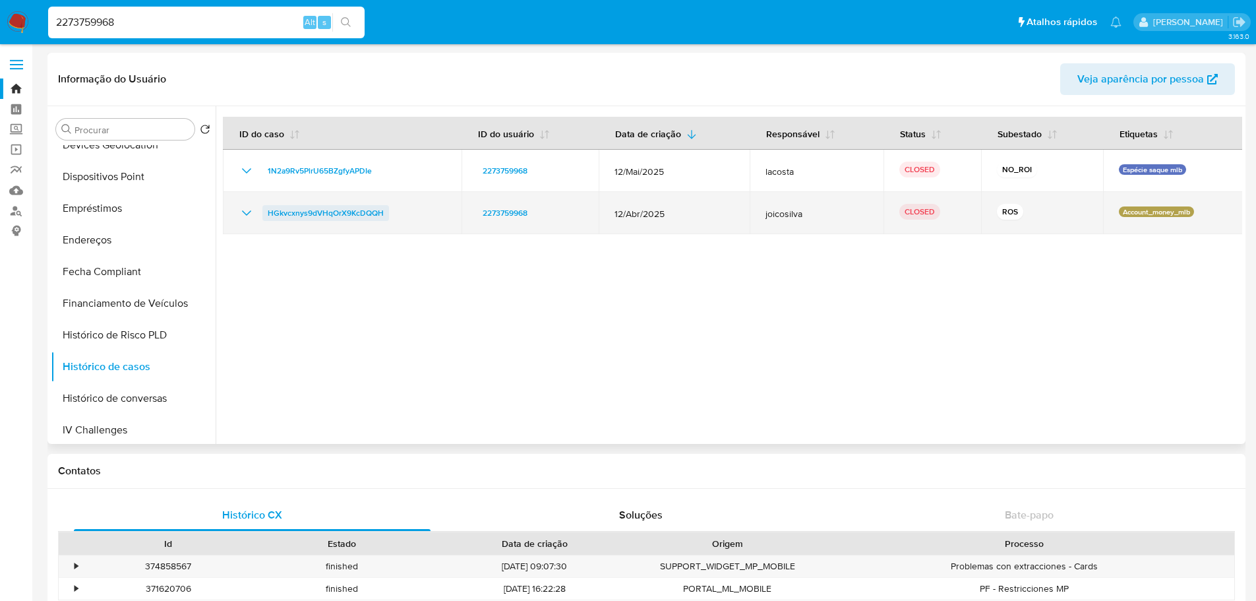
click at [347, 217] on span "HGkvcxnys9dVHqOrX9KcDQQH" at bounding box center [326, 213] width 116 height 16
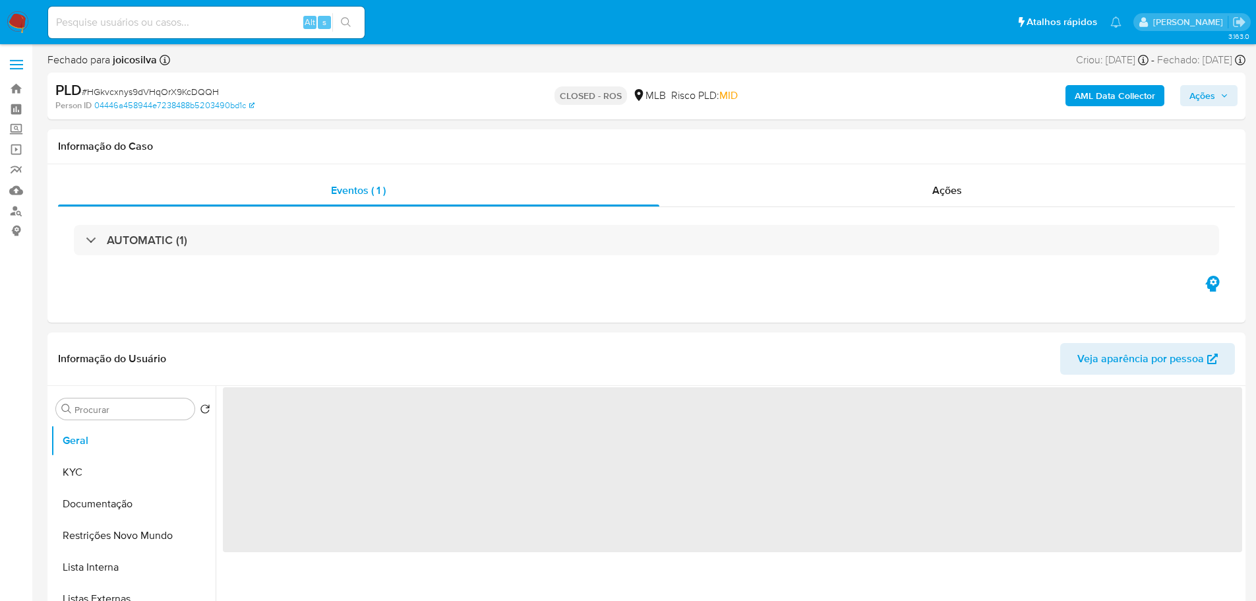
select select "10"
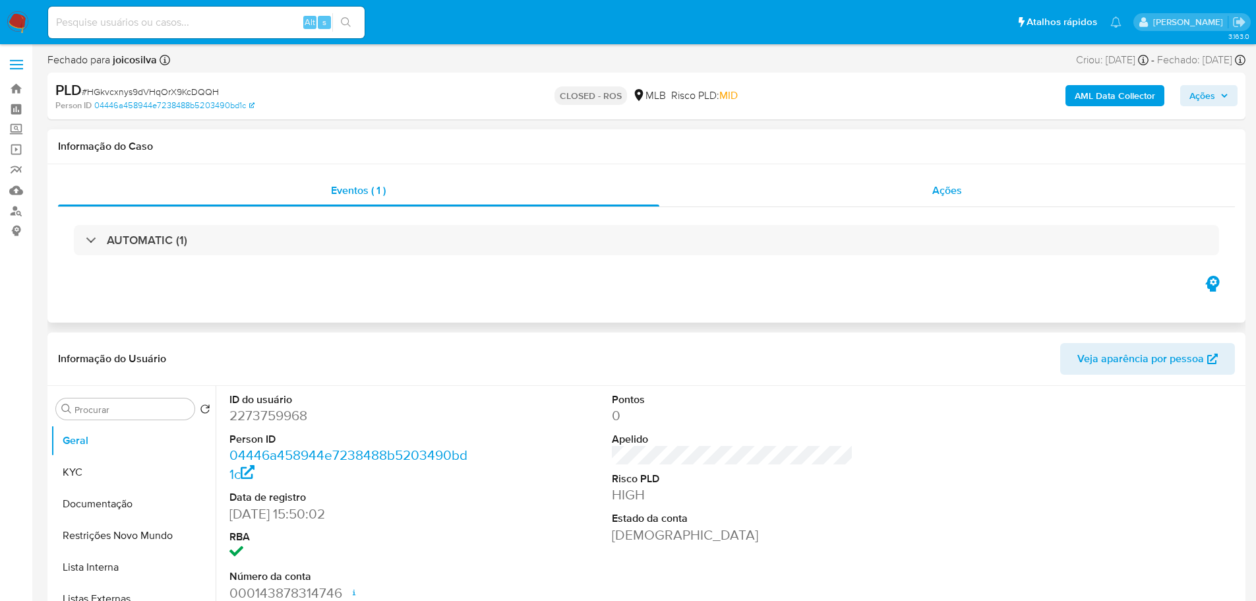
click at [954, 193] on span "Ações" at bounding box center [947, 190] width 30 height 15
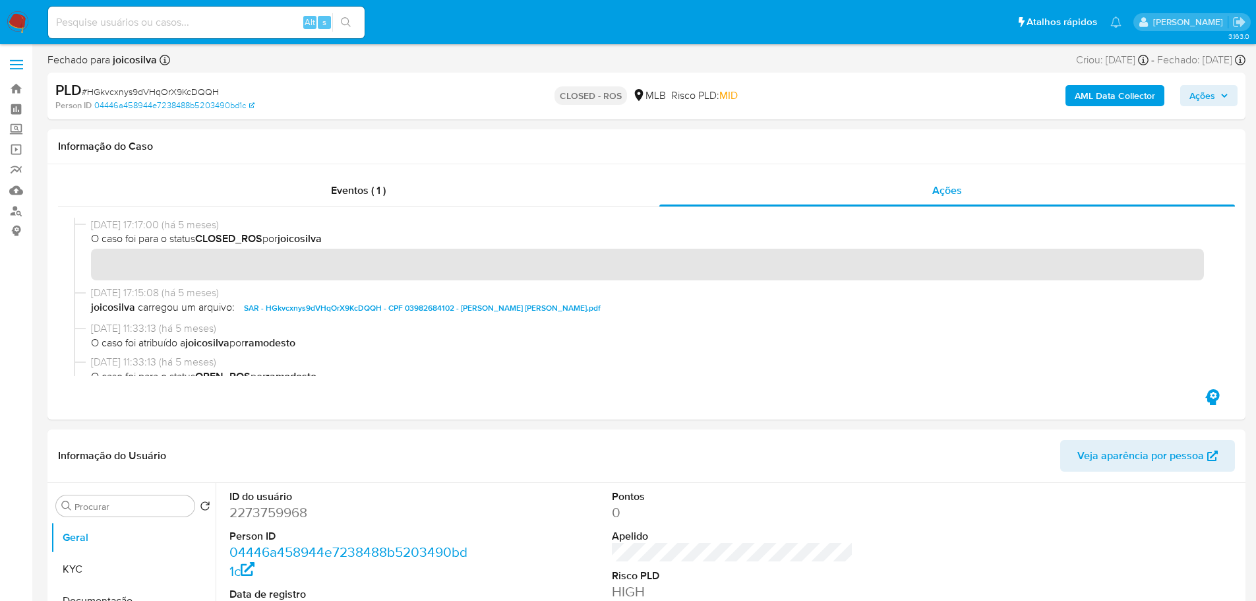
click at [142, 239] on span "O caso foi para o status CLOSED_ROS por joicosilva" at bounding box center [652, 238] width 1123 height 15
drag, startPoint x: 144, startPoint y: 222, endPoint x: 91, endPoint y: 221, distance: 53.4
click at [91, 221] on span "07/05/2025 17:17:00 (há 5 meses)" at bounding box center [652, 225] width 1123 height 15
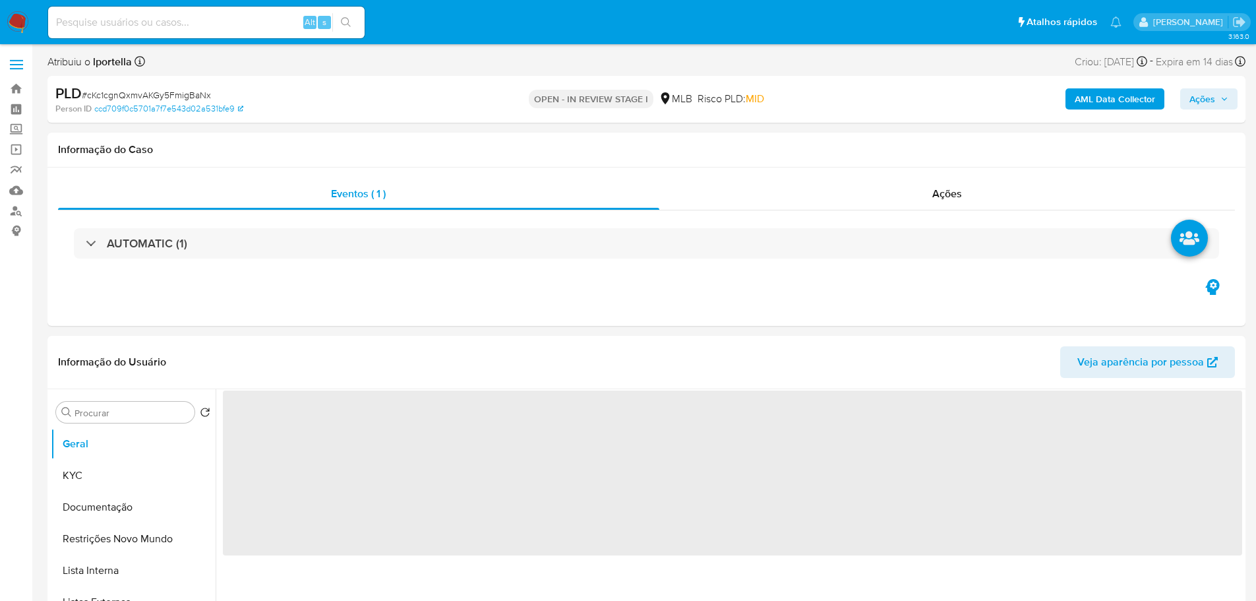
select select "10"
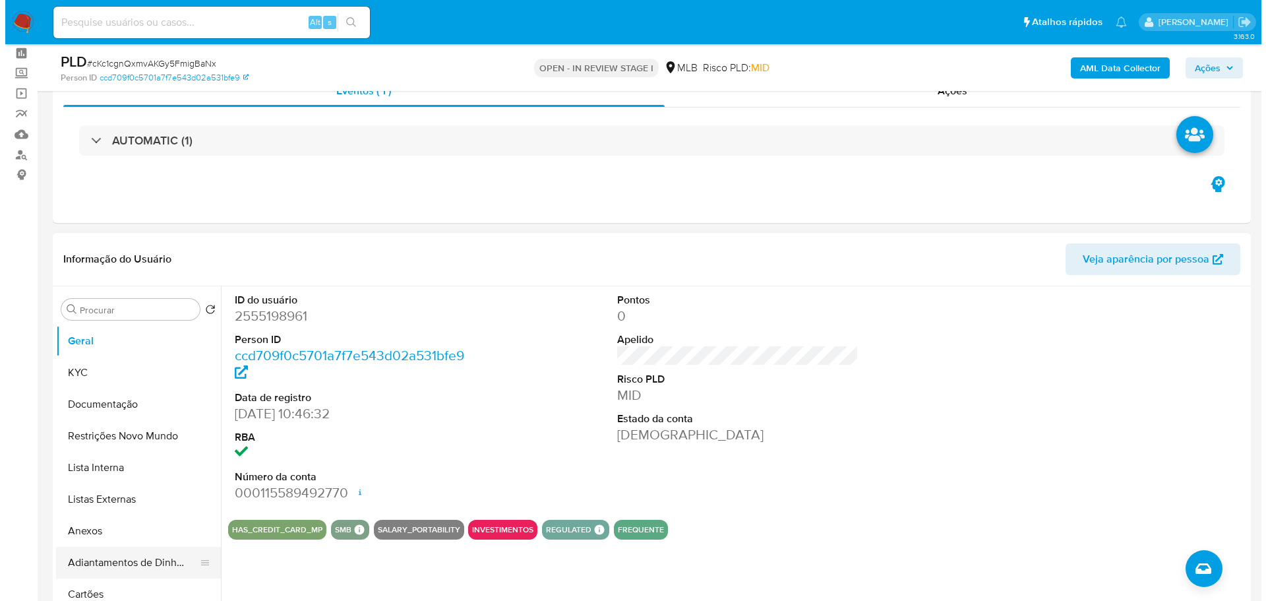
scroll to position [132, 0]
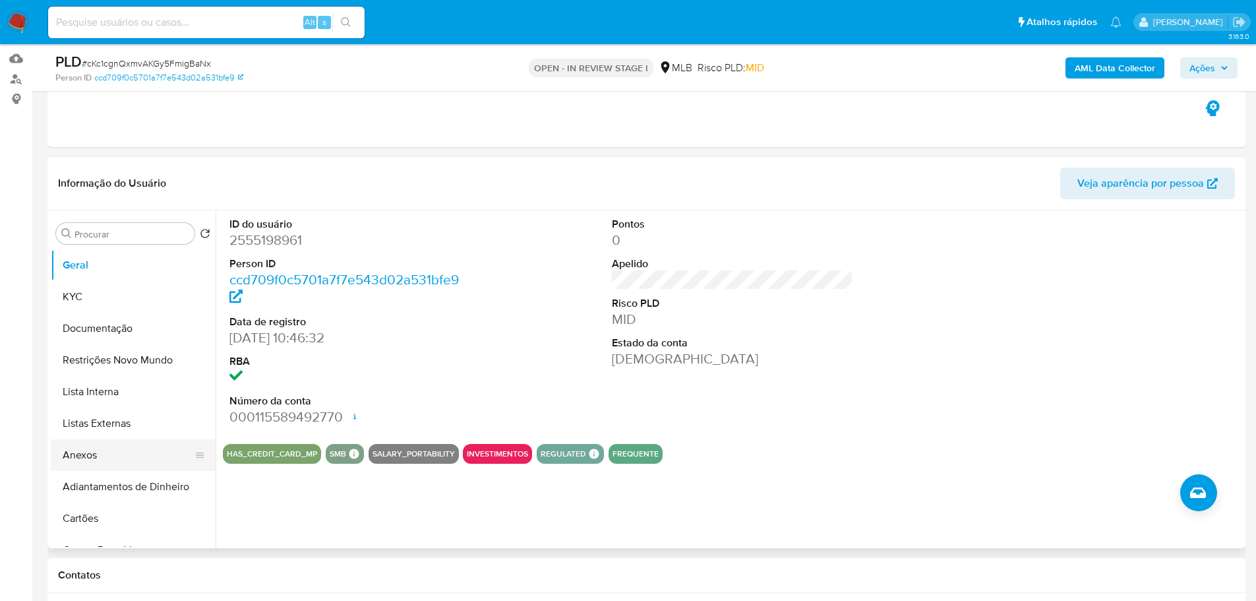
drag, startPoint x: 86, startPoint y: 460, endPoint x: 100, endPoint y: 463, distance: 14.4
click at [86, 460] on button "Anexos" at bounding box center [128, 455] width 154 height 32
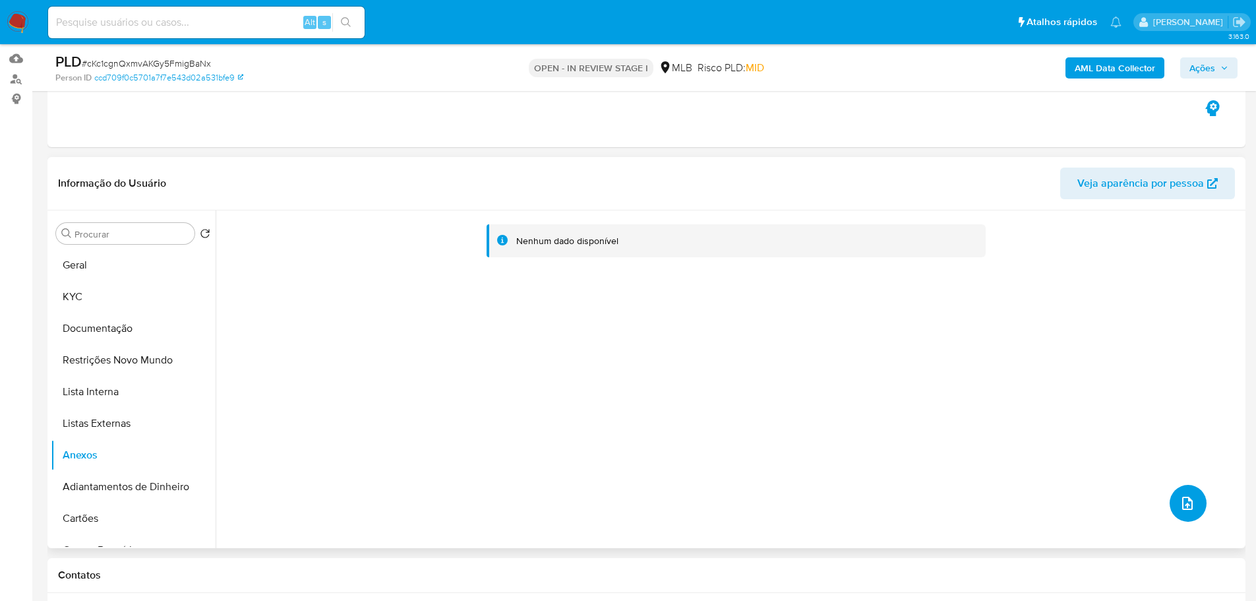
click at [1186, 506] on icon "upload-file" at bounding box center [1187, 502] width 11 height 13
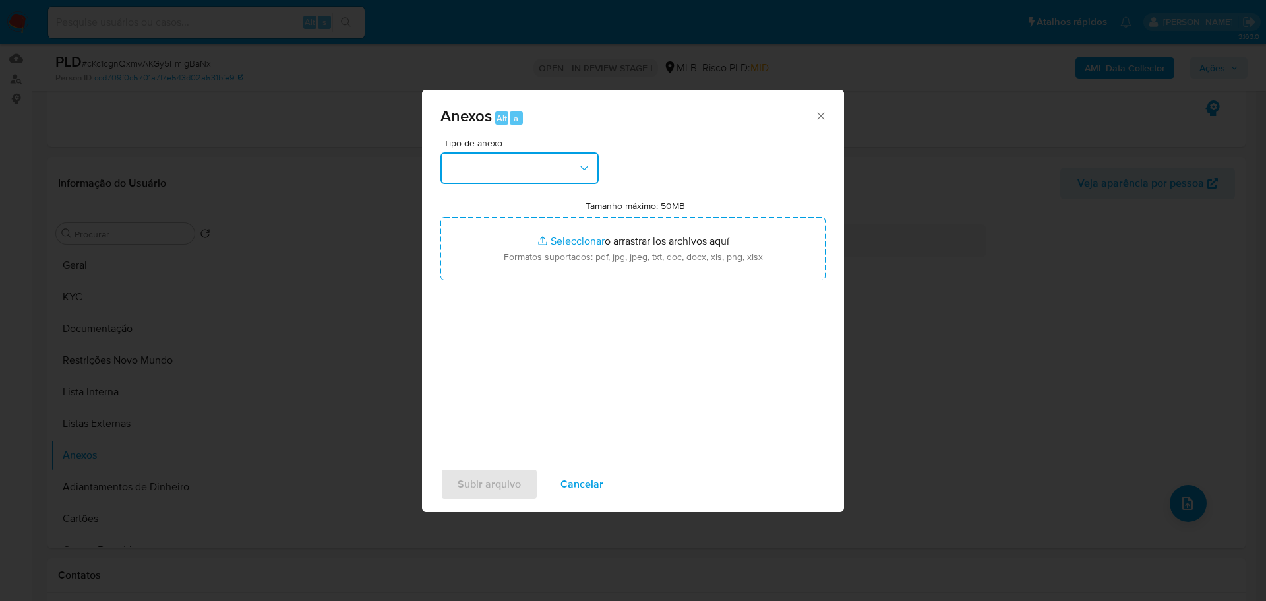
click at [540, 178] on button "button" at bounding box center [519, 168] width 158 height 32
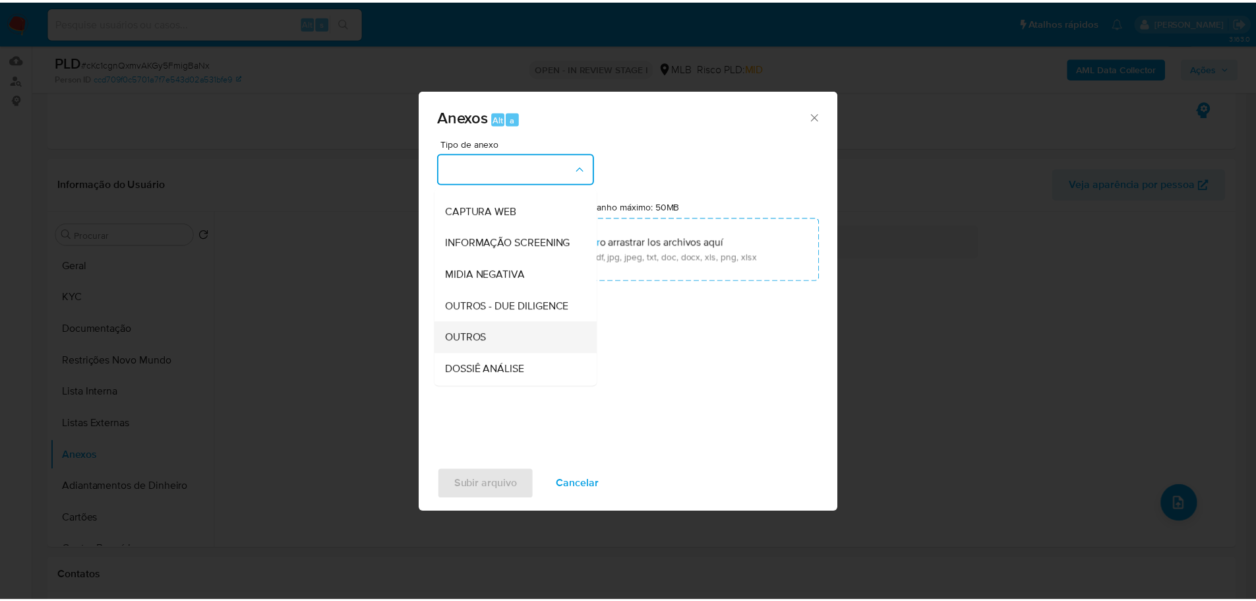
scroll to position [198, 0]
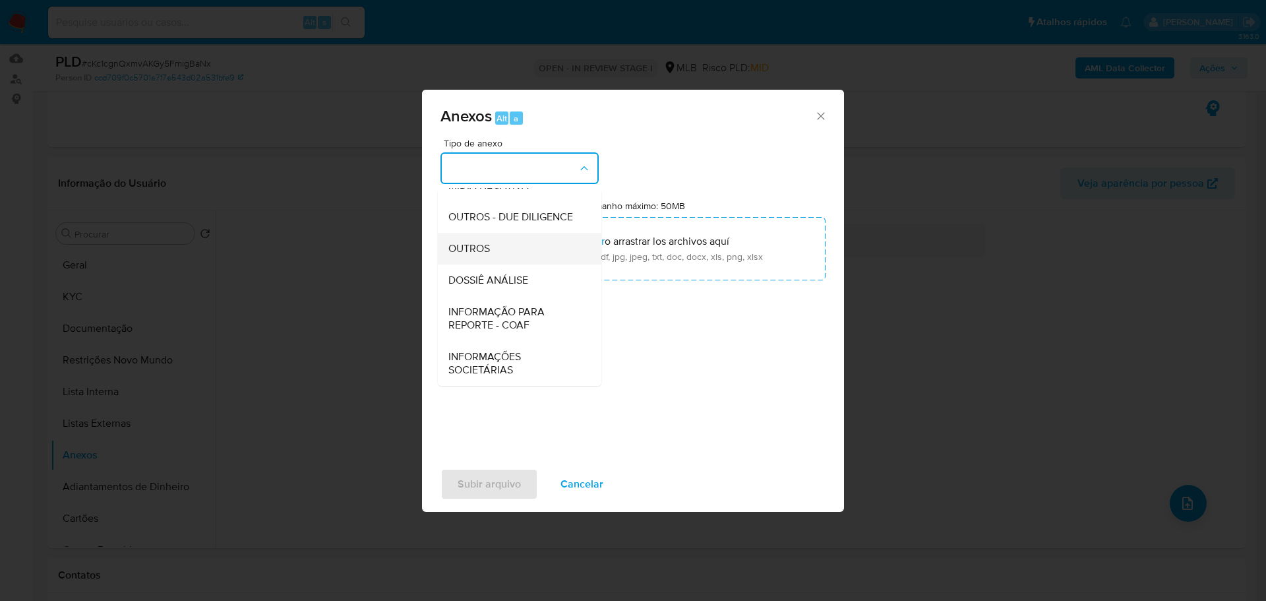
click at [506, 260] on div "OUTROS" at bounding box center [515, 249] width 134 height 32
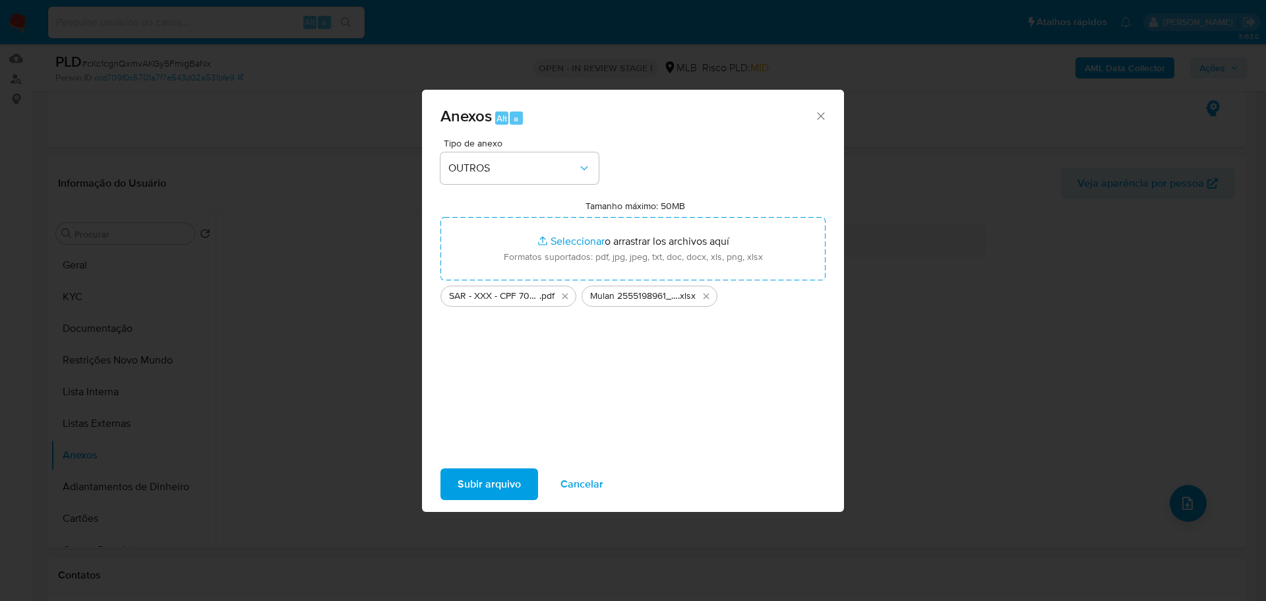
click at [506, 490] on span "Subir arquivo" at bounding box center [489, 483] width 63 height 29
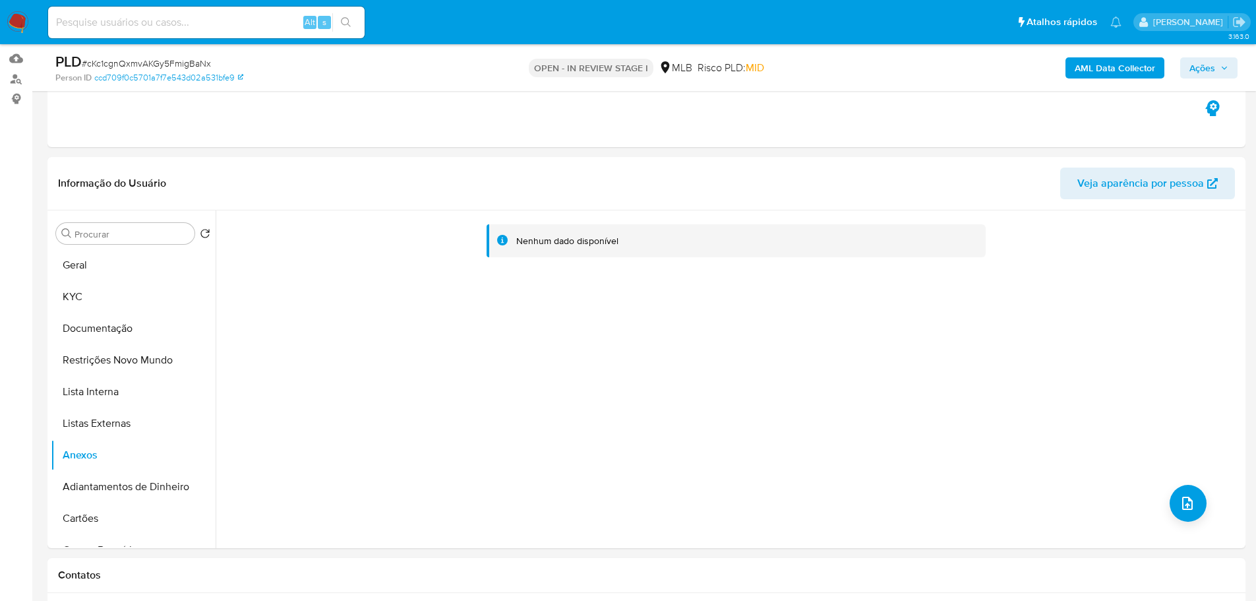
click at [1073, 59] on button "AML Data Collector" at bounding box center [1114, 67] width 99 height 21
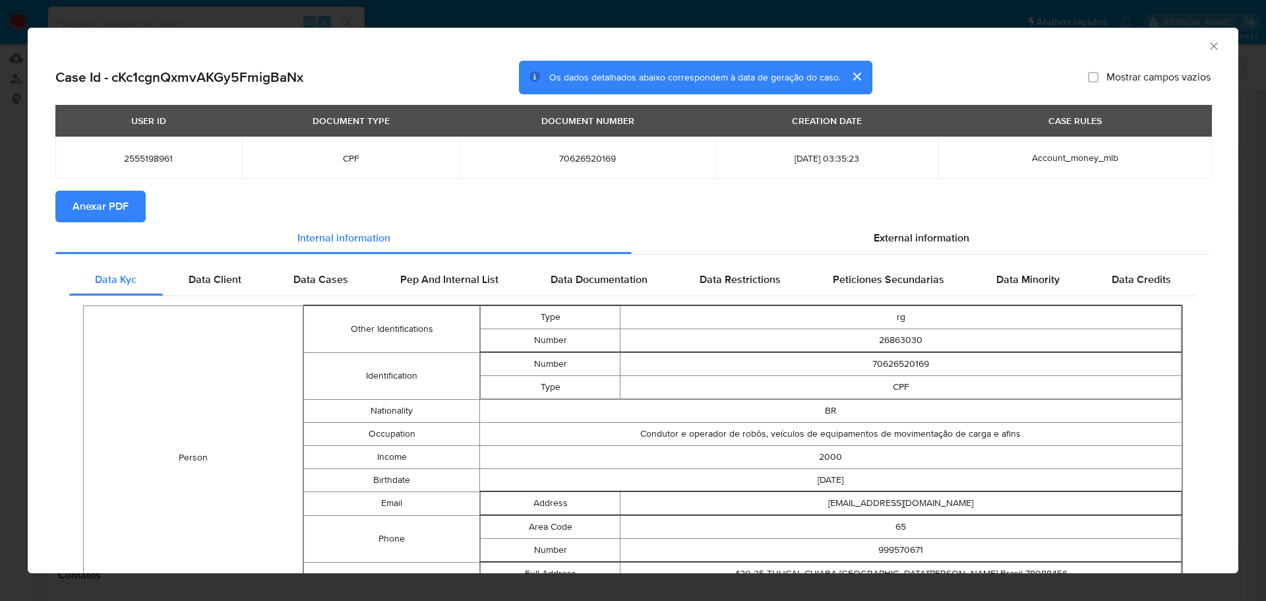
click at [122, 213] on span "Anexar PDF" at bounding box center [101, 206] width 56 height 29
click at [1210, 45] on icon "Fechar a janela" at bounding box center [1213, 46] width 13 height 13
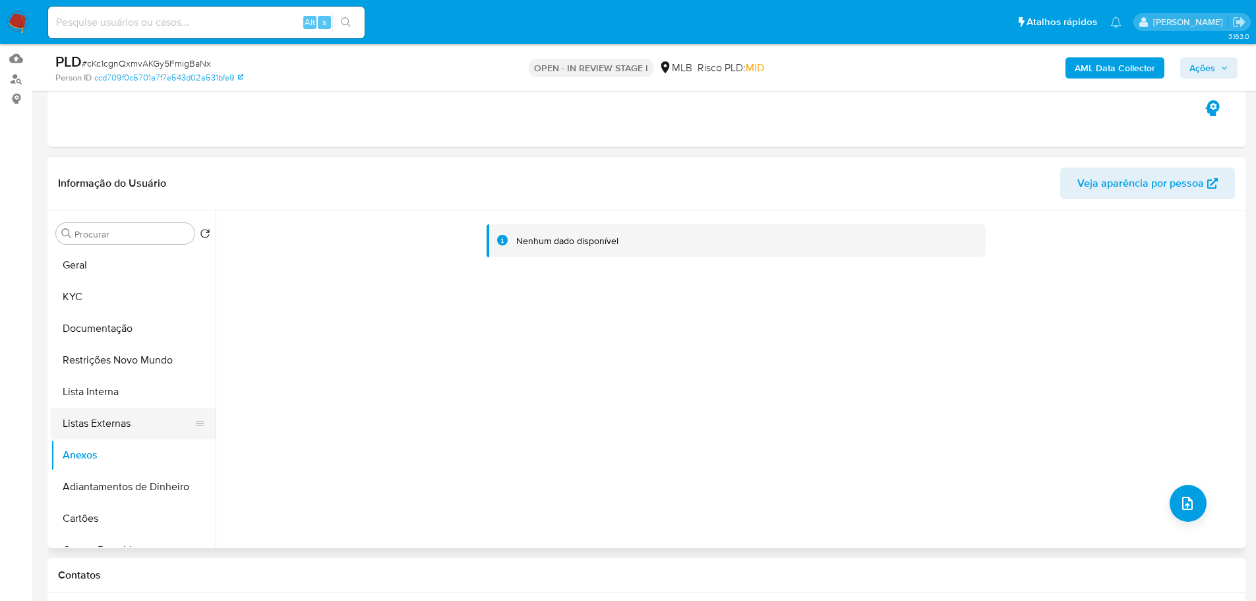
click at [97, 427] on button "Listas Externas" at bounding box center [128, 423] width 154 height 32
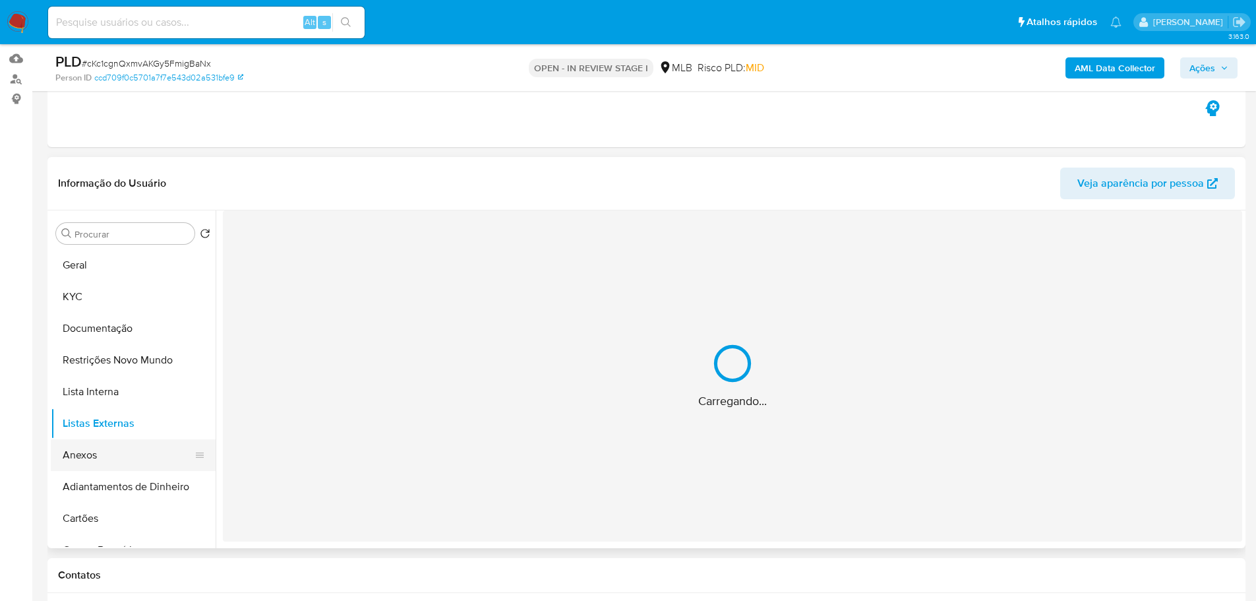
click at [94, 457] on button "Anexos" at bounding box center [128, 455] width 154 height 32
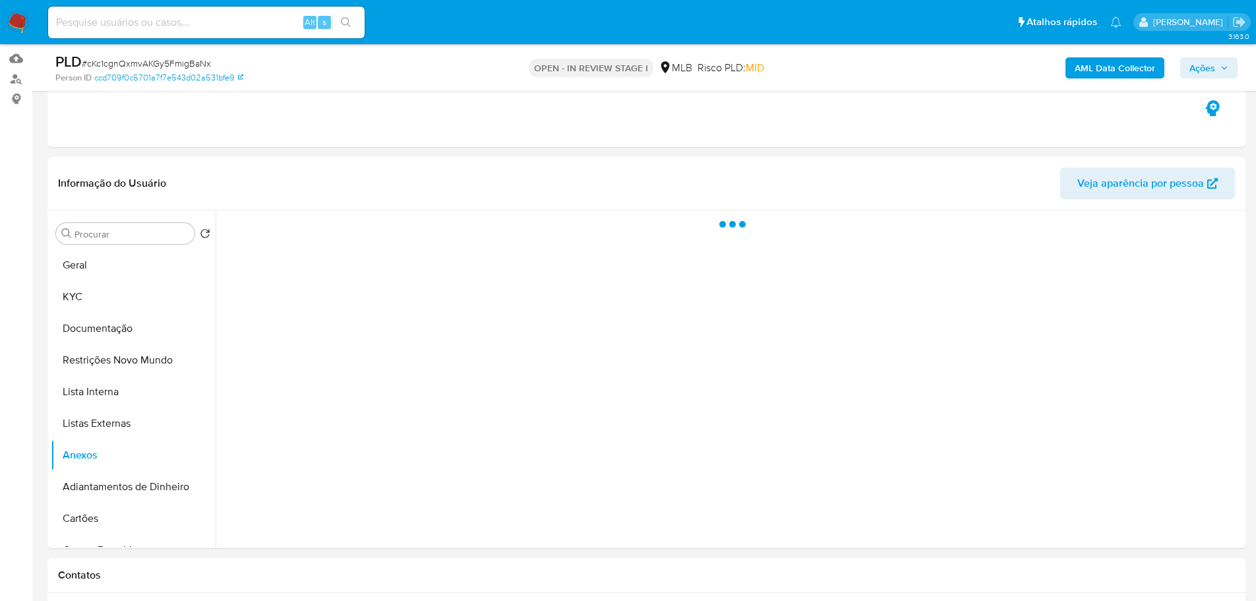
click at [1197, 71] on span "Ações" at bounding box center [1202, 67] width 26 height 21
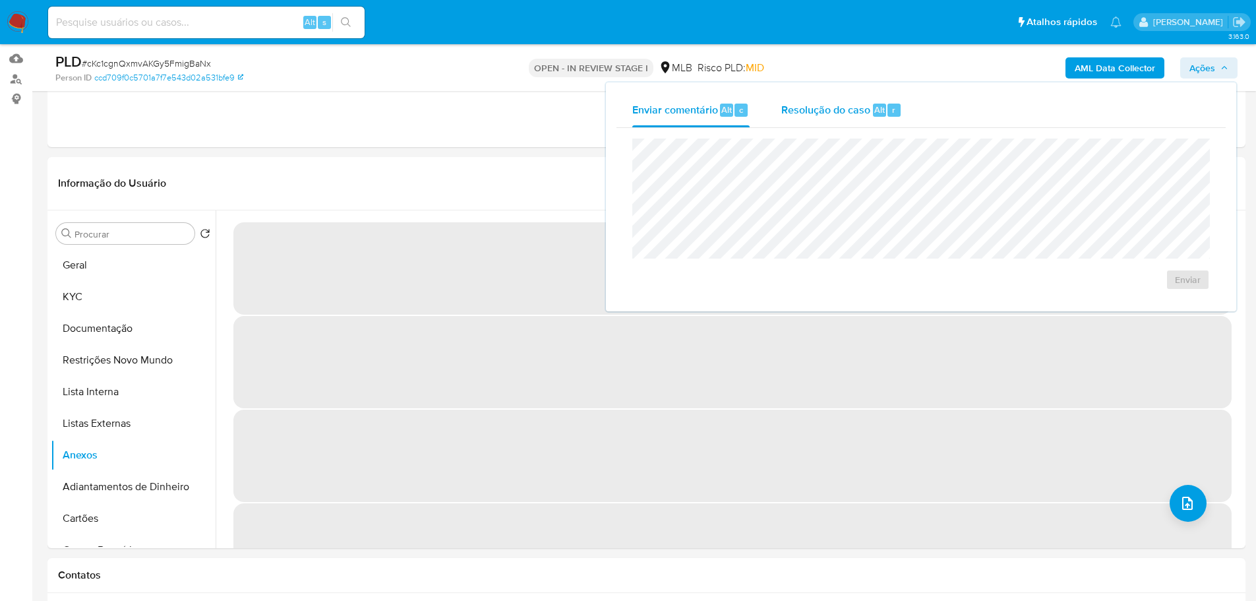
click at [798, 114] on span "Resolução do caso" at bounding box center [825, 109] width 89 height 15
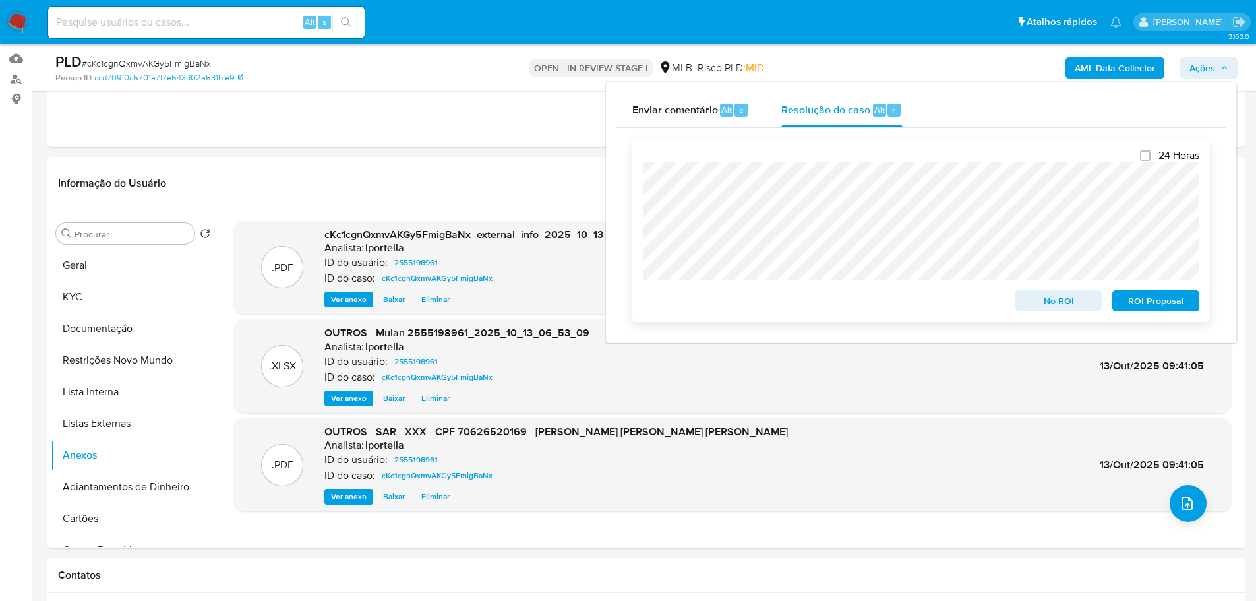
click at [1139, 300] on span "ROI Proposal" at bounding box center [1155, 300] width 69 height 18
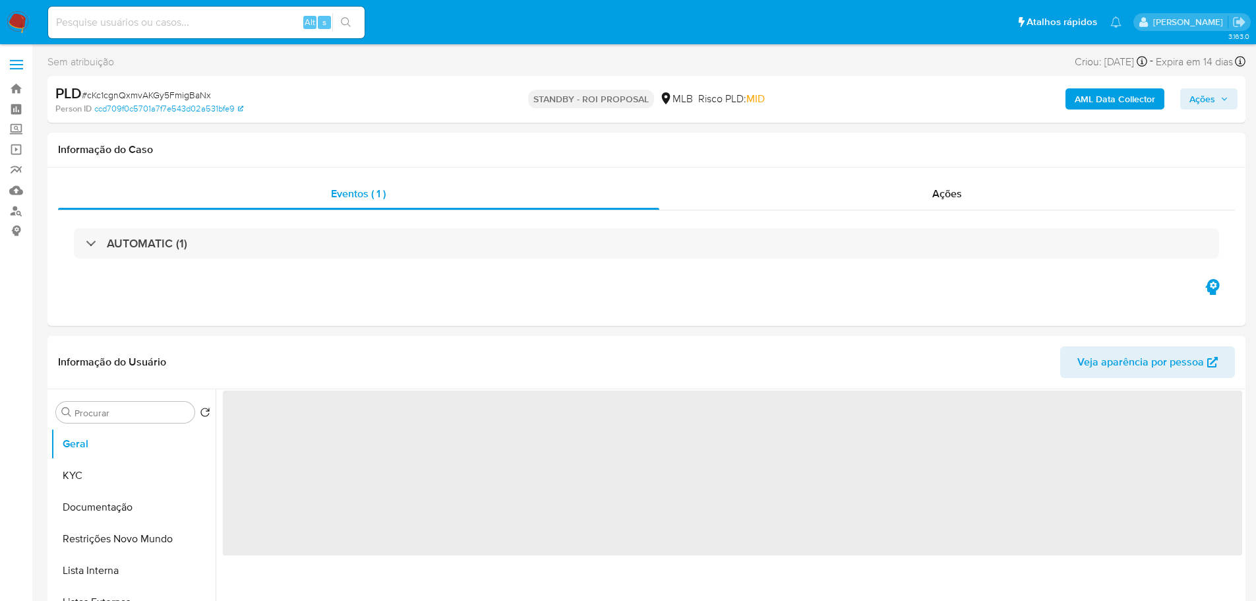
select select "10"
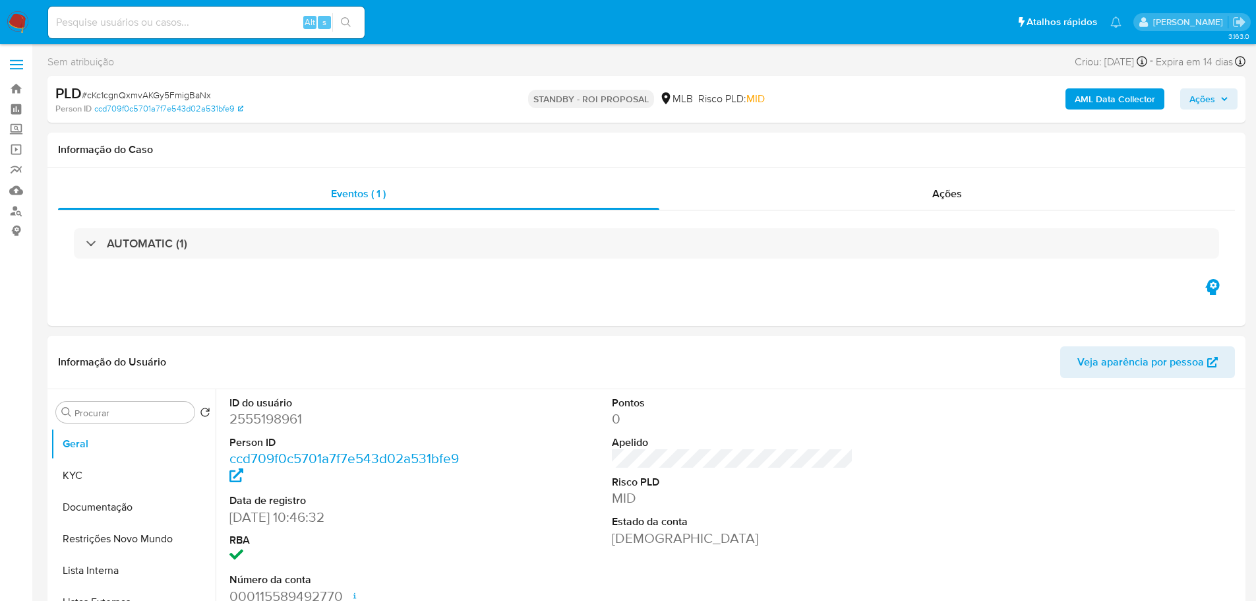
click at [179, 90] on span "# cKc1cgnQxmvAKGy5FmigBaNx" at bounding box center [146, 94] width 129 height 13
copy span "cKc1cgnQxmvAKGy5FmigBaNx"
drag, startPoint x: 320, startPoint y: 0, endPoint x: 724, endPoint y: 318, distance: 514.0
click at [740, 324] on div "Eventos ( 1 ) Ações AUTOMATIC (1)" at bounding box center [646, 246] width 1198 height 158
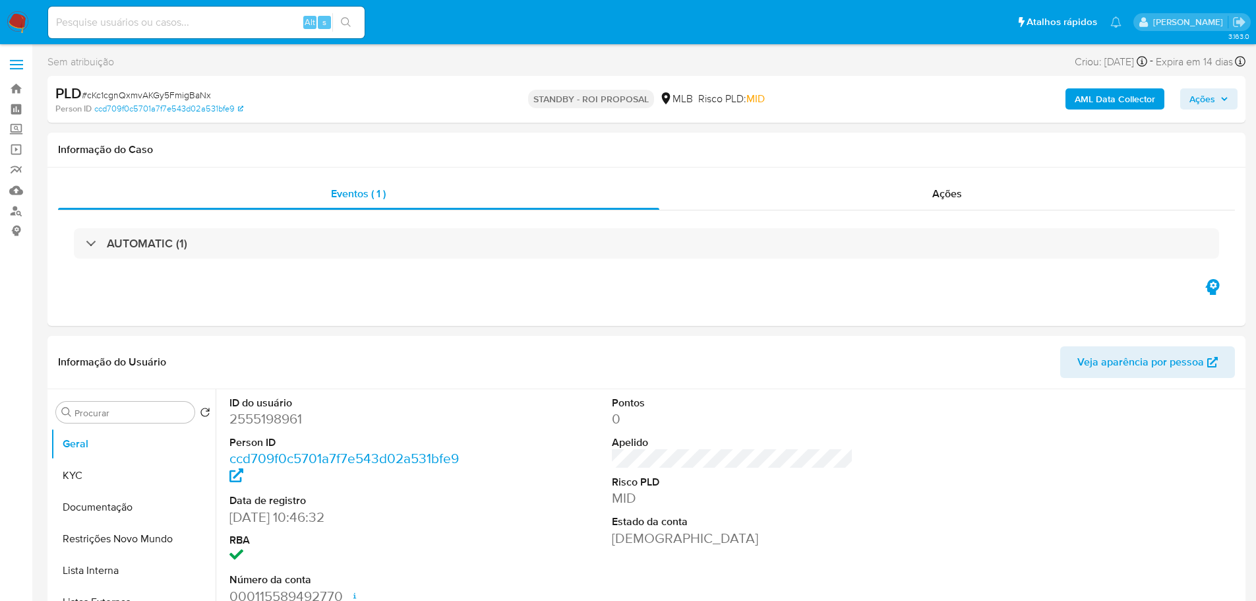
click at [31, 19] on nav "Pausado Ver notificaciones Alt s Atalhos rápidos Presiona las siguientes teclas…" at bounding box center [628, 22] width 1256 height 44
click at [215, 34] on div "Alt s" at bounding box center [206, 23] width 316 height 32
click at [205, 24] on input at bounding box center [206, 22] width 316 height 17
paste input "lAitYPqUPGc0Xuz7m2IEqWQH"
type input "lAitYPqUPGc0Xuz7m2IEqWQH"
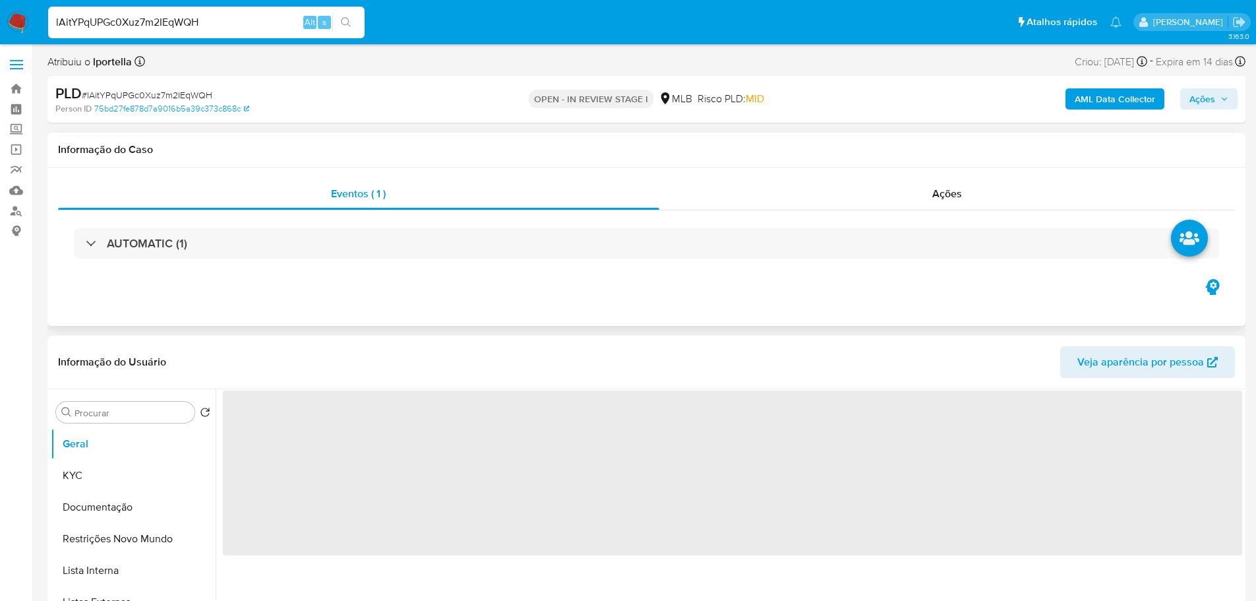
select select "10"
